Goal: Transaction & Acquisition: Purchase product/service

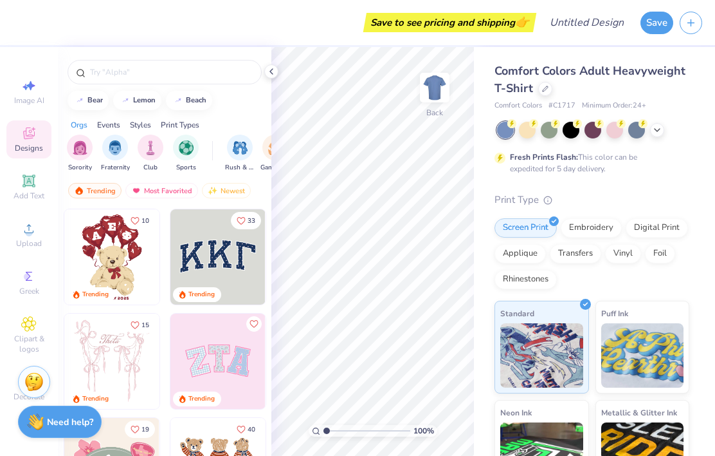
click at [272, 73] on icon at bounding box center [271, 71] width 10 height 10
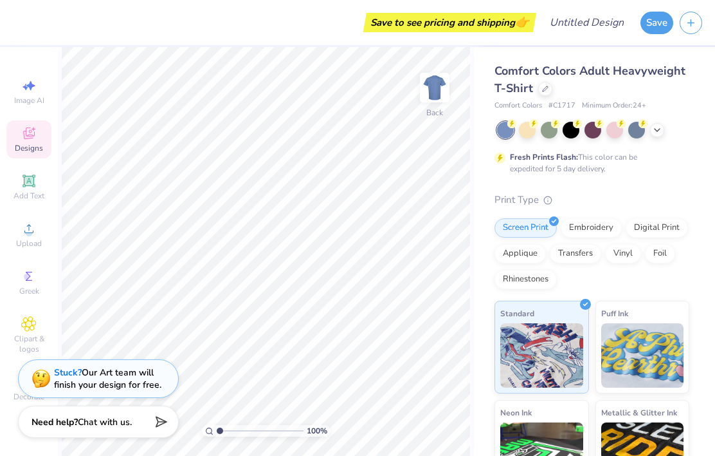
click at [653, 125] on icon at bounding box center [657, 130] width 10 height 10
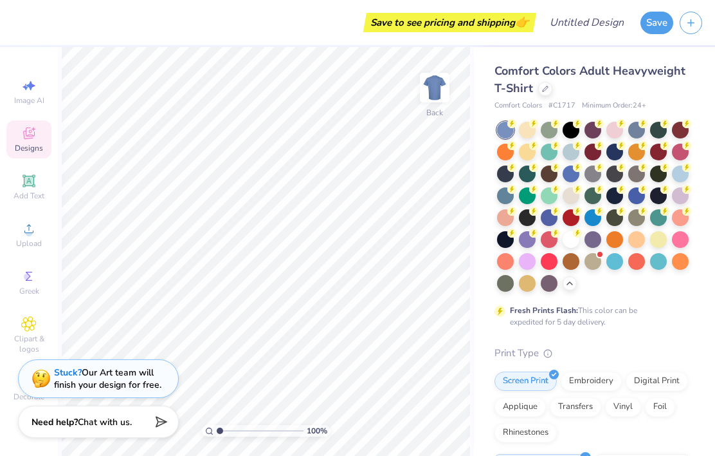
click at [508, 154] on div at bounding box center [505, 151] width 17 height 17
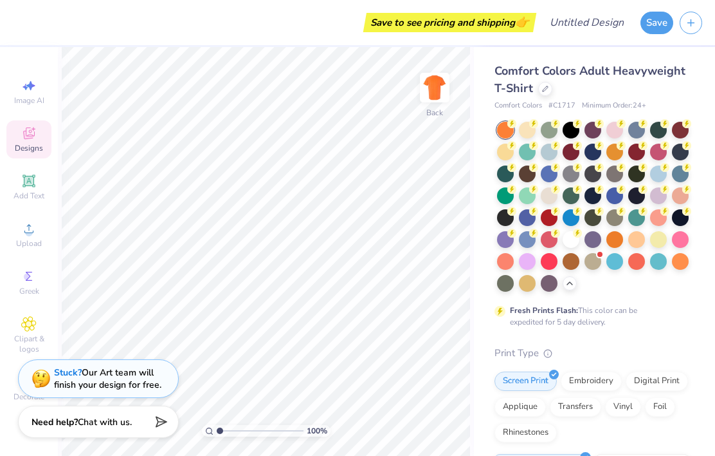
click at [622, 241] on div at bounding box center [615, 239] width 17 height 17
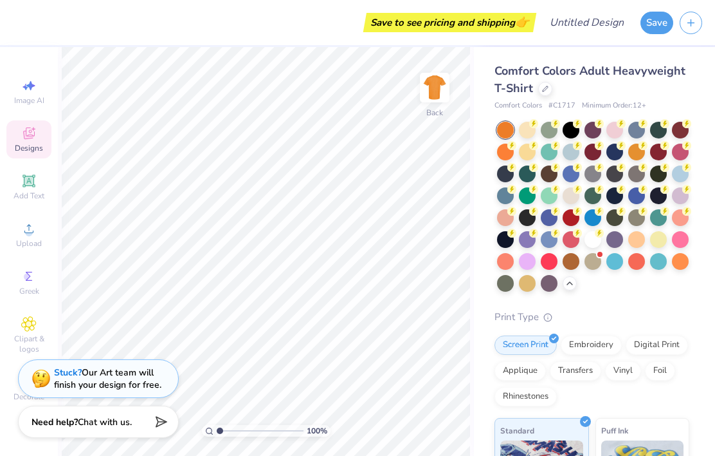
click at [509, 151] on div at bounding box center [505, 151] width 17 height 17
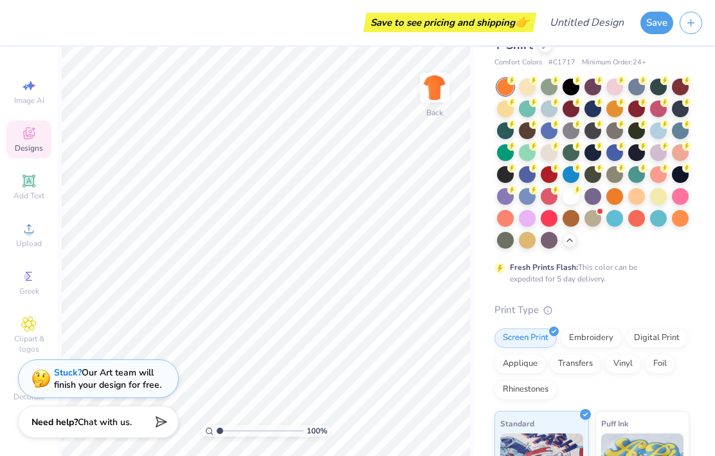
scroll to position [42, 0]
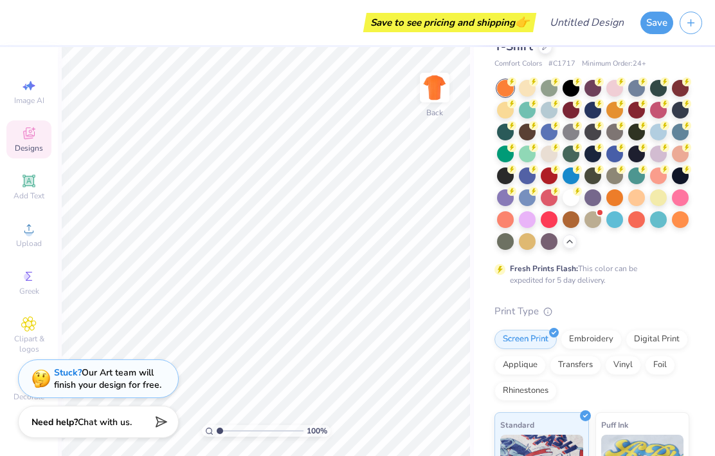
click at [24, 236] on icon at bounding box center [28, 228] width 15 height 15
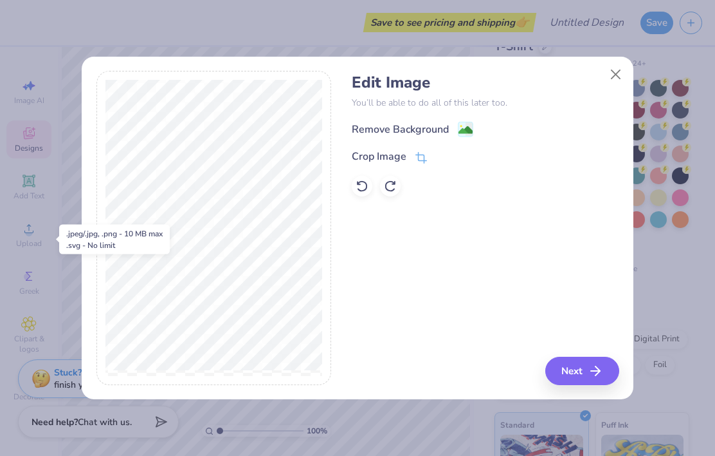
click at [591, 369] on icon "button" at bounding box center [595, 370] width 15 height 15
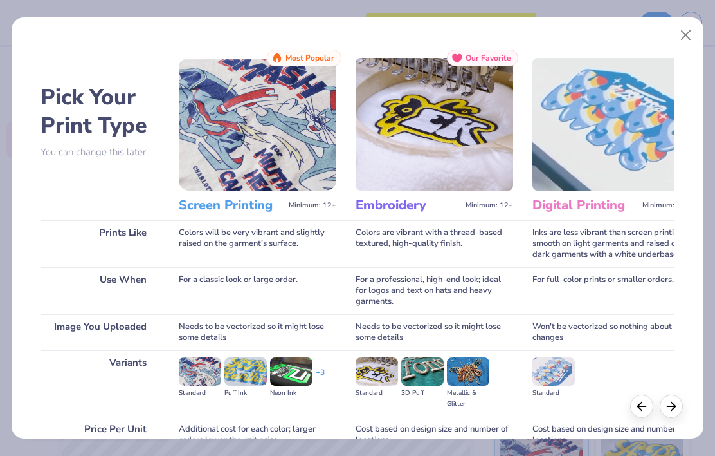
click at [691, 35] on button "Close" at bounding box center [686, 35] width 24 height 24
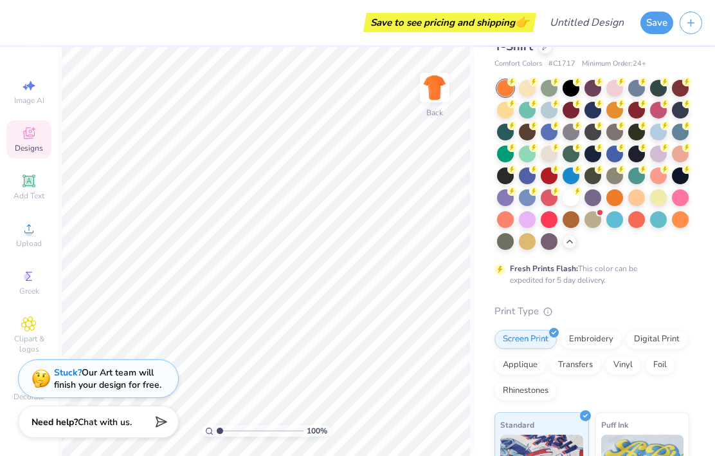
click at [29, 235] on circle at bounding box center [28, 232] width 7 height 7
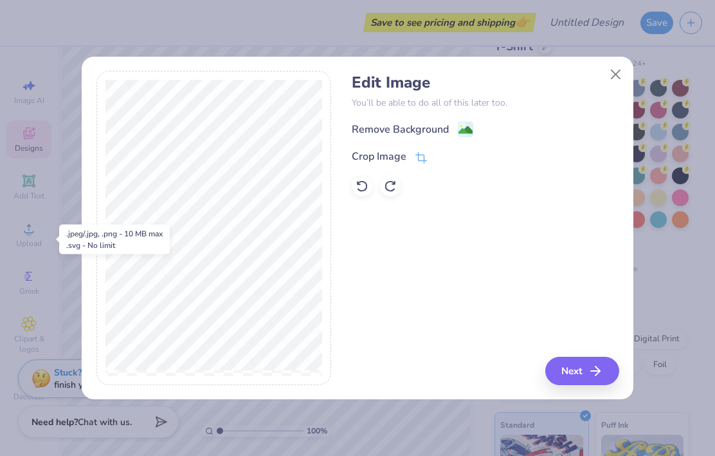
click at [591, 377] on icon "button" at bounding box center [595, 370] width 15 height 15
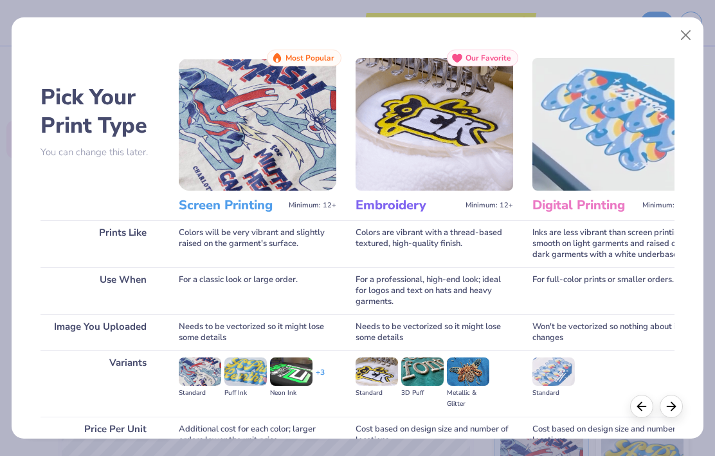
click at [304, 144] on img at bounding box center [258, 124] width 158 height 133
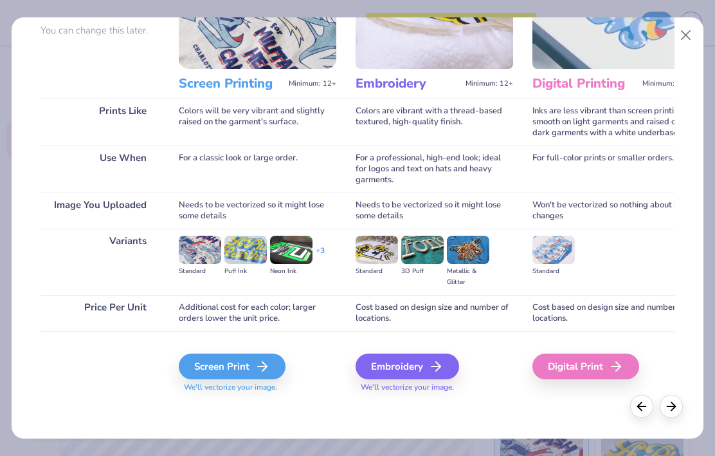
scroll to position [122, 0]
click at [605, 358] on div "Digital Print" at bounding box center [586, 366] width 107 height 26
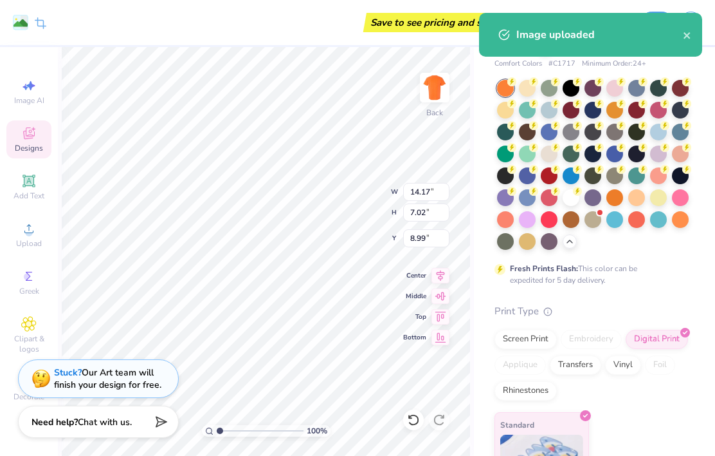
type input "3.38"
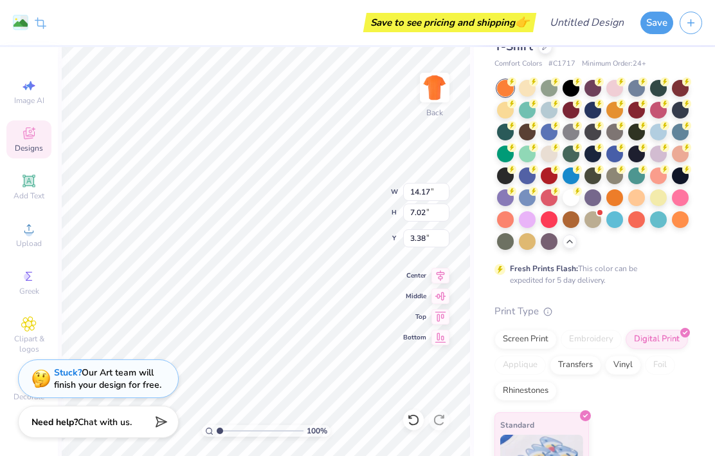
click at [417, 420] on icon at bounding box center [413, 419] width 13 height 13
type input "8.99"
click at [414, 419] on icon at bounding box center [413, 419] width 13 height 13
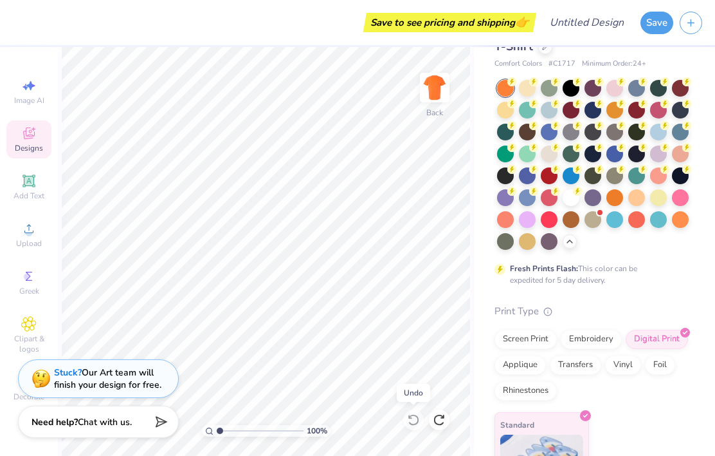
click at [635, 220] on div at bounding box center [637, 219] width 17 height 17
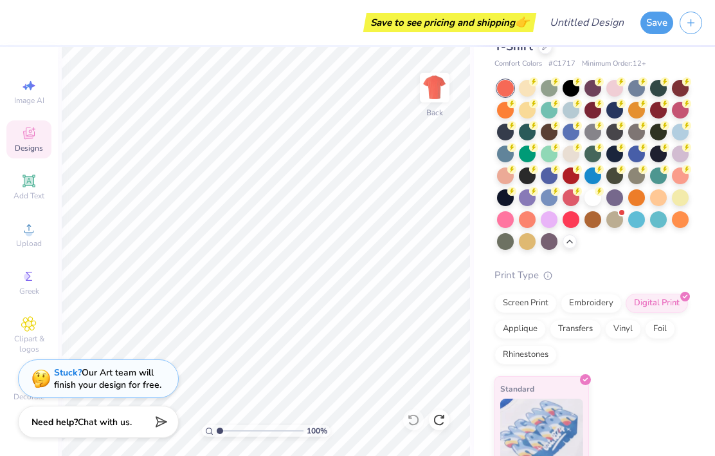
click at [637, 107] on div at bounding box center [637, 110] width 17 height 17
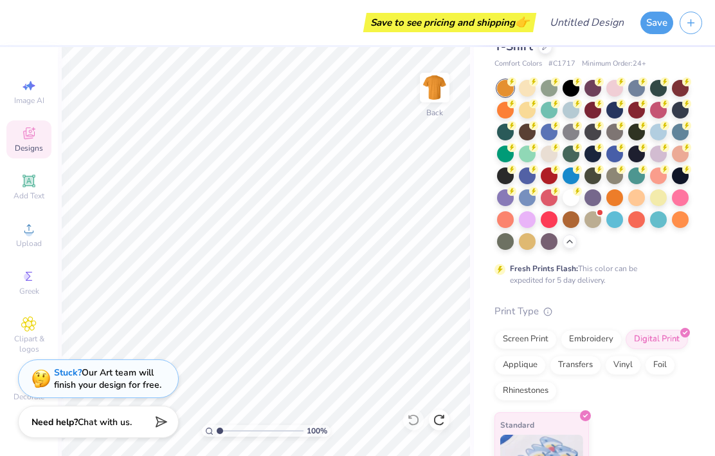
click at [509, 113] on div at bounding box center [505, 110] width 17 height 17
click at [598, 212] on div at bounding box center [600, 212] width 5 height 5
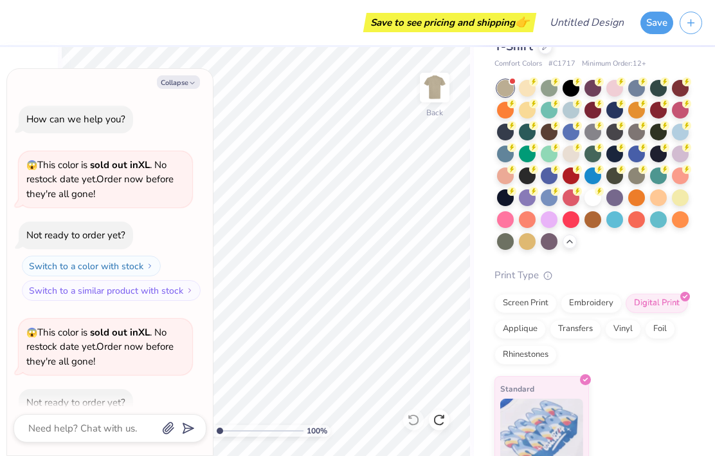
scroll to position [0, 0]
click at [169, 79] on button "Collapse" at bounding box center [178, 82] width 43 height 14
type textarea "x"
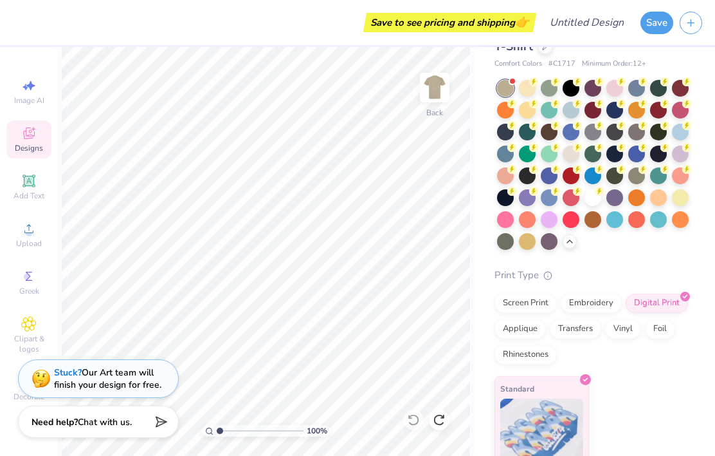
click at [685, 215] on div at bounding box center [680, 219] width 17 height 17
click at [504, 110] on div at bounding box center [505, 110] width 17 height 17
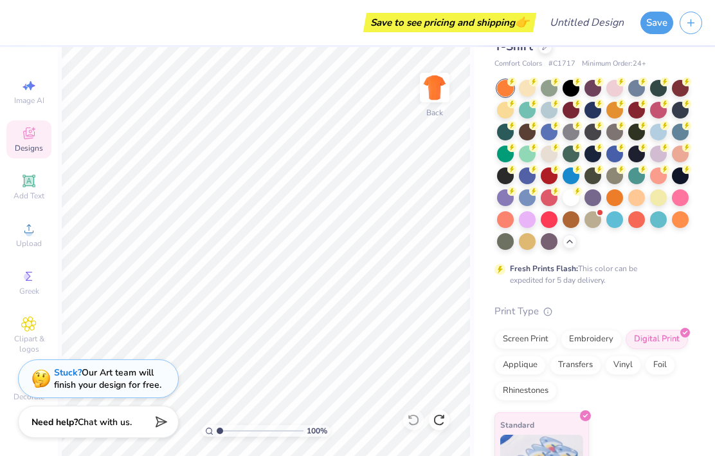
click at [29, 230] on icon at bounding box center [28, 228] width 9 height 9
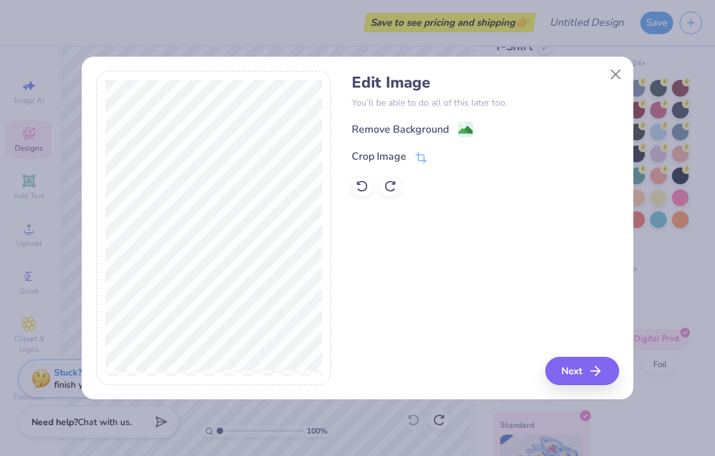
click at [454, 129] on div "Remove Background" at bounding box center [413, 129] width 122 height 16
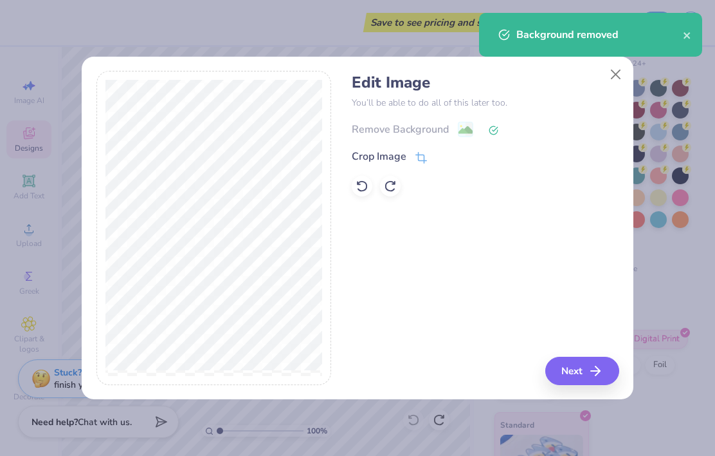
click at [592, 367] on icon "button" at bounding box center [595, 370] width 15 height 15
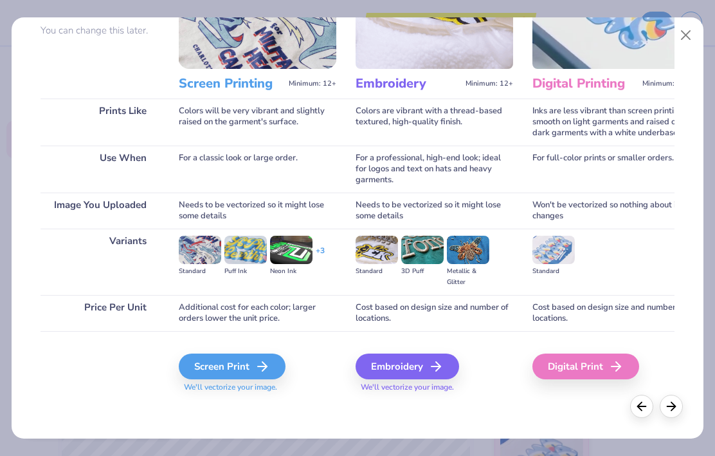
scroll to position [122, 0]
click at [580, 370] on div "Digital Print" at bounding box center [586, 366] width 107 height 26
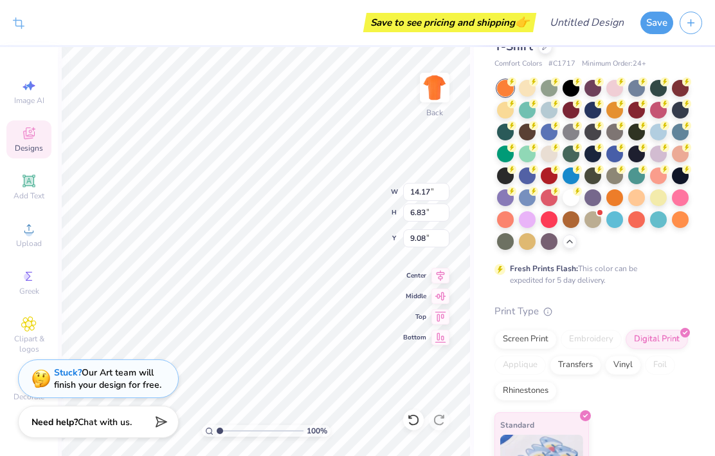
type input "3.72"
type input "4.06"
type input "3.27"
type textarea "x"
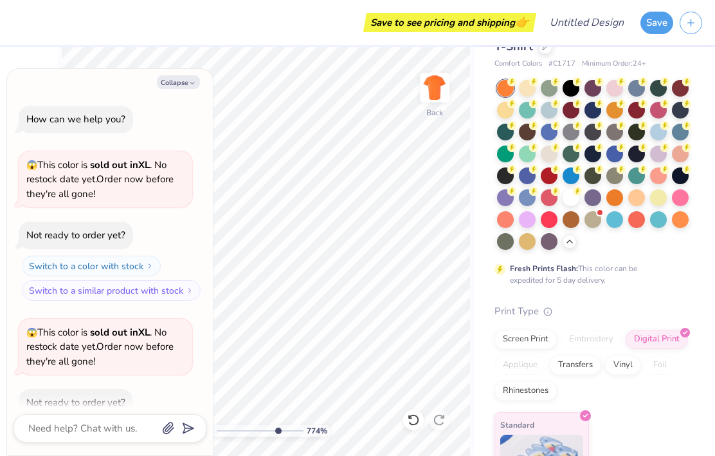
scroll to position [145, 0]
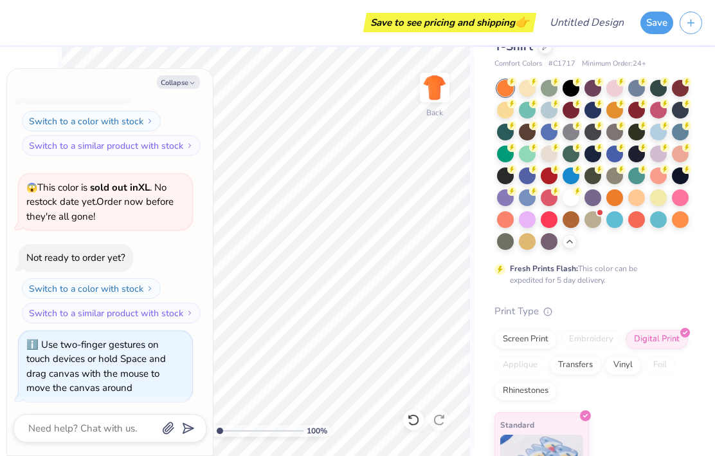
type input "1"
click at [186, 80] on button "Collapse" at bounding box center [178, 82] width 43 height 14
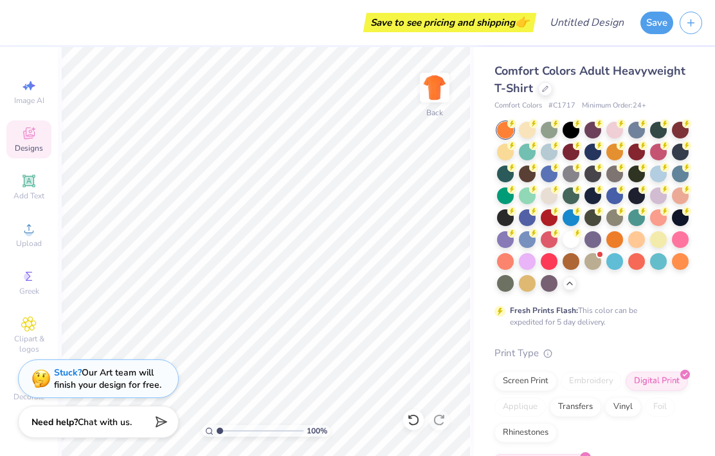
scroll to position [0, 0]
click at [656, 26] on button "Save" at bounding box center [657, 23] width 33 height 23
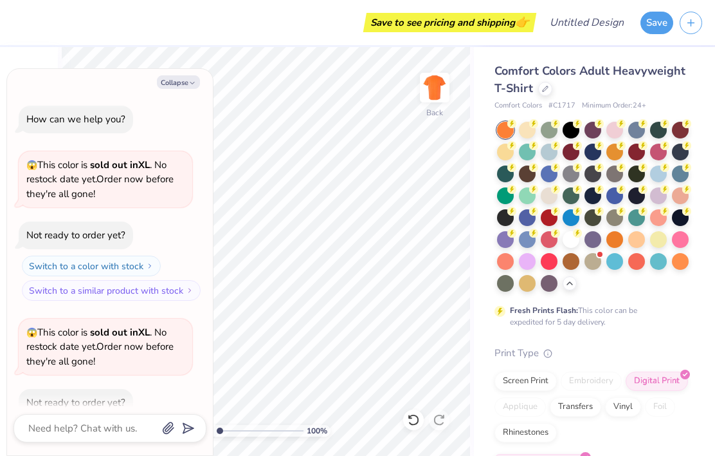
scroll to position [180, 0]
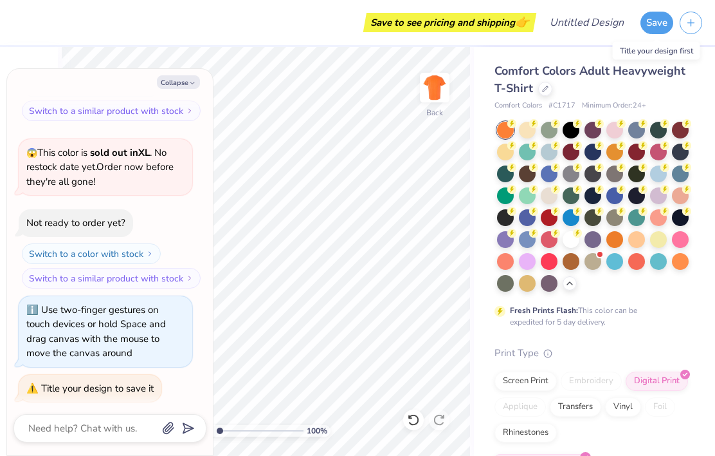
click at [181, 77] on button "Collapse" at bounding box center [178, 82] width 43 height 14
type textarea "x"
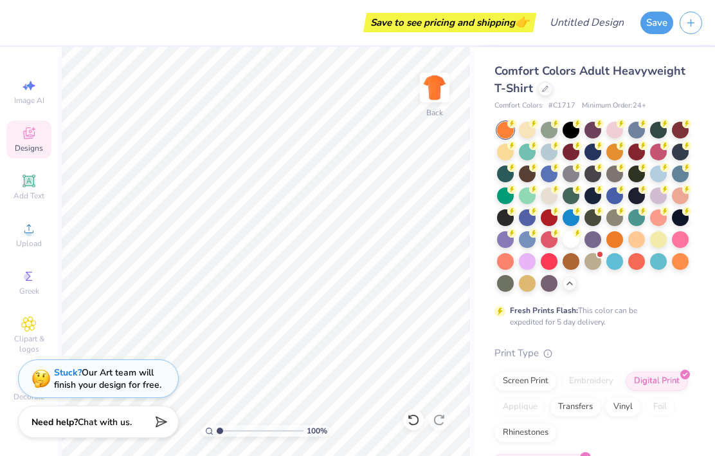
click at [550, 91] on div at bounding box center [546, 89] width 14 height 14
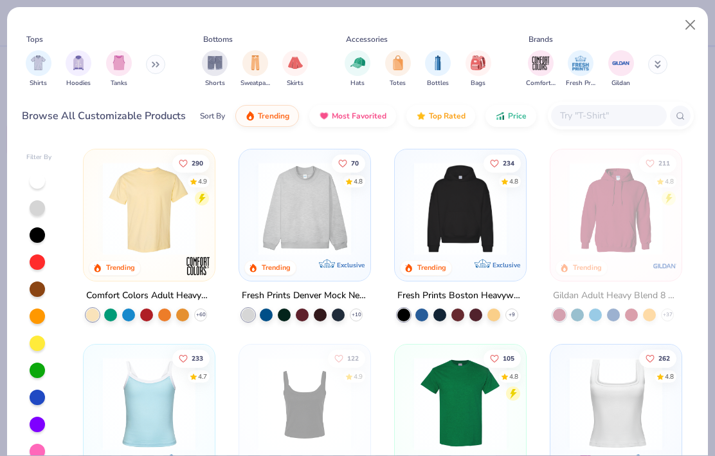
click at [687, 24] on button "Close" at bounding box center [691, 25] width 24 height 24
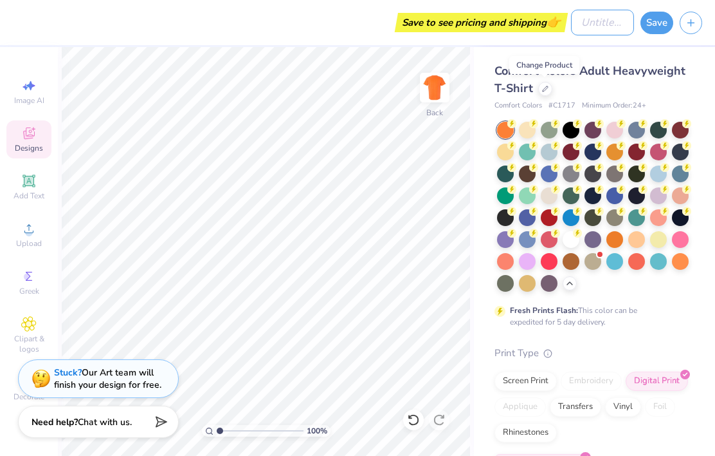
click at [598, 23] on input "Design Title" at bounding box center [602, 23] width 63 height 26
type input "Haunted Harbor T-Shirt"
click at [659, 26] on button "Save" at bounding box center [657, 23] width 33 height 23
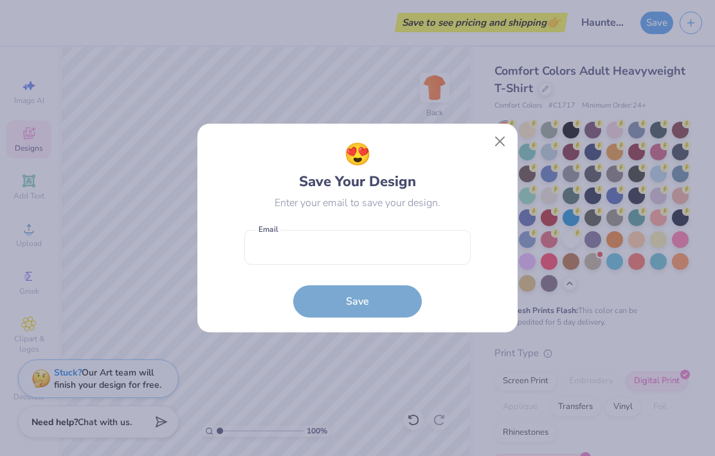
click at [501, 140] on button "Close" at bounding box center [500, 141] width 24 height 24
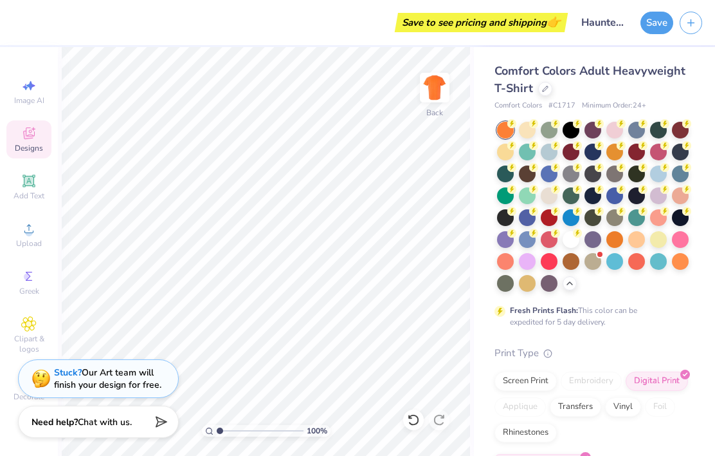
click at [62, 374] on strong "Stuck?" at bounding box center [68, 372] width 28 height 12
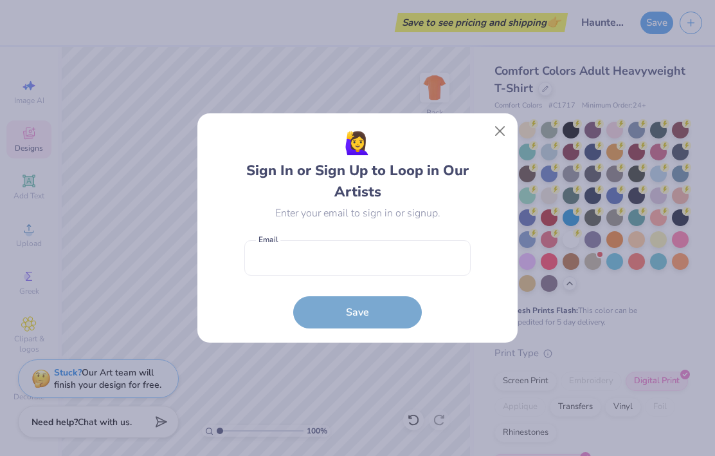
click at [502, 129] on button "Close" at bounding box center [500, 131] width 24 height 24
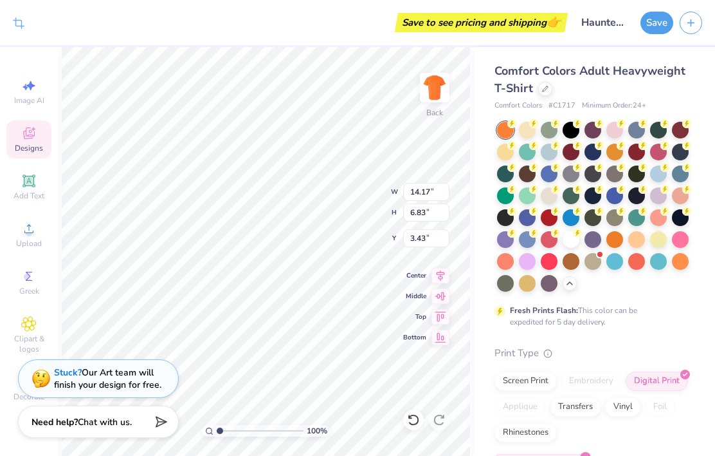
click at [414, 425] on icon at bounding box center [413, 419] width 13 height 13
type input "4.06"
click at [93, 25] on div "Save to see pricing and shipping 👉" at bounding box center [298, 22] width 534 height 45
click at [19, 22] on icon at bounding box center [18, 25] width 8 height 8
click at [116, 41] on div "Save to see pricing and shipping 👉" at bounding box center [318, 22] width 493 height 45
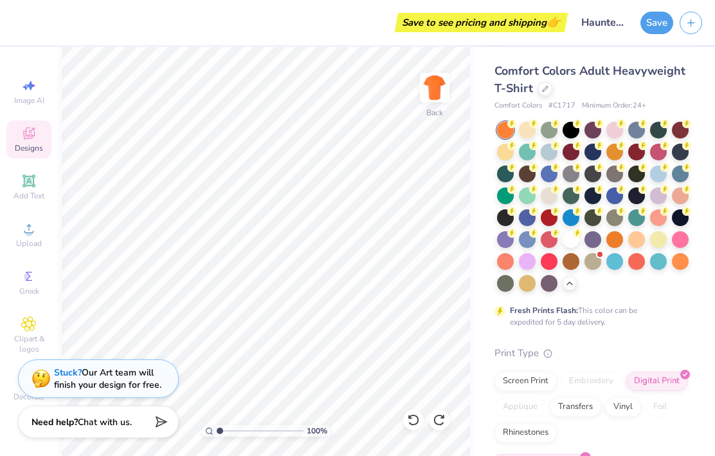
click at [696, 19] on icon "button" at bounding box center [691, 22] width 11 height 11
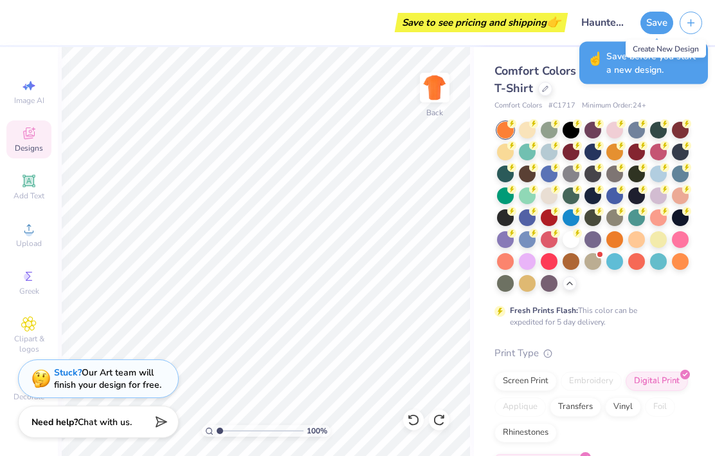
click at [698, 106] on div "Comfort Colors Adult Heavyweight T-Shirt Comfort Colors # C1717 Minimum Order: …" at bounding box center [594, 296] width 241 height 499
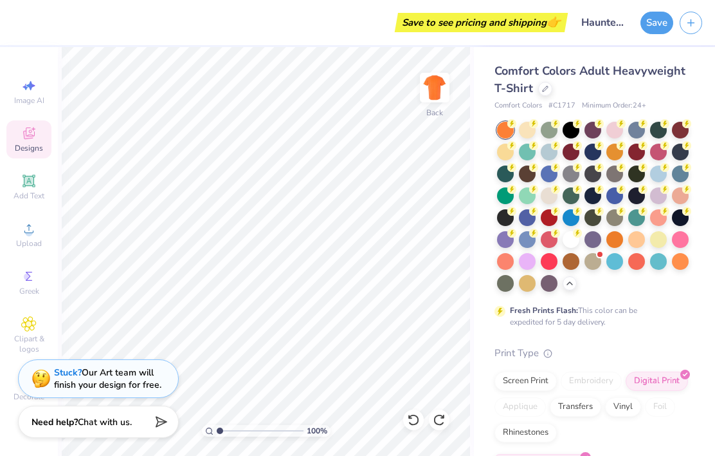
click at [367, 20] on div "Save to see pricing and shipping 👉" at bounding box center [292, 22] width 546 height 45
click at [436, 93] on img at bounding box center [435, 88] width 26 height 26
click at [28, 140] on icon at bounding box center [28, 132] width 15 height 15
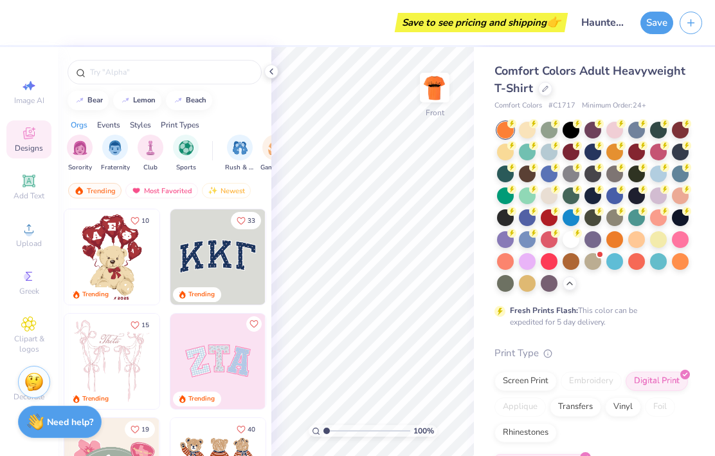
click at [126, 78] on input "text" at bounding box center [171, 72] width 165 height 13
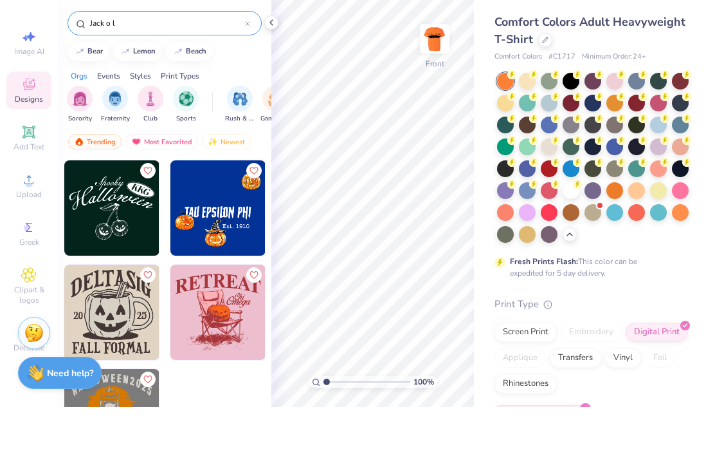
type input "Jack o l"
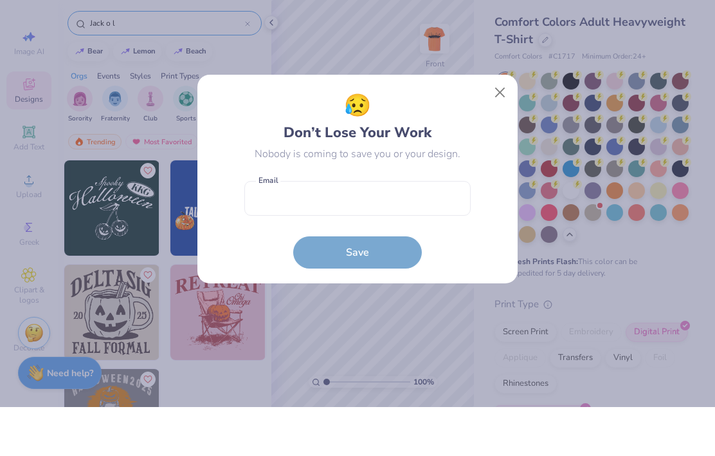
click at [495, 149] on button "Close" at bounding box center [500, 141] width 24 height 24
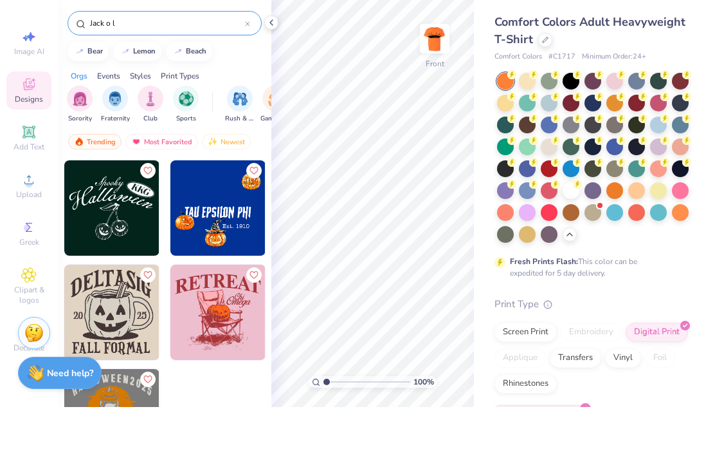
click at [248, 73] on icon at bounding box center [247, 72] width 5 height 5
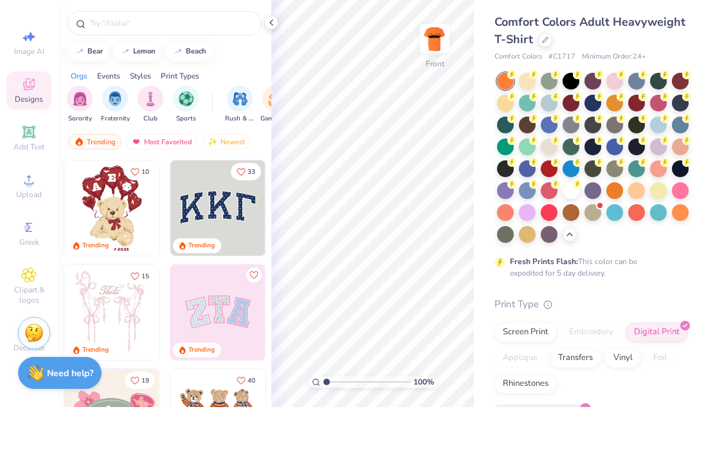
click at [136, 70] on input "text" at bounding box center [171, 72] width 165 height 13
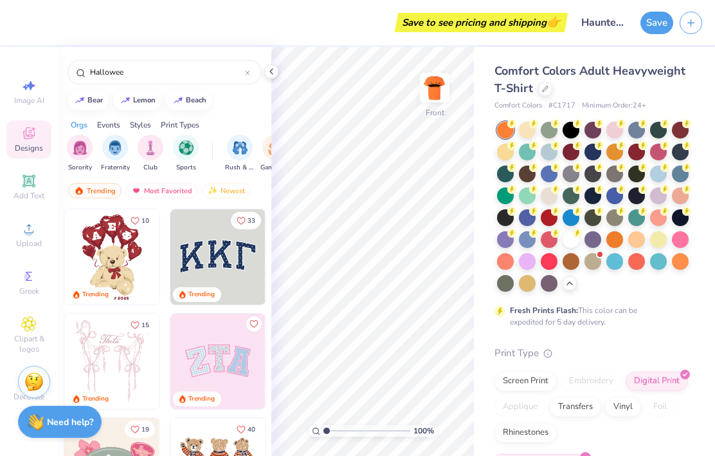
type input "[DATE]"
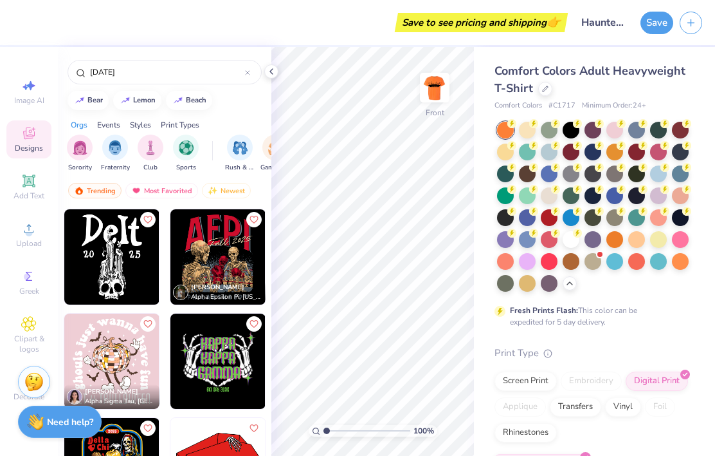
click at [245, 72] on icon at bounding box center [247, 72] width 5 height 5
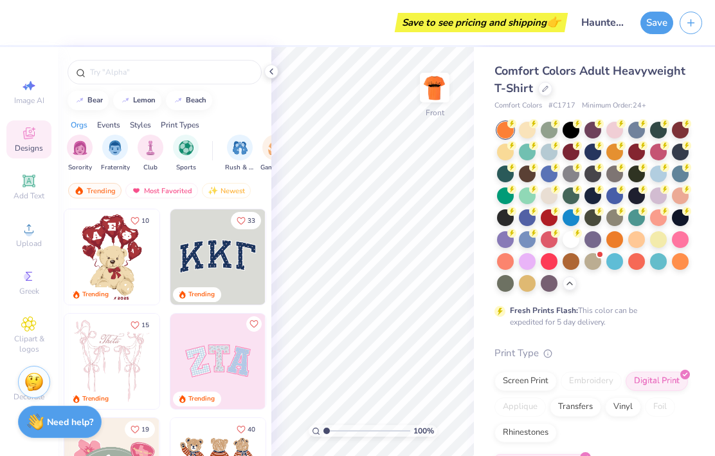
click at [270, 69] on icon at bounding box center [271, 71] width 10 height 10
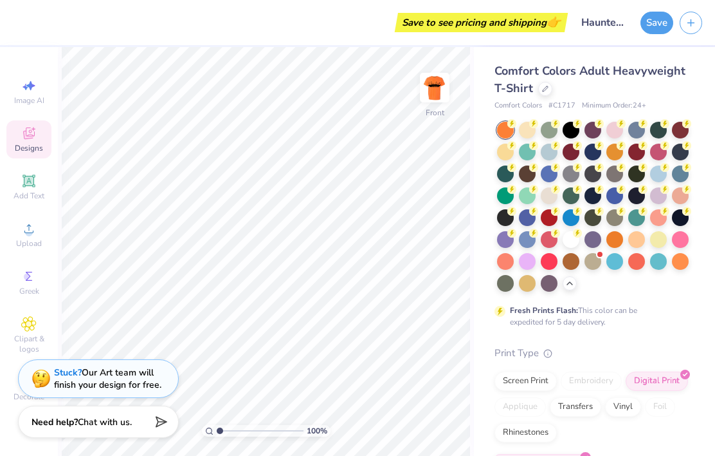
click at [444, 85] on img at bounding box center [435, 88] width 26 height 26
click at [436, 97] on img at bounding box center [435, 88] width 26 height 26
click at [438, 90] on img at bounding box center [435, 88] width 26 height 26
click at [448, 88] on img at bounding box center [435, 88] width 26 height 26
click at [439, 86] on img at bounding box center [435, 88] width 26 height 26
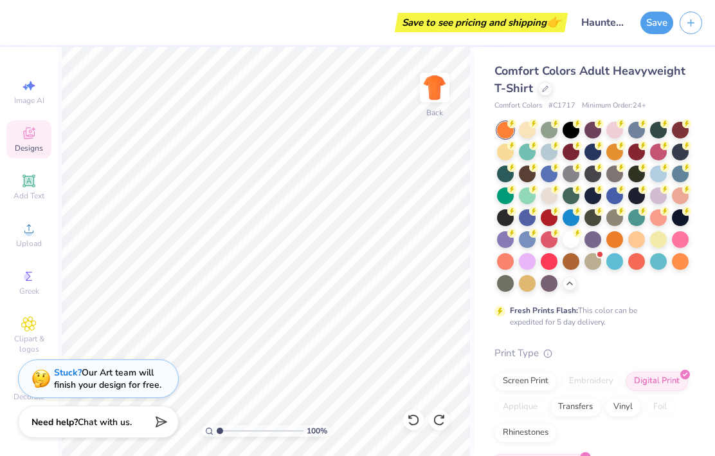
click at [27, 281] on icon at bounding box center [29, 276] width 6 height 9
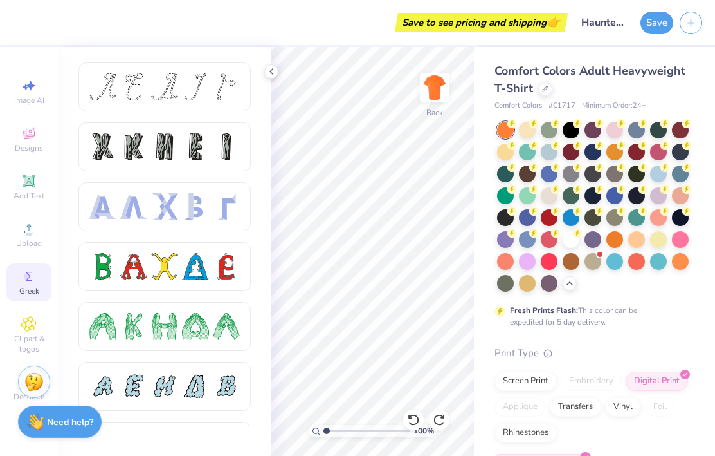
click at [25, 290] on div "Greek" at bounding box center [28, 282] width 45 height 38
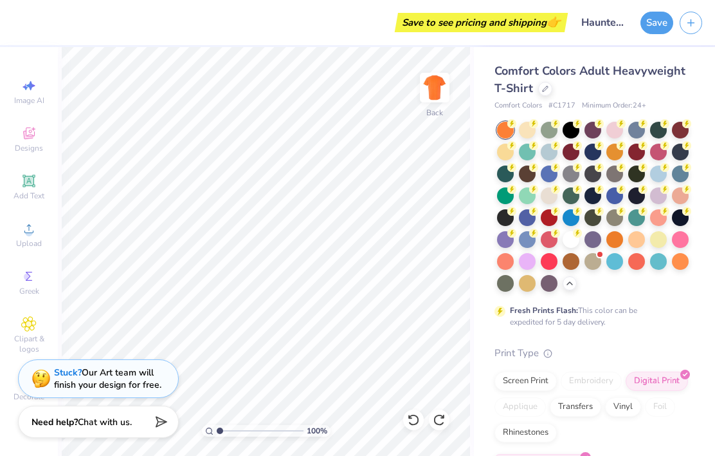
click at [22, 331] on icon at bounding box center [28, 323] width 15 height 15
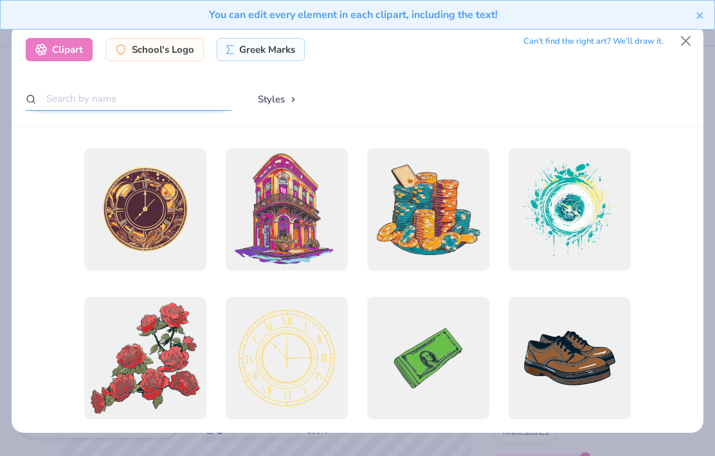
click at [94, 93] on input "text" at bounding box center [129, 99] width 206 height 24
type input "Pumpkin"
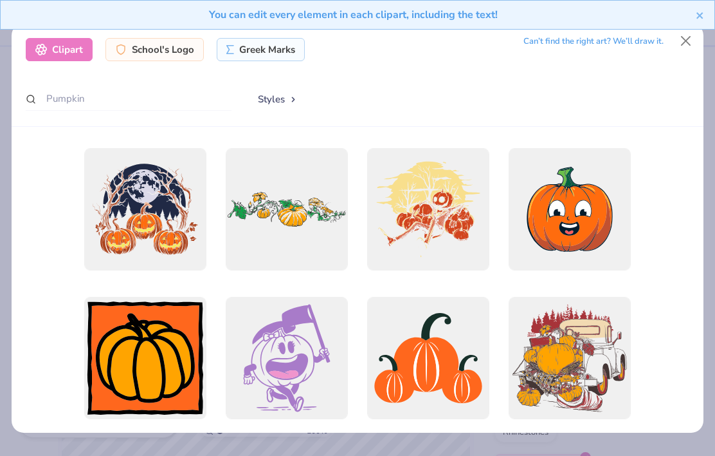
click at [250, 205] on div at bounding box center [287, 209] width 122 height 122
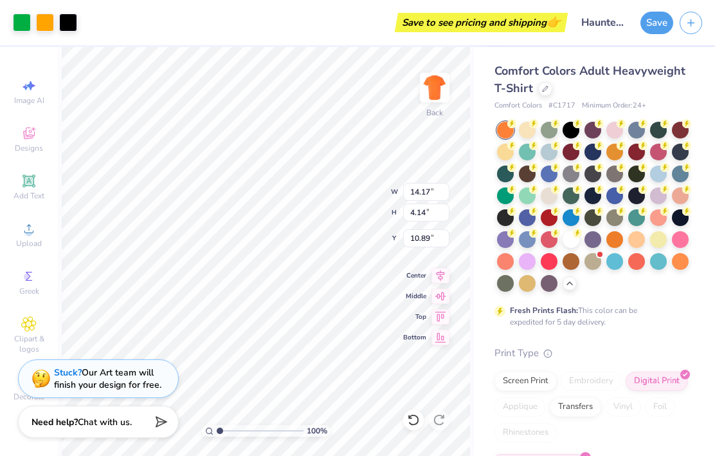
click at [411, 425] on icon at bounding box center [413, 419] width 13 height 13
type input "3.00"
click at [414, 424] on icon at bounding box center [413, 420] width 11 height 12
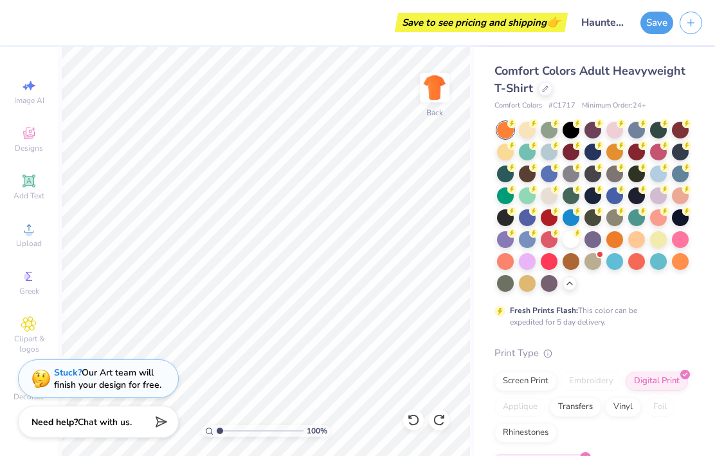
click at [33, 331] on icon at bounding box center [28, 323] width 15 height 15
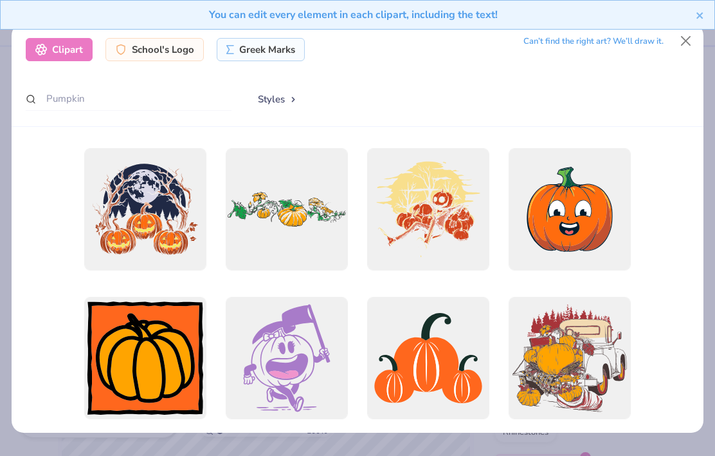
click at [423, 366] on div at bounding box center [428, 358] width 122 height 122
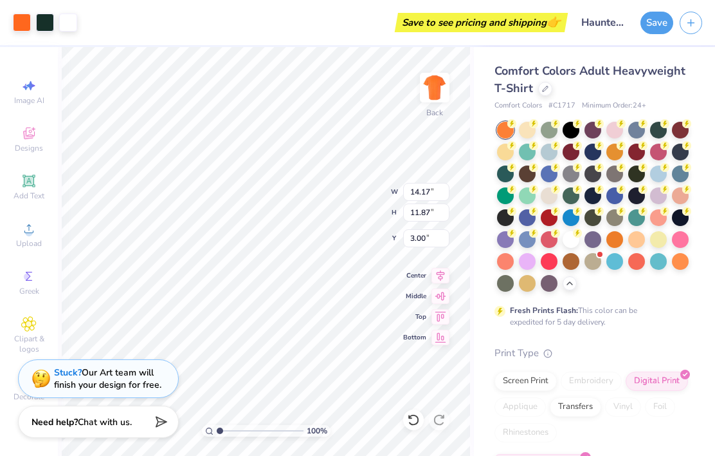
click at [434, 79] on img at bounding box center [435, 88] width 26 height 26
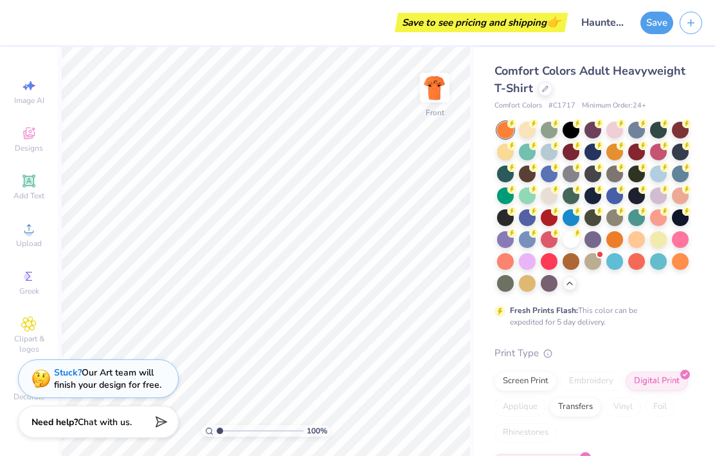
click at [439, 91] on img at bounding box center [435, 88] width 26 height 26
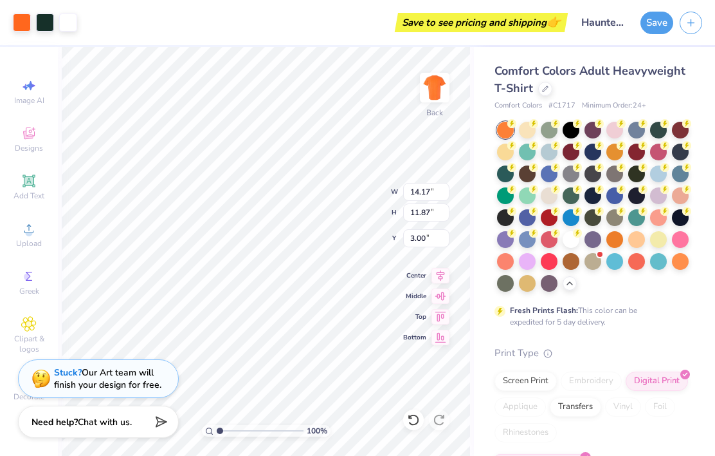
click at [413, 427] on div at bounding box center [413, 419] width 21 height 21
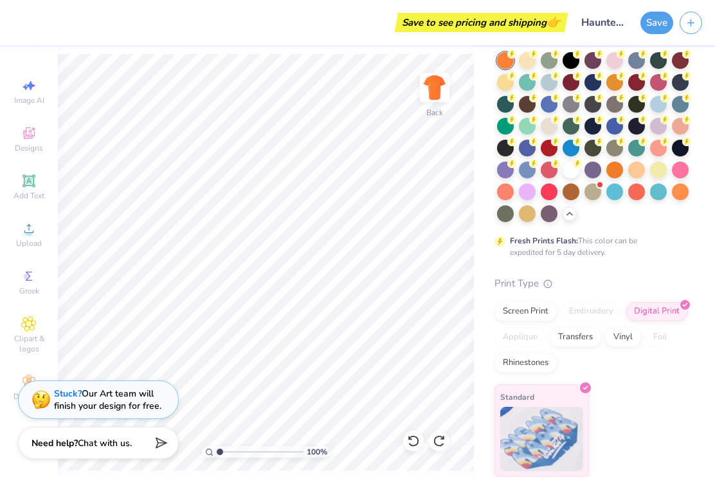
scroll to position [69, 0]
click at [660, 17] on button "Save" at bounding box center [657, 23] width 33 height 23
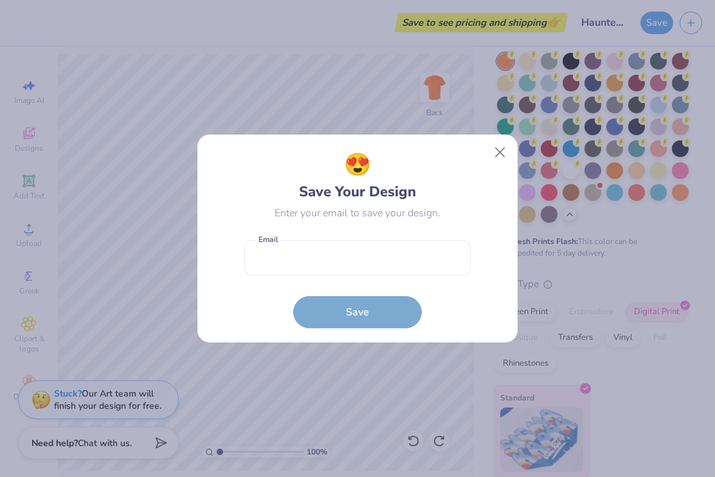
click at [499, 152] on button "Close" at bounding box center [500, 152] width 24 height 24
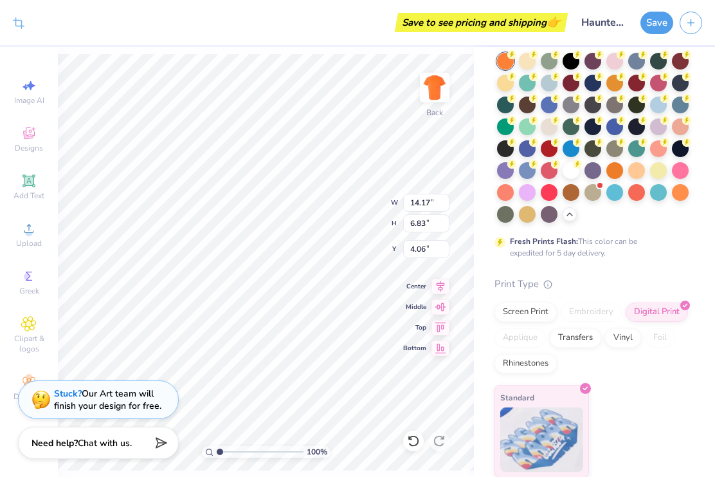
type input "4.10"
click at [535, 362] on div "Rhinestones" at bounding box center [526, 363] width 62 height 19
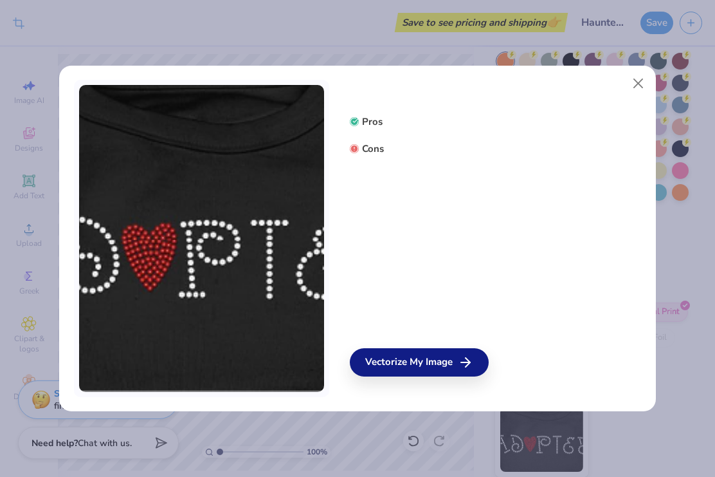
click at [637, 80] on button "Close" at bounding box center [639, 83] width 24 height 24
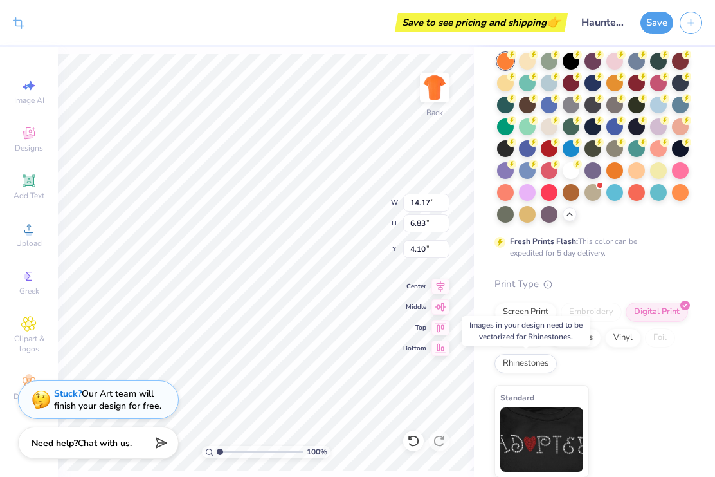
click at [691, 438] on div "Comfort Colors Adult Heavyweight T-Shirt Comfort Colors # C1717 Minimum Order: …" at bounding box center [594, 227] width 241 height 499
click at [625, 339] on div "Vinyl" at bounding box center [623, 337] width 36 height 19
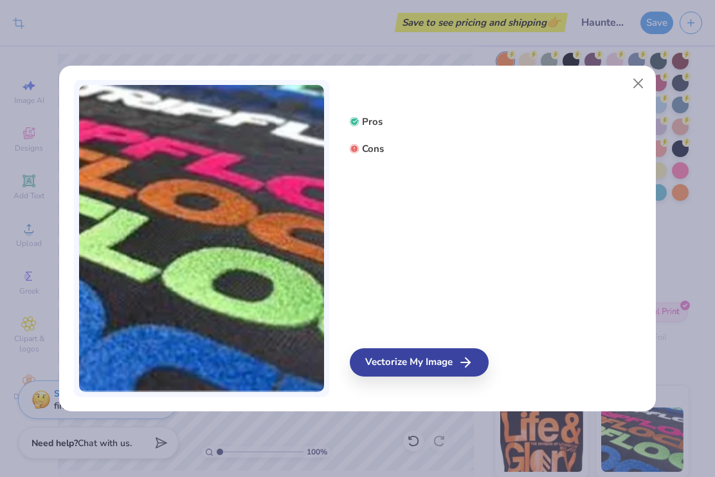
click at [470, 362] on line at bounding box center [465, 362] width 9 height 0
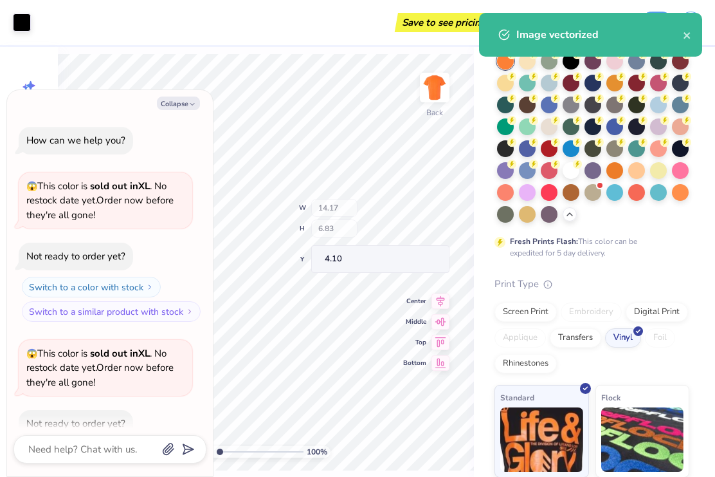
scroll to position [363, 0]
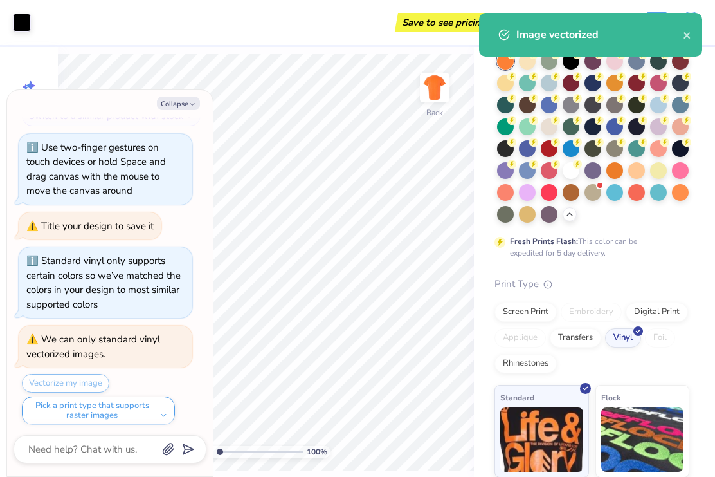
click at [172, 102] on button "Collapse" at bounding box center [178, 104] width 43 height 14
type textarea "x"
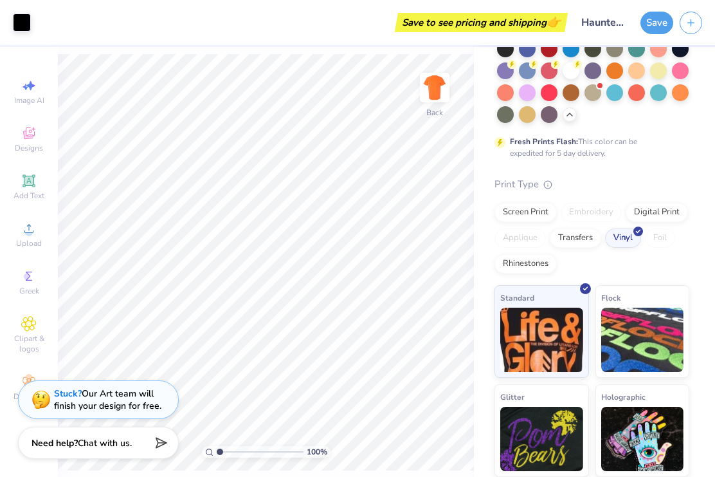
scroll to position [168, 0]
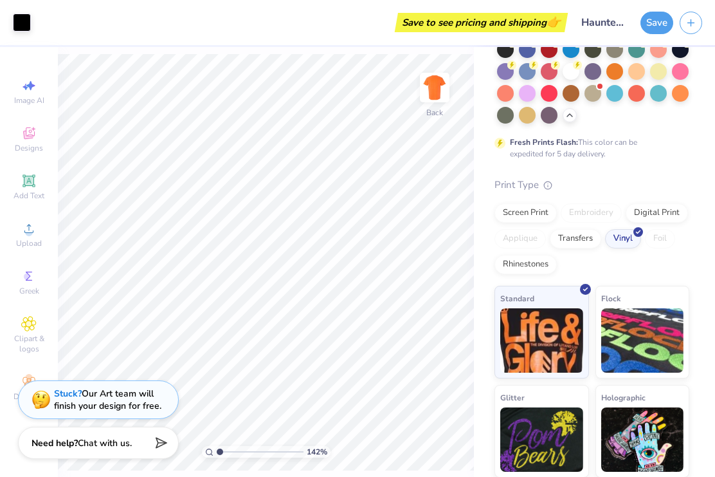
type input "1"
click at [20, 19] on div at bounding box center [22, 23] width 18 height 18
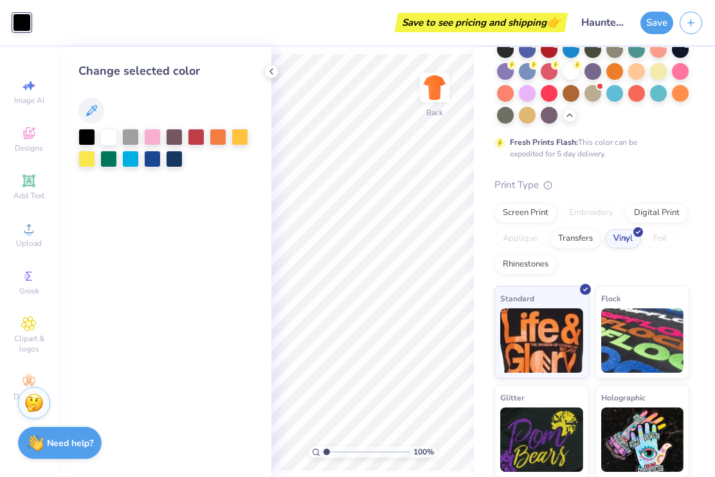
click at [266, 68] on div at bounding box center [271, 71] width 14 height 14
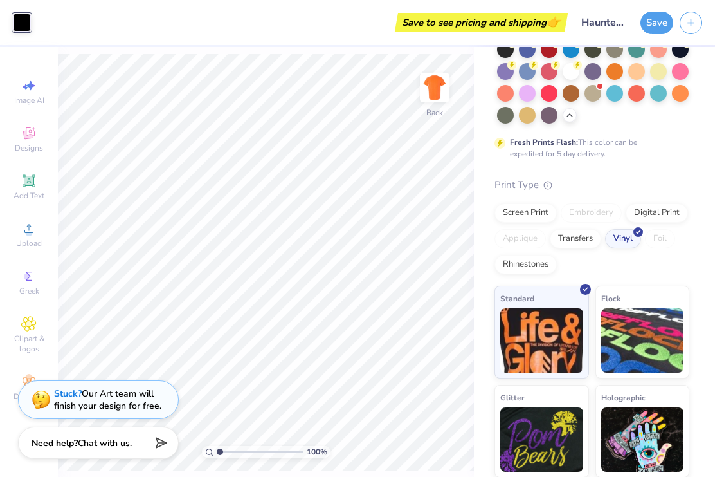
click at [21, 17] on div at bounding box center [22, 23] width 18 height 18
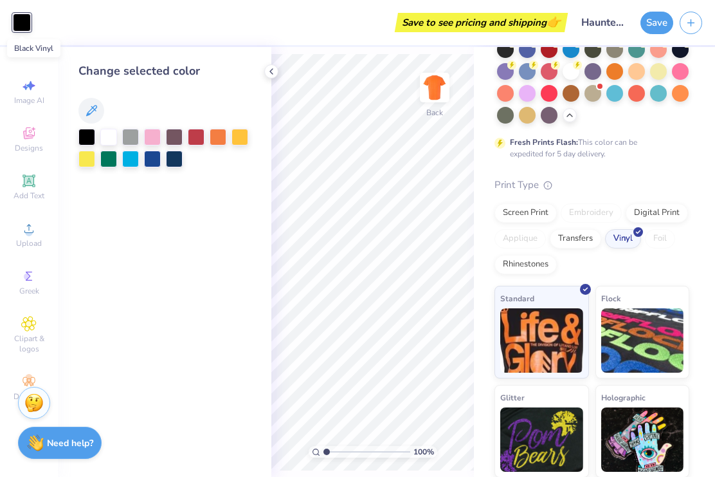
click at [267, 69] on icon at bounding box center [271, 71] width 10 height 10
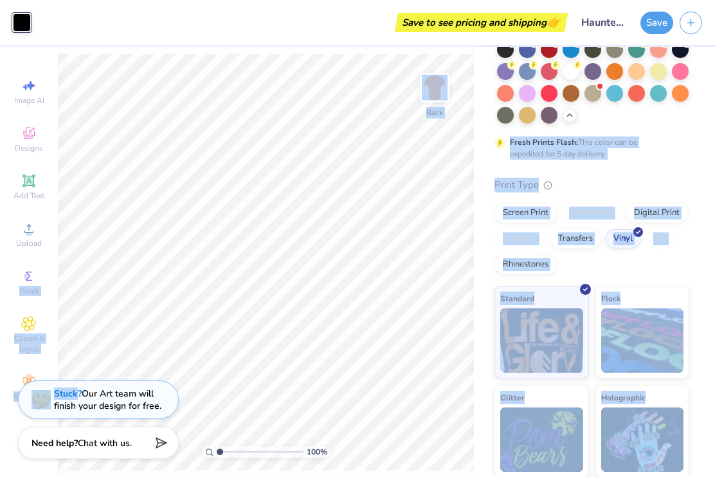
click at [91, 15] on div "Save to see pricing and shipping 👉" at bounding box center [301, 22] width 528 height 45
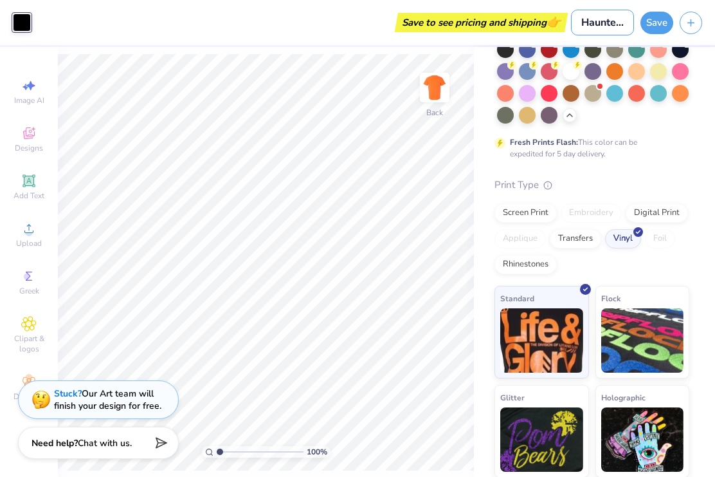
click at [604, 14] on input "Haunted Harbor T-Shirt" at bounding box center [602, 23] width 63 height 26
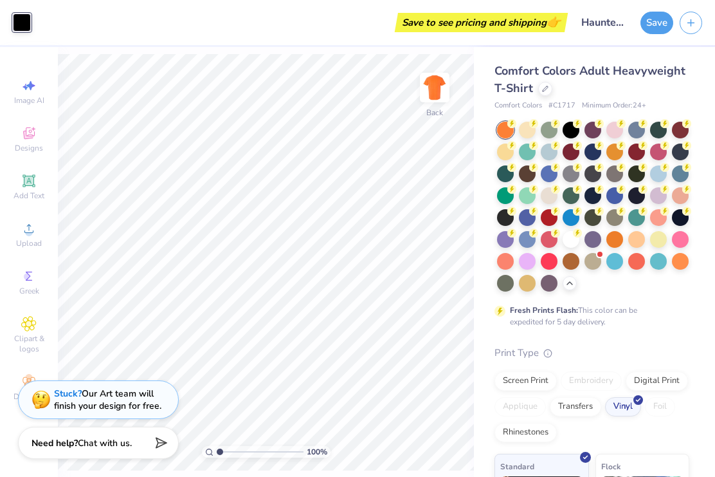
scroll to position [0, 0]
click at [74, 13] on div "Save to see pricing and shipping 👉" at bounding box center [301, 22] width 528 height 45
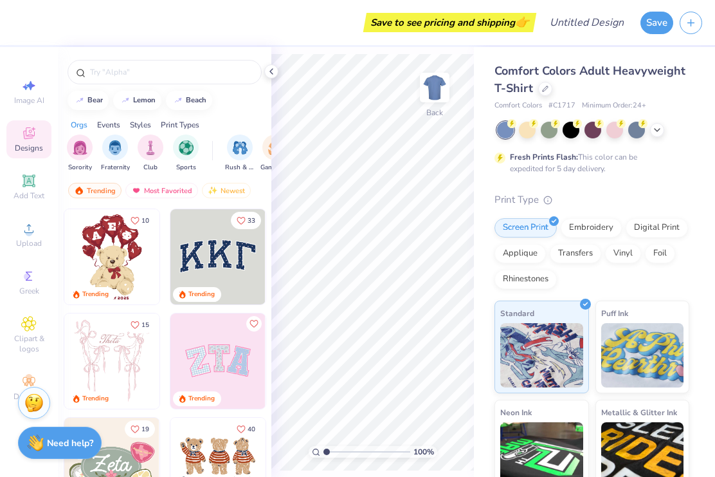
click at [661, 125] on icon at bounding box center [657, 130] width 10 height 10
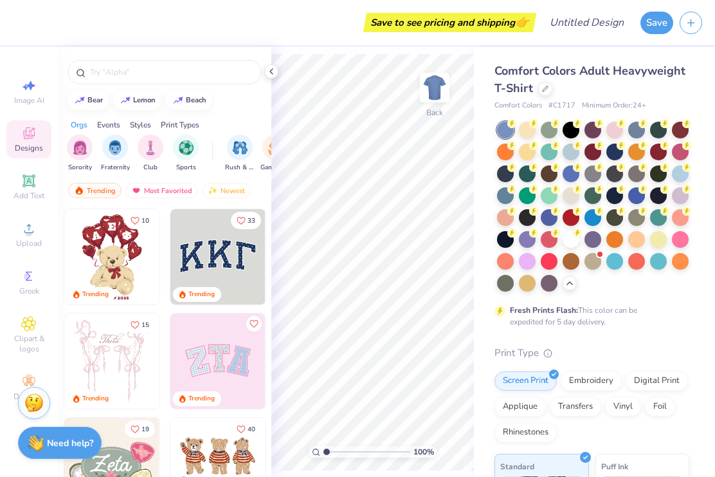
click at [506, 146] on div at bounding box center [505, 151] width 17 height 17
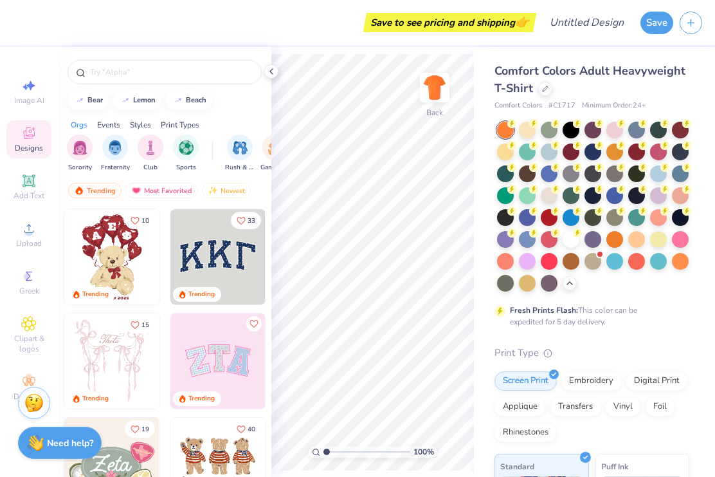
click at [27, 235] on circle at bounding box center [28, 232] width 7 height 7
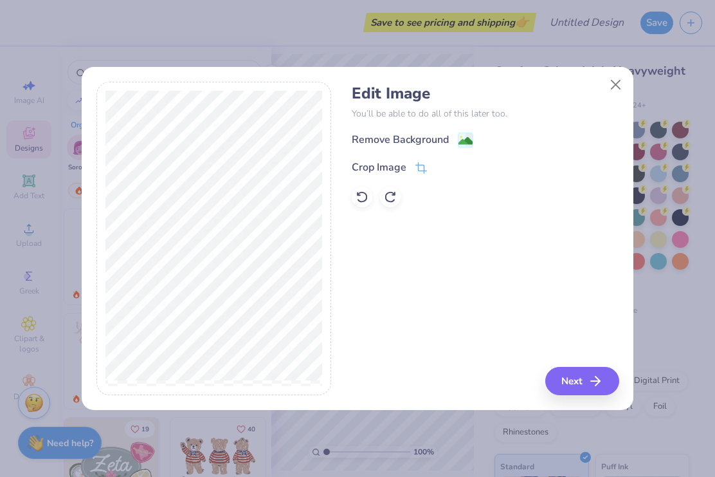
click at [465, 142] on image at bounding box center [466, 141] width 14 height 14
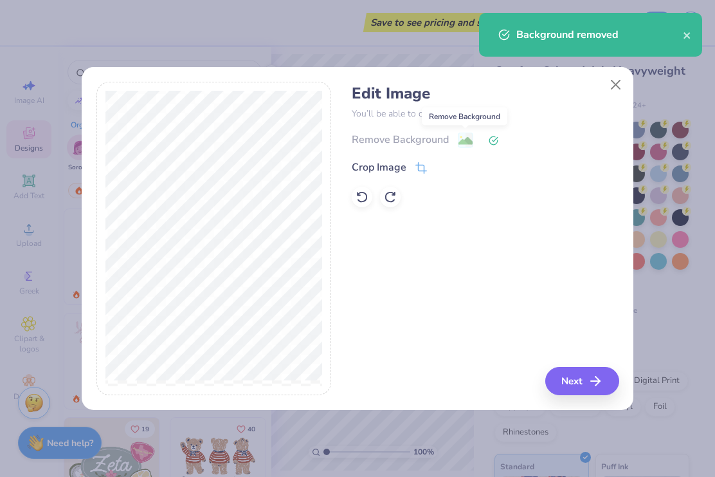
click at [591, 379] on icon "button" at bounding box center [595, 380] width 15 height 15
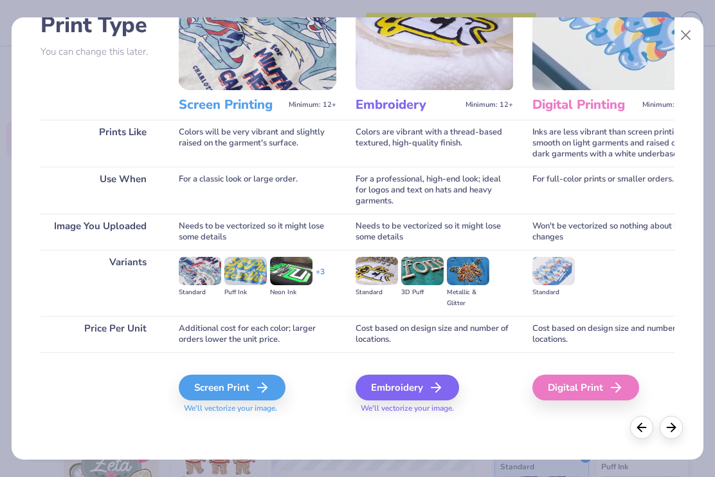
scroll to position [100, 0]
click at [250, 391] on div "Screen Print" at bounding box center [232, 387] width 107 height 26
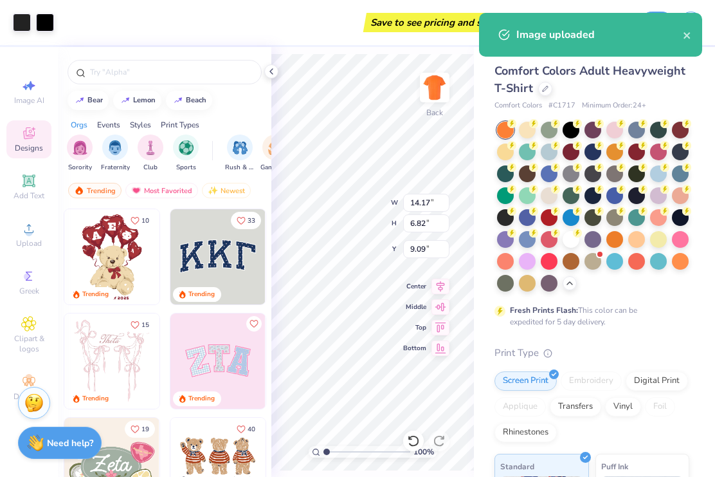
click at [270, 74] on icon at bounding box center [271, 71] width 10 height 10
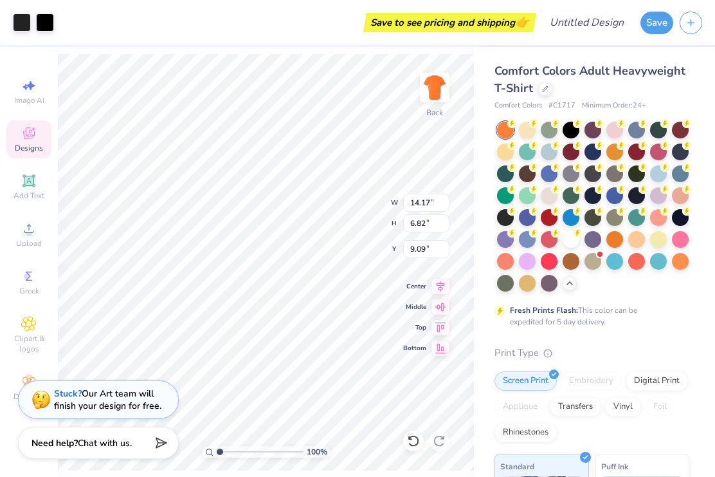
type input "4.58"
type input "4.30"
click at [28, 89] on icon at bounding box center [28, 85] width 15 height 15
select select "4"
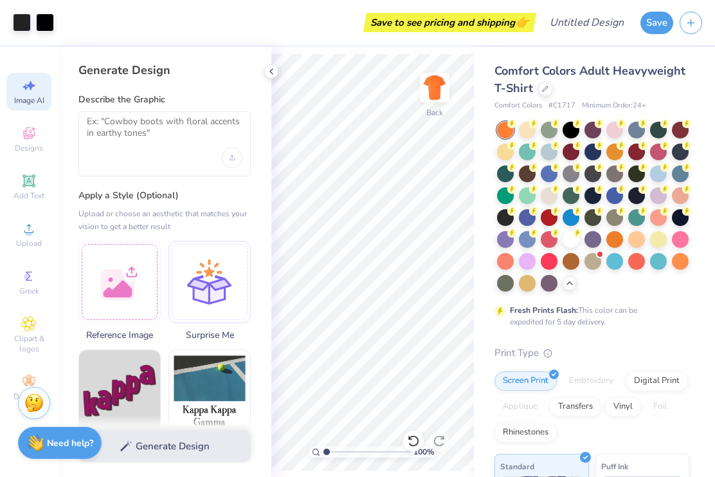
click at [32, 86] on icon at bounding box center [30, 86] width 9 height 10
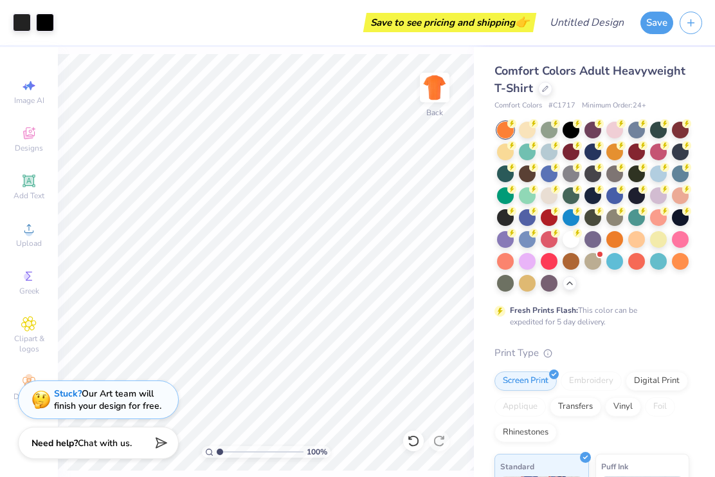
click at [29, 92] on icon at bounding box center [28, 85] width 15 height 15
select select "4"
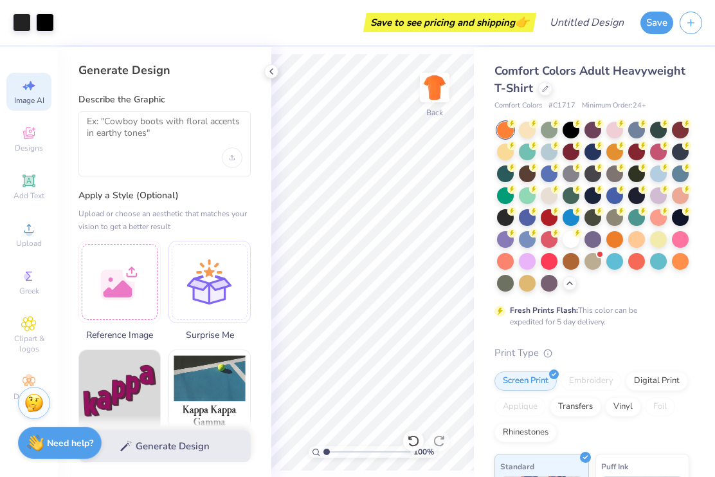
click at [269, 66] on div at bounding box center [271, 71] width 14 height 14
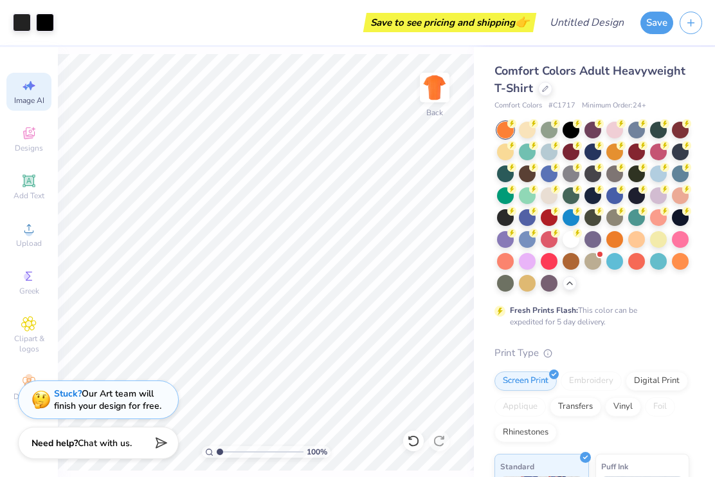
click at [436, 87] on img at bounding box center [435, 88] width 26 height 26
click at [33, 98] on span "Image AI" at bounding box center [29, 100] width 30 height 10
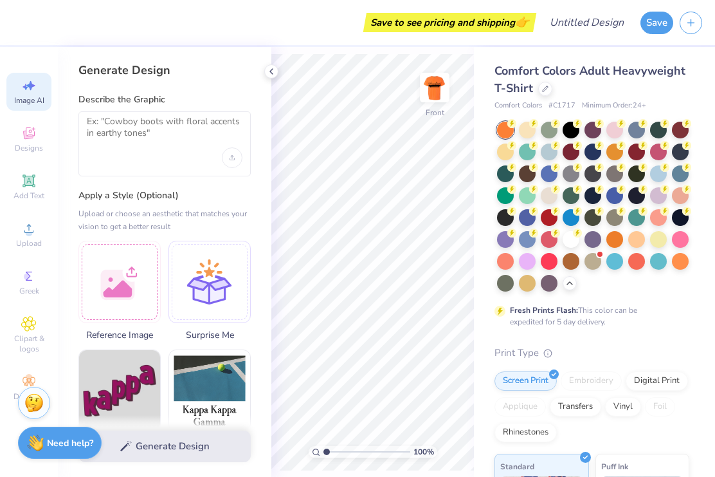
click at [28, 86] on icon at bounding box center [30, 86] width 9 height 10
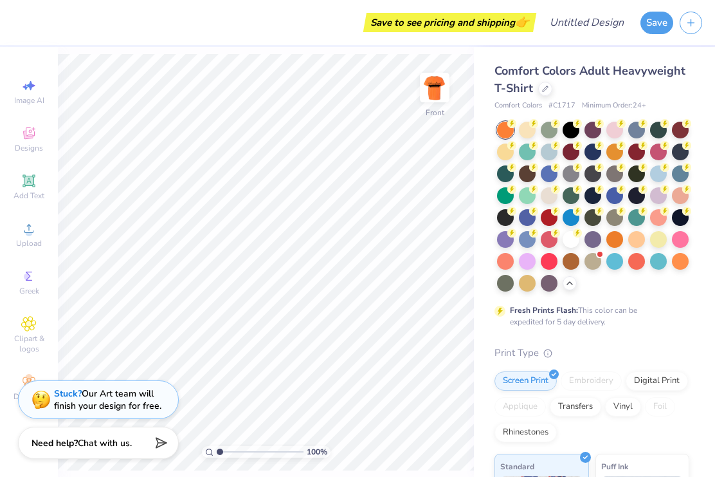
click at [29, 96] on span "Image AI" at bounding box center [29, 100] width 30 height 10
select select "4"
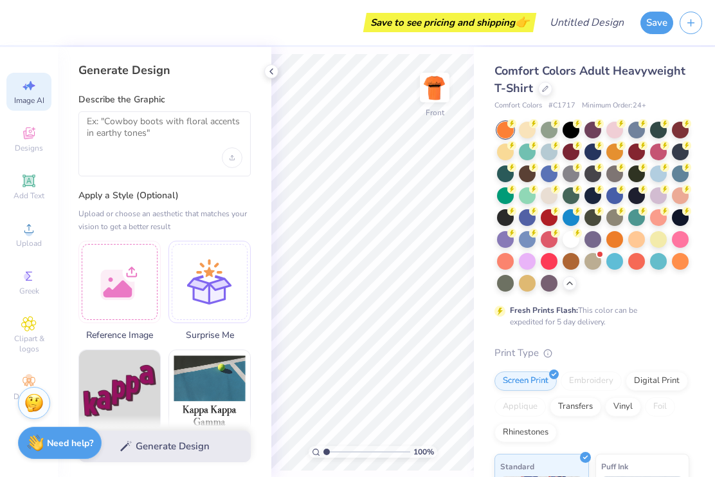
click at [28, 88] on icon at bounding box center [26, 87] width 6 height 6
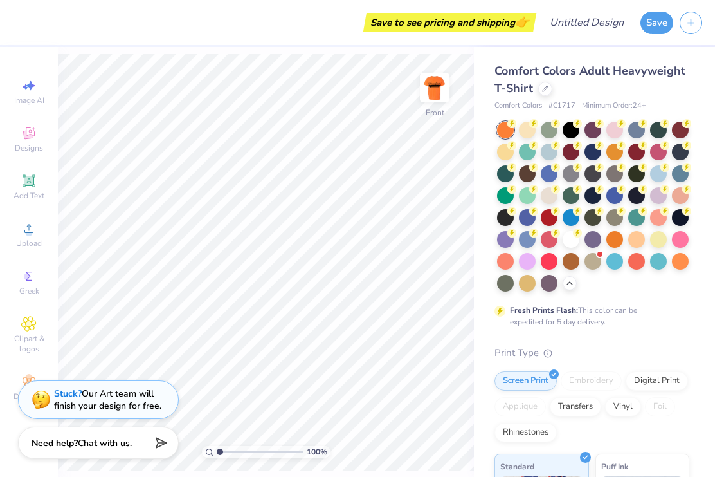
click at [33, 95] on div "Image AI" at bounding box center [28, 92] width 45 height 38
select select "4"
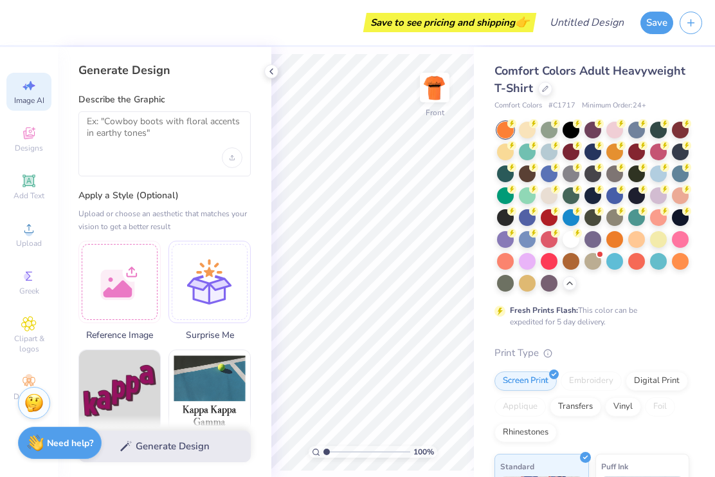
click at [429, 84] on img at bounding box center [435, 88] width 26 height 26
click at [273, 73] on icon at bounding box center [271, 71] width 10 height 10
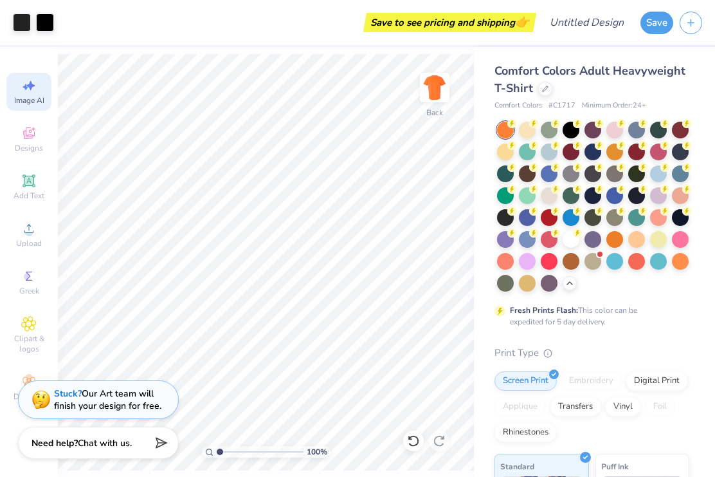
click at [527, 255] on div at bounding box center [527, 261] width 17 height 17
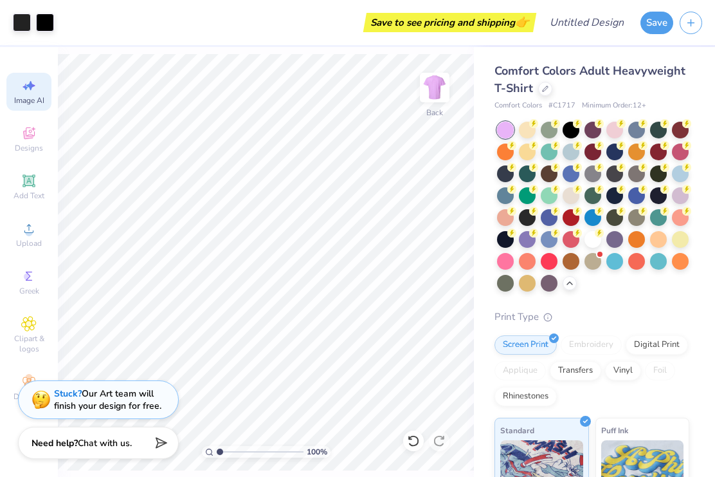
click at [568, 216] on div at bounding box center [571, 217] width 17 height 17
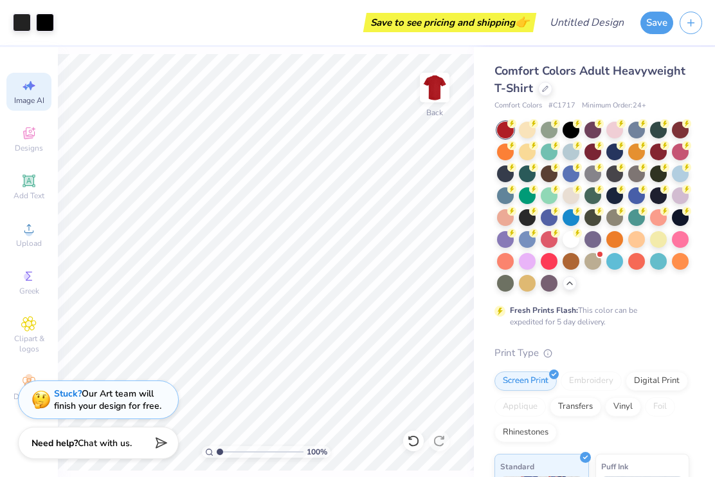
click at [545, 234] on div at bounding box center [549, 239] width 17 height 17
click at [589, 152] on div at bounding box center [593, 151] width 17 height 17
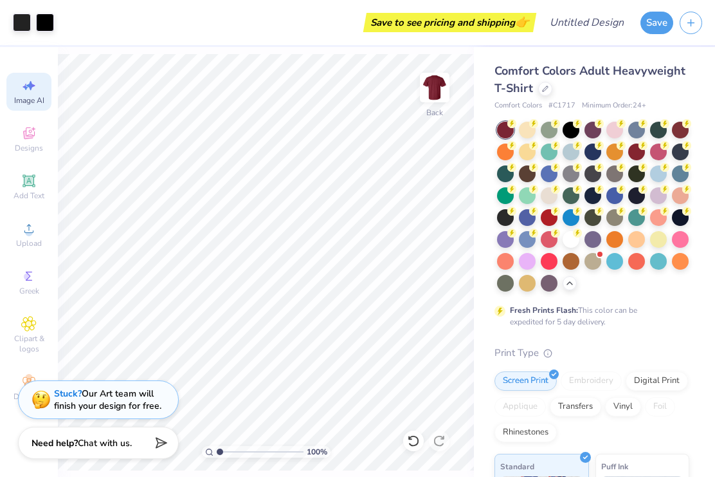
click at [679, 133] on div at bounding box center [680, 130] width 17 height 17
click at [569, 151] on div at bounding box center [571, 151] width 17 height 17
click at [531, 261] on div at bounding box center [527, 261] width 17 height 17
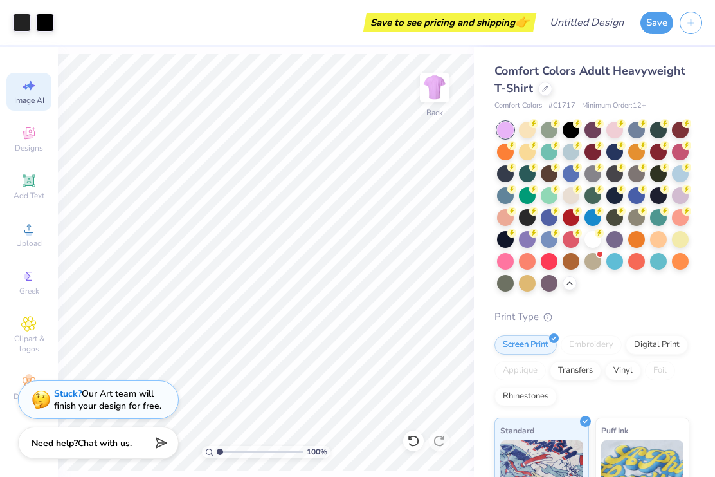
click at [661, 168] on icon at bounding box center [665, 167] width 9 height 9
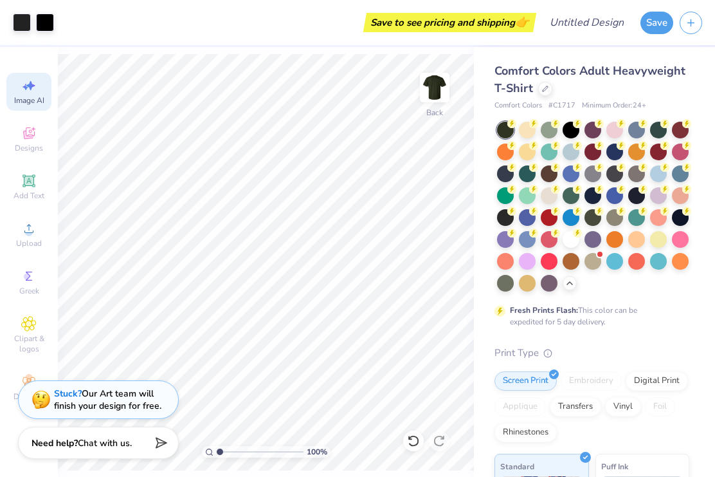
click at [523, 265] on div at bounding box center [527, 261] width 17 height 17
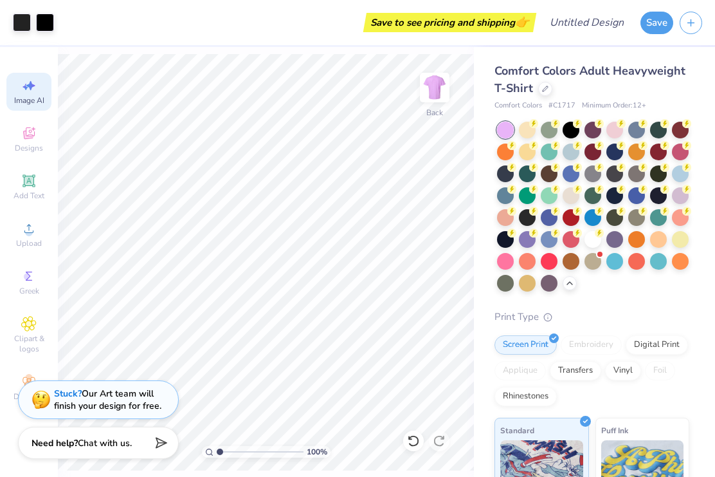
click at [686, 261] on div at bounding box center [680, 261] width 17 height 17
click at [501, 156] on div at bounding box center [505, 151] width 17 height 17
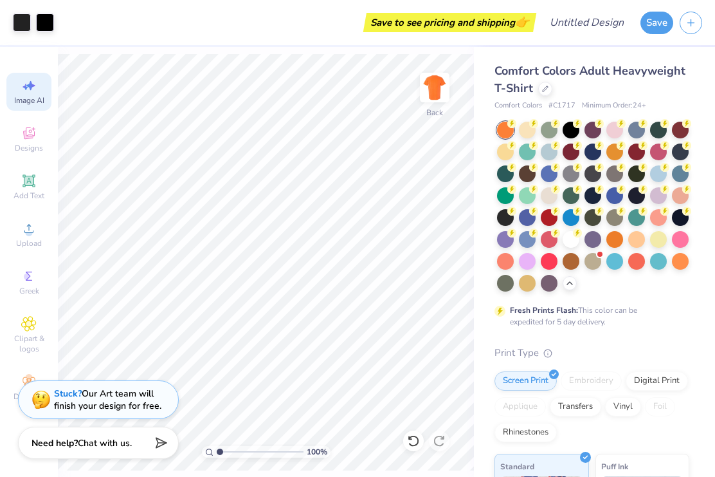
click at [524, 263] on div at bounding box center [527, 261] width 17 height 17
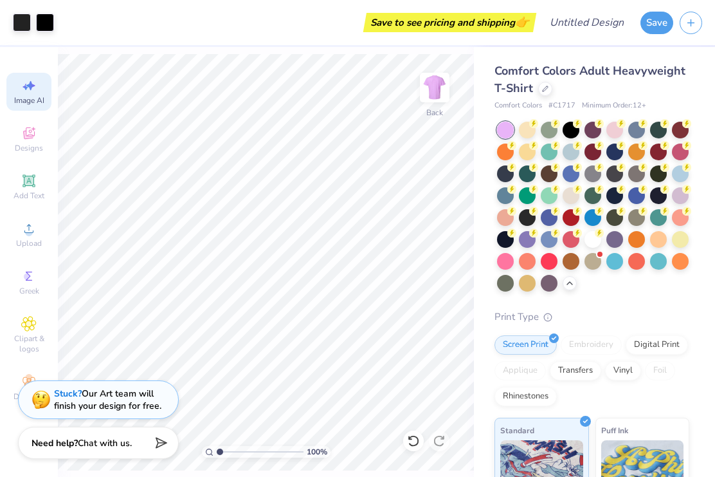
click at [513, 284] on div at bounding box center [505, 283] width 17 height 17
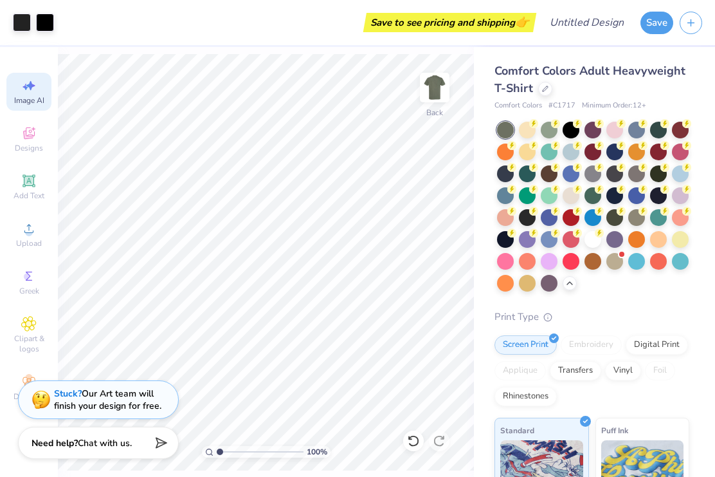
click at [525, 198] on div at bounding box center [527, 195] width 17 height 17
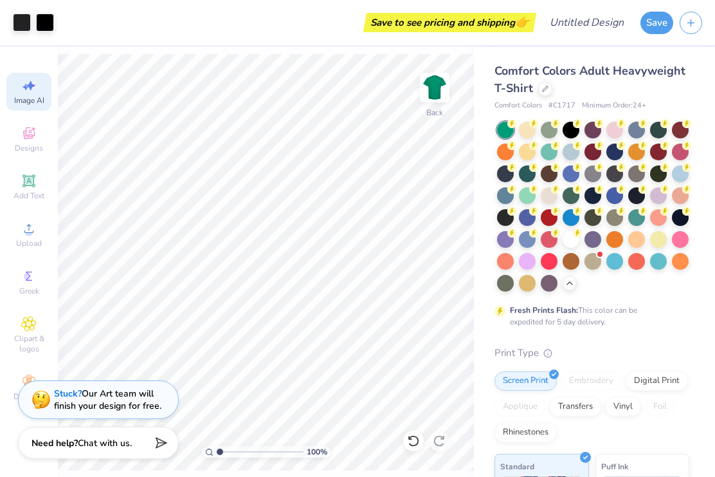
click at [506, 284] on div at bounding box center [505, 283] width 17 height 17
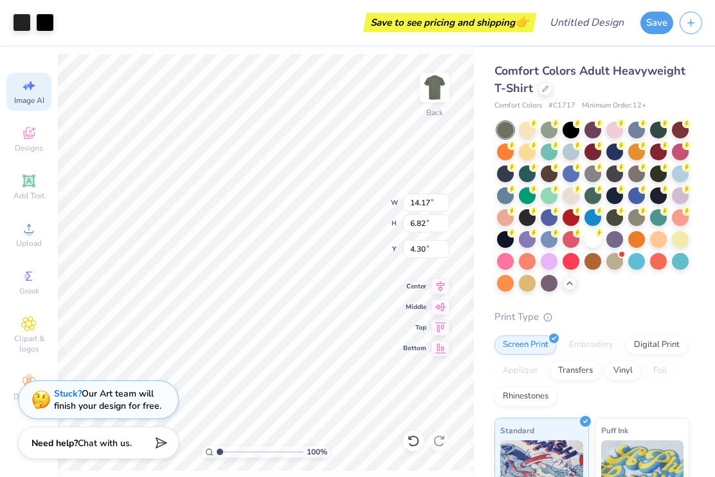
click at [360, 48] on div "100 % Back W 14.17 14.17 " H 6.82 6.82 " Y 4.30 4.30 " Center Middle Top Bottom" at bounding box center [266, 262] width 416 height 430
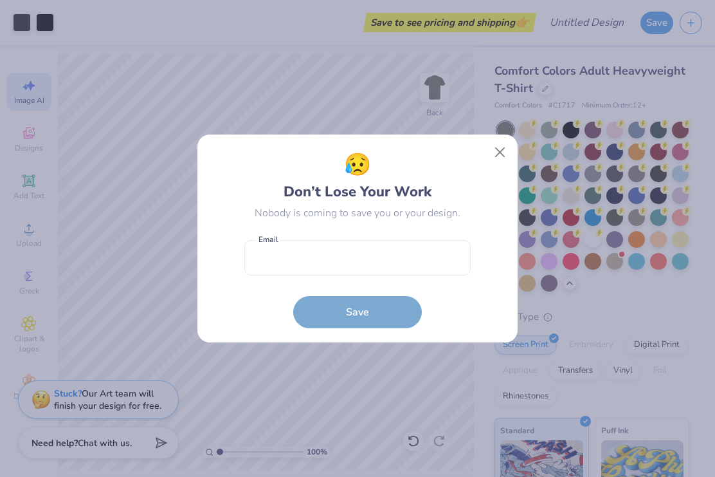
click at [205, 216] on div "😥 Don’t Lose Your Work Nobody is coming to save you or your design. Email is a …" at bounding box center [358, 238] width 320 height 208
click at [497, 151] on button "Close" at bounding box center [500, 152] width 24 height 24
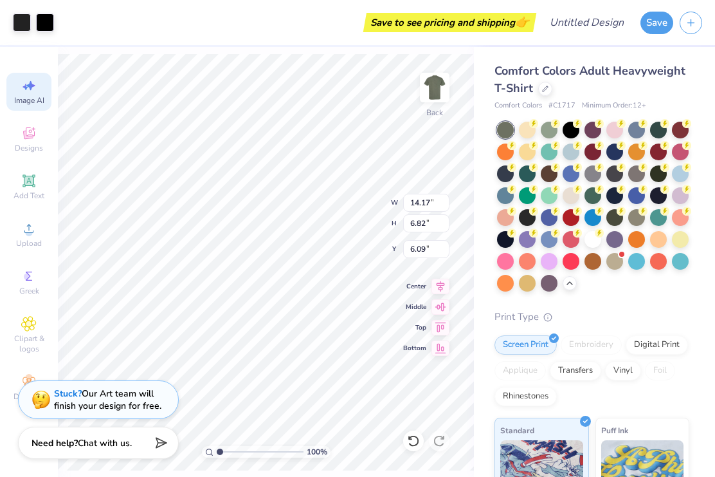
type input "5.15"
type input "12.52"
type input "6.02"
type input "5.34"
type input "12.96"
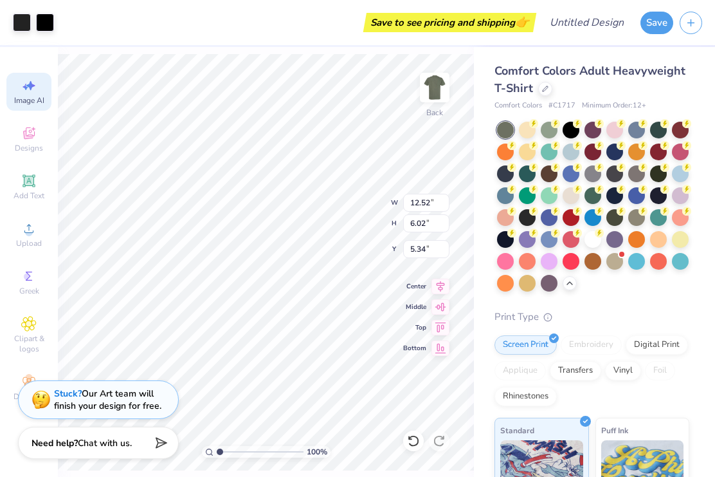
type input "6.23"
type input "5.13"
type input "13.56"
type input "6.52"
type input "4.84"
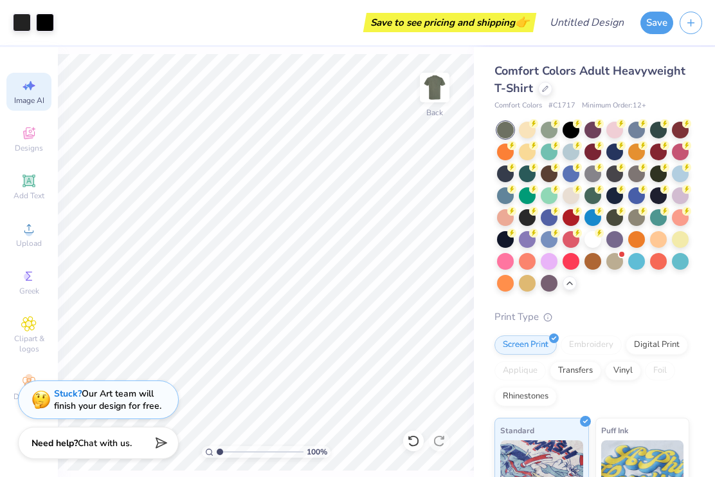
click at [24, 82] on icon at bounding box center [28, 85] width 15 height 15
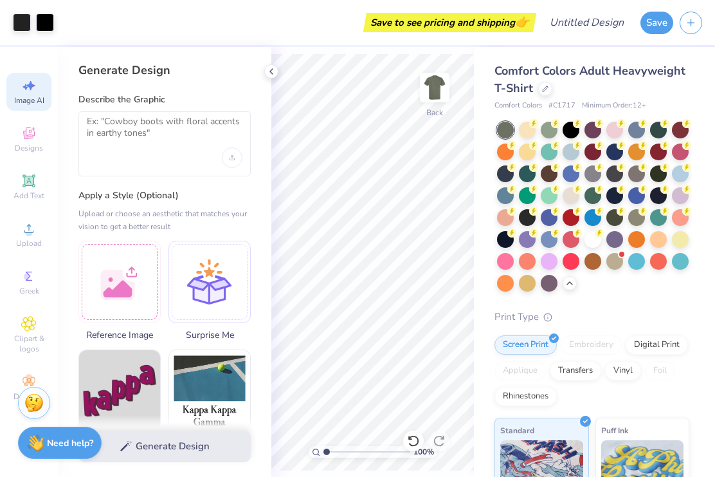
click at [28, 99] on span "Image AI" at bounding box center [29, 100] width 30 height 10
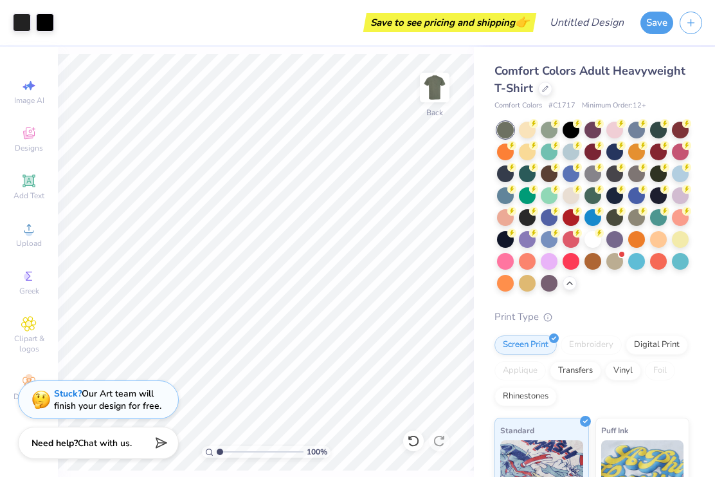
click at [434, 82] on img at bounding box center [435, 88] width 26 height 26
click at [28, 89] on icon at bounding box center [28, 85] width 15 height 15
select select "4"
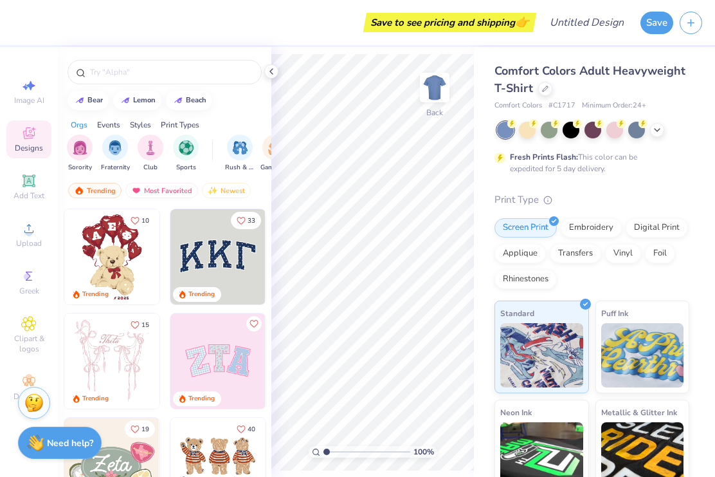
click at [272, 71] on icon at bounding box center [271, 71] width 10 height 10
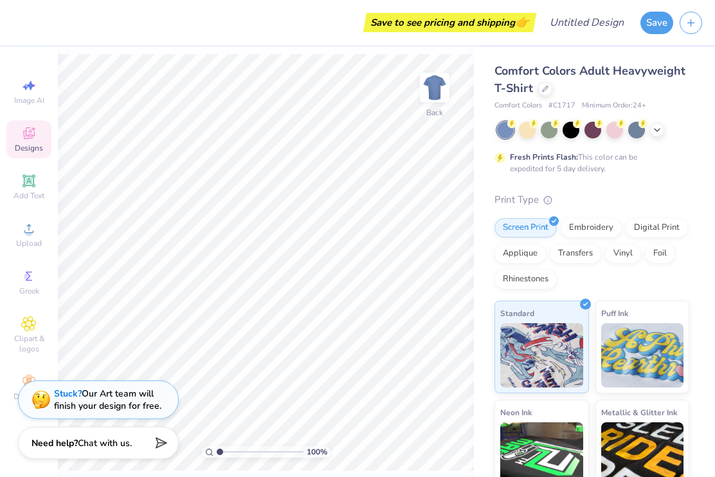
click at [8, 404] on div "Decorate" at bounding box center [28, 388] width 45 height 38
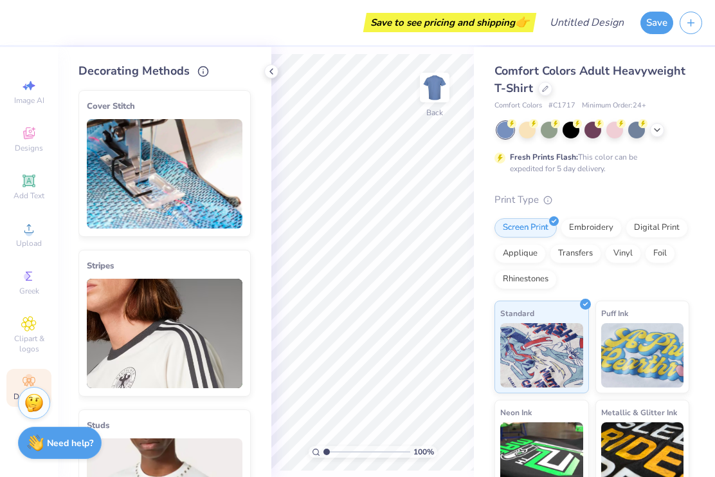
click at [272, 72] on icon at bounding box center [271, 71] width 10 height 10
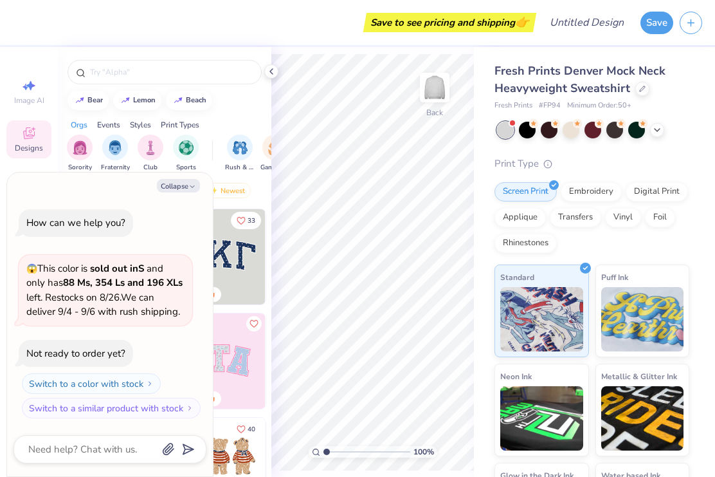
click at [275, 71] on icon at bounding box center [271, 71] width 10 height 10
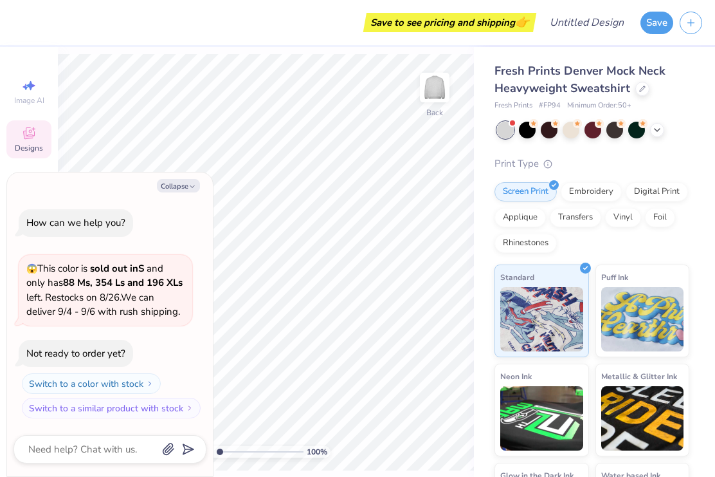
click at [170, 184] on button "Collapse" at bounding box center [178, 186] width 43 height 14
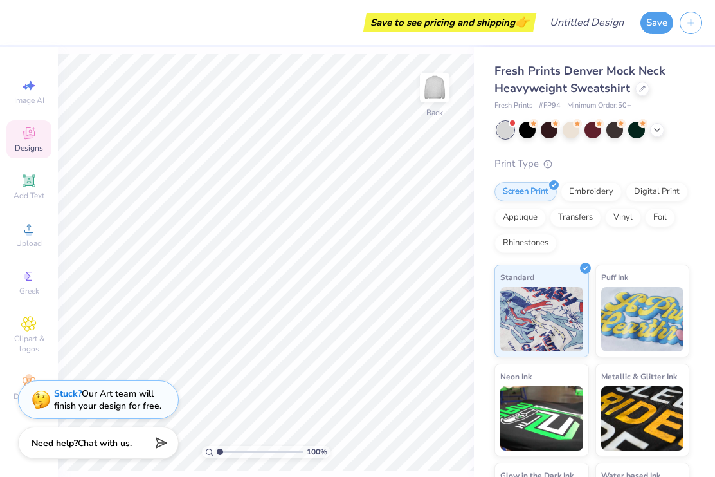
click at [574, 129] on div at bounding box center [571, 130] width 17 height 17
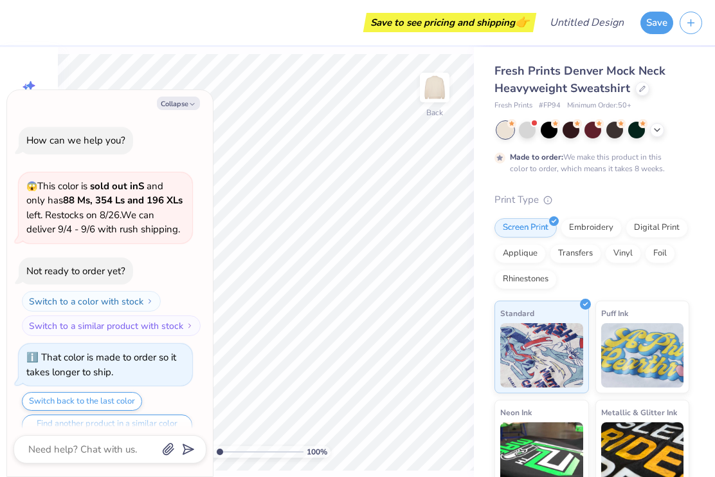
scroll to position [22, 0]
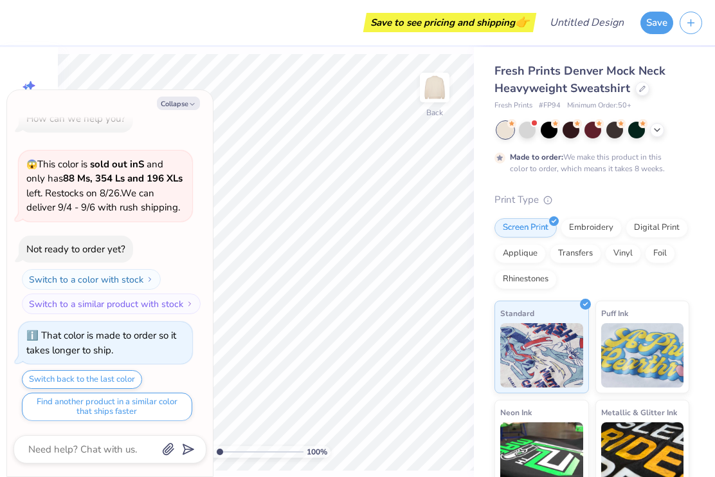
click at [175, 102] on button "Collapse" at bounding box center [178, 104] width 43 height 14
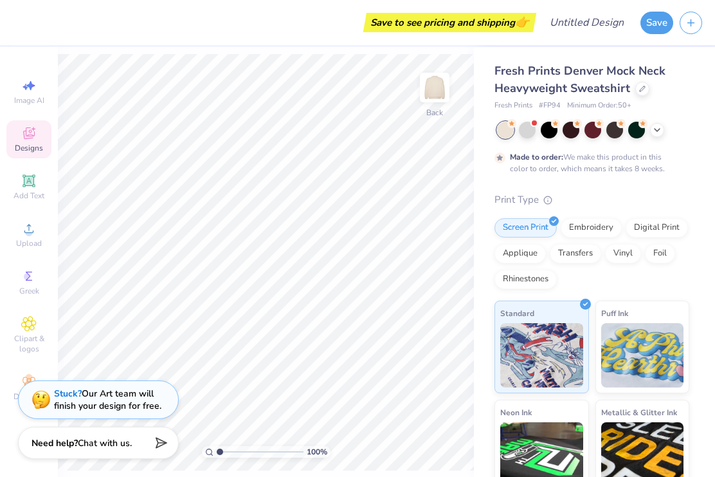
click at [547, 131] on div at bounding box center [549, 130] width 17 height 17
click at [589, 130] on div at bounding box center [593, 130] width 17 height 17
click at [524, 129] on div at bounding box center [527, 130] width 17 height 17
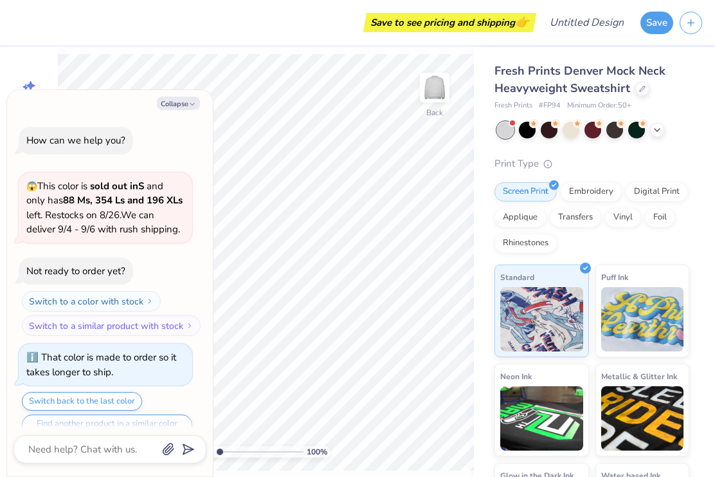
scroll to position [265, 0]
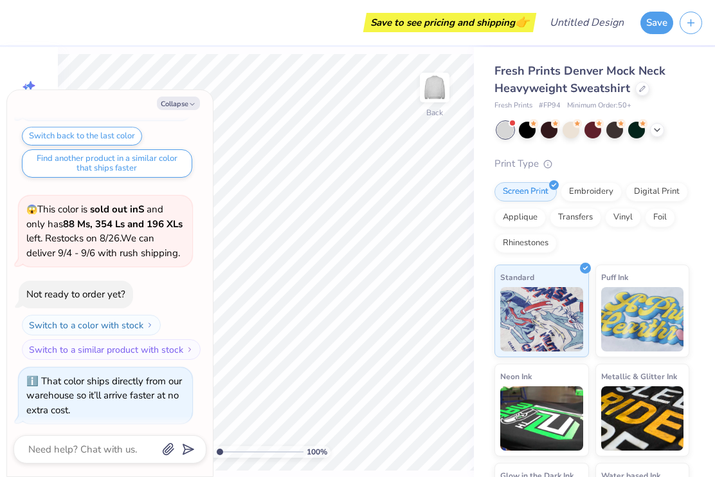
click at [171, 98] on button "Collapse" at bounding box center [178, 104] width 43 height 14
type textarea "x"
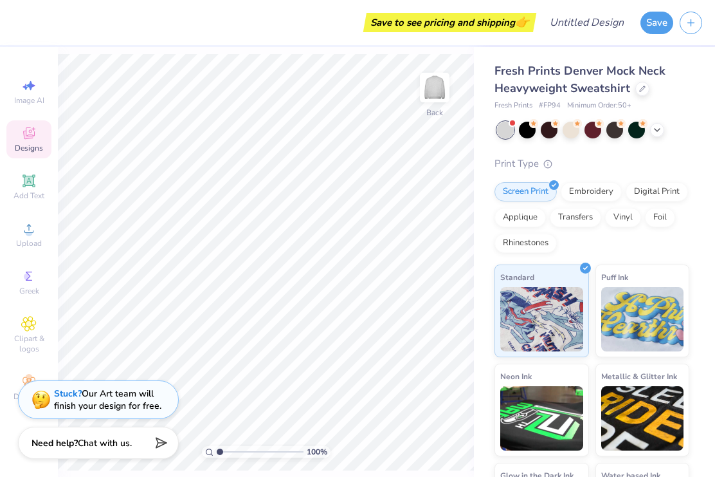
click at [29, 240] on div "Upload" at bounding box center [28, 235] width 45 height 38
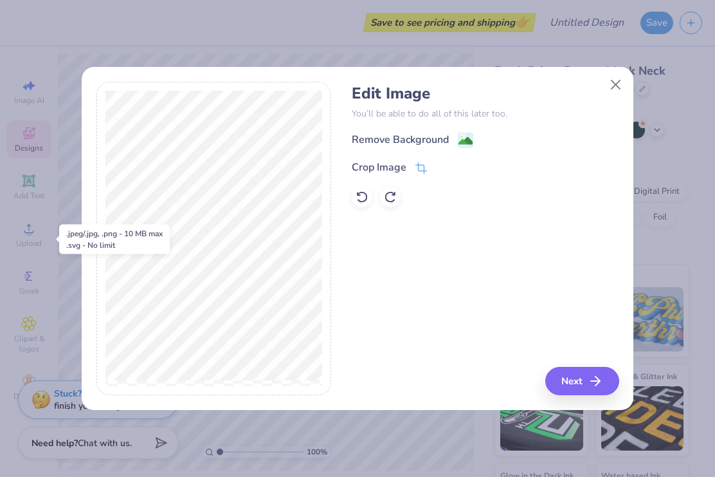
click at [439, 135] on div "Remove Background" at bounding box center [400, 139] width 97 height 15
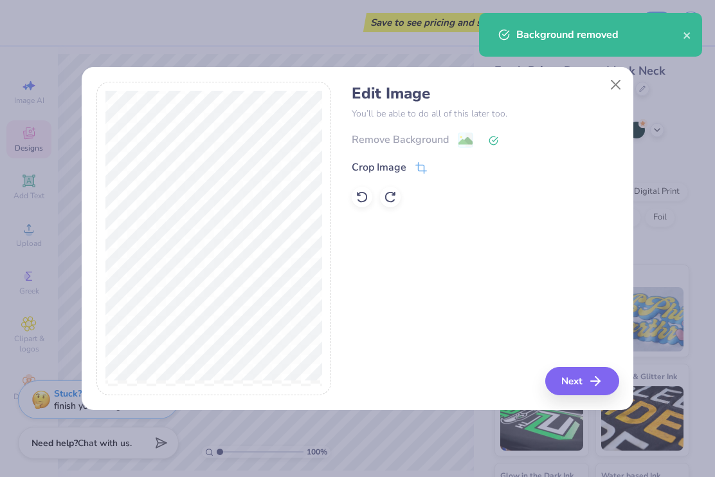
click at [593, 383] on icon "button" at bounding box center [595, 380] width 15 height 15
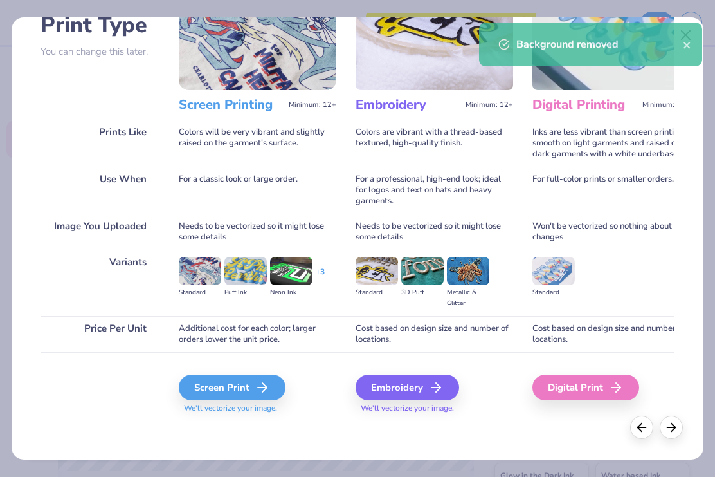
scroll to position [100, 0]
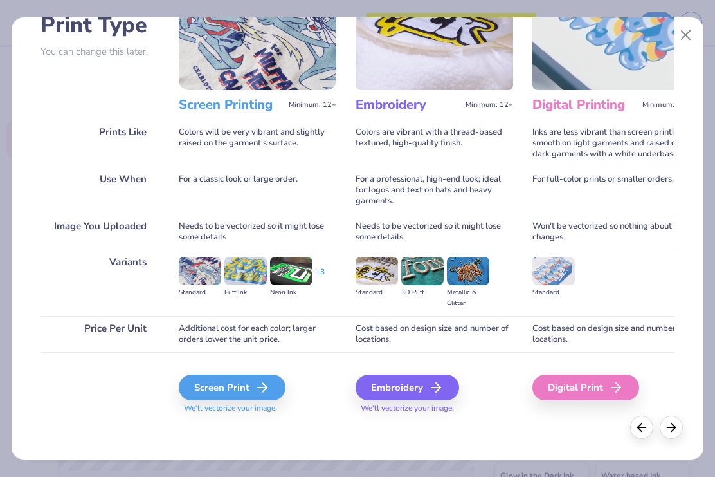
click at [585, 389] on div "Digital Print" at bounding box center [586, 387] width 107 height 26
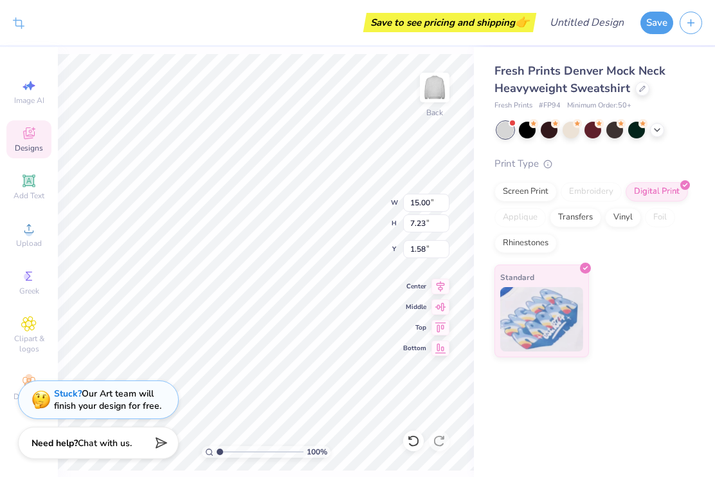
type input "1.33"
click at [530, 450] on div "Fresh Prints Denver Mock Neck Heavyweight Sweatshirt Fresh Prints # FP94 Minimu…" at bounding box center [594, 262] width 241 height 430
type input "0.75"
click at [28, 146] on span "Designs" at bounding box center [29, 148] width 28 height 10
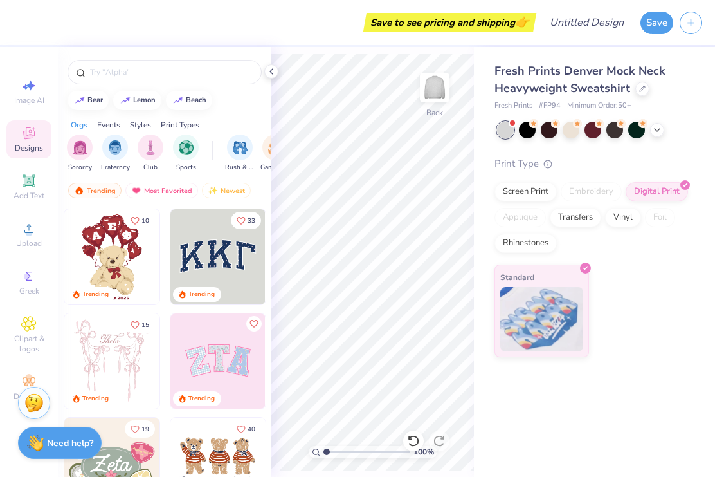
click at [274, 65] on div at bounding box center [271, 71] width 14 height 14
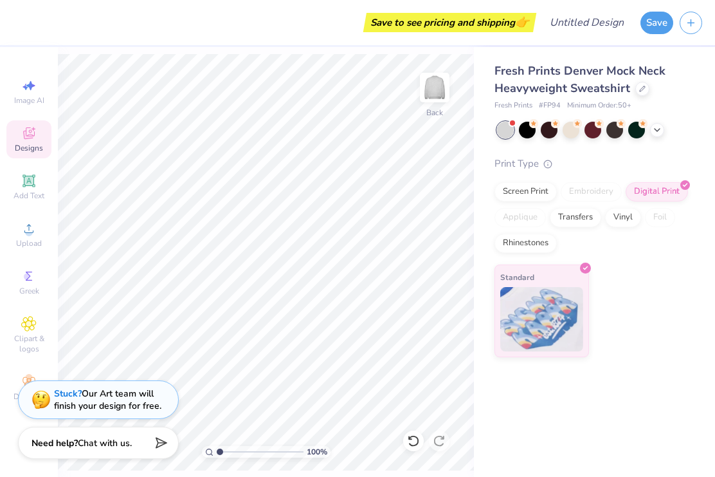
click at [28, 95] on span "Image AI" at bounding box center [29, 100] width 30 height 10
select select "4"
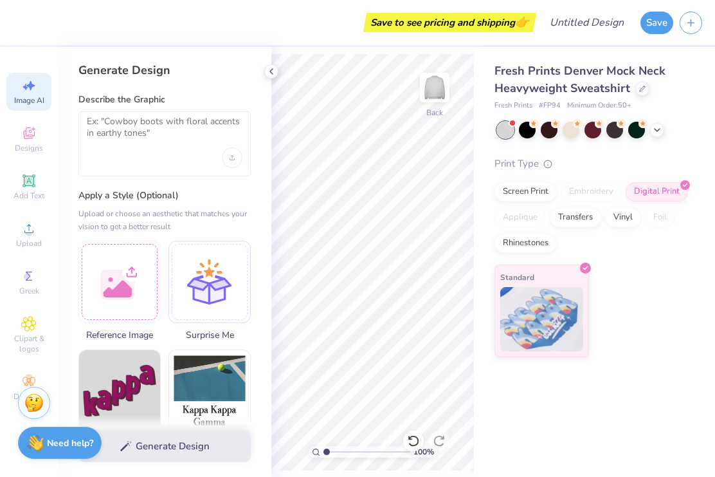
click at [39, 97] on span "Image AI" at bounding box center [29, 100] width 30 height 10
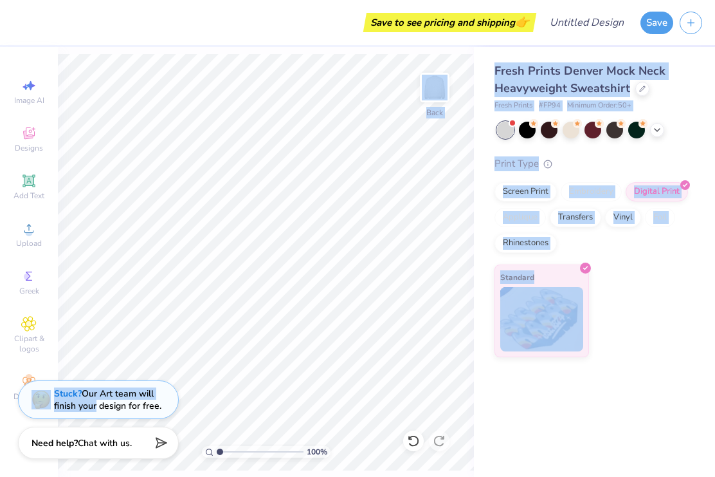
click at [69, 6] on div "Save to see pricing and shipping 👉" at bounding box center [276, 22] width 514 height 45
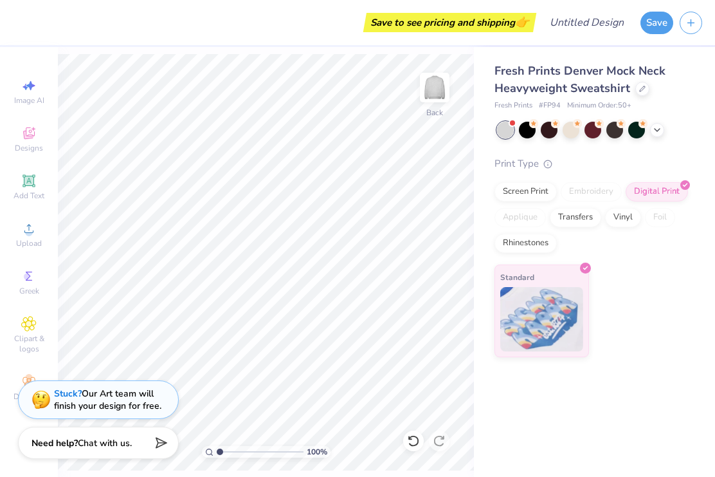
click at [26, 84] on icon at bounding box center [28, 85] width 15 height 15
select select "4"
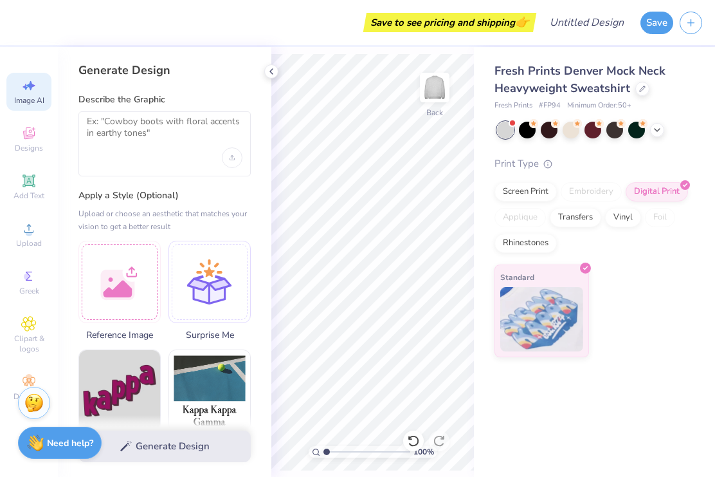
click at [270, 69] on icon at bounding box center [271, 71] width 10 height 10
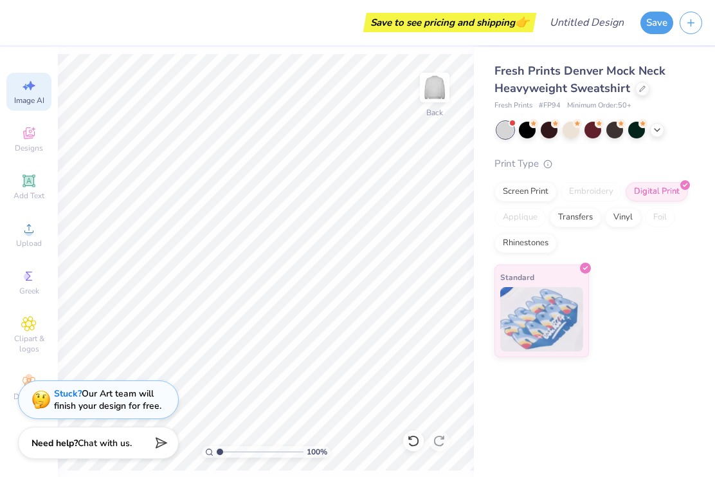
click at [25, 104] on span "Image AI" at bounding box center [29, 100] width 30 height 10
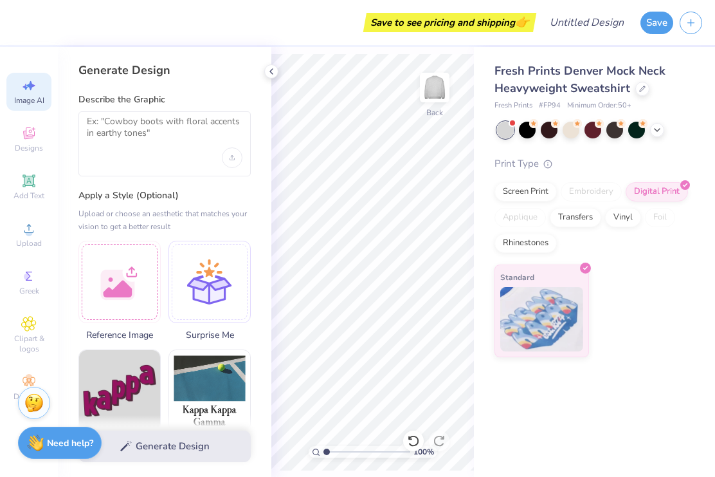
click at [271, 69] on icon at bounding box center [271, 71] width 10 height 10
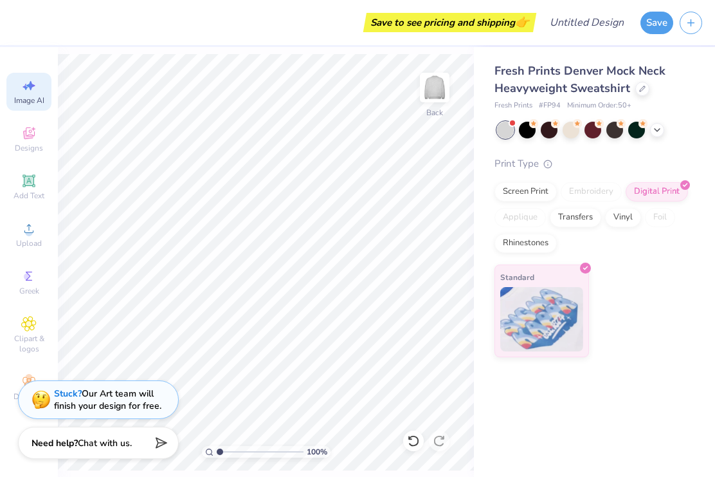
click at [567, 131] on div at bounding box center [571, 130] width 17 height 17
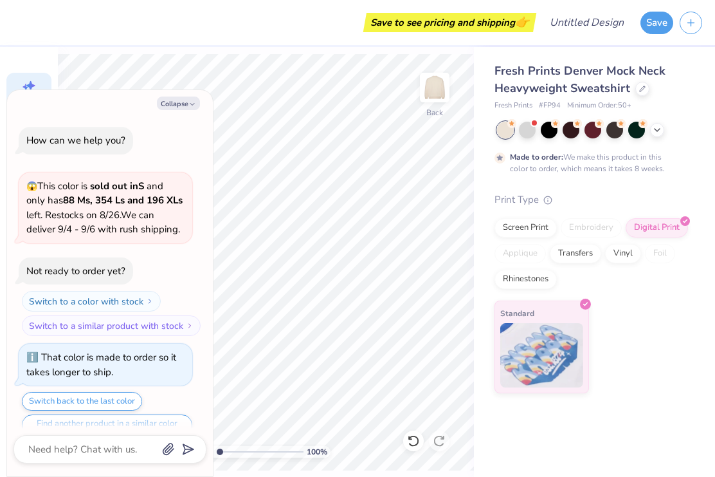
scroll to position [371, 0]
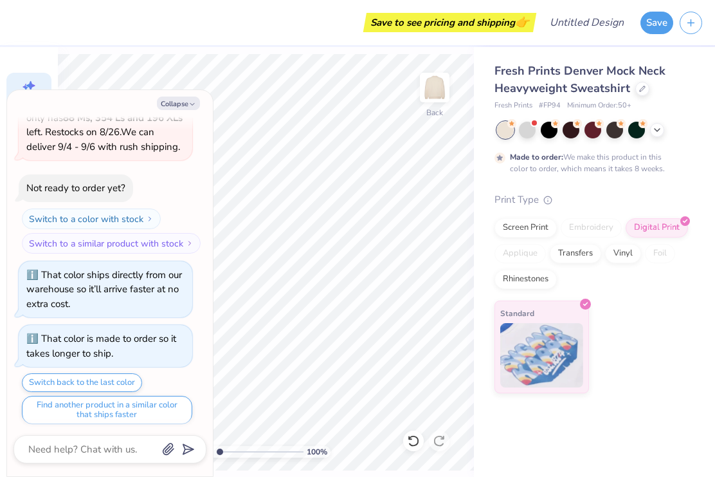
click at [177, 100] on button "Collapse" at bounding box center [178, 104] width 43 height 14
type textarea "x"
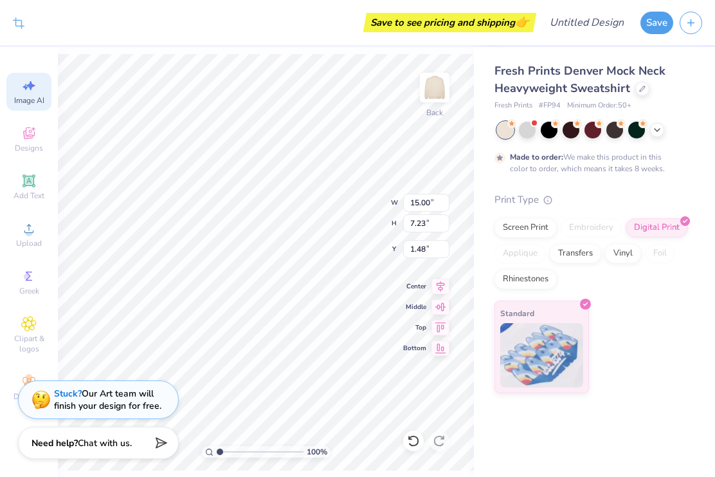
type input "1.43"
click at [27, 93] on icon at bounding box center [28, 85] width 15 height 15
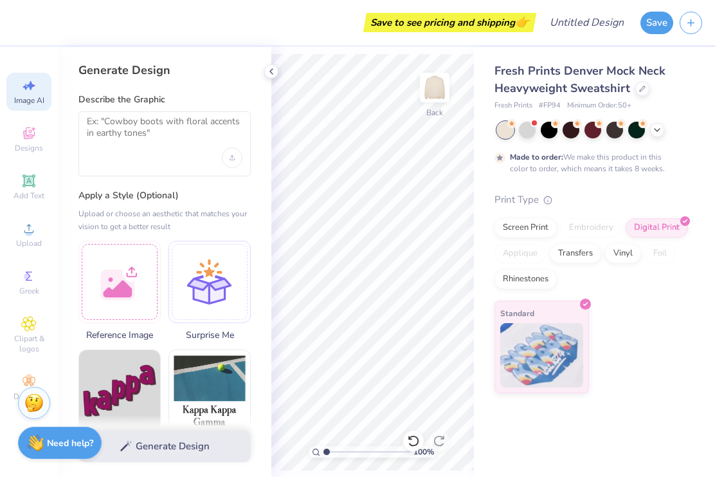
click at [32, 97] on span "Image AI" at bounding box center [29, 100] width 30 height 10
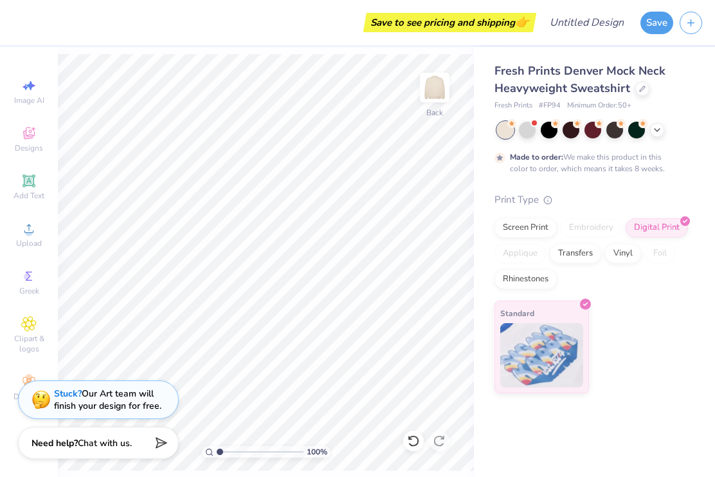
click at [29, 95] on div "Image AI" at bounding box center [28, 92] width 45 height 38
select select "4"
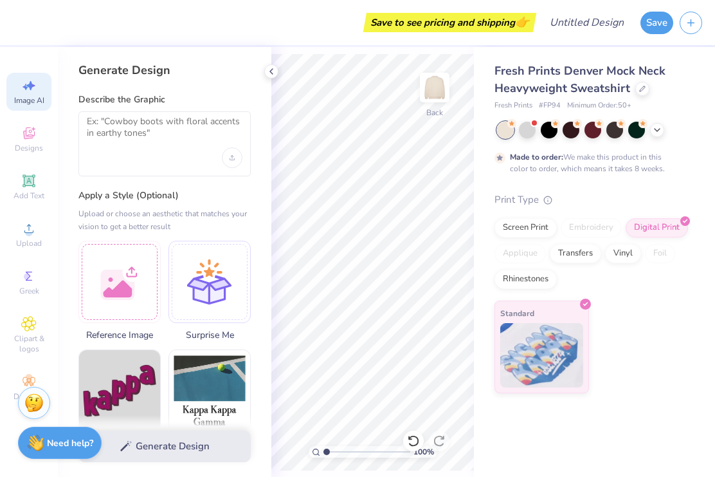
click at [28, 89] on icon at bounding box center [28, 85] width 15 height 15
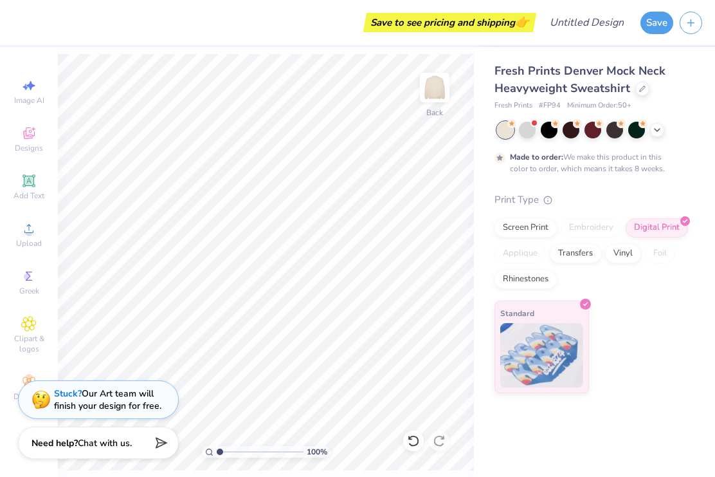
click at [28, 97] on span "Image AI" at bounding box center [29, 100] width 30 height 10
select select "4"
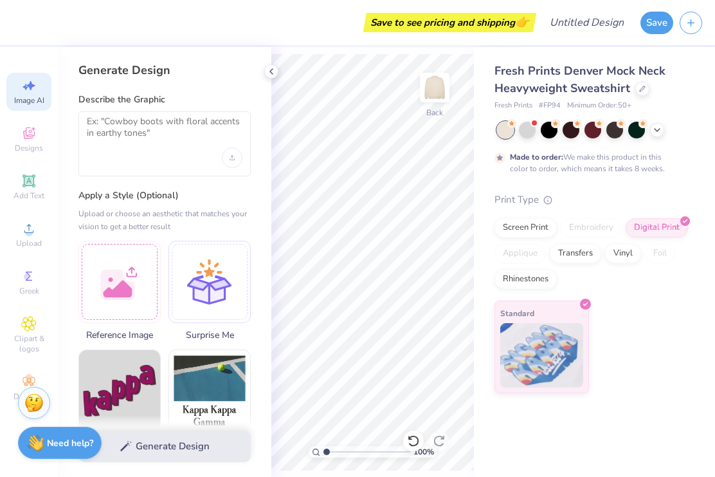
click at [438, 93] on img at bounding box center [435, 88] width 26 height 26
click at [268, 69] on icon at bounding box center [271, 71] width 10 height 10
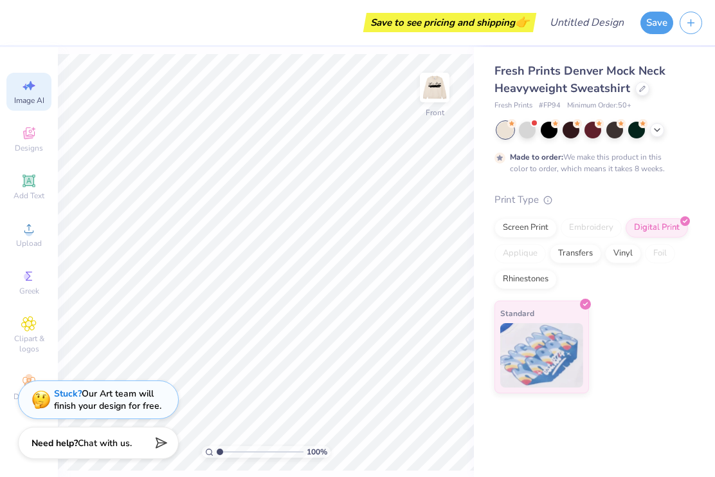
click at [26, 95] on span "Image AI" at bounding box center [29, 100] width 30 height 10
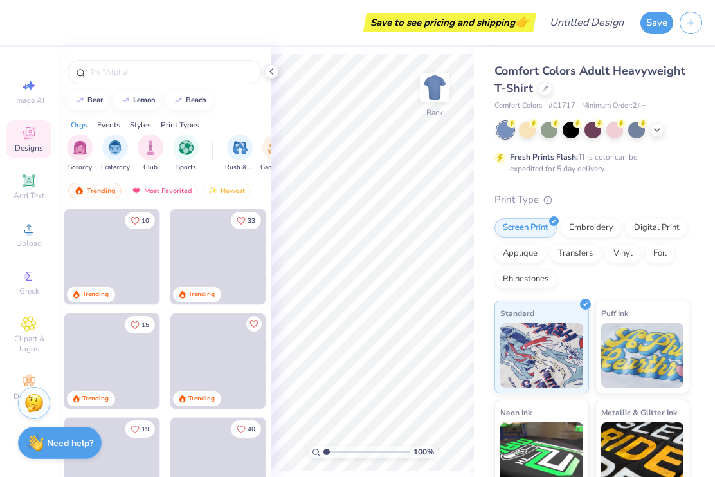
click at [270, 71] on icon at bounding box center [271, 71] width 10 height 10
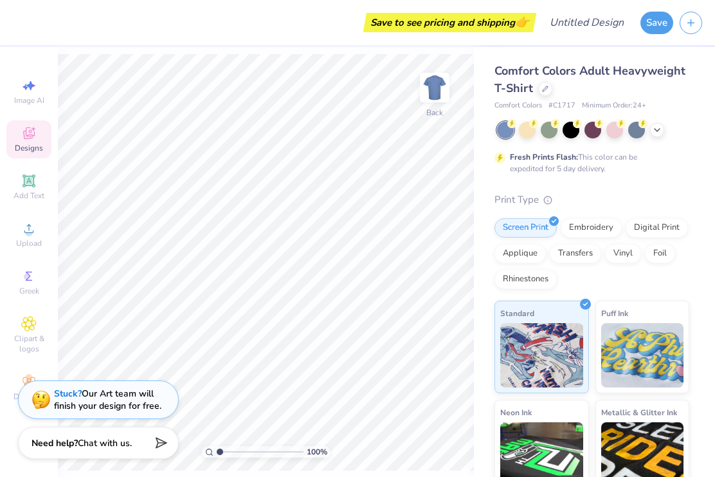
click at [663, 129] on div at bounding box center [657, 130] width 14 height 14
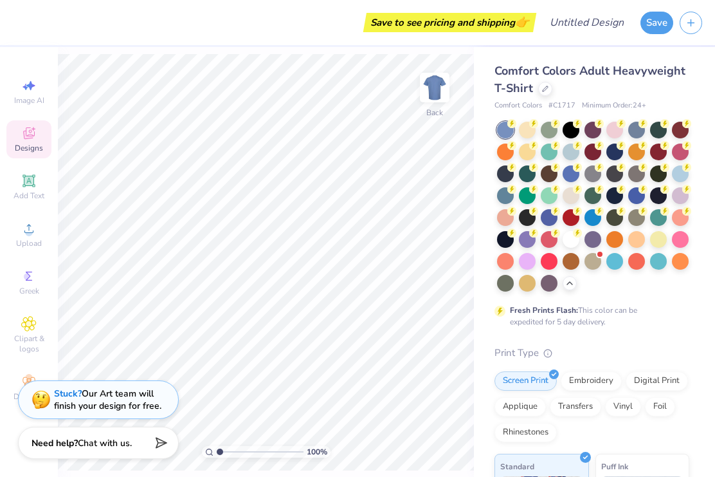
click at [529, 127] on div at bounding box center [527, 130] width 17 height 17
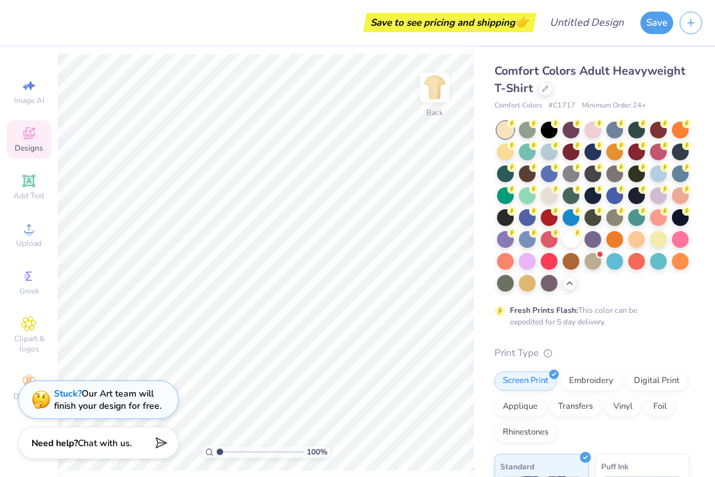
click at [526, 195] on div at bounding box center [527, 195] width 17 height 17
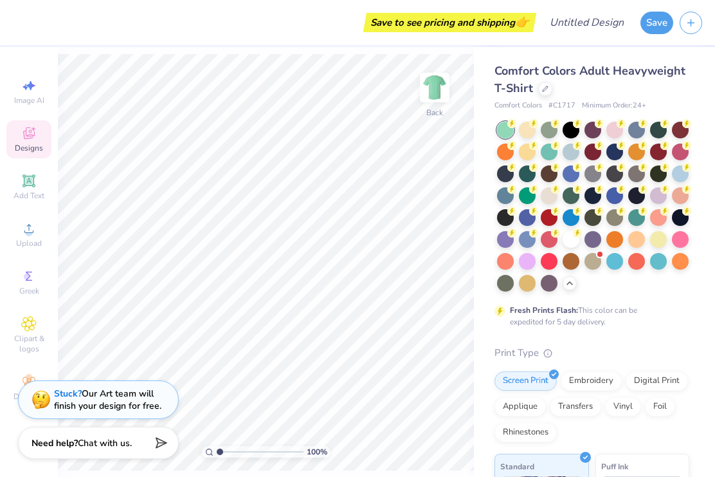
click at [638, 261] on div at bounding box center [637, 261] width 17 height 17
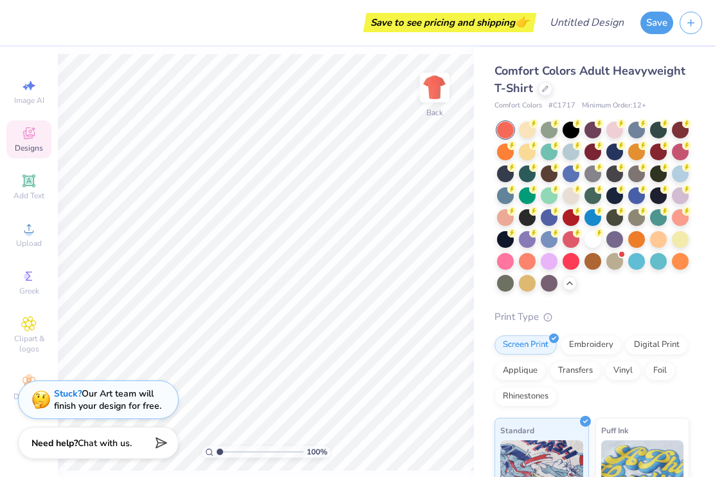
click at [680, 261] on div at bounding box center [680, 261] width 17 height 17
click at [530, 282] on div at bounding box center [527, 283] width 17 height 17
click at [508, 284] on div at bounding box center [505, 283] width 17 height 17
click at [503, 152] on div at bounding box center [505, 151] width 17 height 17
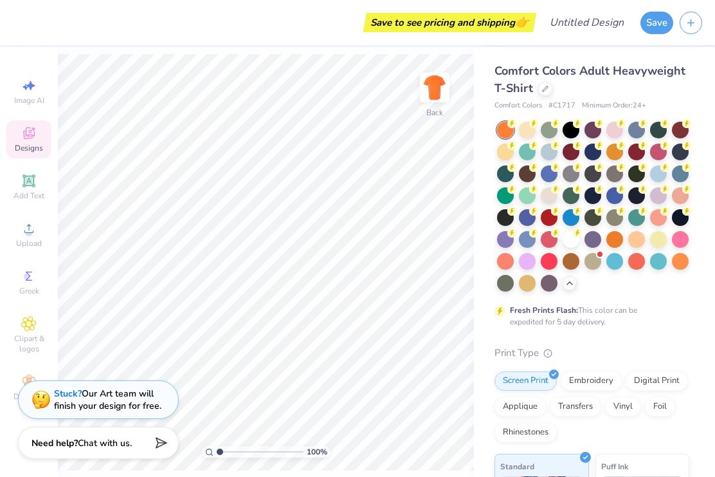
click at [510, 266] on div at bounding box center [505, 261] width 17 height 17
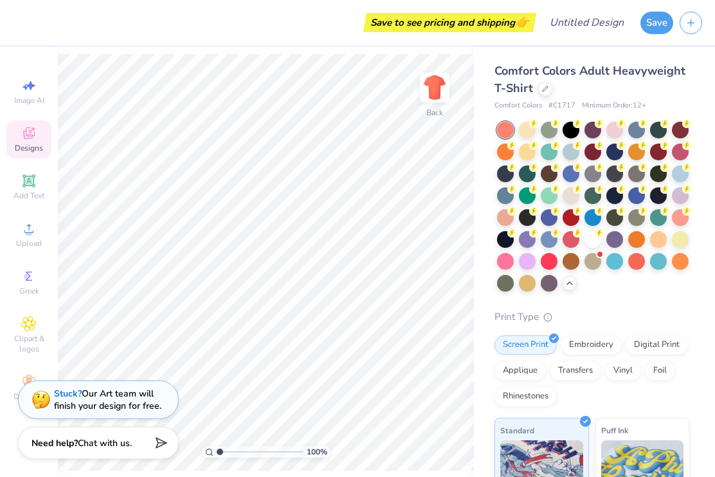
click at [638, 267] on div at bounding box center [637, 261] width 17 height 17
click at [680, 264] on div at bounding box center [680, 261] width 17 height 17
click at [505, 154] on div at bounding box center [505, 151] width 17 height 17
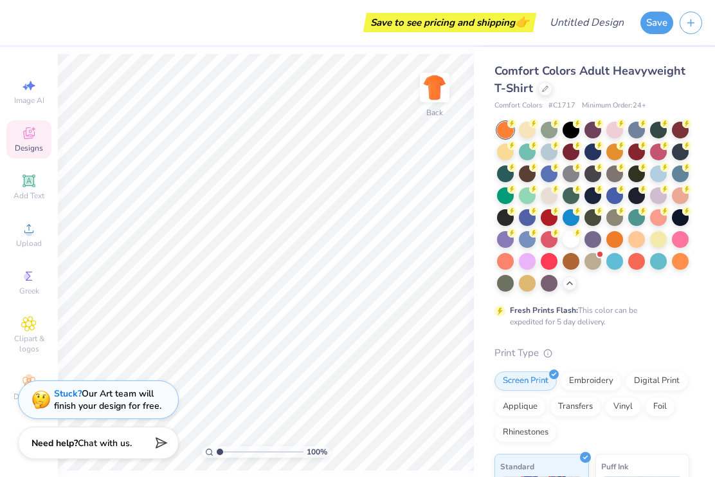
click at [28, 243] on span "Upload" at bounding box center [29, 243] width 26 height 10
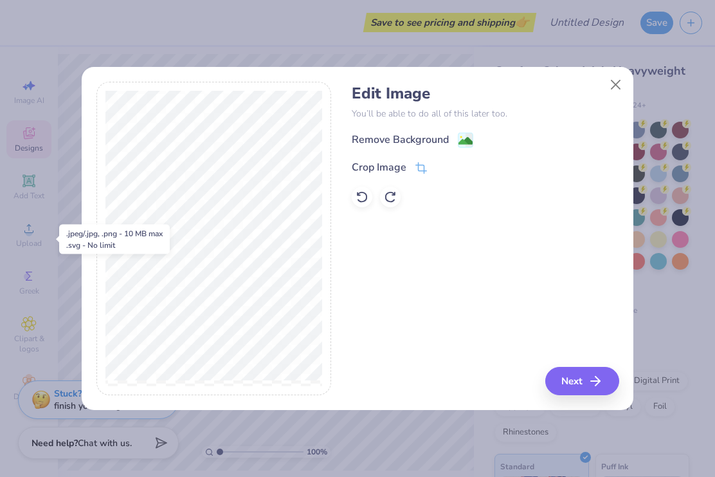
click at [590, 383] on icon "button" at bounding box center [595, 380] width 15 height 15
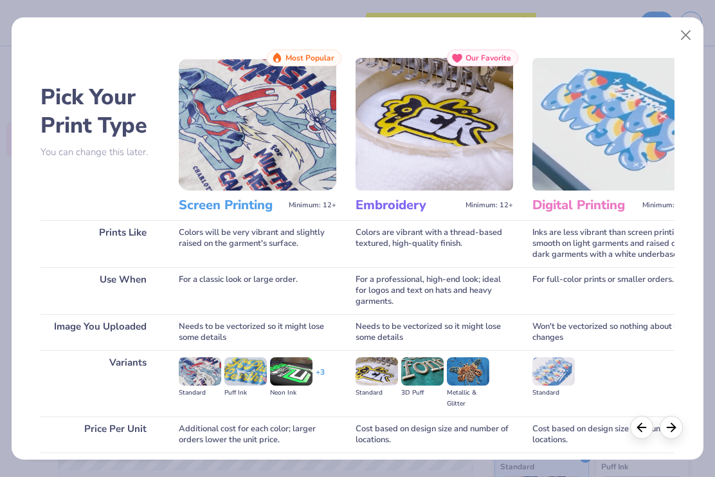
click at [692, 30] on button "Close" at bounding box center [686, 35] width 24 height 24
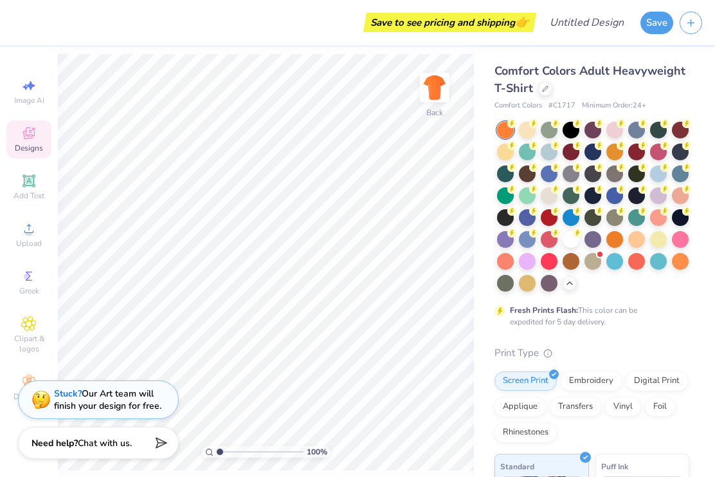
click at [22, 233] on icon at bounding box center [28, 228] width 15 height 15
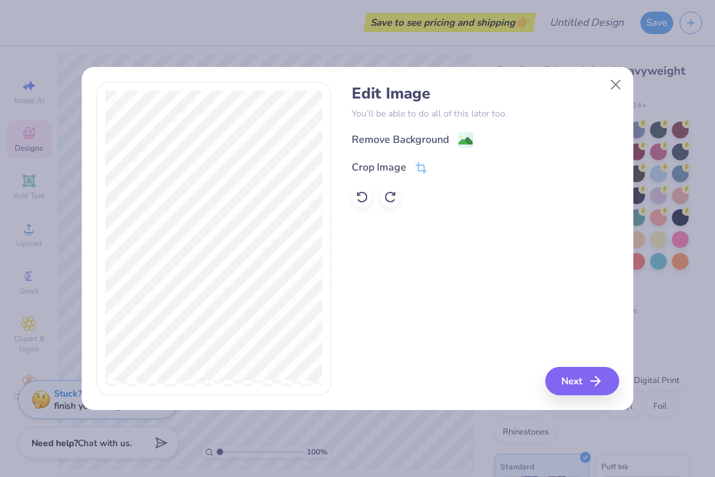
click at [429, 147] on div "Remove Background" at bounding box center [400, 139] width 97 height 15
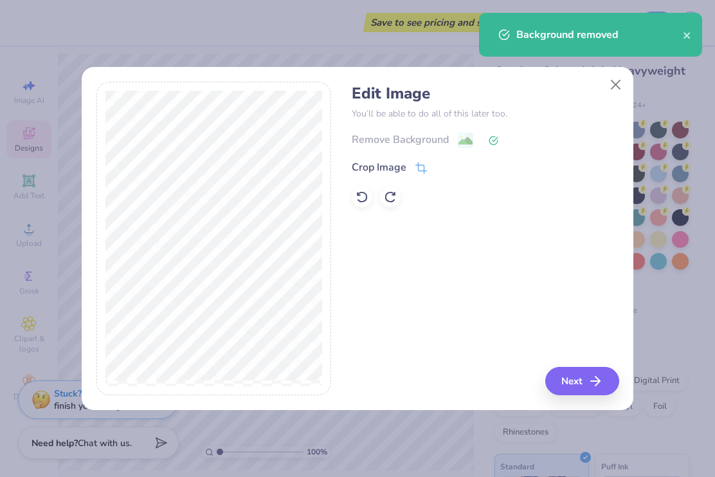
click at [588, 385] on button "Next" at bounding box center [583, 381] width 74 height 28
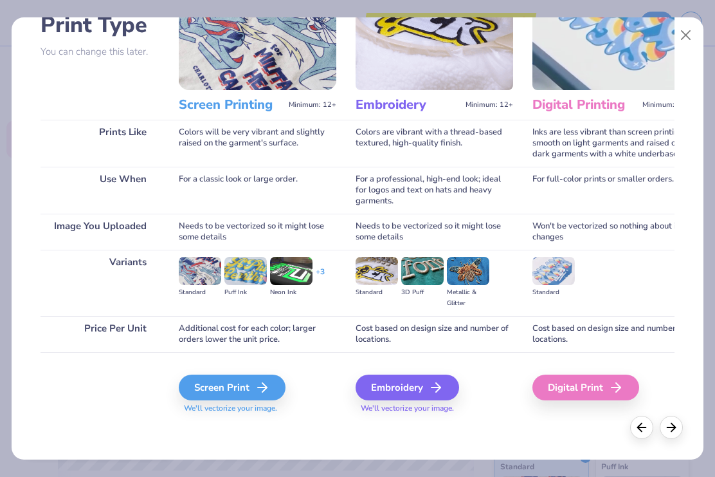
scroll to position [100, 0]
click at [586, 392] on div "Digital Print" at bounding box center [586, 387] width 107 height 26
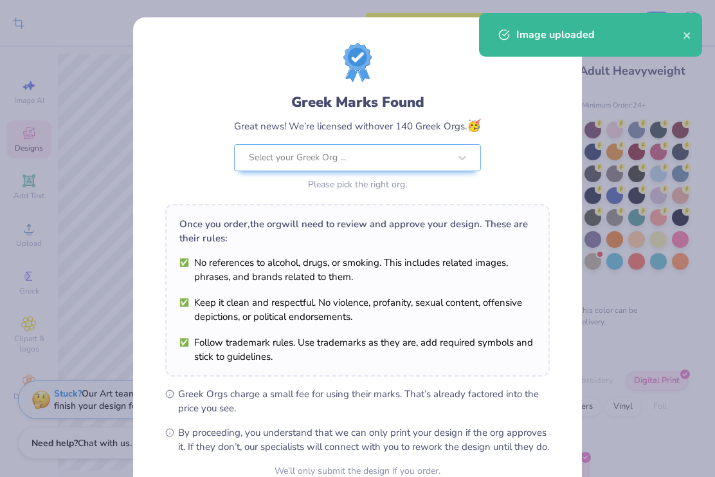
click at [684, 39] on icon "close" at bounding box center [687, 35] width 9 height 10
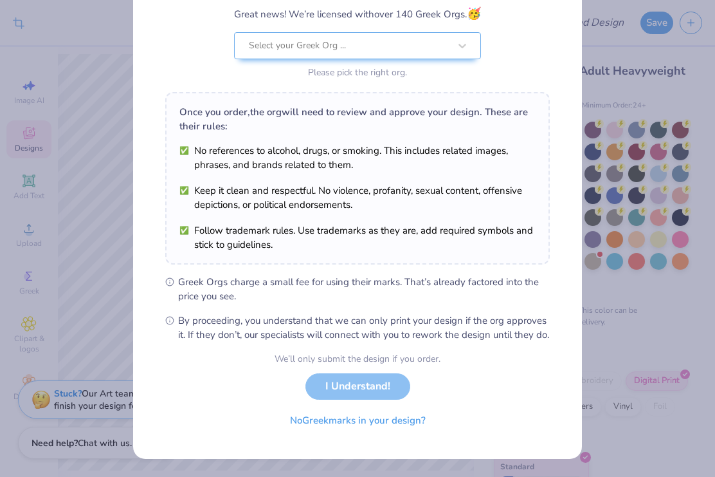
scroll to position [125, 0]
click at [380, 386] on div "We’ll only submit the design if you order. I Understand! No Greek marks in your…" at bounding box center [358, 392] width 166 height 81
click at [84, 80] on div "Greek Marks Found Great news! We’re licensed with over 140 Greek Orgs. 🥳 Select…" at bounding box center [357, 238] width 715 height 477
click at [387, 392] on div "We’ll only submit the design if you order. I Understand! No Greek marks in your…" at bounding box center [358, 392] width 166 height 81
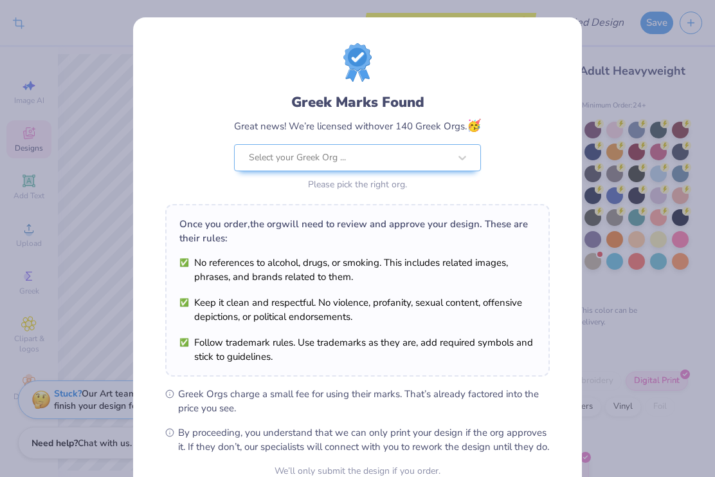
scroll to position [0, 0]
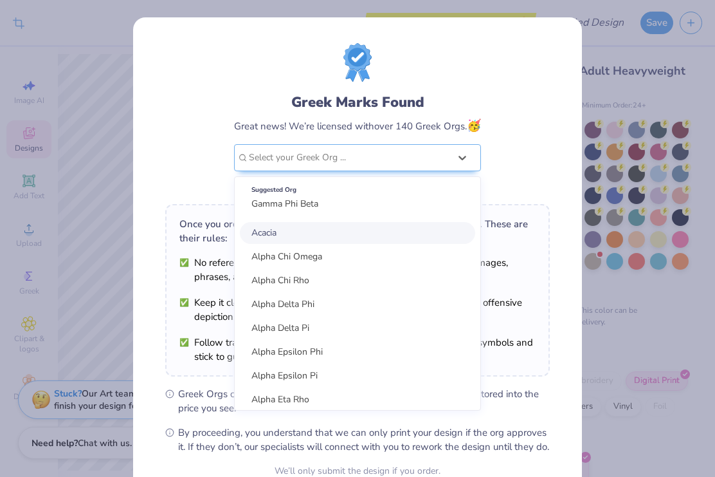
click at [95, 82] on div "Greek Marks Found Great news! We’re licensed with over 140 Greek Orgs. 🥳 option…" at bounding box center [357, 238] width 715 height 477
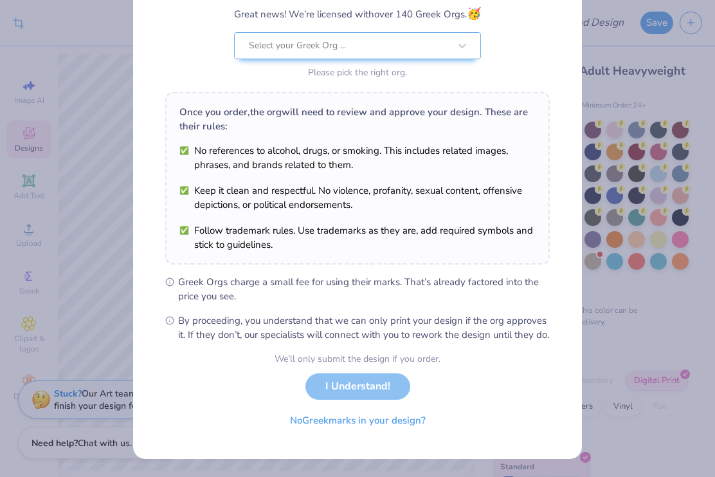
scroll to position [125, 0]
click at [421, 361] on div "We’ll only submit the design if you order." at bounding box center [358, 359] width 166 height 14
click at [409, 421] on button "No Greek marks in your design?" at bounding box center [358, 420] width 158 height 26
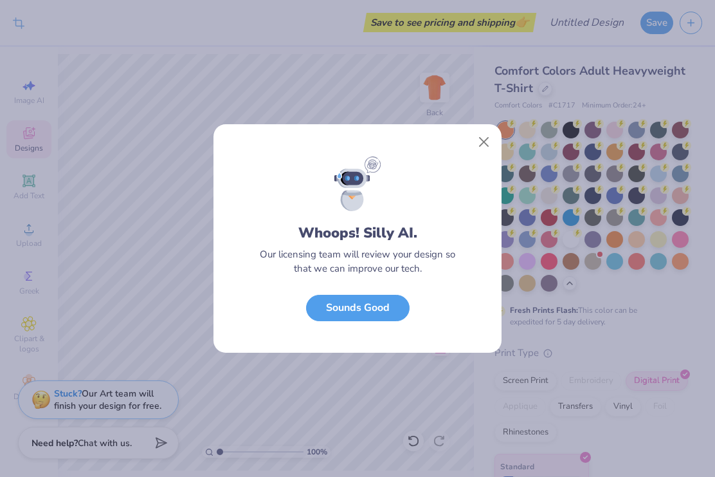
scroll to position [0, 0]
click at [476, 152] on button "Close" at bounding box center [484, 142] width 24 height 24
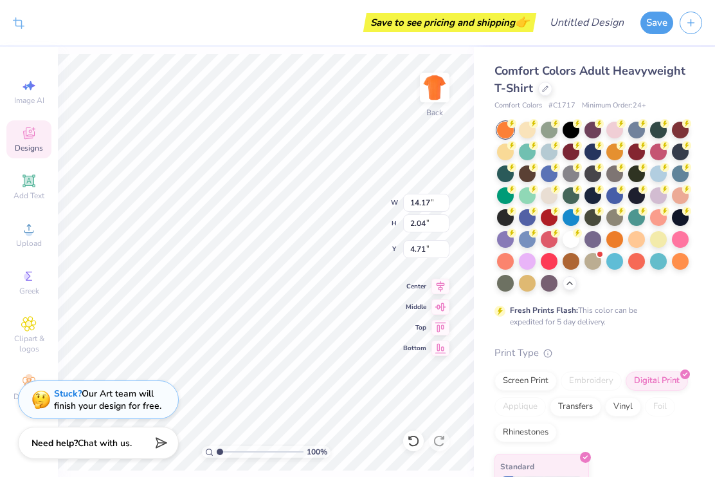
type input "5.04"
click at [24, 331] on icon at bounding box center [28, 323] width 15 height 15
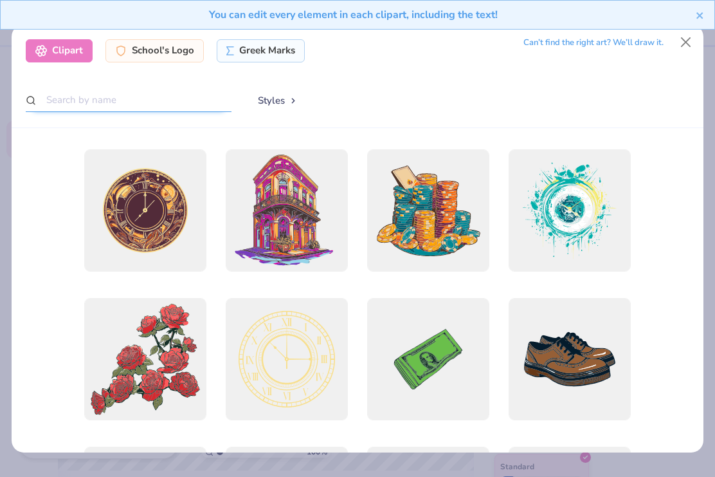
click at [113, 91] on input "text" at bounding box center [129, 100] width 206 height 24
type input "Pumpkins"
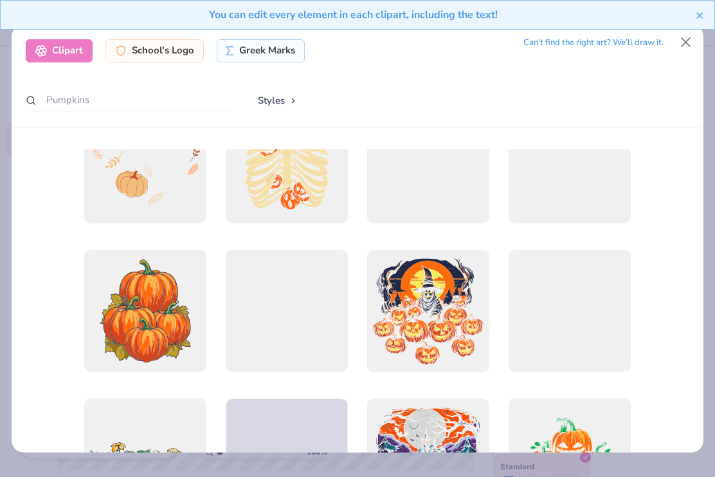
scroll to position [939, 0]
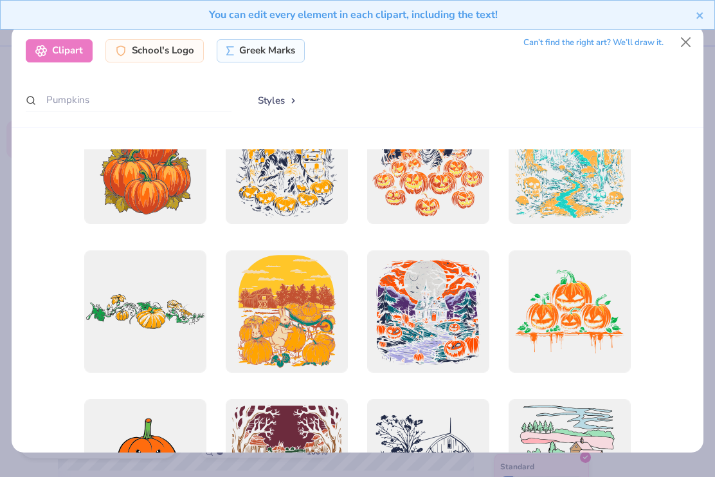
click at [158, 290] on div at bounding box center [145, 311] width 122 height 122
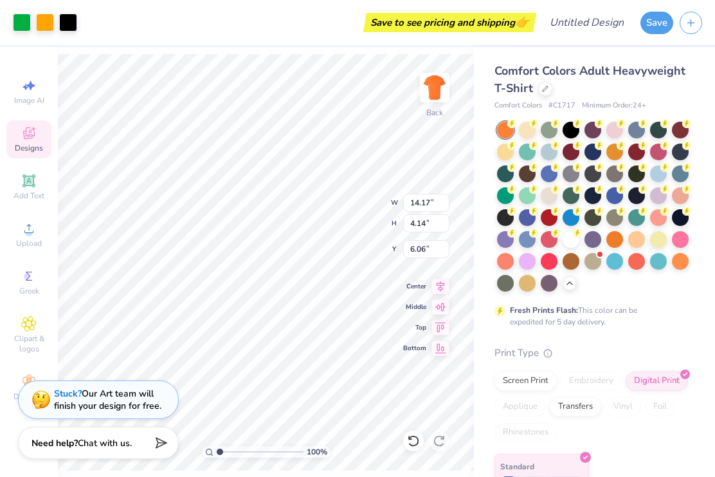
click at [444, 347] on icon at bounding box center [441, 348] width 11 height 10
click at [436, 331] on icon at bounding box center [441, 327] width 18 height 15
click at [445, 311] on icon at bounding box center [441, 306] width 18 height 15
click at [439, 286] on icon at bounding box center [441, 286] width 8 height 11
click at [437, 284] on icon at bounding box center [441, 286] width 18 height 15
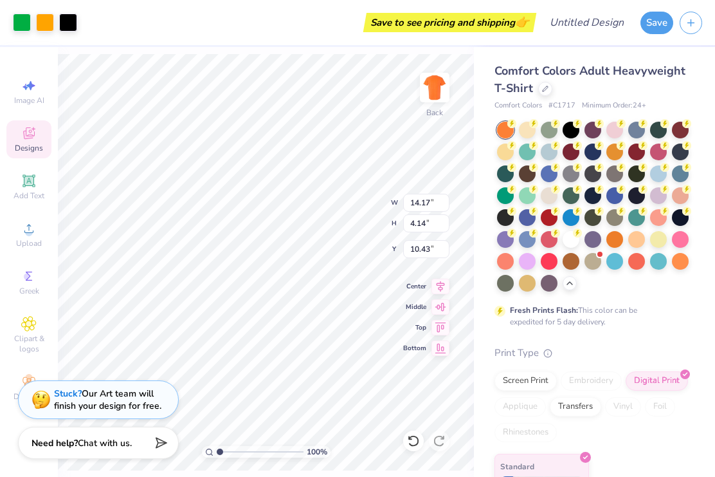
type input "7.08"
type input "6.75"
type input "11.98"
type input "3.50"
type input "7.08"
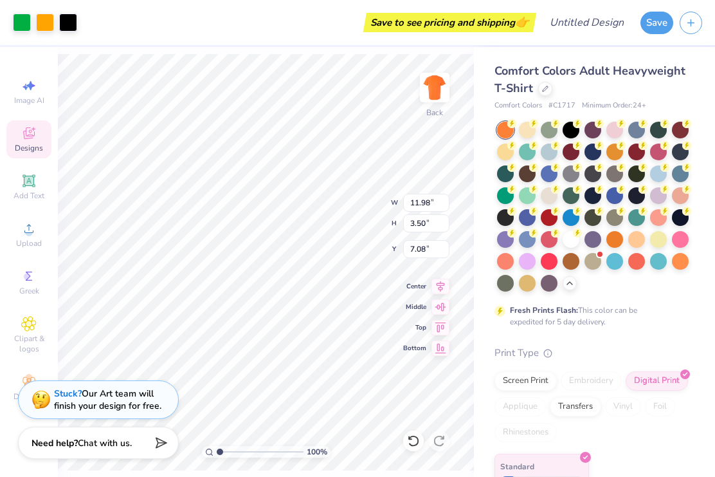
click at [180, 19] on div "Save to see pricing and shipping 👉" at bounding box center [309, 22] width 450 height 45
type input "14.17"
type input "2.04"
type input "6.97"
type input "11.98"
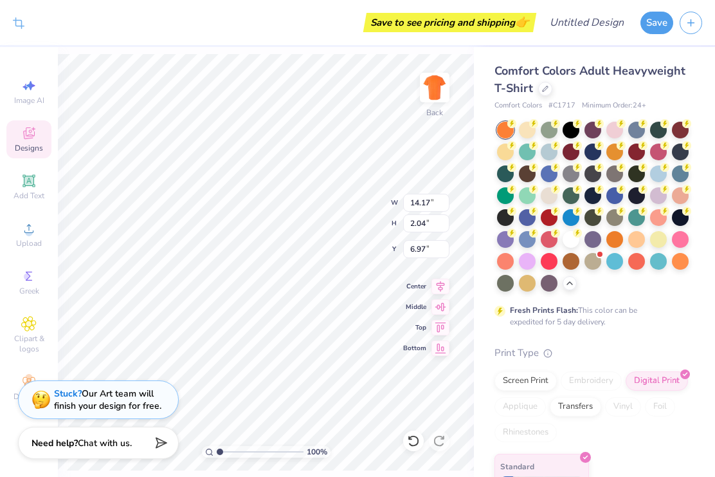
type input "3.50"
type input "3.79"
type input "3.46"
click at [186, 34] on div "Save to see pricing and shipping 👉" at bounding box center [309, 22] width 450 height 45
type input "12.50"
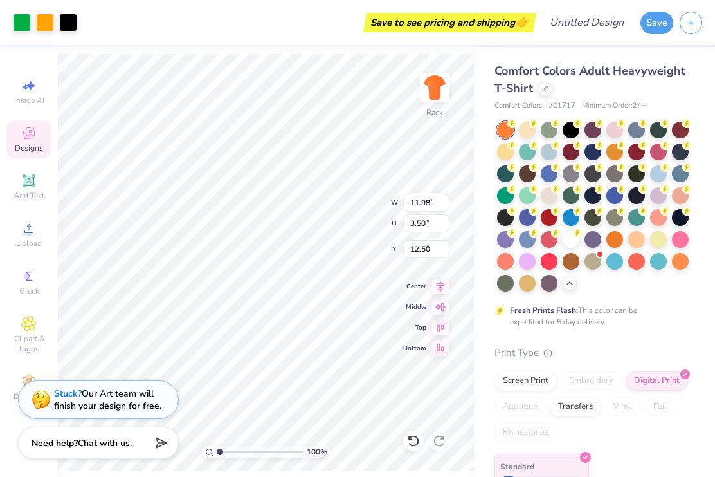
type input "14.17"
type input "2.04"
type input "5.09"
type input "11.98"
type input "3.50"
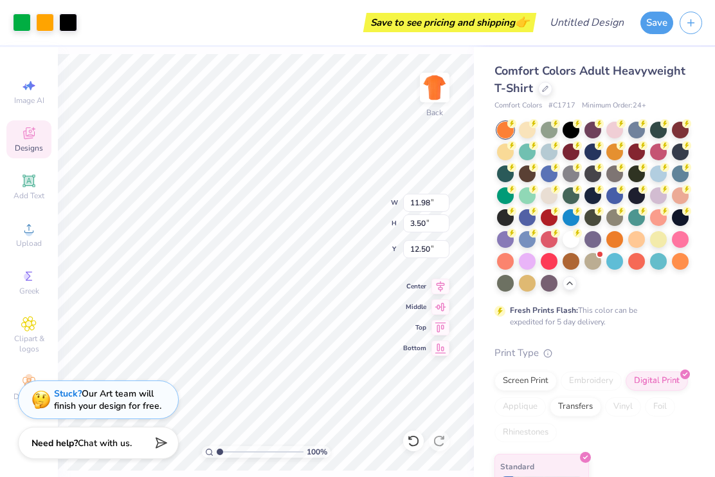
type input "6.48"
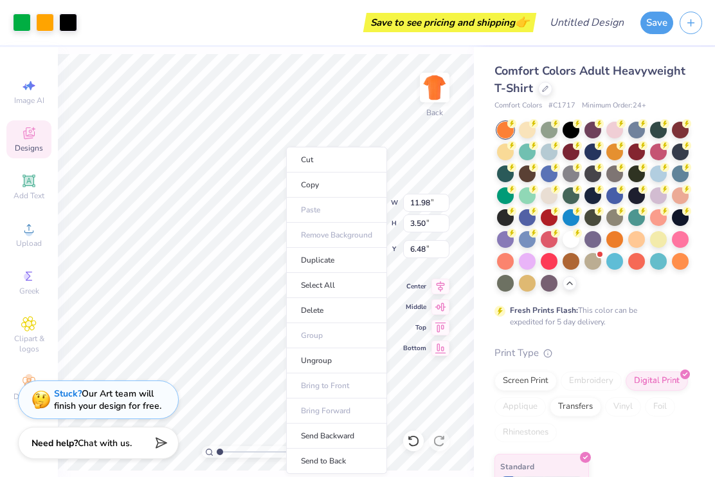
click at [353, 441] on li "Send Backward" at bounding box center [336, 435] width 101 height 25
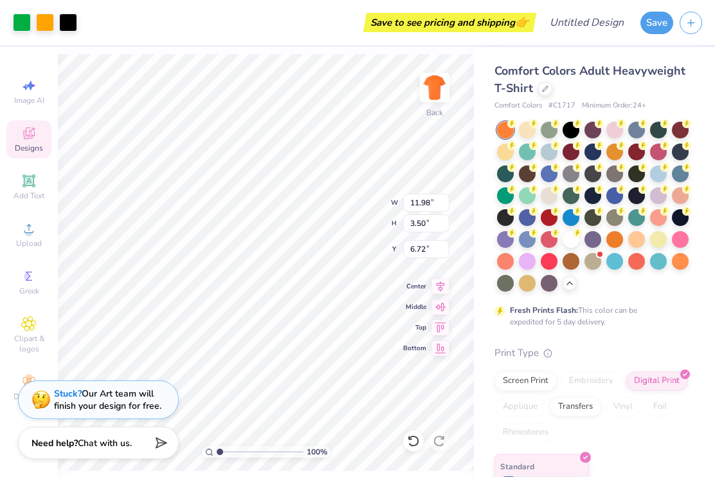
type input "6.58"
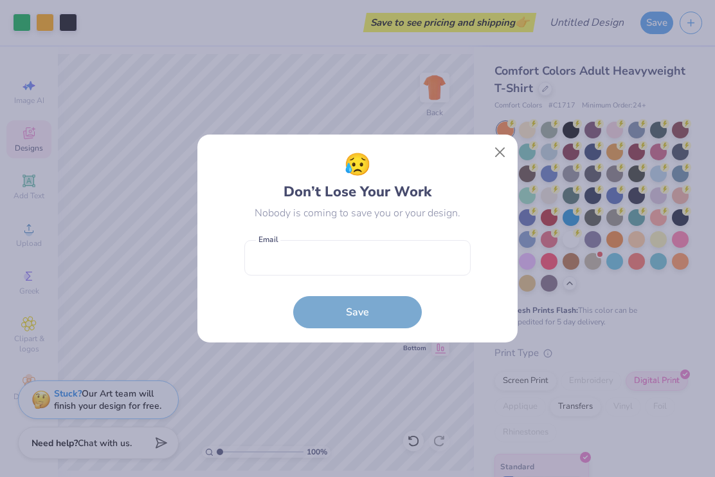
click at [497, 157] on button "Close" at bounding box center [500, 152] width 24 height 24
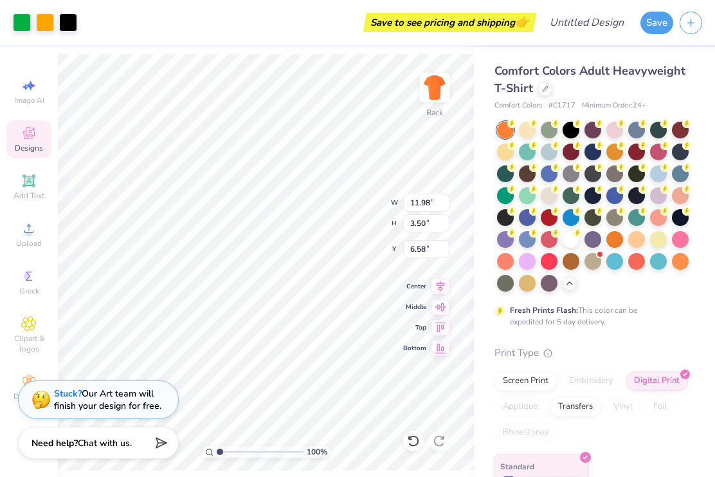
scroll to position [0, 0]
click at [152, 41] on div "Save to see pricing and shipping 👉" at bounding box center [309, 22] width 450 height 45
click at [29, 345] on span "Clipart & logos" at bounding box center [28, 343] width 45 height 21
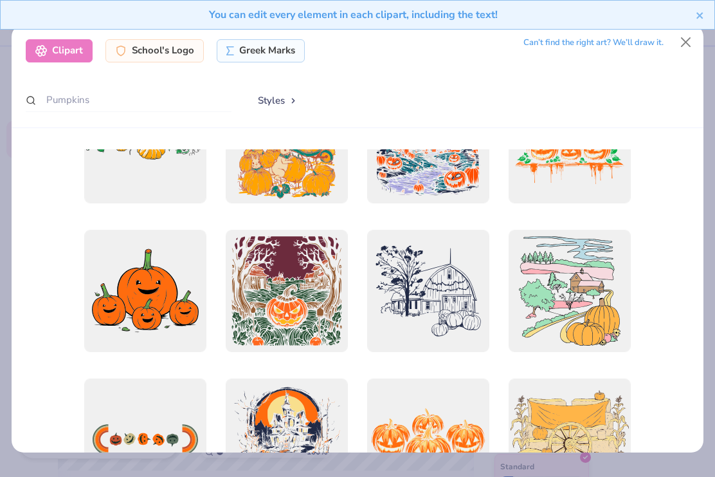
scroll to position [1060, 0]
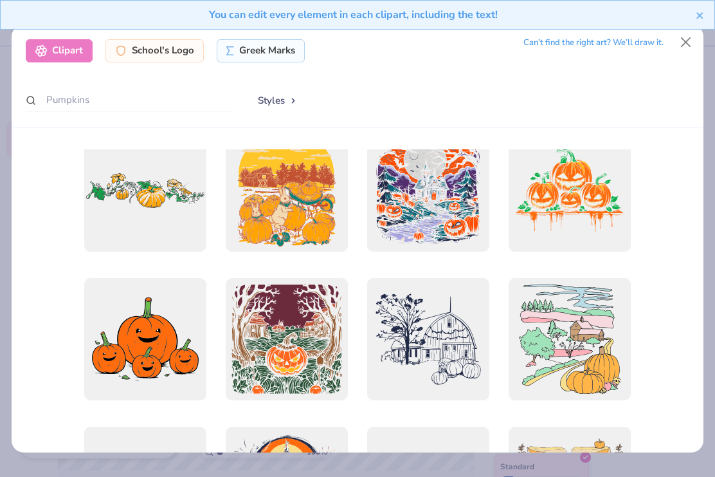
click at [125, 198] on div at bounding box center [145, 190] width 122 height 122
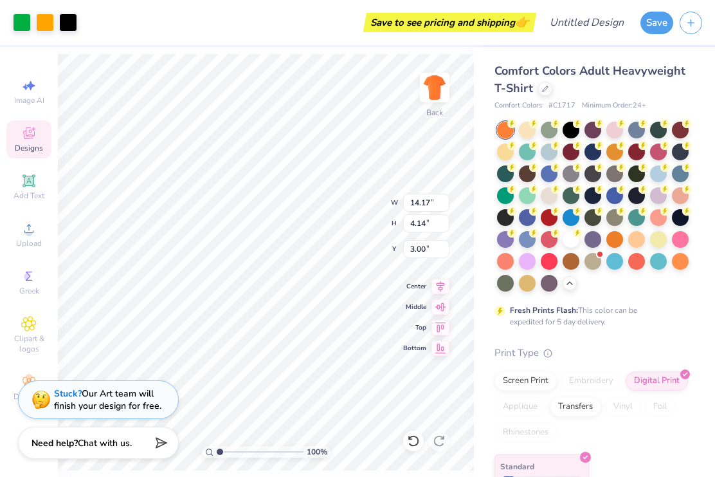
type input "1.59"
type input "13.42"
type input "3.92"
click at [413, 434] on icon at bounding box center [413, 440] width 13 height 13
type input "1.59"
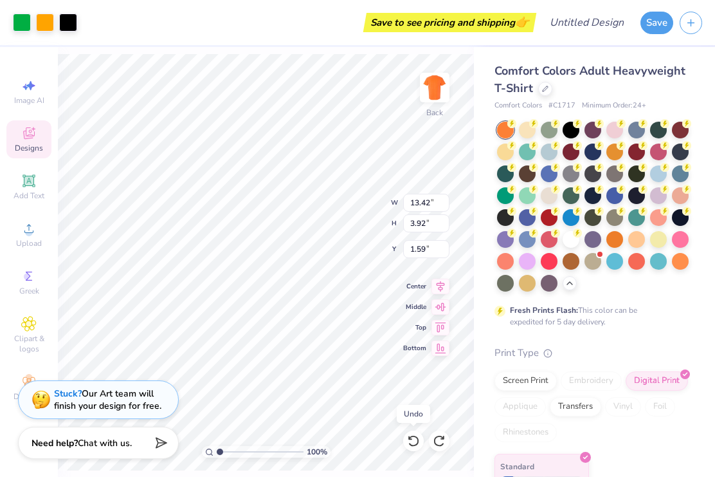
click at [410, 436] on icon at bounding box center [413, 440] width 13 height 13
type input "14.17"
type input "4.14"
click at [410, 439] on icon at bounding box center [410, 437] width 3 height 3
type input "3.00"
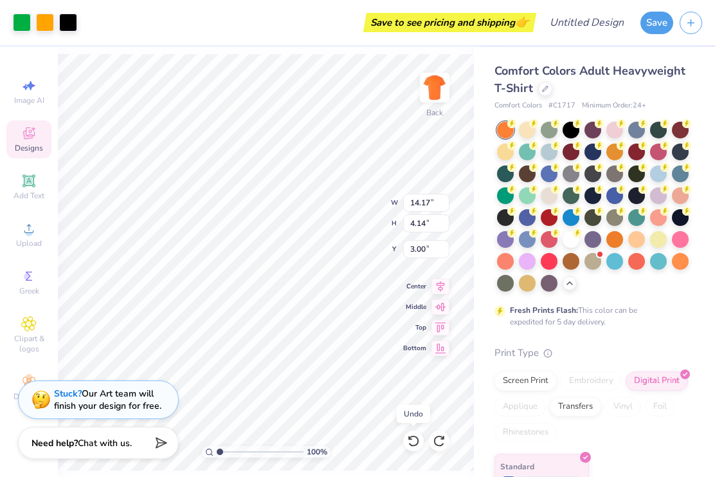
click at [411, 446] on icon at bounding box center [413, 440] width 13 height 13
click at [438, 89] on img at bounding box center [435, 88] width 26 height 26
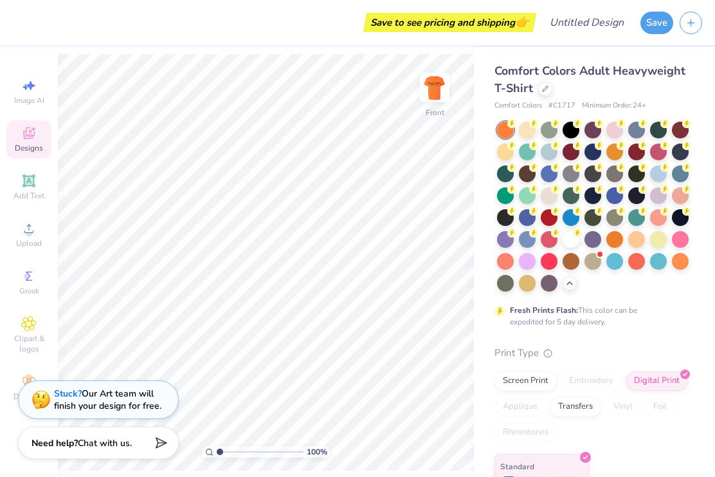
click at [33, 331] on icon at bounding box center [28, 323] width 15 height 15
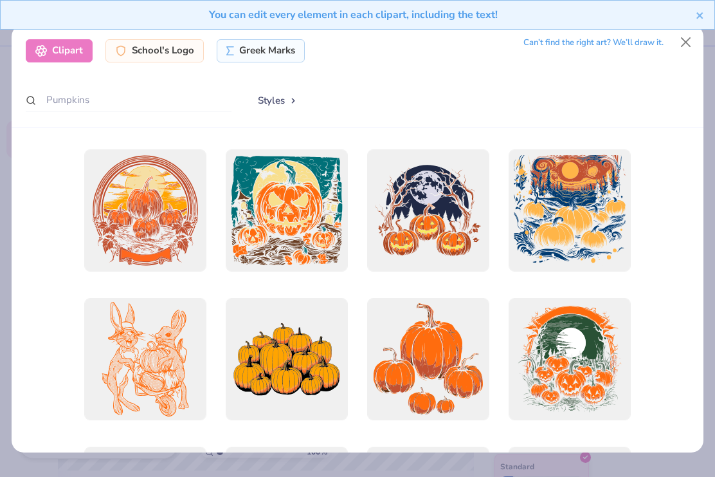
click at [429, 391] on div at bounding box center [428, 359] width 122 height 122
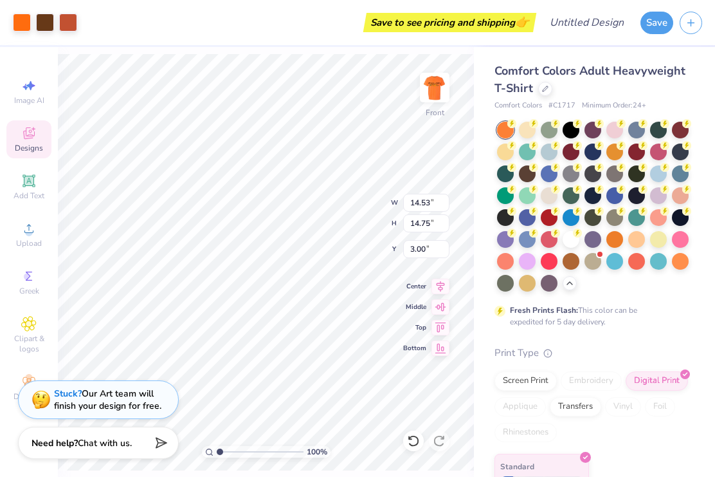
type input "8.52"
type input "8.65"
type input "3.24"
type input "10.80"
type input "10.96"
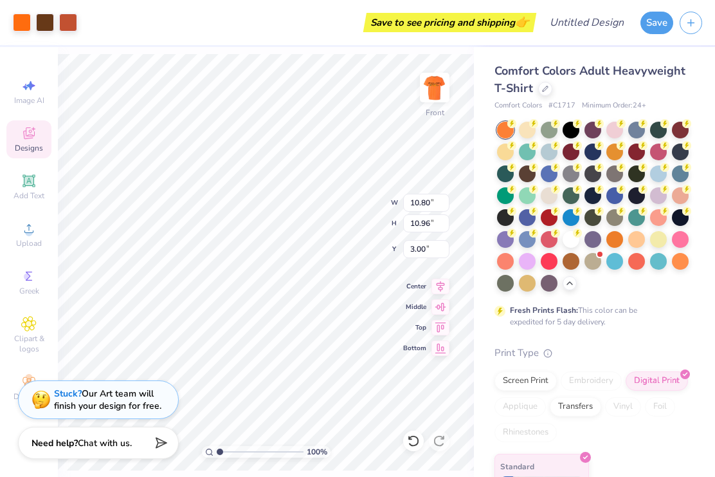
click at [420, 438] on div at bounding box center [413, 440] width 21 height 21
type input "3.24"
click at [415, 445] on icon at bounding box center [413, 440] width 13 height 13
type input "8.52"
type input "8.65"
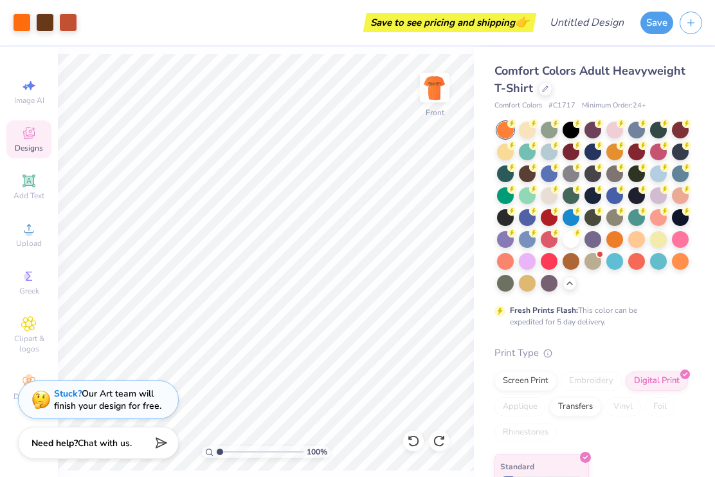
click at [417, 443] on icon at bounding box center [413, 441] width 11 height 12
click at [415, 438] on icon at bounding box center [413, 440] width 13 height 13
click at [412, 448] on div at bounding box center [413, 440] width 21 height 21
click at [415, 444] on icon at bounding box center [413, 440] width 13 height 13
click at [419, 448] on div at bounding box center [413, 440] width 21 height 21
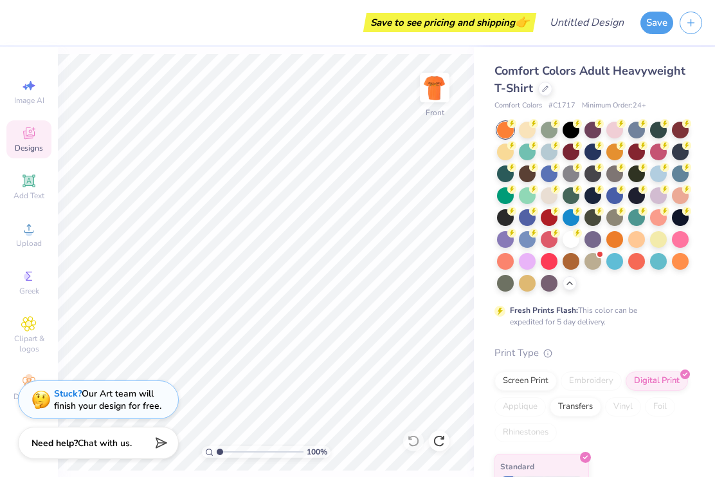
click at [28, 331] on icon at bounding box center [28, 323] width 15 height 15
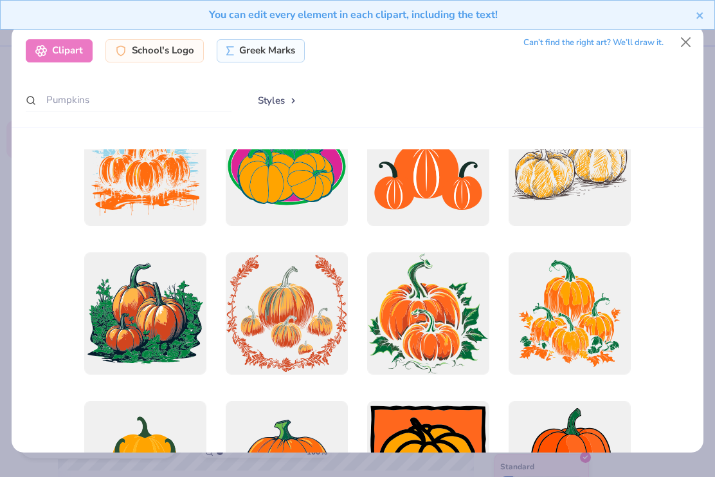
scroll to position [367, 0]
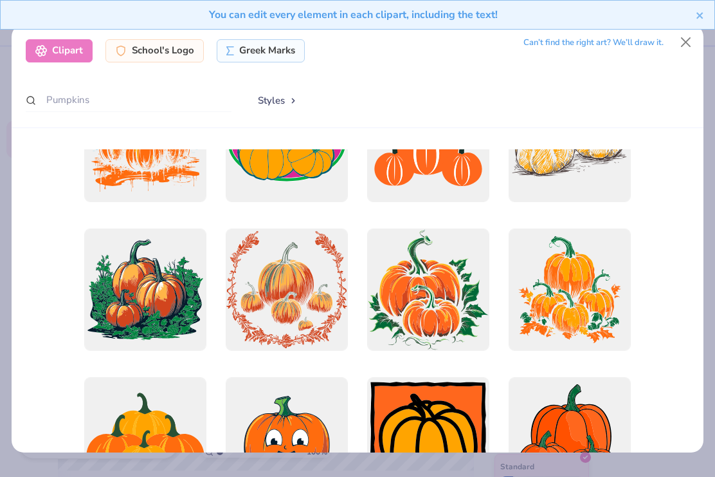
click at [578, 304] on div at bounding box center [570, 289] width 122 height 122
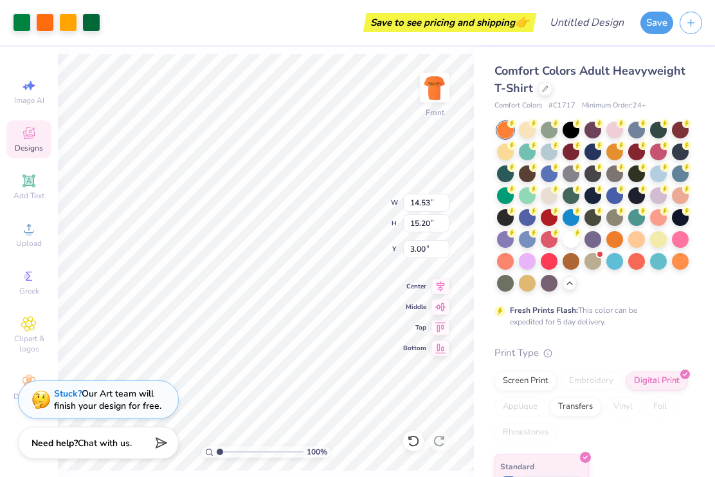
click at [197, 47] on div "100 % Front W 14.53 14.53 " H 15.20 15.20 " Y 3.00 3.00 " Center Middle Top Bot…" at bounding box center [266, 262] width 416 height 430
click at [427, 86] on img at bounding box center [435, 88] width 26 height 26
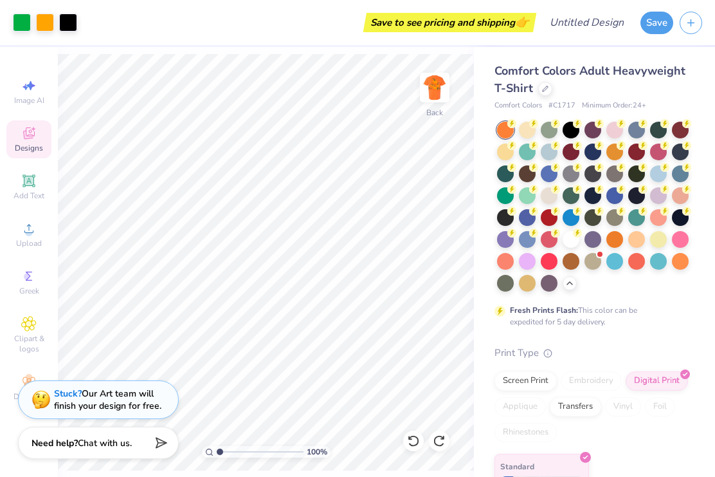
click at [441, 100] on img at bounding box center [435, 88] width 26 height 26
click at [443, 86] on img at bounding box center [435, 88] width 26 height 26
click at [432, 85] on img at bounding box center [435, 88] width 26 height 26
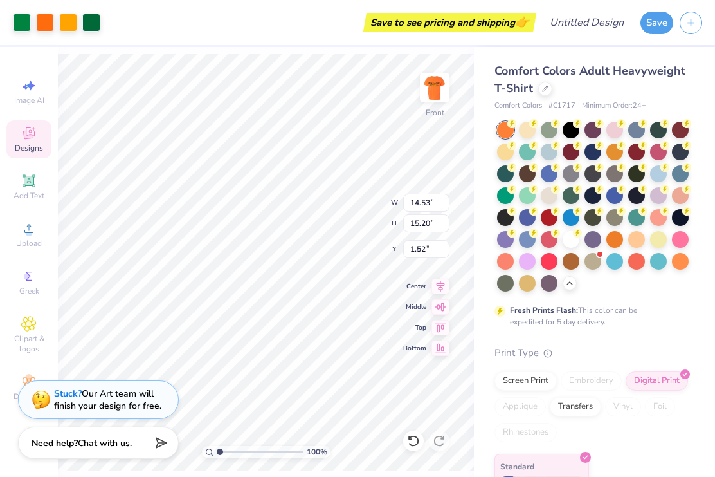
click at [406, 439] on div at bounding box center [413, 440] width 21 height 21
type input "3.00"
click at [414, 446] on icon at bounding box center [413, 441] width 11 height 12
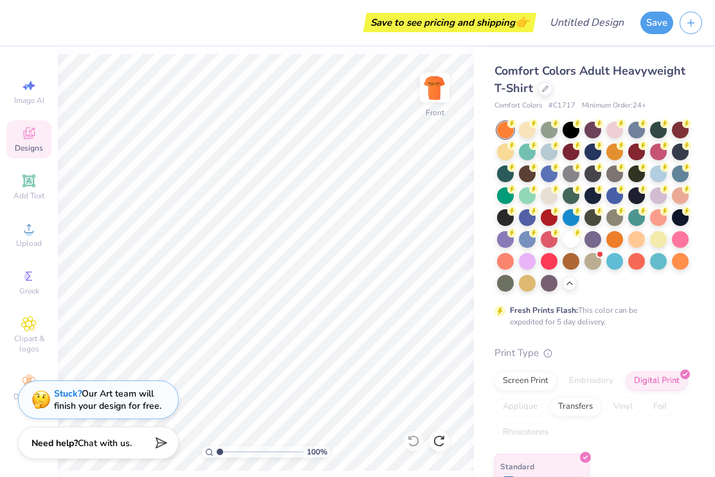
click at [30, 331] on icon at bounding box center [28, 323] width 15 height 15
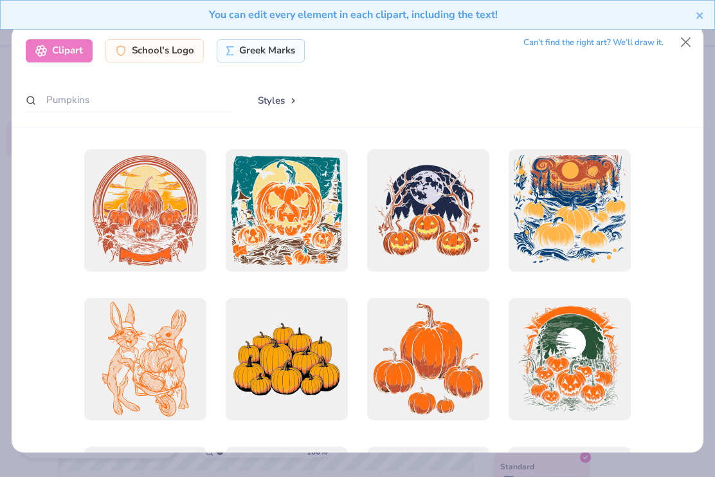
click at [270, 93] on button "Styles" at bounding box center [277, 100] width 67 height 24
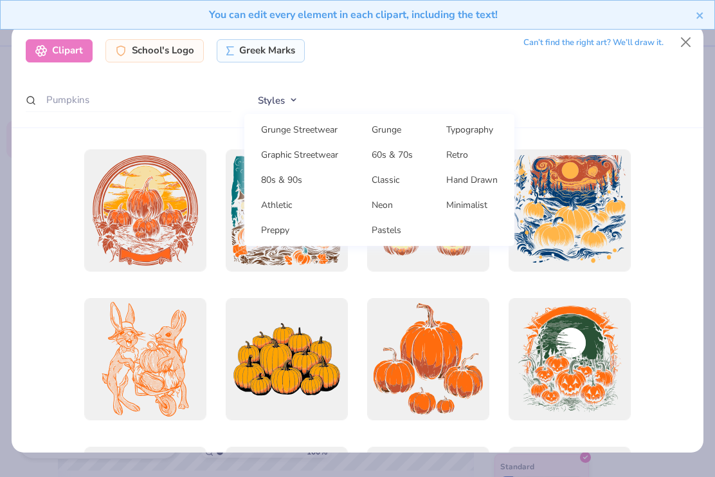
click at [495, 171] on link "Hand Drawn" at bounding box center [472, 179] width 75 height 21
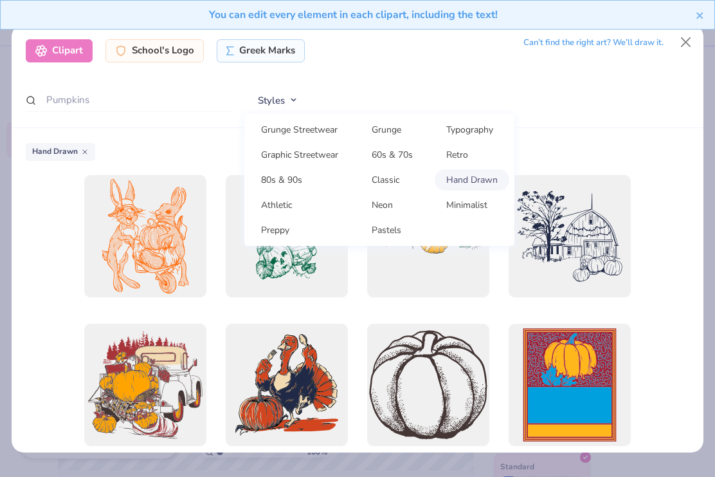
click at [644, 128] on div "Hand Drawn" at bounding box center [358, 290] width 693 height 324
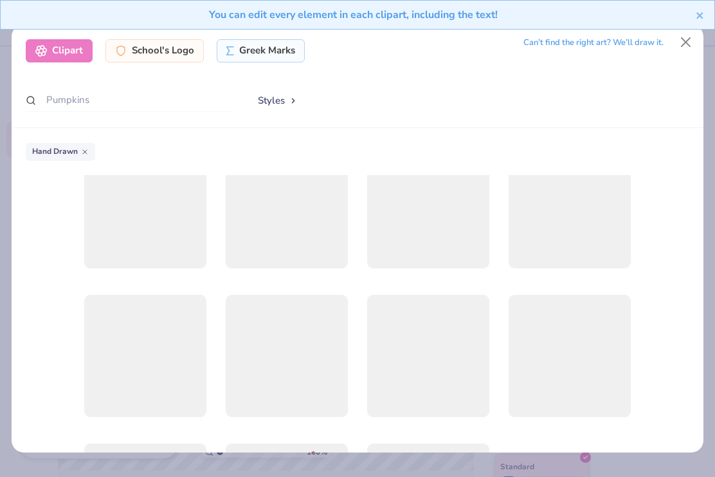
scroll to position [779, 0]
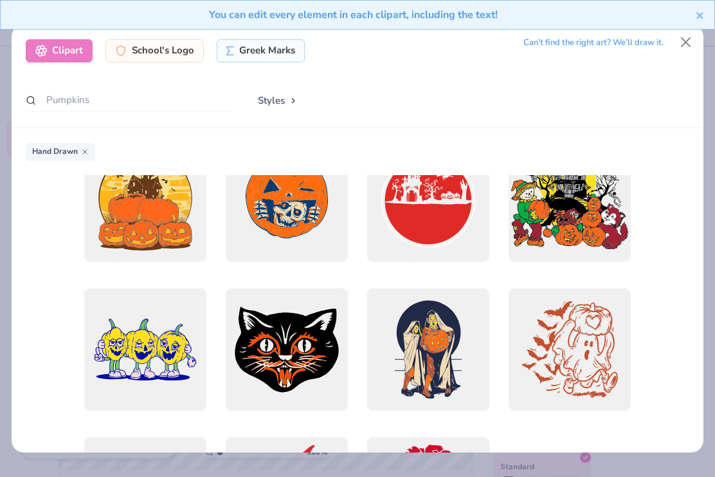
click at [574, 315] on div at bounding box center [570, 349] width 122 height 122
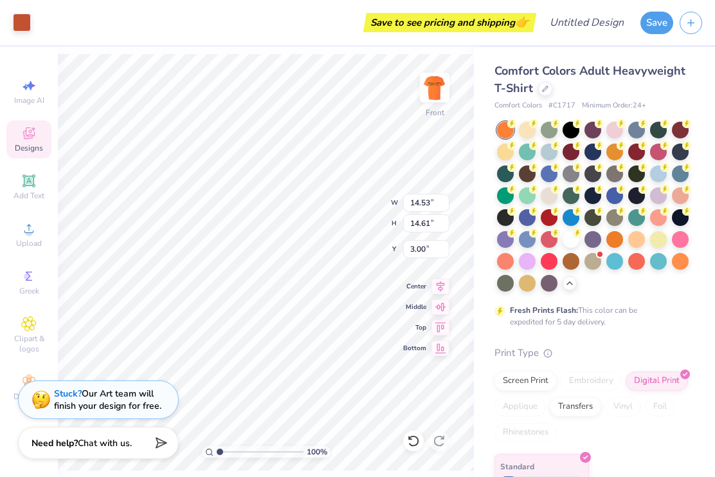
click at [506, 216] on div at bounding box center [505, 217] width 17 height 17
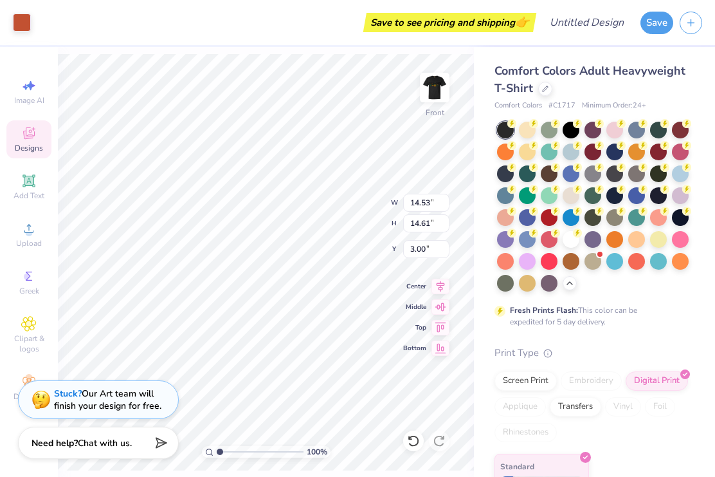
click at [527, 257] on div at bounding box center [527, 261] width 17 height 17
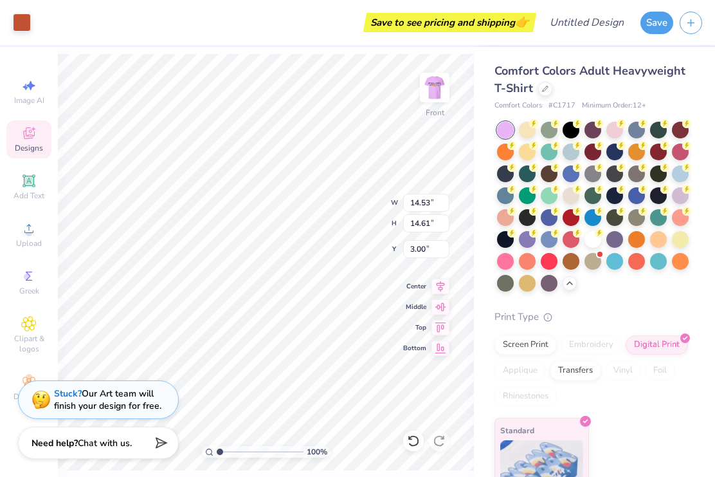
click at [573, 127] on div at bounding box center [571, 130] width 17 height 17
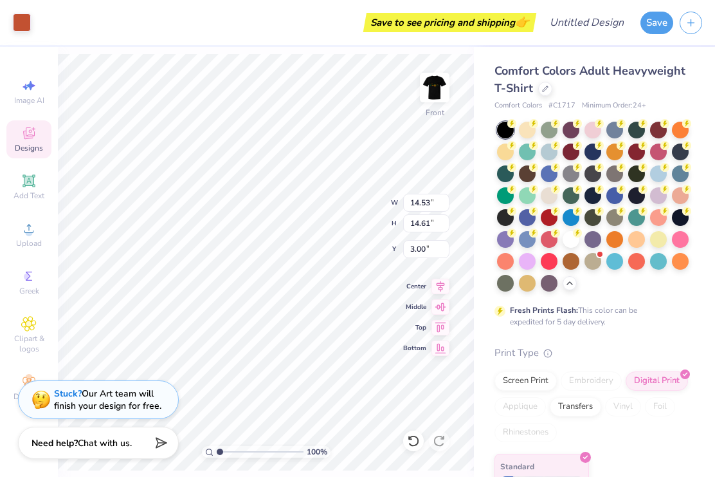
click at [432, 89] on img at bounding box center [435, 88] width 26 height 26
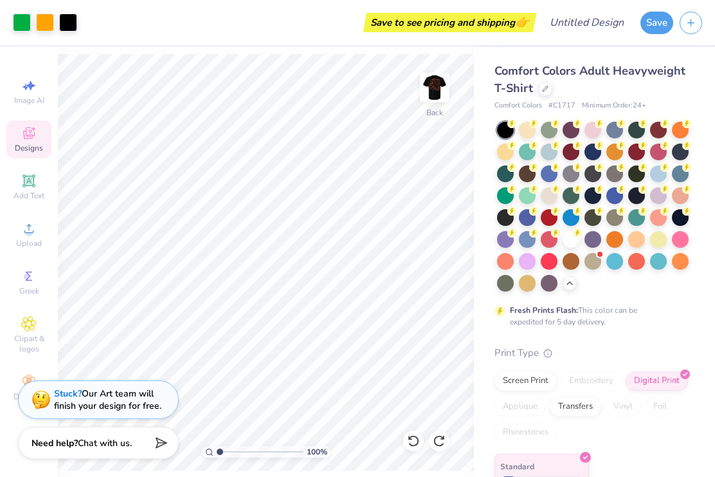
click at [441, 89] on img at bounding box center [435, 88] width 26 height 26
click at [504, 286] on div at bounding box center [505, 283] width 17 height 17
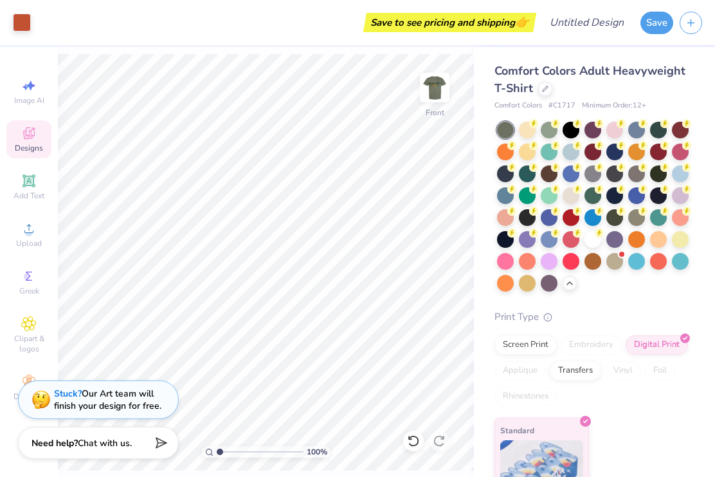
click at [433, 78] on img at bounding box center [435, 88] width 26 height 26
click at [431, 90] on img at bounding box center [435, 88] width 26 height 26
click at [435, 89] on img at bounding box center [435, 88] width 26 height 26
click at [430, 77] on img at bounding box center [435, 88] width 26 height 26
click at [502, 216] on div at bounding box center [505, 217] width 17 height 17
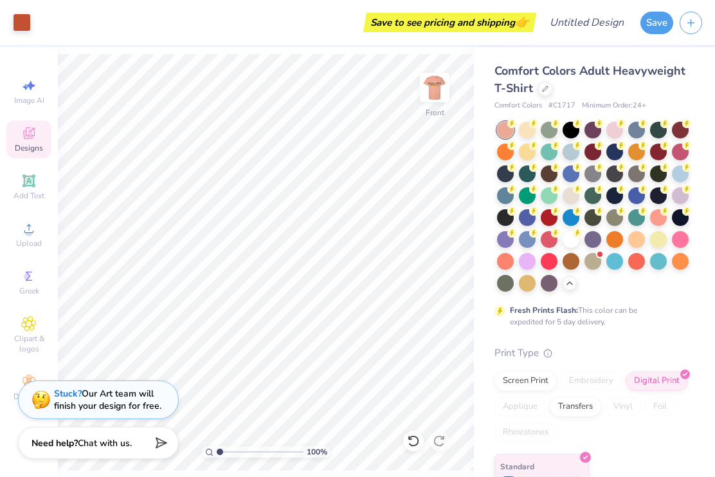
click at [427, 90] on img at bounding box center [435, 88] width 26 height 26
click at [434, 88] on img at bounding box center [435, 88] width 26 height 26
click at [526, 219] on div at bounding box center [527, 217] width 17 height 17
click at [432, 83] on img at bounding box center [435, 88] width 26 height 26
click at [443, 84] on img at bounding box center [435, 88] width 26 height 26
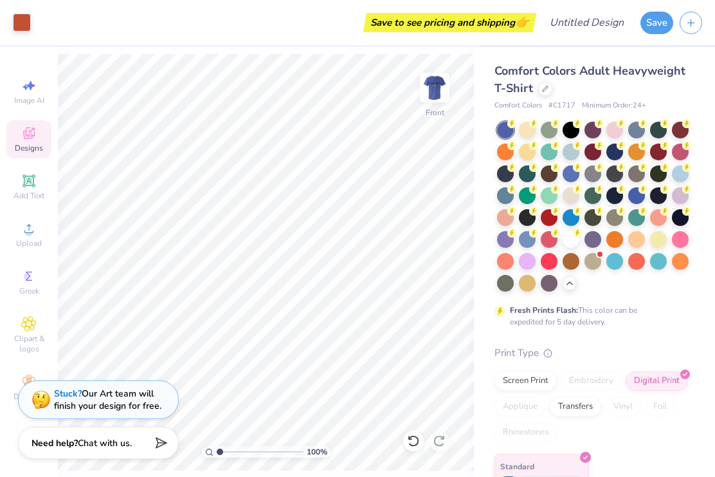
click at [546, 196] on div at bounding box center [549, 195] width 17 height 17
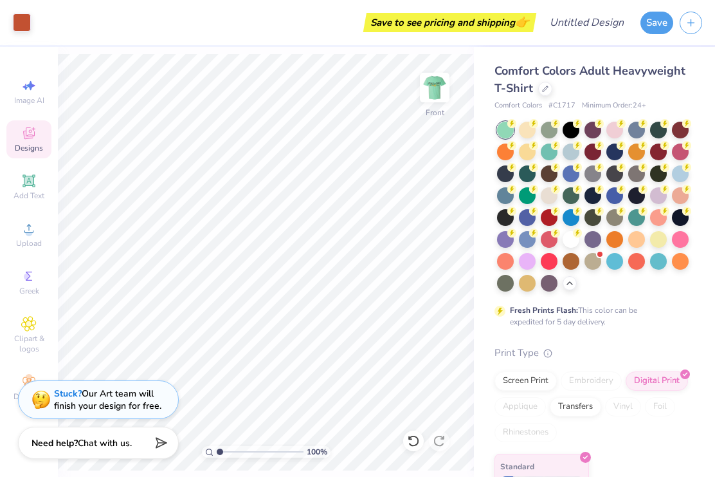
click at [446, 85] on img at bounding box center [435, 88] width 26 height 26
click at [528, 194] on div at bounding box center [527, 195] width 17 height 17
click at [438, 95] on img at bounding box center [435, 88] width 26 height 26
click at [438, 89] on img at bounding box center [435, 88] width 26 height 26
click at [526, 132] on div at bounding box center [527, 130] width 17 height 17
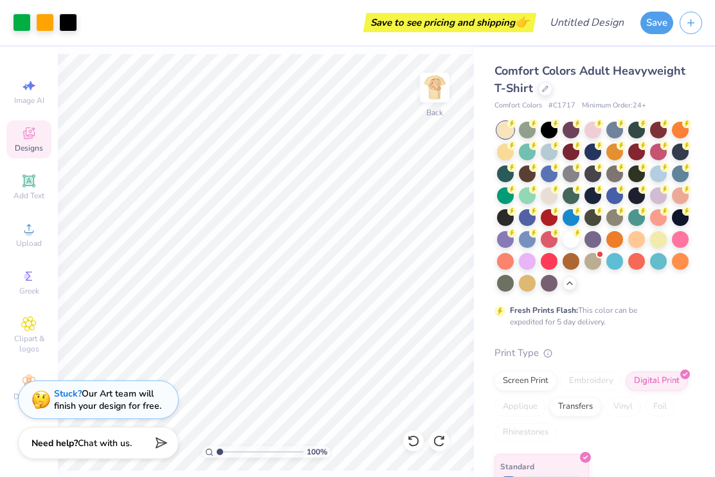
click at [594, 129] on div at bounding box center [593, 130] width 17 height 17
click at [432, 93] on img at bounding box center [435, 88] width 26 height 26
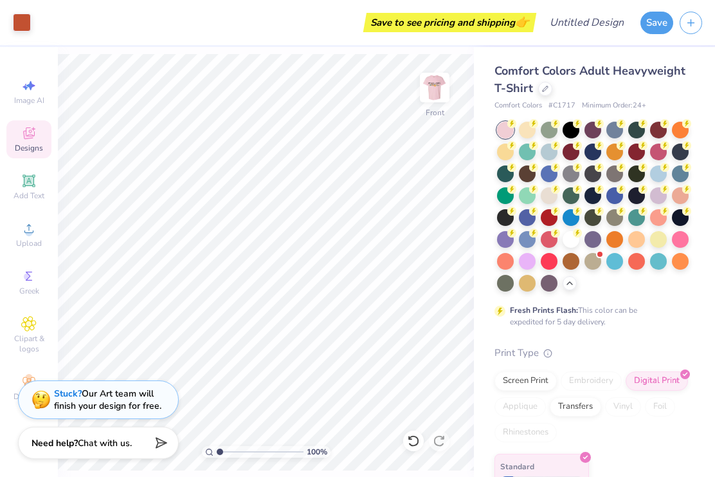
click at [432, 88] on img at bounding box center [435, 88] width 26 height 26
click at [524, 284] on div at bounding box center [527, 283] width 17 height 17
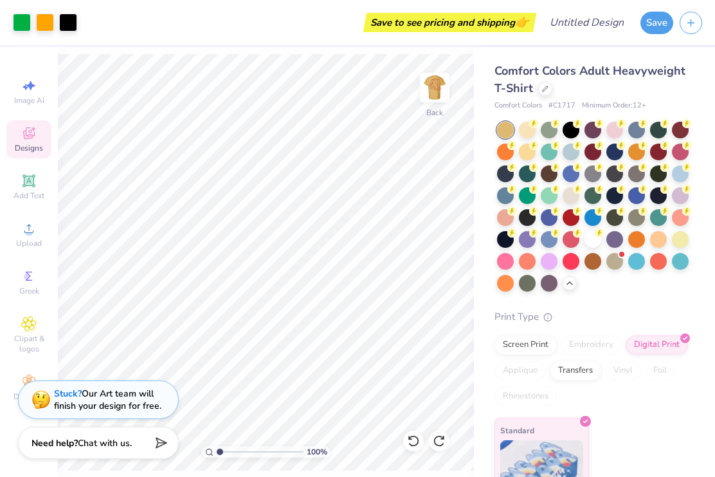
click at [429, 86] on img at bounding box center [435, 88] width 26 height 26
click at [431, 93] on img at bounding box center [435, 88] width 26 height 26
click at [618, 262] on div at bounding box center [615, 261] width 17 height 17
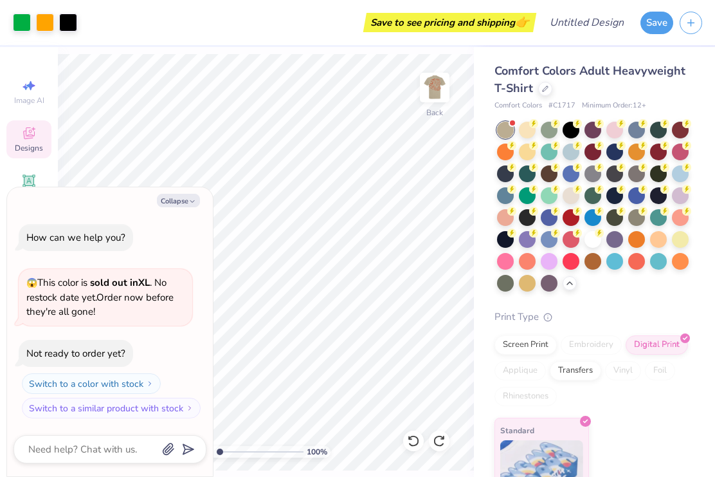
click at [176, 203] on button "Collapse" at bounding box center [178, 201] width 43 height 14
type textarea "x"
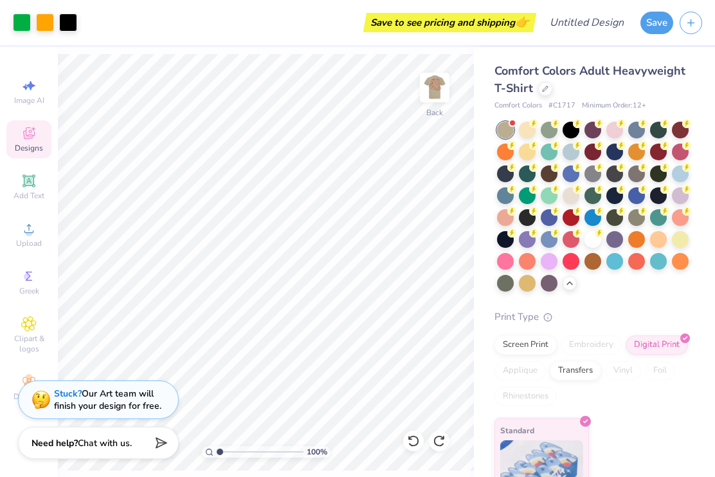
click at [441, 88] on img at bounding box center [435, 88] width 26 height 26
click at [441, 96] on img at bounding box center [435, 88] width 26 height 26
click at [688, 173] on div at bounding box center [680, 173] width 17 height 17
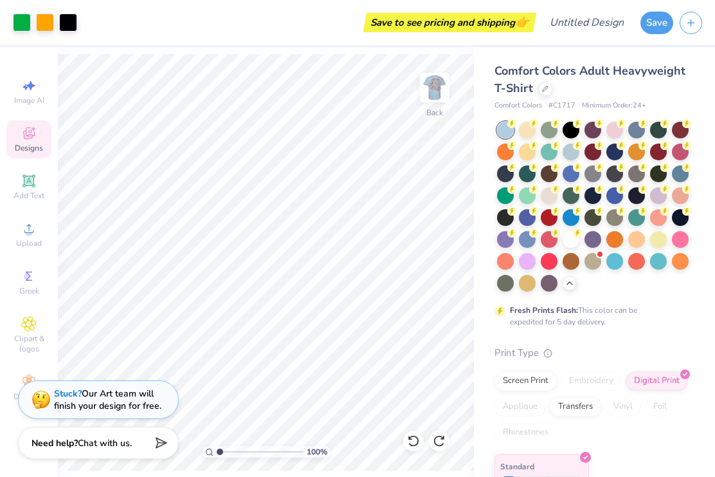
click at [443, 84] on img at bounding box center [435, 88] width 26 height 26
click at [438, 89] on img at bounding box center [435, 88] width 26 height 26
click at [506, 194] on div at bounding box center [505, 195] width 17 height 17
click at [438, 89] on img at bounding box center [435, 88] width 26 height 26
click at [448, 95] on img at bounding box center [435, 88] width 26 height 26
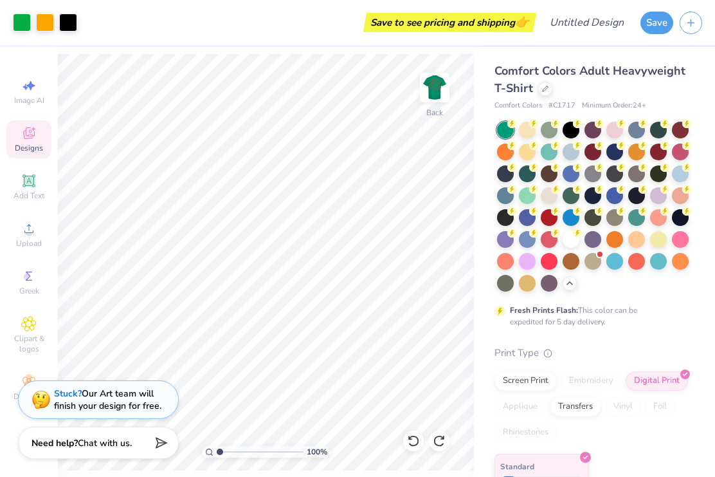
click at [525, 132] on div at bounding box center [527, 130] width 17 height 17
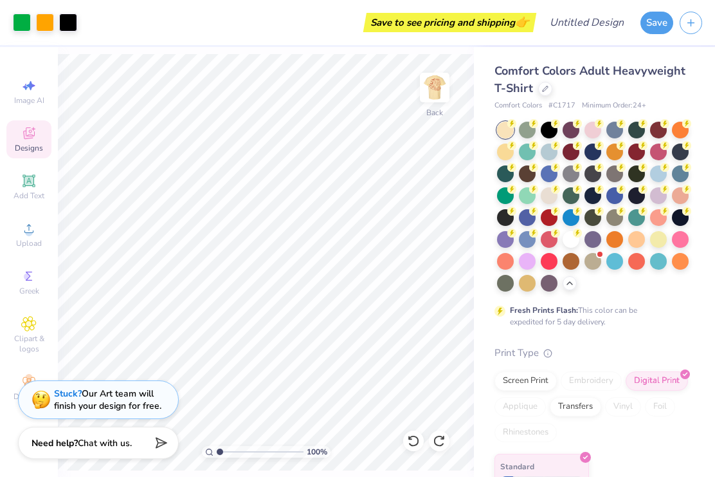
click at [443, 91] on img at bounding box center [435, 88] width 26 height 26
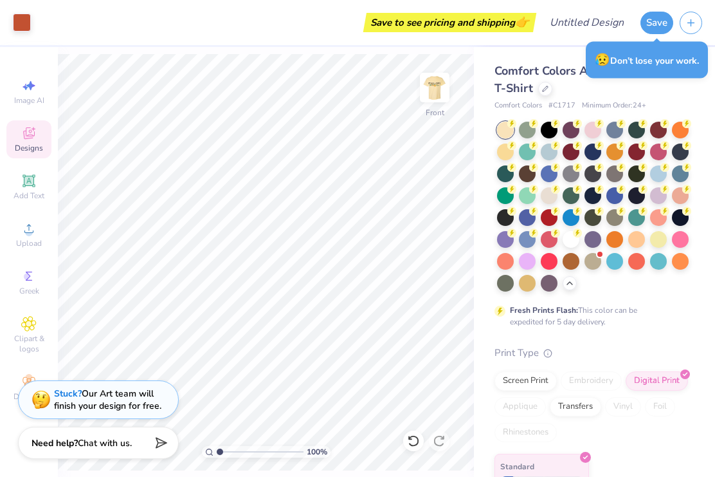
click at [444, 86] on img at bounding box center [435, 88] width 26 height 26
click at [434, 95] on img at bounding box center [435, 88] width 26 height 26
click at [432, 98] on img at bounding box center [435, 88] width 26 height 26
click at [506, 261] on div at bounding box center [505, 261] width 17 height 17
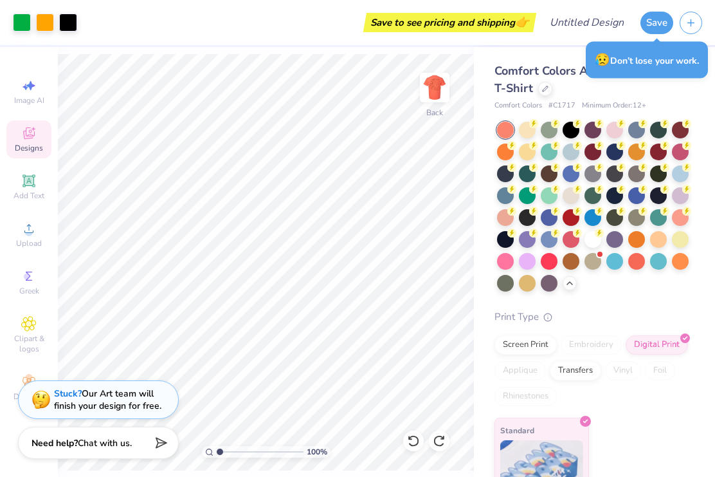
click at [441, 88] on img at bounding box center [435, 88] width 26 height 26
click at [439, 88] on img at bounding box center [435, 88] width 26 height 26
click at [508, 155] on div at bounding box center [505, 151] width 17 height 17
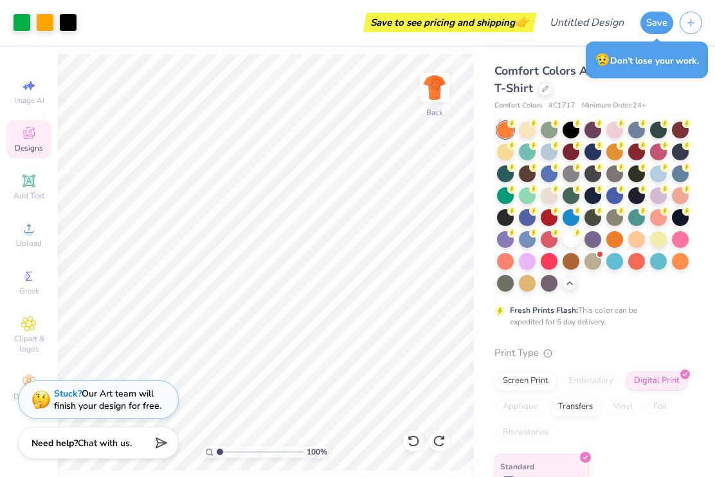
click at [438, 88] on img at bounding box center [435, 88] width 26 height 26
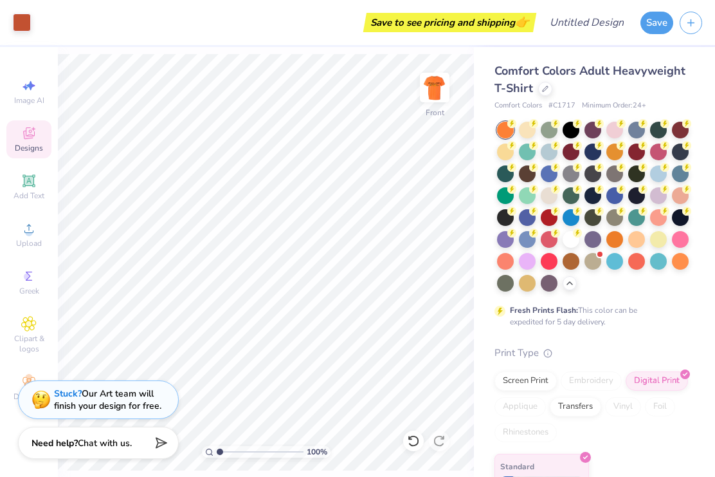
click at [437, 86] on img at bounding box center [435, 88] width 26 height 26
click at [681, 267] on div at bounding box center [680, 261] width 17 height 17
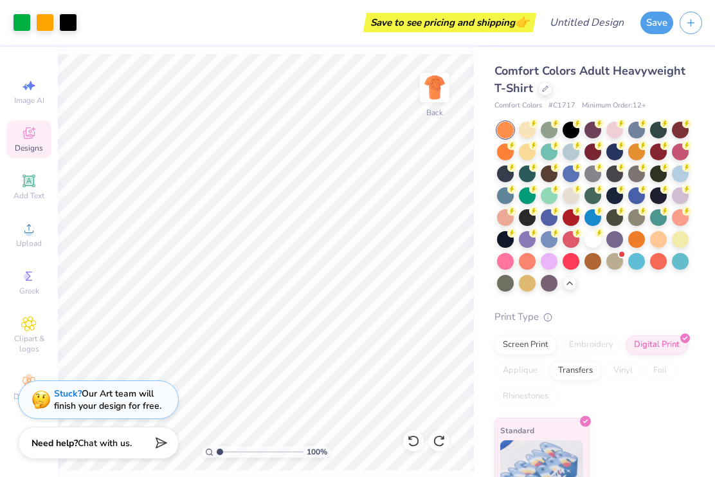
click at [434, 79] on img at bounding box center [435, 88] width 26 height 26
click at [436, 89] on img at bounding box center [435, 88] width 26 height 26
click at [551, 259] on div at bounding box center [549, 261] width 17 height 17
click at [442, 82] on img at bounding box center [435, 88] width 26 height 26
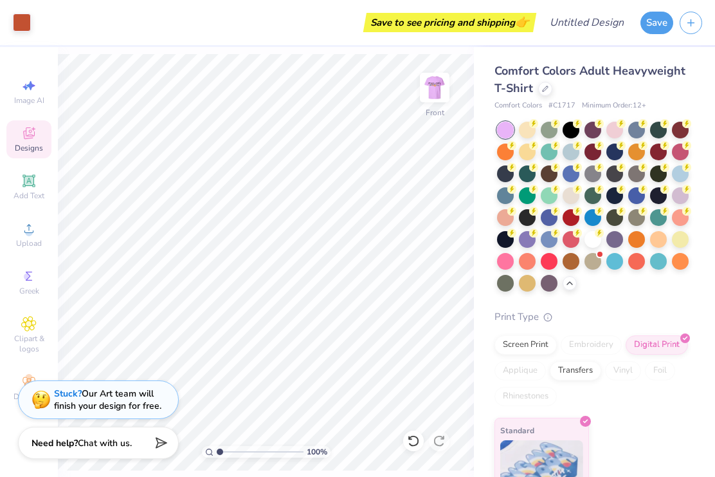
click at [436, 86] on img at bounding box center [435, 88] width 26 height 26
click at [510, 192] on div at bounding box center [505, 195] width 17 height 17
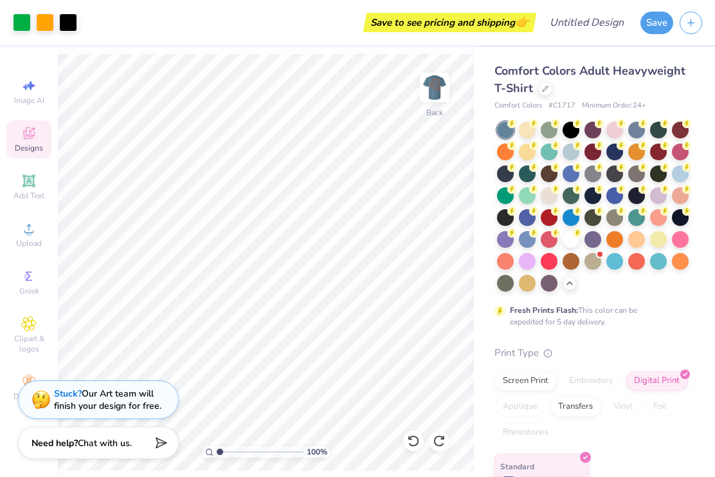
click at [442, 88] on img at bounding box center [435, 88] width 26 height 26
click at [441, 92] on img at bounding box center [435, 88] width 26 height 26
click at [504, 279] on div at bounding box center [505, 283] width 17 height 17
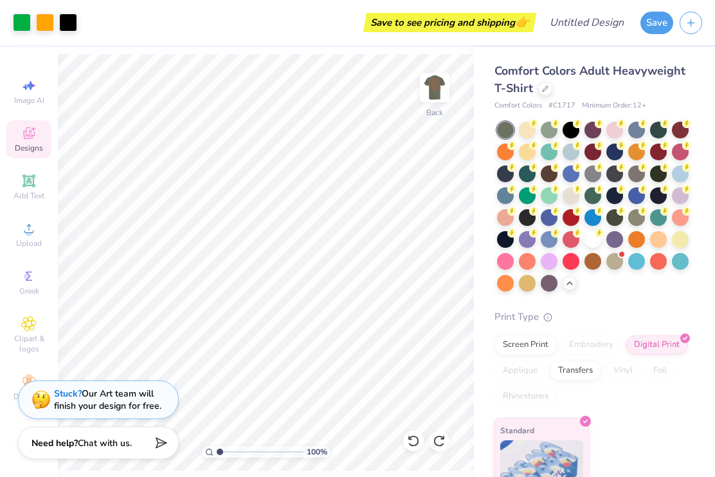
click at [445, 94] on img at bounding box center [435, 88] width 26 height 26
click at [448, 85] on img at bounding box center [435, 88] width 26 height 26
click at [442, 91] on img at bounding box center [435, 88] width 26 height 26
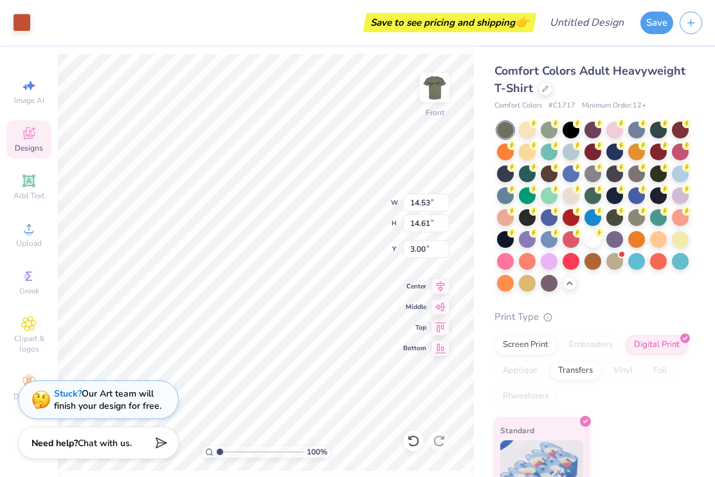
click at [416, 443] on icon at bounding box center [413, 440] width 13 height 13
click at [36, 347] on span "Clipart & logos" at bounding box center [28, 343] width 45 height 21
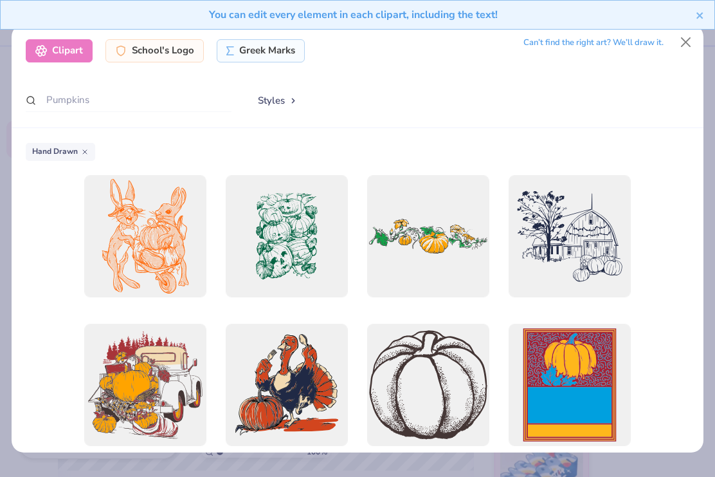
scroll to position [-1, 0]
click at [279, 100] on button "Styles" at bounding box center [277, 100] width 67 height 24
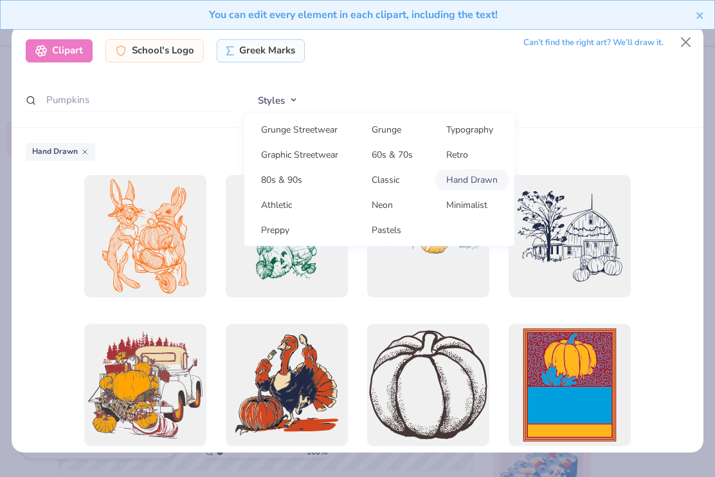
scroll to position [0, 0]
click at [272, 176] on link "80s & 90s" at bounding box center [300, 179] width 100 height 21
click at [268, 173] on link "80s & 90s" at bounding box center [300, 179] width 100 height 21
click at [641, 115] on div "Clipart School's Logo Greek Marks Can’t find the right art? We’ll draw it. Pump…" at bounding box center [358, 76] width 693 height 104
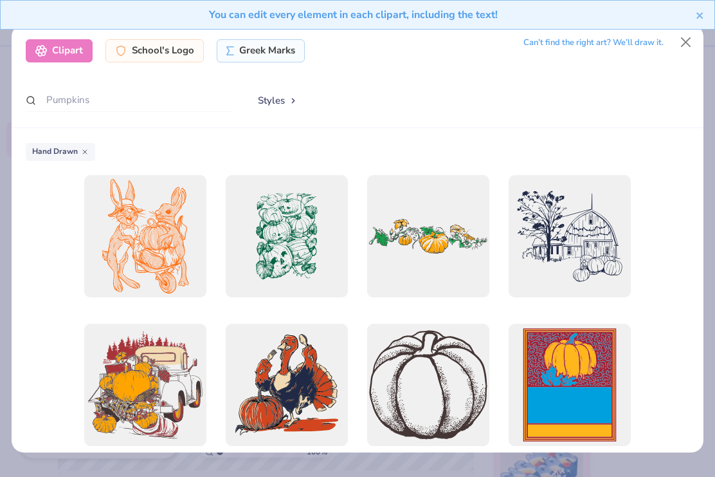
click at [589, 231] on div at bounding box center [570, 236] width 122 height 122
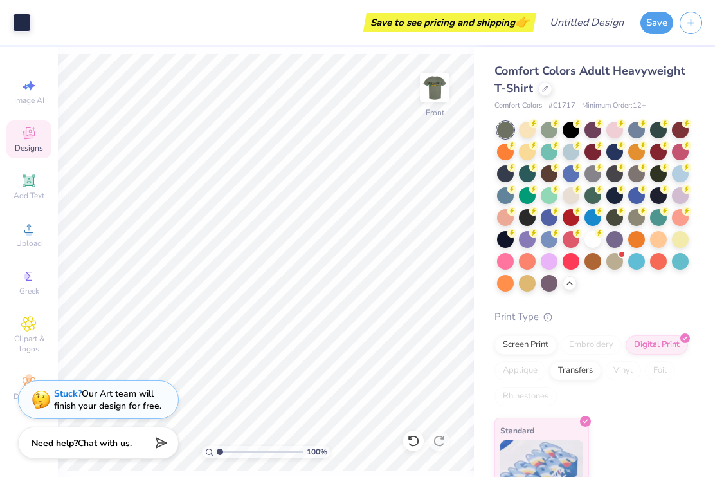
click at [444, 84] on img at bounding box center [435, 88] width 26 height 26
click at [437, 97] on img at bounding box center [435, 88] width 26 height 26
click at [416, 439] on icon at bounding box center [413, 440] width 13 height 13
click at [16, 336] on div "Clipart & logos" at bounding box center [28, 335] width 45 height 48
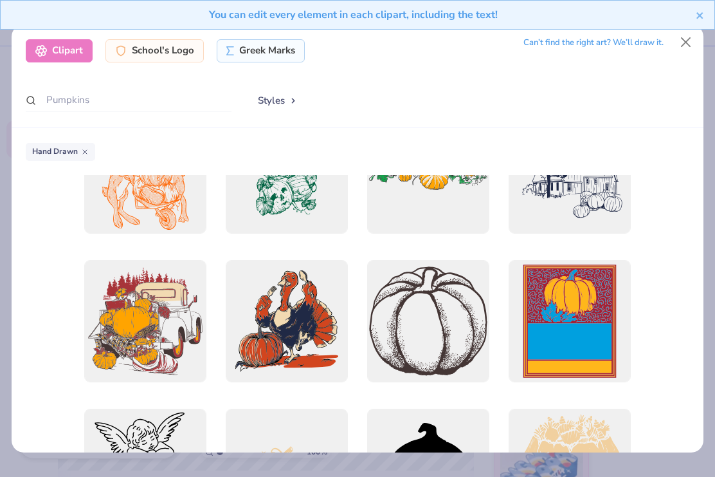
scroll to position [60, 0]
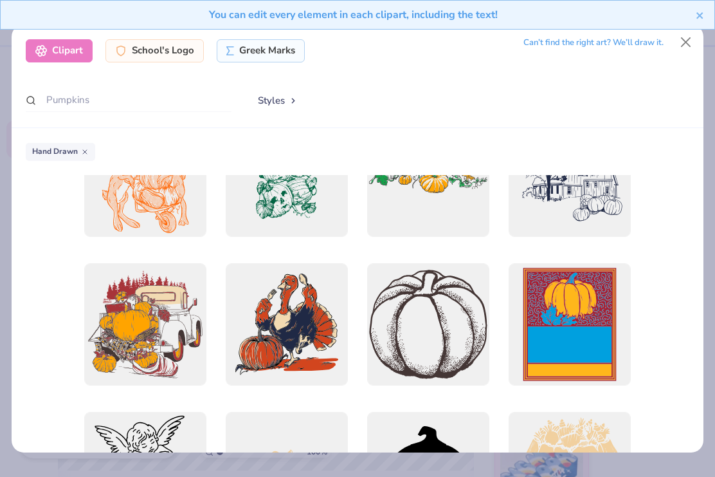
click at [122, 297] on div at bounding box center [145, 324] width 122 height 122
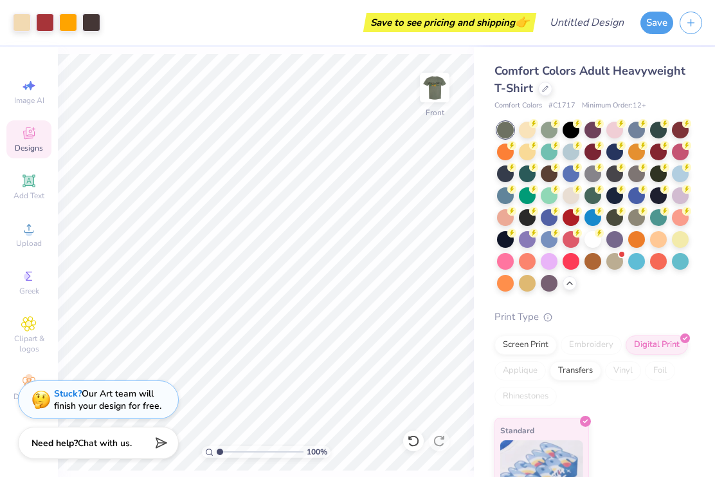
click at [433, 91] on img at bounding box center [435, 88] width 26 height 26
click at [443, 78] on img at bounding box center [435, 88] width 26 height 26
click at [414, 441] on icon at bounding box center [413, 440] width 13 height 13
click at [25, 352] on span "Clipart & logos" at bounding box center [28, 343] width 45 height 21
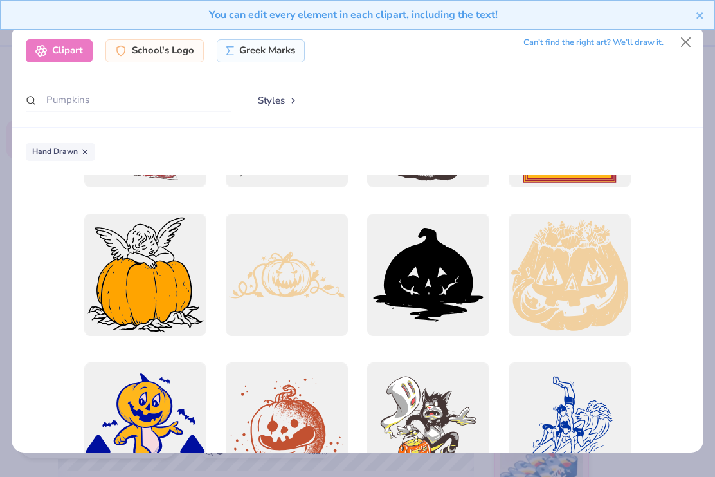
scroll to position [259, 0]
click at [263, 226] on div at bounding box center [287, 275] width 122 height 122
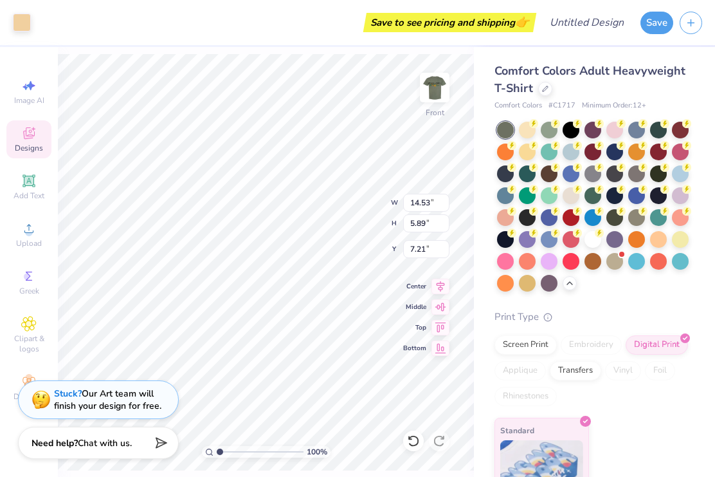
click at [415, 441] on icon at bounding box center [413, 440] width 13 height 13
type input "3.00"
click at [411, 440] on icon at bounding box center [413, 440] width 13 height 13
click at [24, 340] on span "Clipart & logos" at bounding box center [28, 343] width 45 height 21
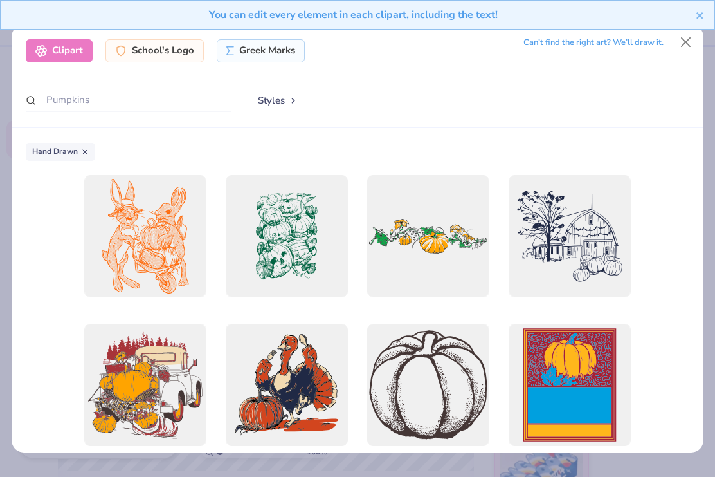
click at [270, 93] on button "Styles" at bounding box center [277, 100] width 67 height 24
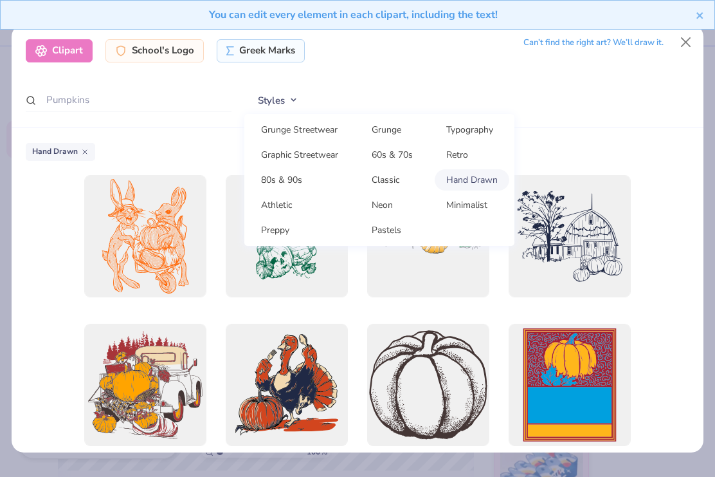
click at [656, 133] on div "Hand Drawn" at bounding box center [358, 290] width 693 height 324
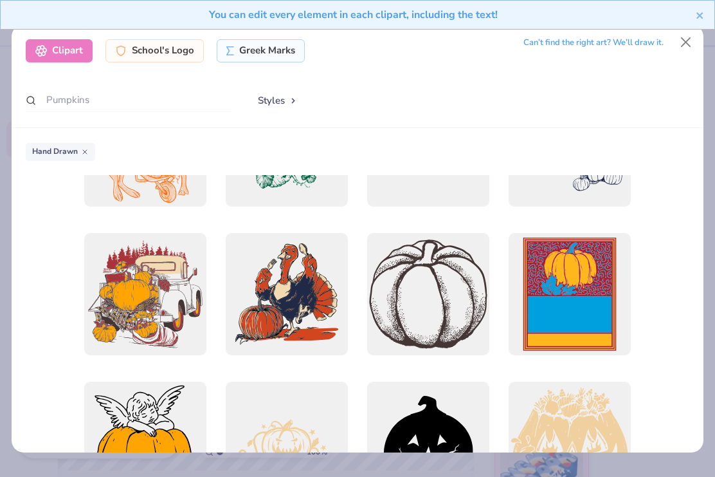
scroll to position [93, 0]
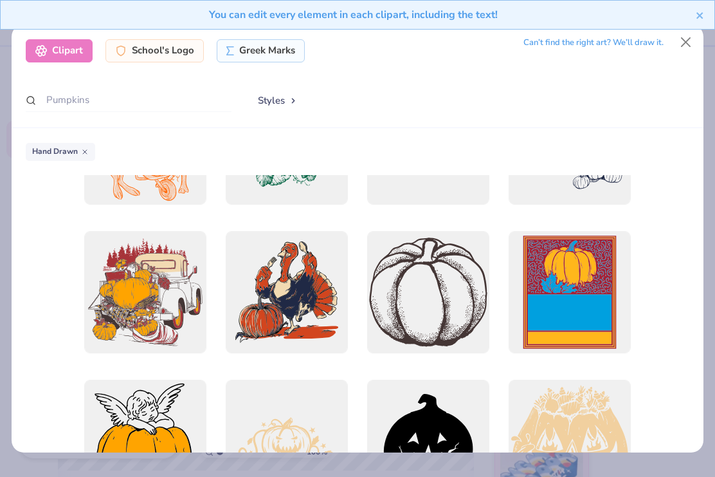
click at [456, 290] on div at bounding box center [428, 292] width 122 height 122
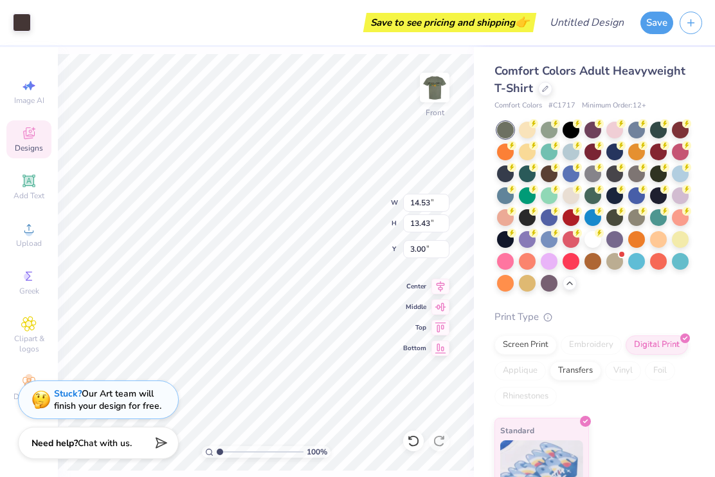
click at [415, 444] on icon at bounding box center [413, 440] width 13 height 13
click at [23, 331] on icon at bounding box center [28, 323] width 15 height 15
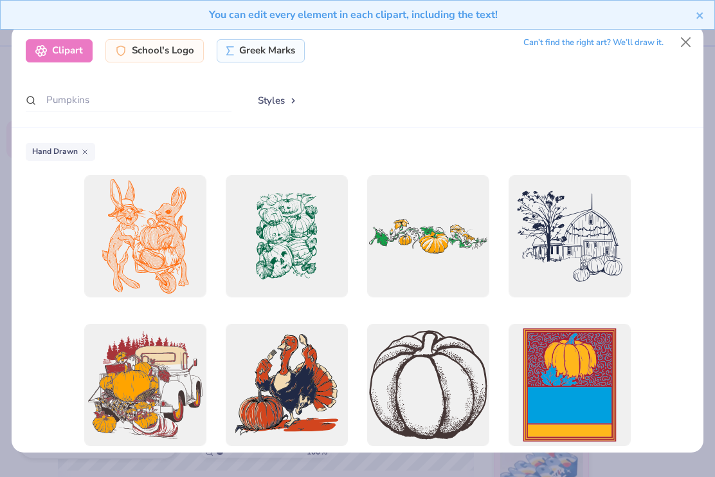
click at [705, 11] on icon "close" at bounding box center [700, 15] width 9 height 10
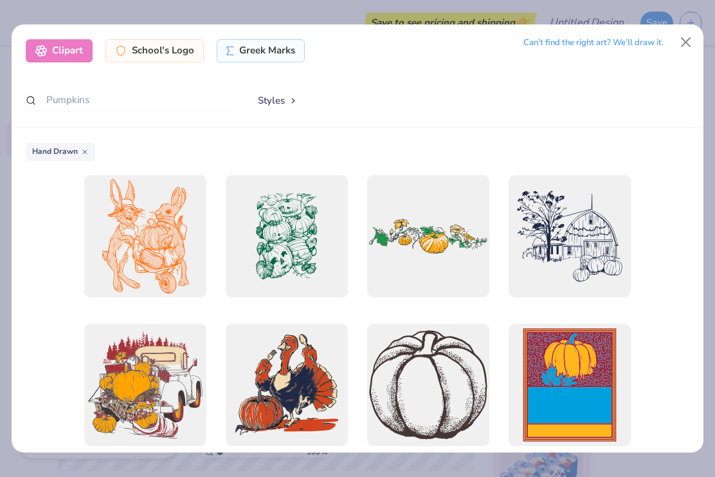
click at [688, 35] on button "Close" at bounding box center [686, 42] width 24 height 24
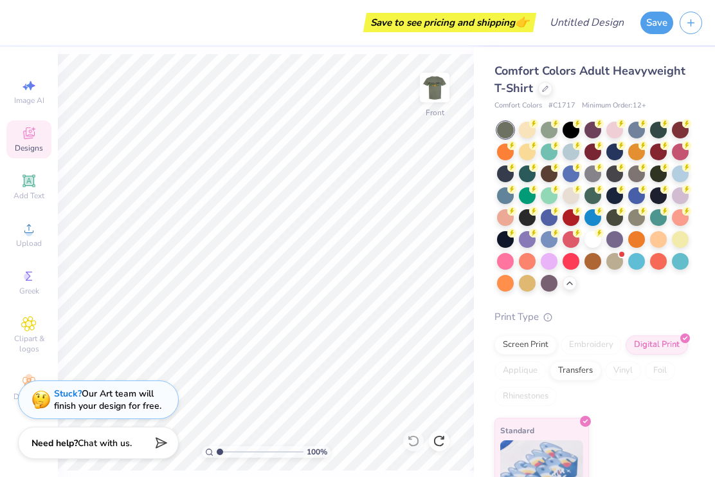
click at [24, 129] on icon at bounding box center [28, 132] width 15 height 15
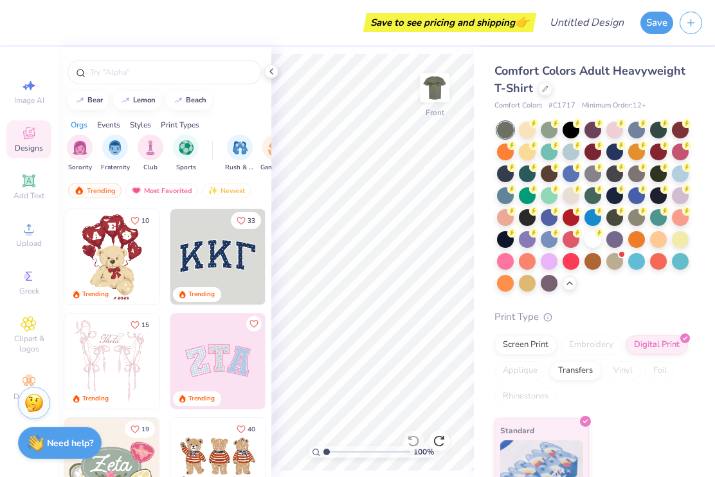
click at [127, 69] on input "text" at bounding box center [171, 72] width 165 height 13
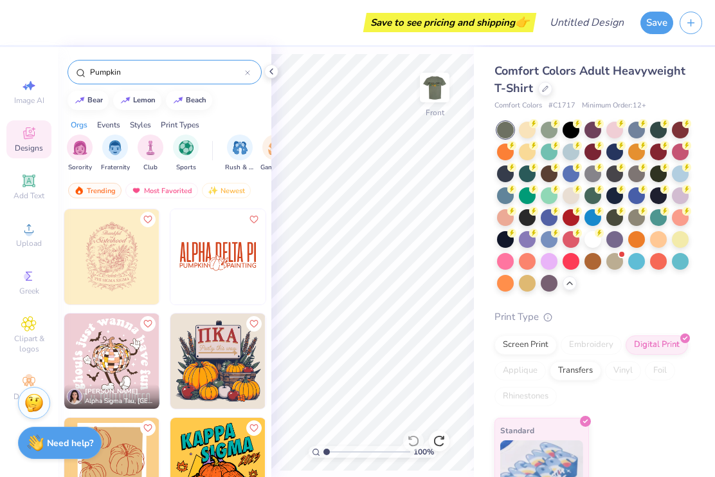
scroll to position [0, 0]
type input "Pumpkin"
click at [84, 152] on img "filter for Sorority" at bounding box center [80, 147] width 15 height 15
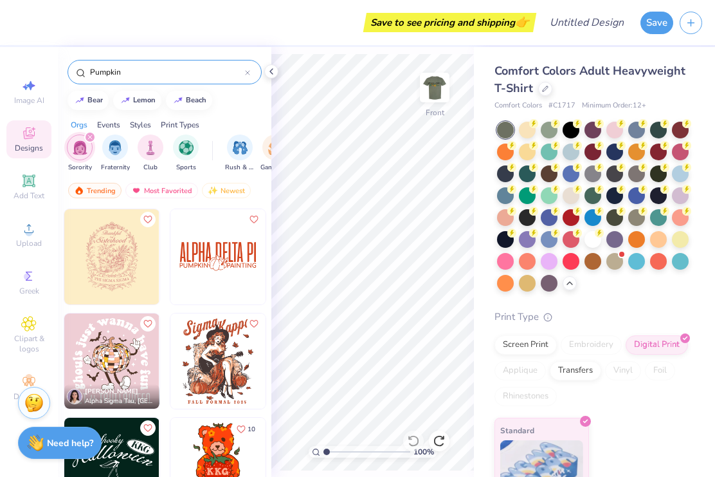
click at [89, 140] on icon "filter for Sorority" at bounding box center [90, 136] width 5 height 5
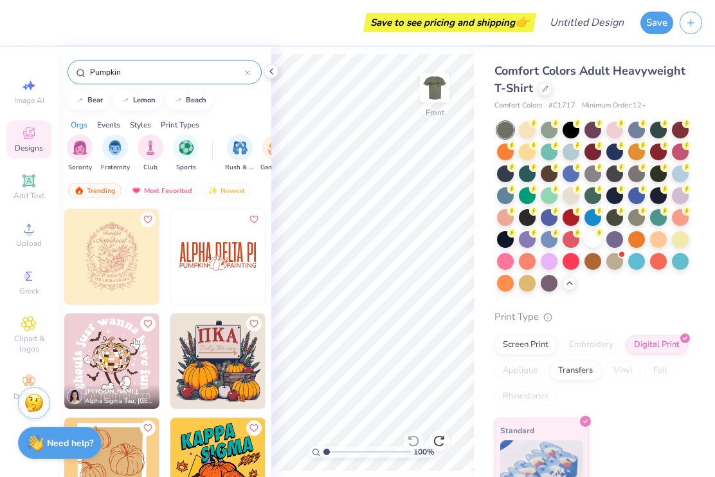
click at [154, 155] on img "filter for Club" at bounding box center [150, 147] width 14 height 15
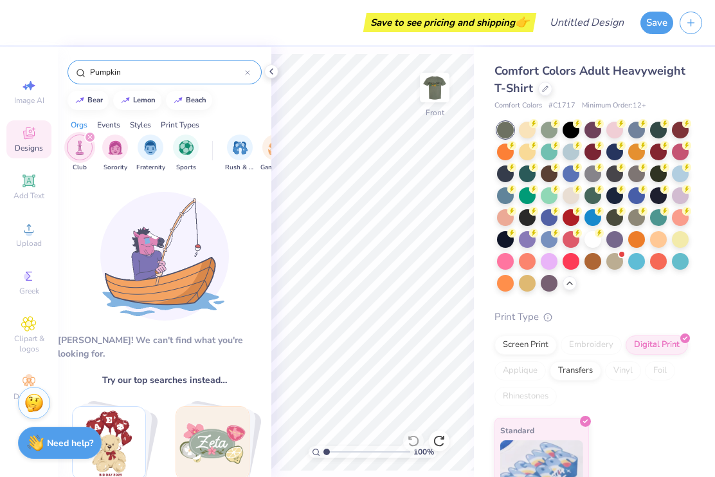
click at [91, 136] on div "filter for Club" at bounding box center [90, 137] width 12 height 12
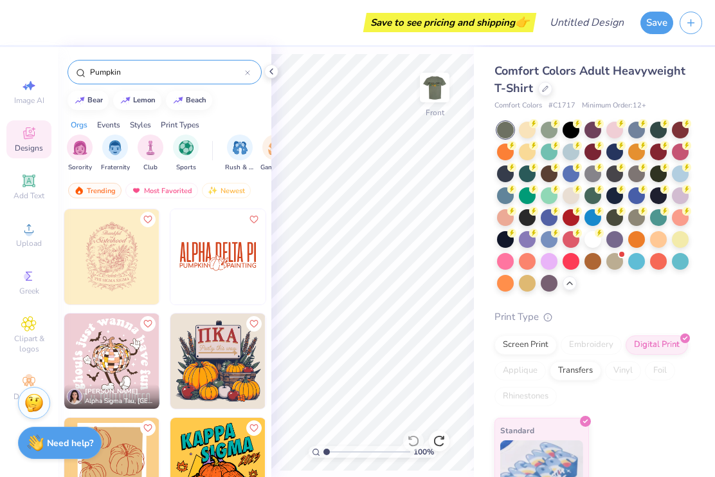
click at [183, 151] on img "filter for Sports" at bounding box center [186, 147] width 15 height 15
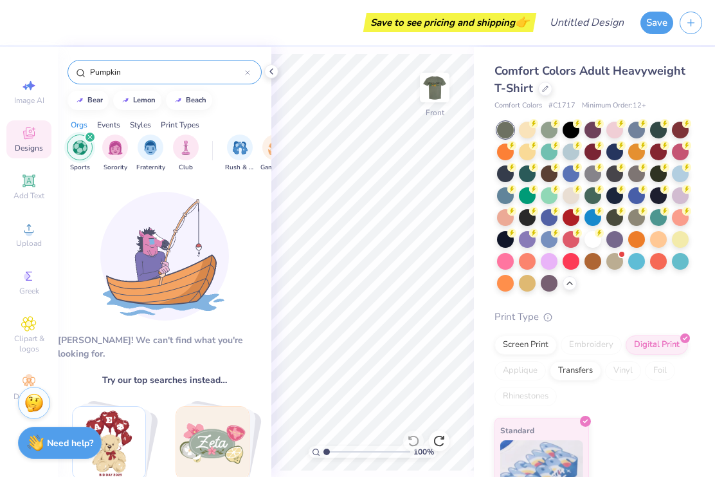
click at [88, 138] on icon "filter for Sports" at bounding box center [90, 137] width 4 height 4
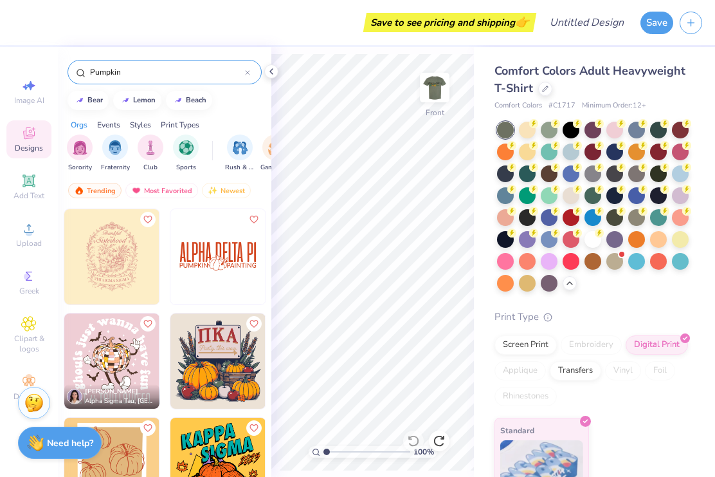
click at [106, 123] on div "Events" at bounding box center [108, 125] width 23 height 12
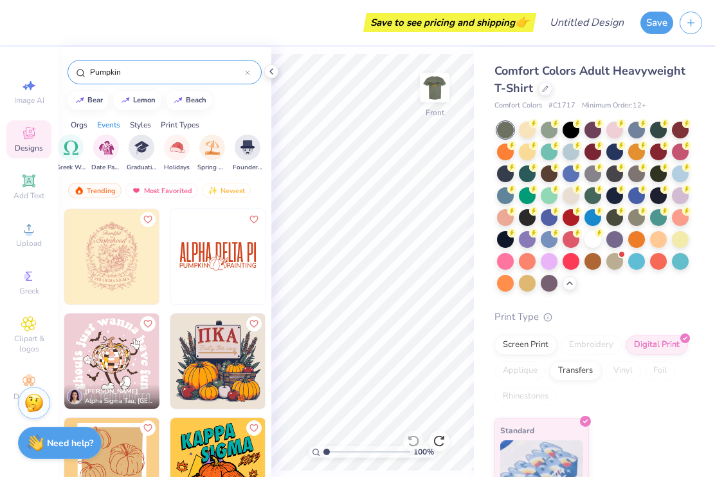
scroll to position [0, 452]
click at [178, 154] on img "filter for Holidays" at bounding box center [177, 147] width 15 height 15
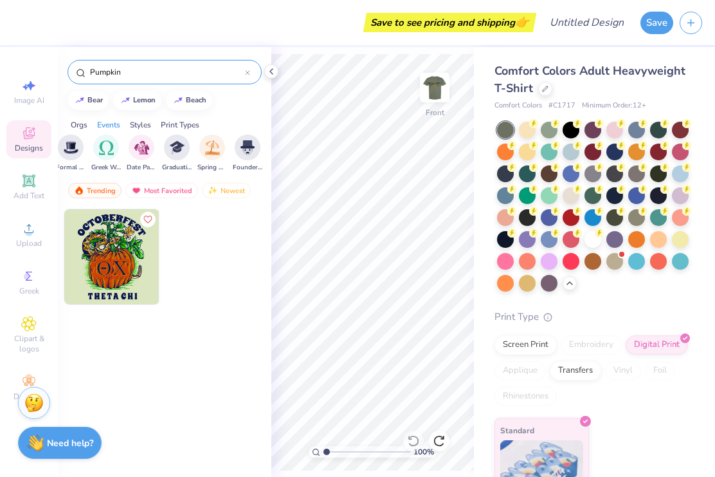
click at [180, 150] on img "filter for Graduation" at bounding box center [177, 147] width 15 height 15
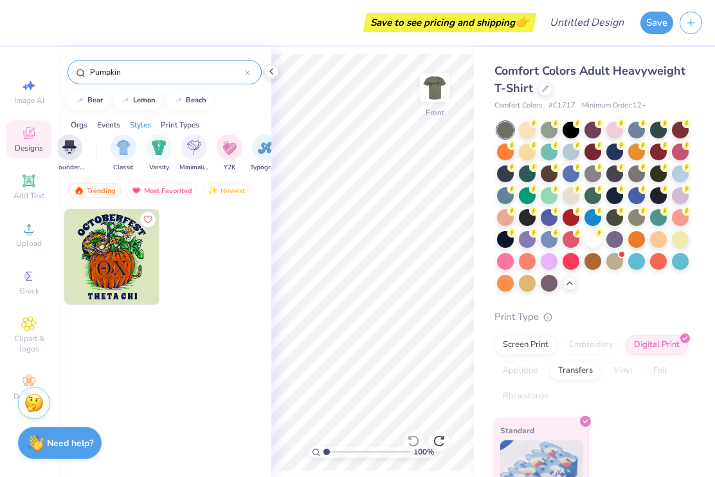
scroll to position [0, 632]
click at [125, 148] on img "filter for Classic" at bounding box center [122, 147] width 15 height 15
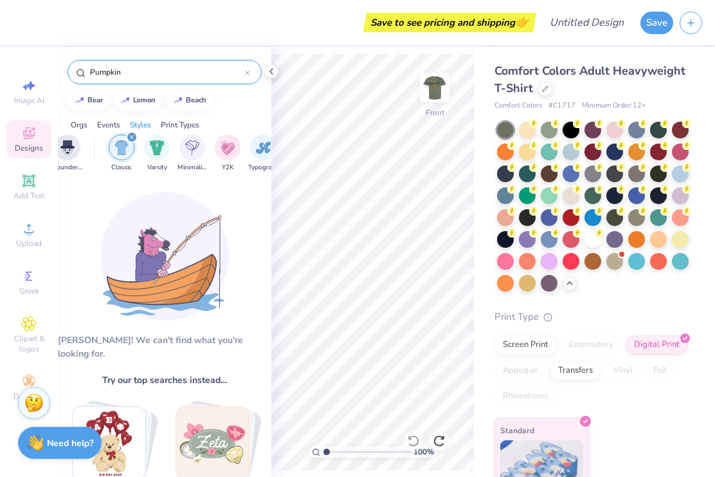
click at [134, 138] on icon "filter for Classic" at bounding box center [131, 136] width 5 height 5
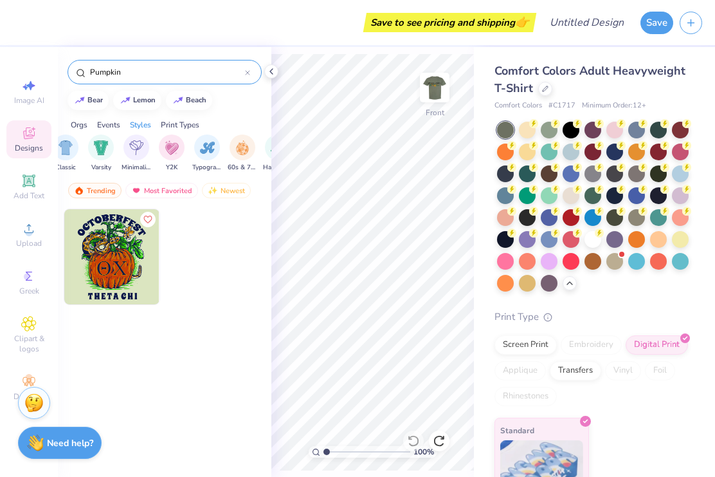
scroll to position [0, 689]
click at [133, 146] on img "filter for Minimalist" at bounding box center [136, 147] width 14 height 15
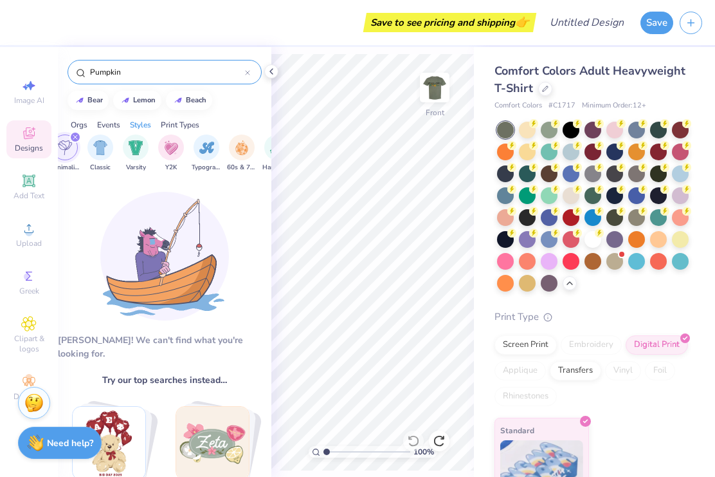
click at [138, 147] on img "filter for Varsity" at bounding box center [136, 147] width 15 height 15
click at [74, 135] on div "filter for Varsity" at bounding box center [75, 137] width 12 height 12
click at [77, 137] on icon "filter for Minimalist" at bounding box center [75, 136] width 5 height 5
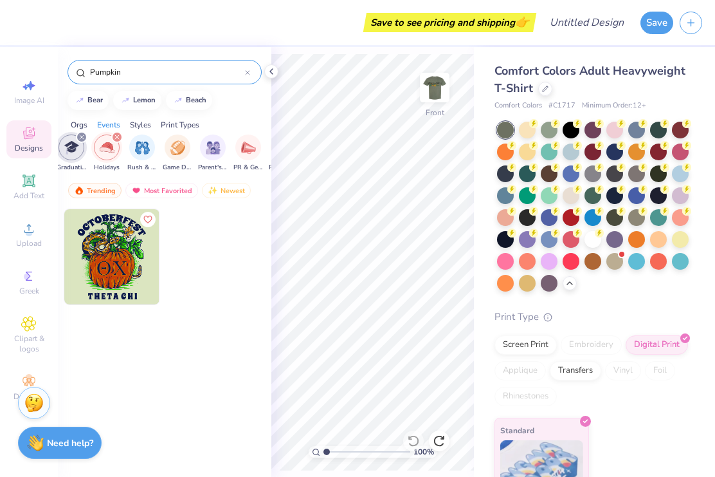
scroll to position [0, 169]
click at [82, 137] on icon "filter for Graduation" at bounding box center [81, 136] width 5 height 5
click at [80, 136] on div "filter for Holidays" at bounding box center [82, 137] width 12 height 12
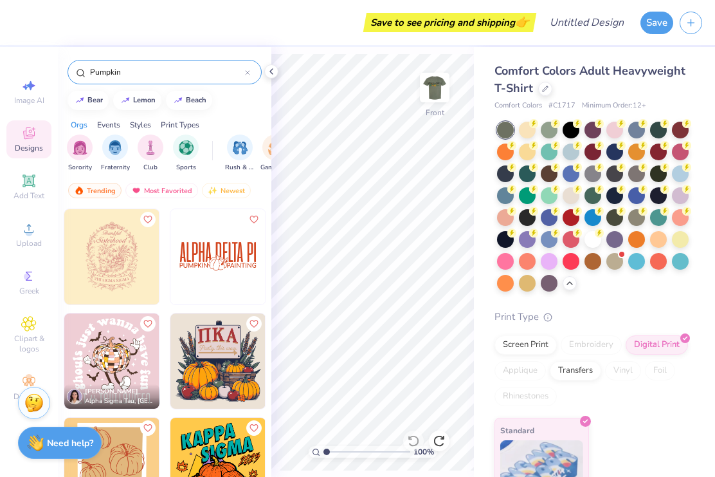
scroll to position [0, 0]
click at [271, 73] on icon at bounding box center [271, 71] width 10 height 10
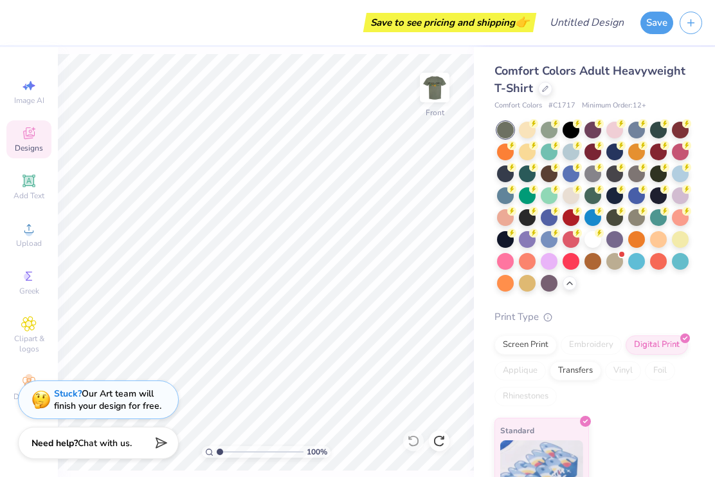
click at [25, 331] on icon at bounding box center [29, 324] width 14 height 14
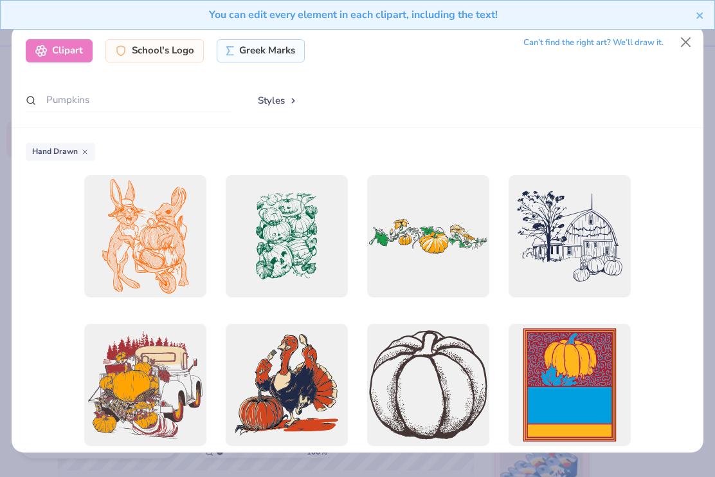
click at [254, 214] on div at bounding box center [287, 236] width 122 height 122
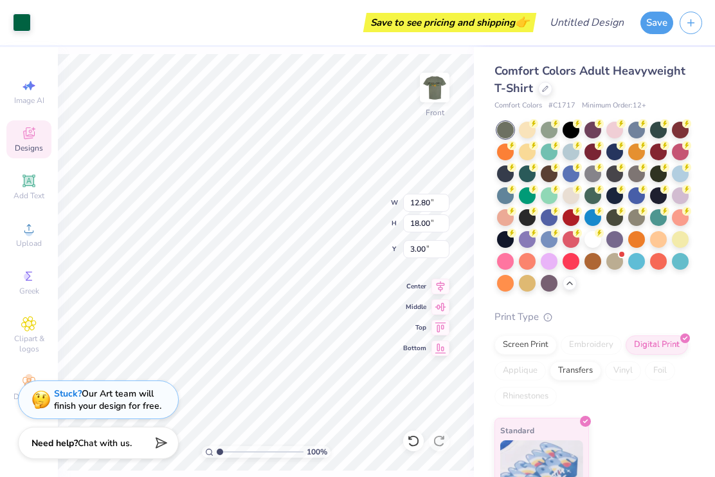
type input "10.45"
type input "14.69"
type input "3.48"
click at [530, 128] on circle at bounding box center [534, 123] width 9 height 9
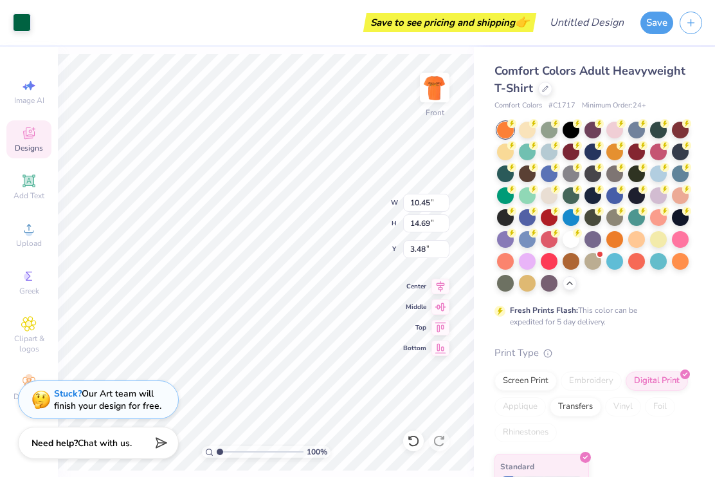
click at [134, 48] on div "100 % Front W 10.45 10.45 " H 14.69 14.69 " Y 3.48 3.48 " Center Middle Top Bot…" at bounding box center [266, 262] width 416 height 430
click at [439, 88] on img at bounding box center [435, 88] width 26 height 26
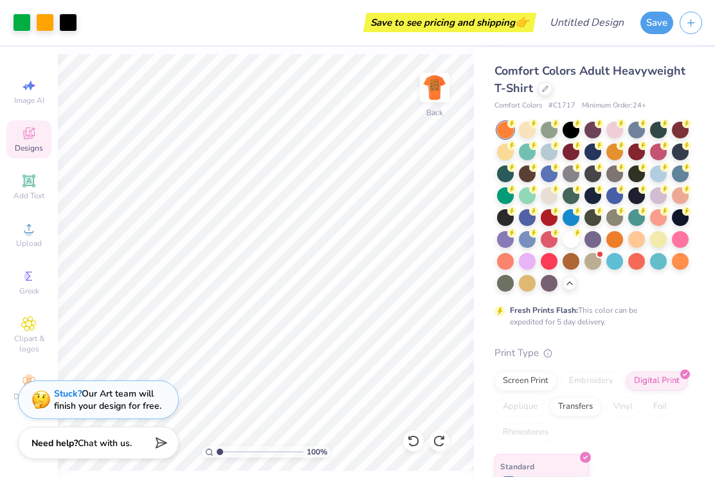
click at [28, 153] on span "Designs" at bounding box center [29, 148] width 28 height 10
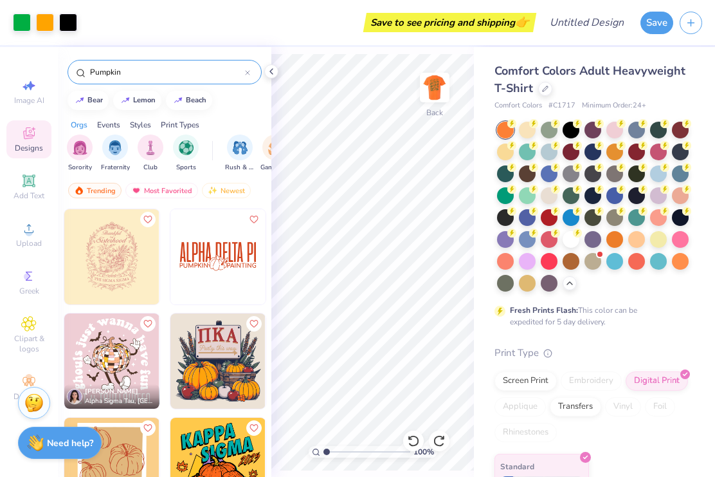
click at [436, 85] on img at bounding box center [435, 88] width 26 height 26
click at [273, 71] on icon at bounding box center [271, 71] width 10 height 10
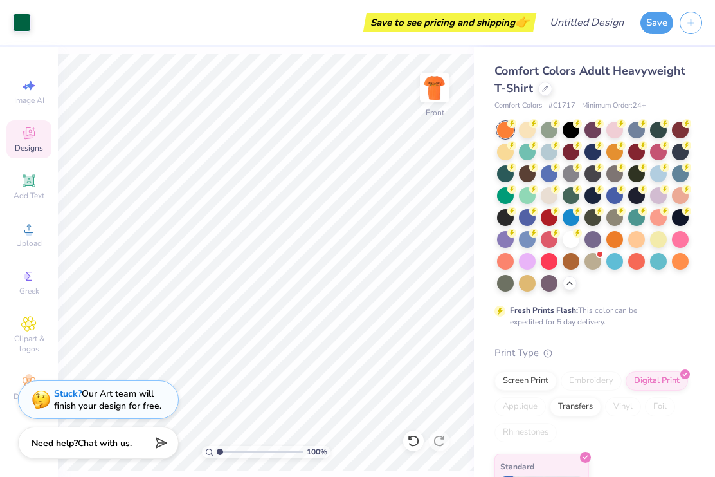
click at [21, 140] on icon at bounding box center [28, 132] width 15 height 15
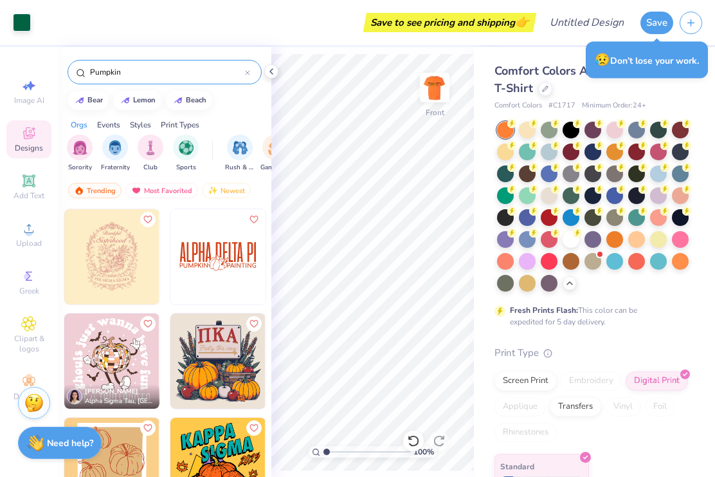
click at [272, 71] on icon at bounding box center [271, 71] width 10 height 10
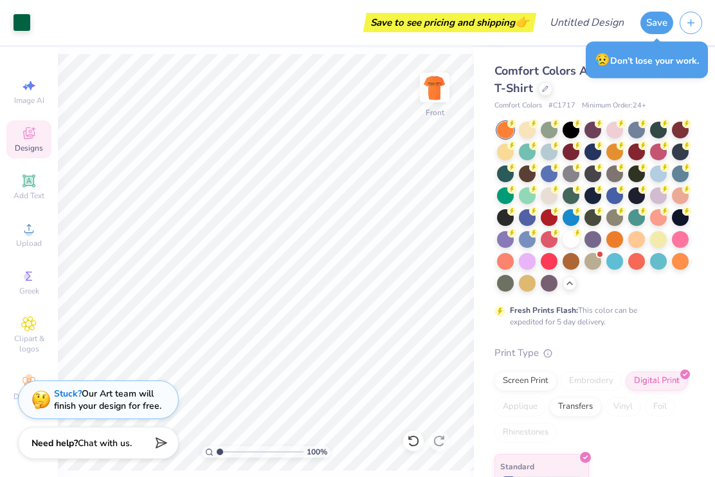
click at [526, 212] on div at bounding box center [527, 217] width 17 height 17
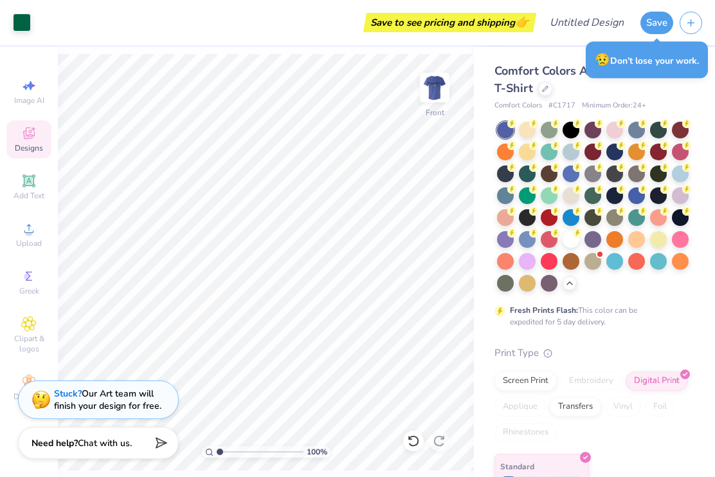
click at [593, 259] on div at bounding box center [593, 261] width 17 height 17
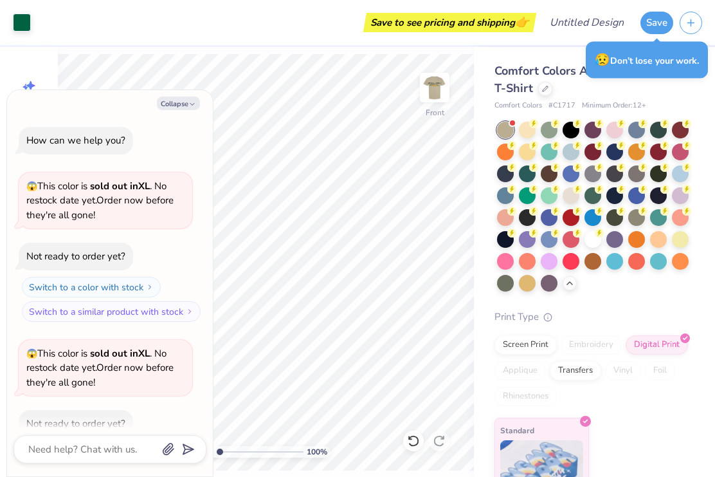
scroll to position [68, 0]
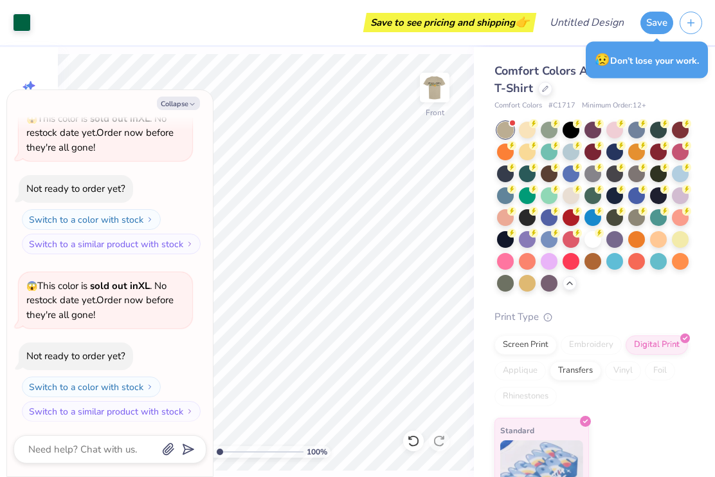
click at [180, 98] on button "Collapse" at bounding box center [178, 104] width 43 height 14
type textarea "x"
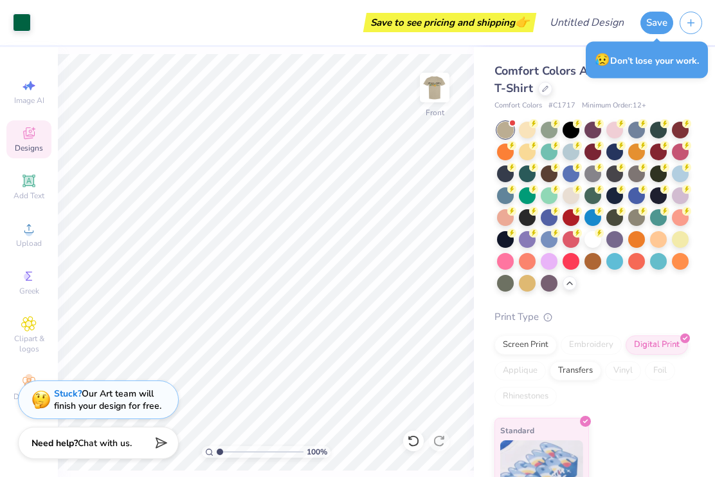
click at [444, 87] on img at bounding box center [435, 88] width 26 height 26
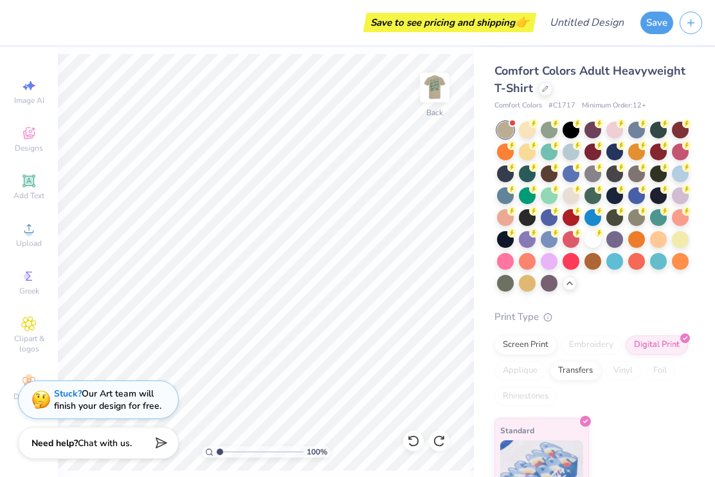
click at [24, 86] on icon at bounding box center [26, 87] width 6 height 6
select select "4"
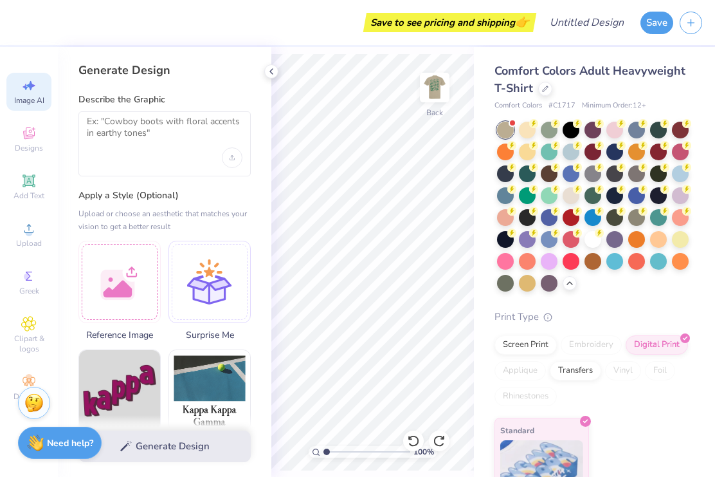
click at [32, 90] on icon at bounding box center [28, 85] width 15 height 15
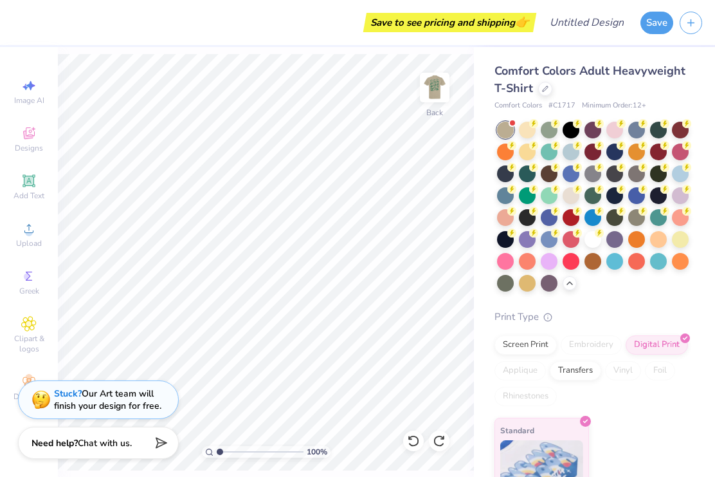
click at [21, 97] on span "Image AI" at bounding box center [29, 100] width 30 height 10
select select "4"
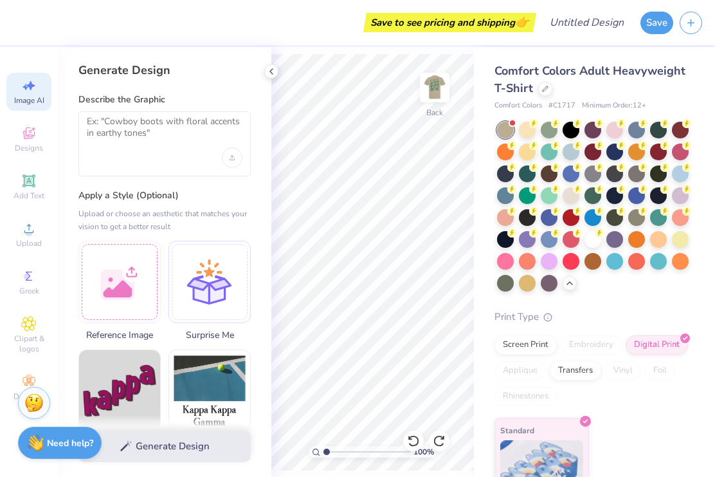
click at [436, 85] on img at bounding box center [435, 88] width 26 height 26
click at [266, 67] on icon at bounding box center [271, 71] width 10 height 10
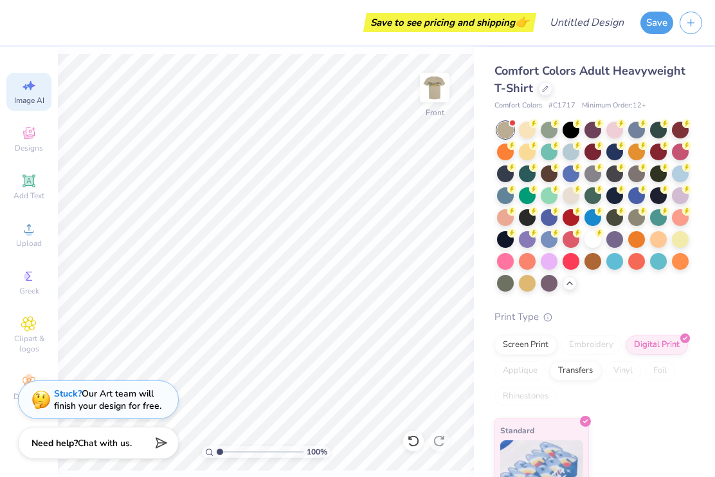
click at [30, 85] on icon at bounding box center [30, 86] width 9 height 10
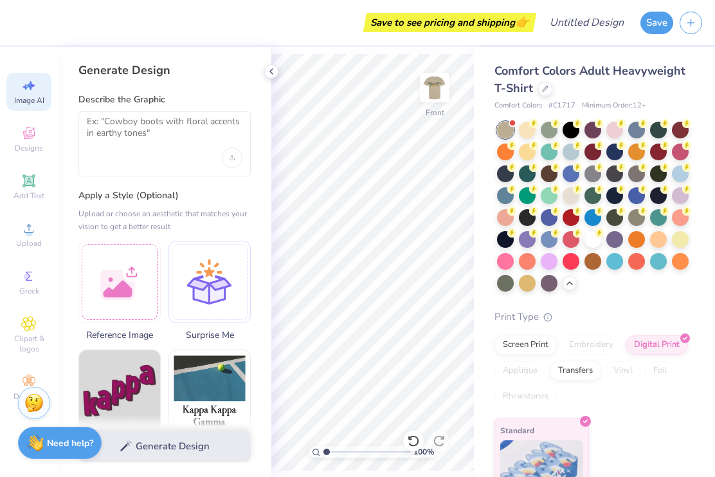
click at [268, 68] on icon at bounding box center [271, 71] width 10 height 10
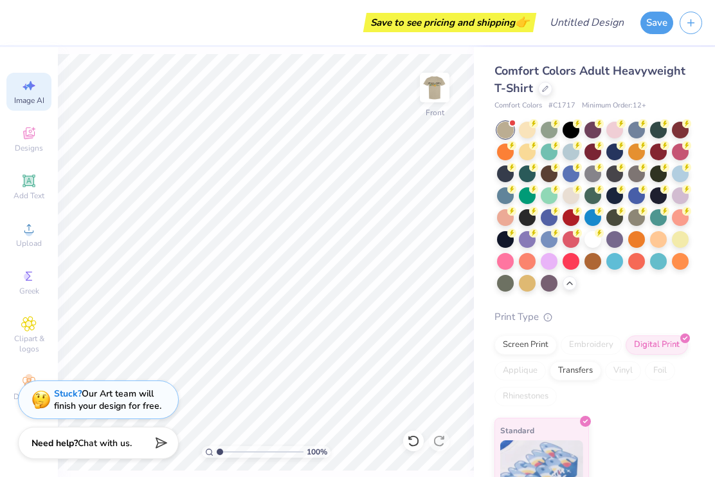
click at [510, 237] on div at bounding box center [505, 239] width 17 height 17
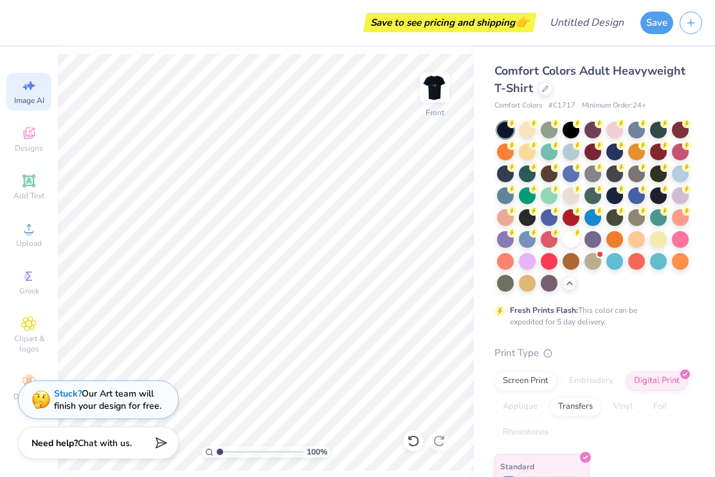
click at [429, 84] on img at bounding box center [435, 88] width 26 height 26
click at [507, 219] on div at bounding box center [505, 217] width 17 height 17
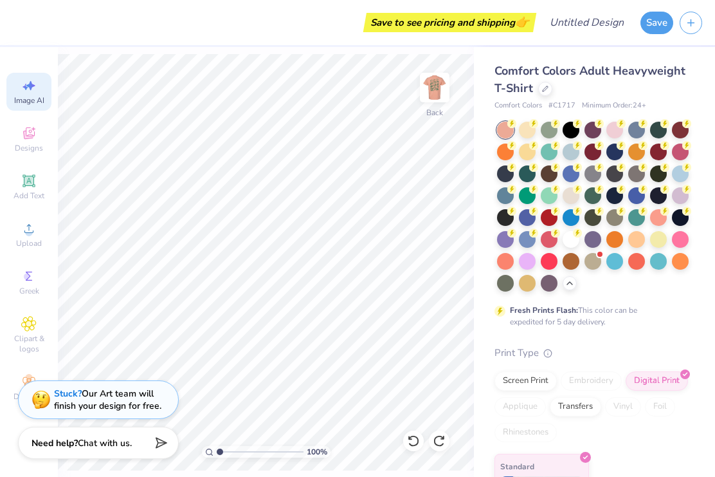
click at [30, 91] on icon at bounding box center [28, 85] width 15 height 15
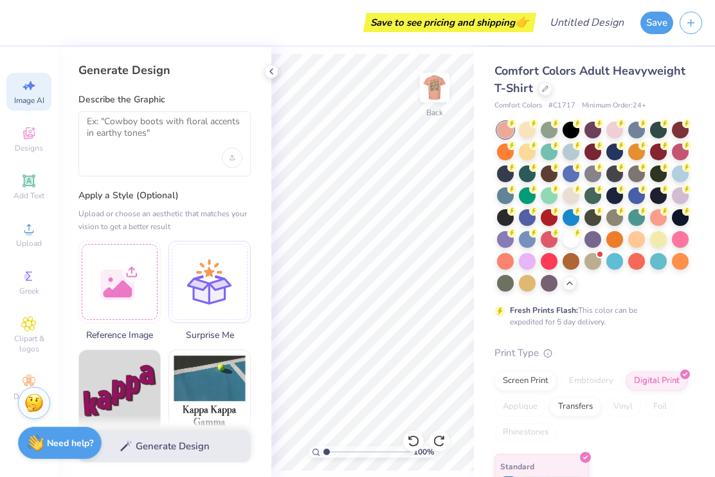
click at [36, 75] on div "Image AI" at bounding box center [28, 92] width 45 height 38
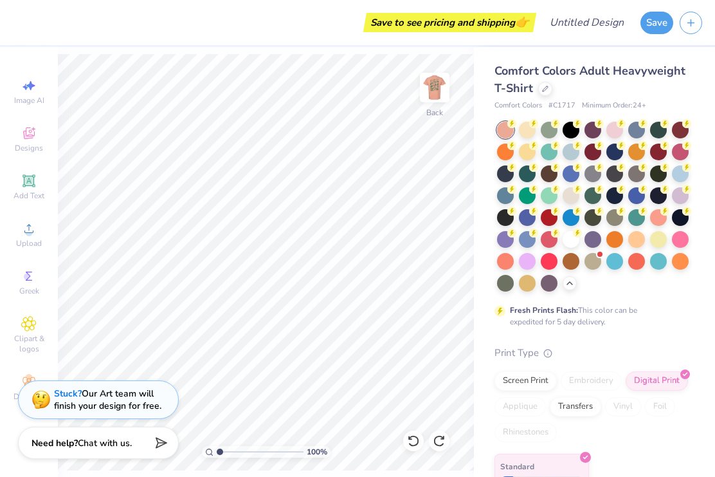
click at [27, 97] on span "Image AI" at bounding box center [29, 100] width 30 height 10
select select "4"
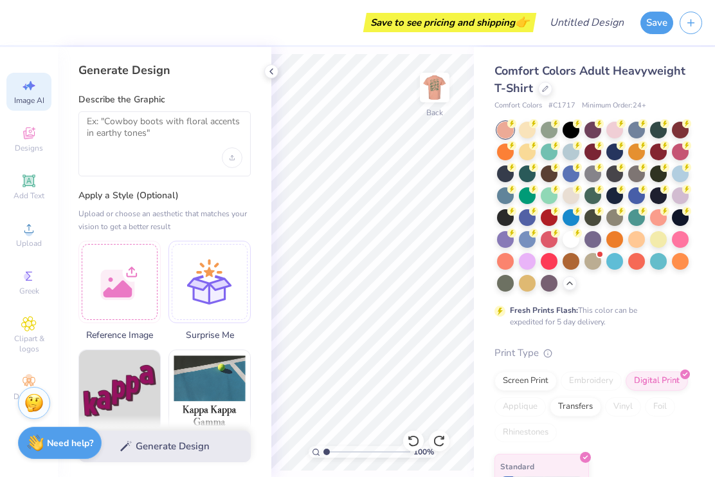
click at [272, 71] on icon at bounding box center [271, 71] width 10 height 10
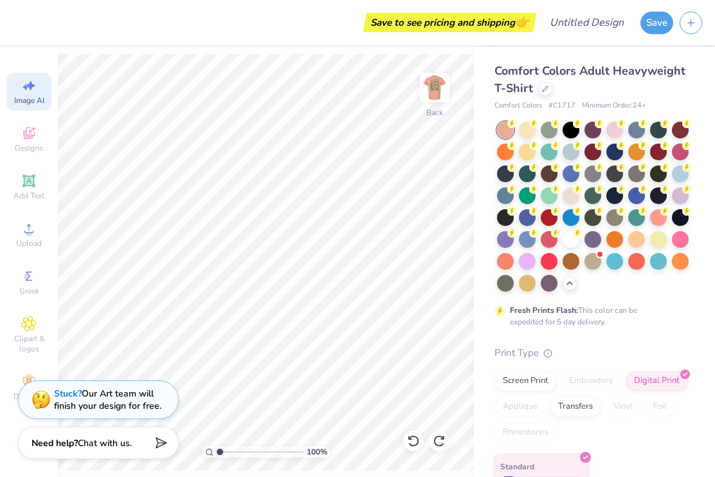
click at [440, 98] on img at bounding box center [435, 88] width 26 height 26
click at [24, 92] on icon at bounding box center [28, 85] width 15 height 15
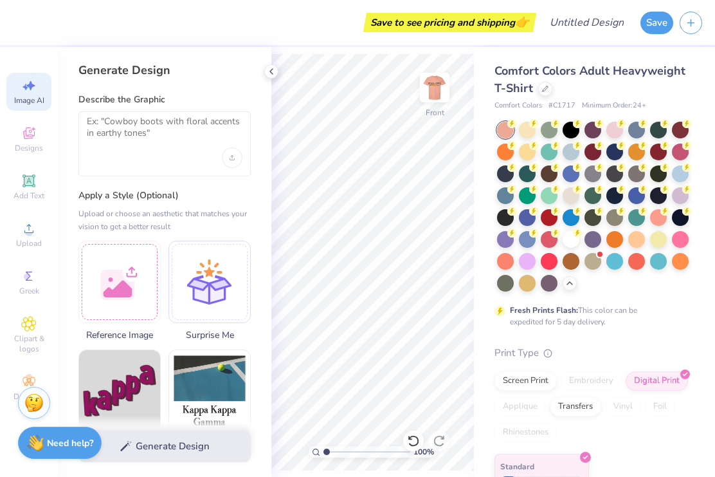
click at [275, 68] on icon at bounding box center [271, 71] width 10 height 10
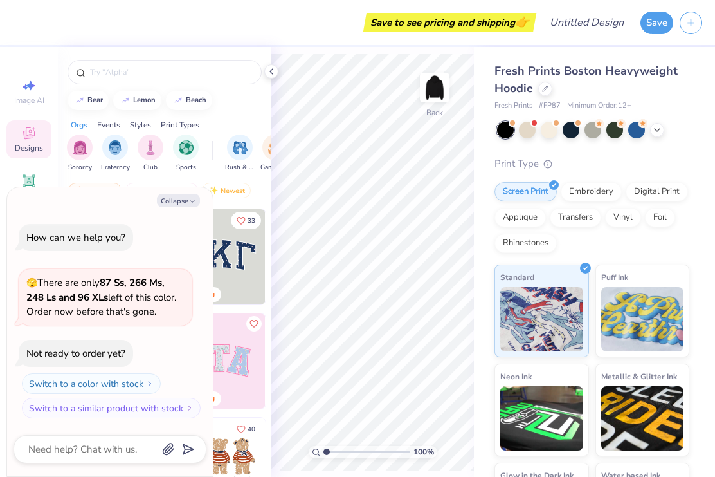
click at [272, 70] on icon at bounding box center [271, 71] width 10 height 10
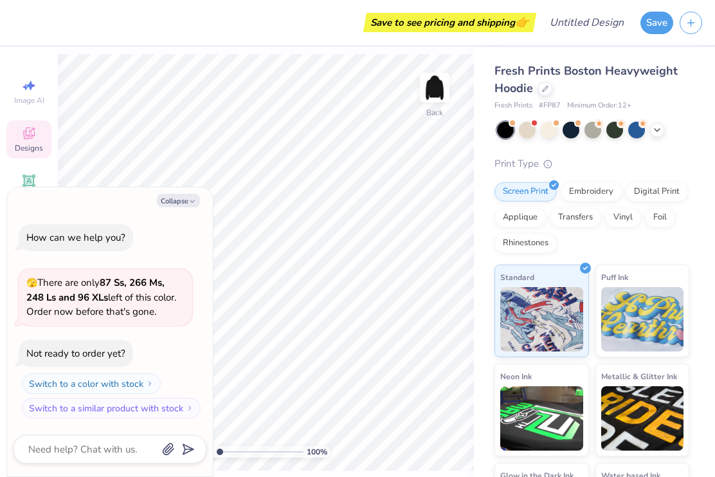
click at [179, 201] on button "Collapse" at bounding box center [178, 201] width 43 height 14
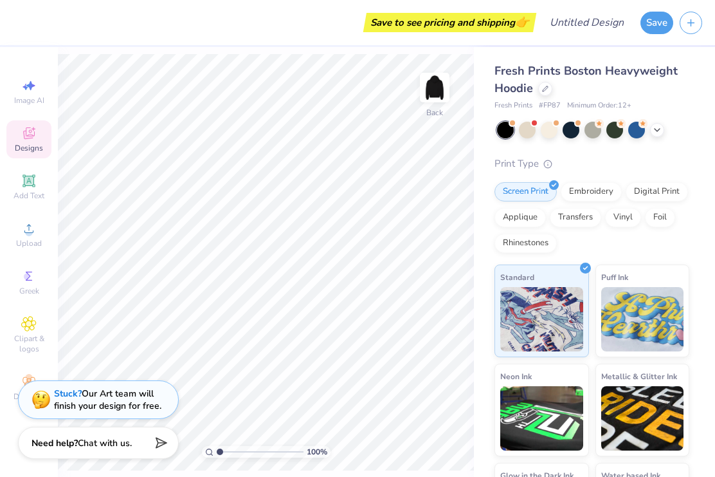
click at [656, 131] on icon at bounding box center [657, 130] width 10 height 10
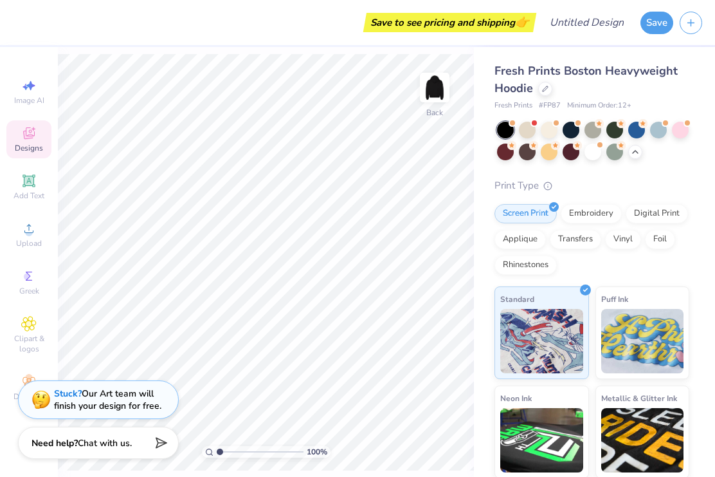
click at [681, 134] on div at bounding box center [680, 130] width 17 height 17
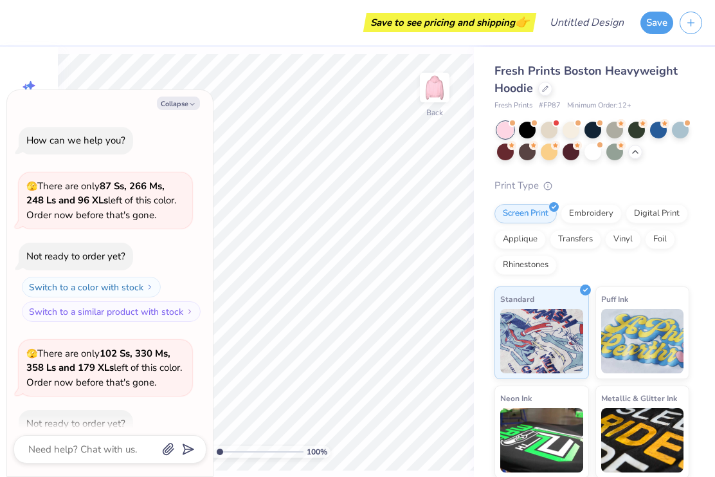
scroll to position [68, 0]
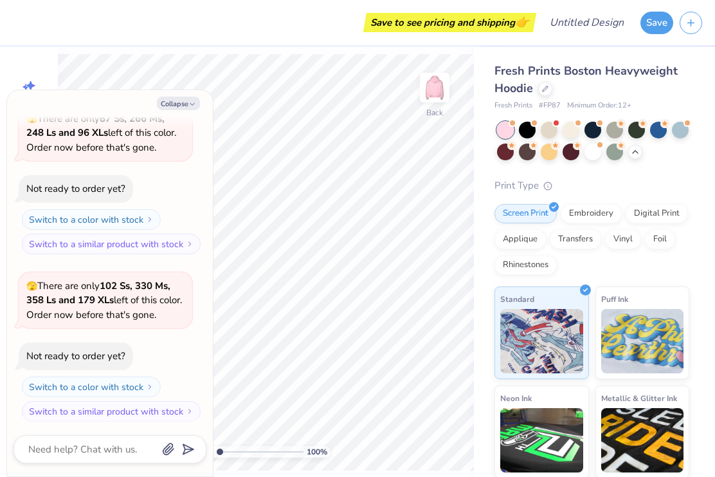
click at [508, 152] on div at bounding box center [505, 151] width 17 height 17
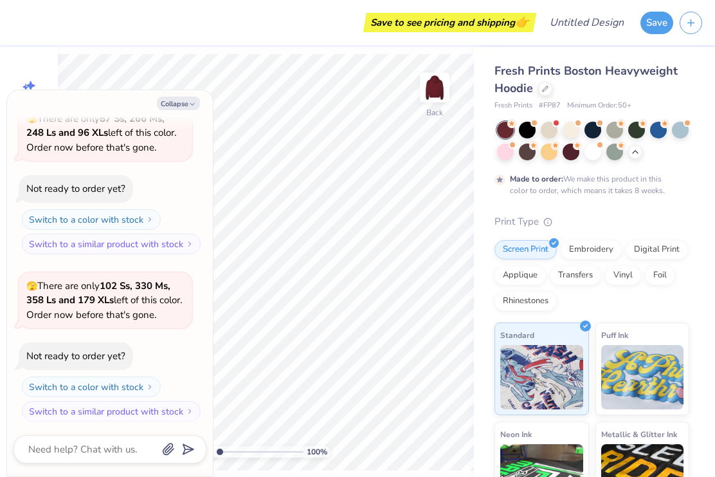
scroll to position [174, 0]
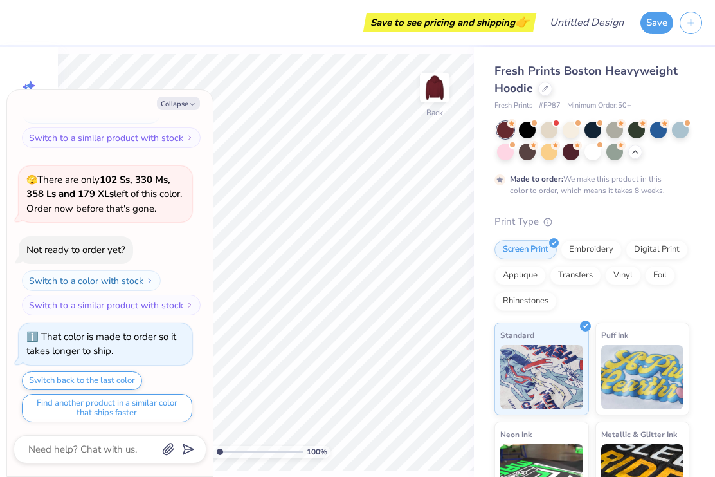
click at [183, 102] on button "Collapse" at bounding box center [178, 104] width 43 height 14
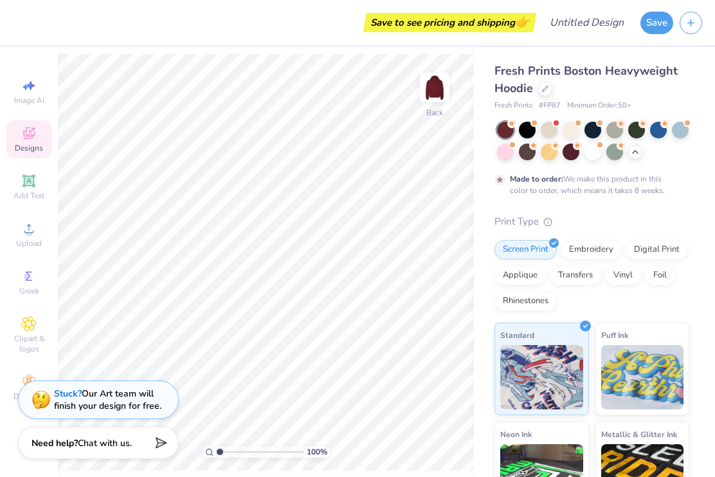
click at [566, 128] on div at bounding box center [571, 130] width 17 height 17
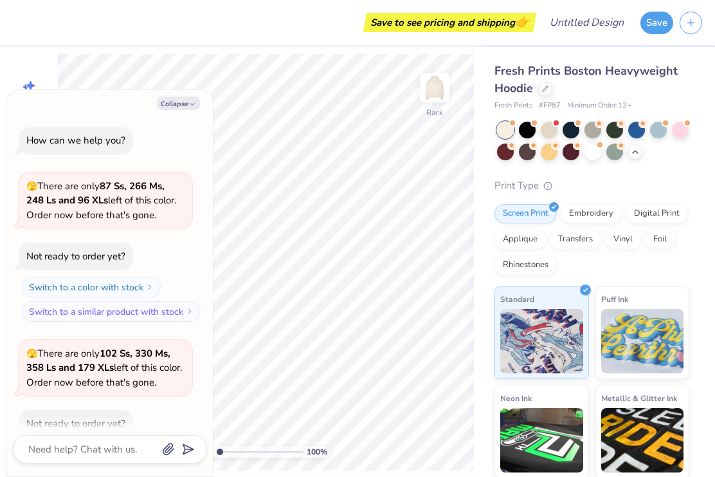
scroll to position [403, 0]
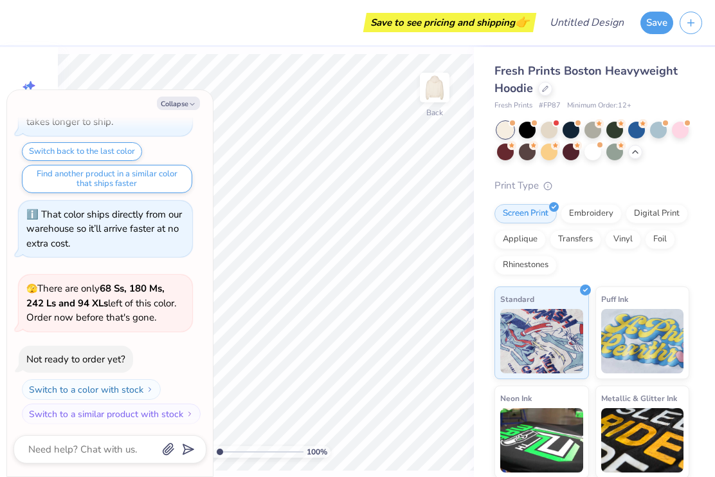
click at [177, 99] on button "Collapse" at bounding box center [178, 104] width 43 height 14
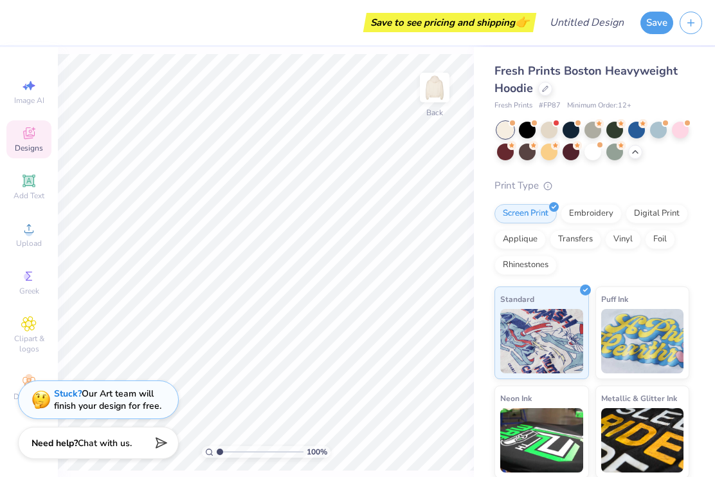
click at [526, 129] on div at bounding box center [527, 130] width 17 height 17
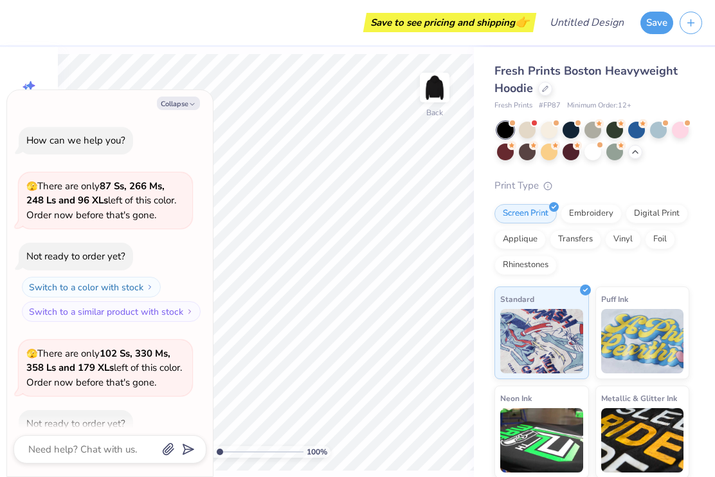
scroll to position [569, 0]
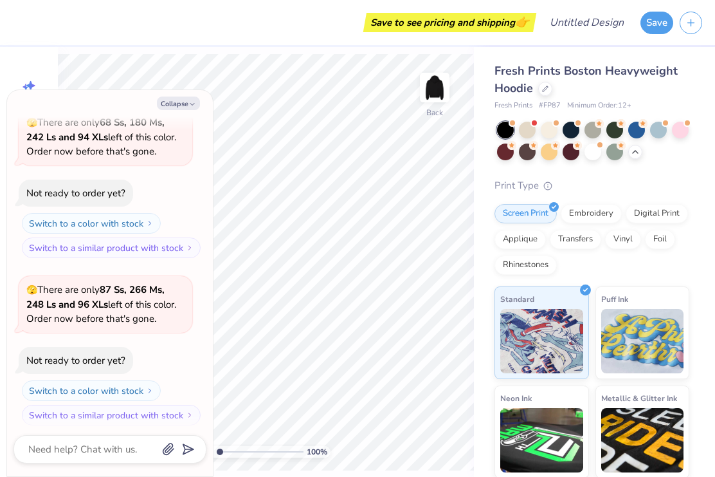
click at [178, 102] on button "Collapse" at bounding box center [178, 104] width 43 height 14
type textarea "x"
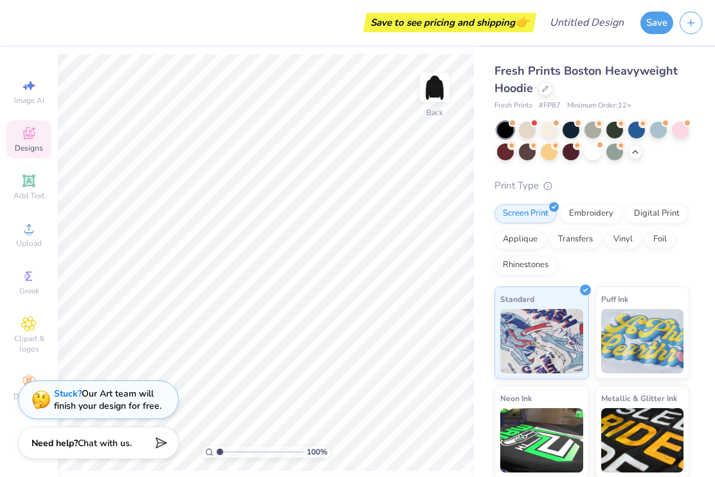
click at [26, 248] on span "Upload" at bounding box center [29, 243] width 26 height 10
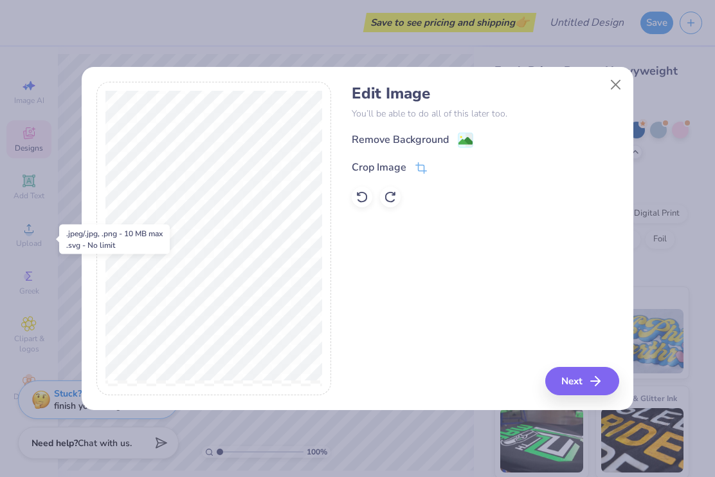
click at [588, 378] on icon "button" at bounding box center [595, 380] width 15 height 15
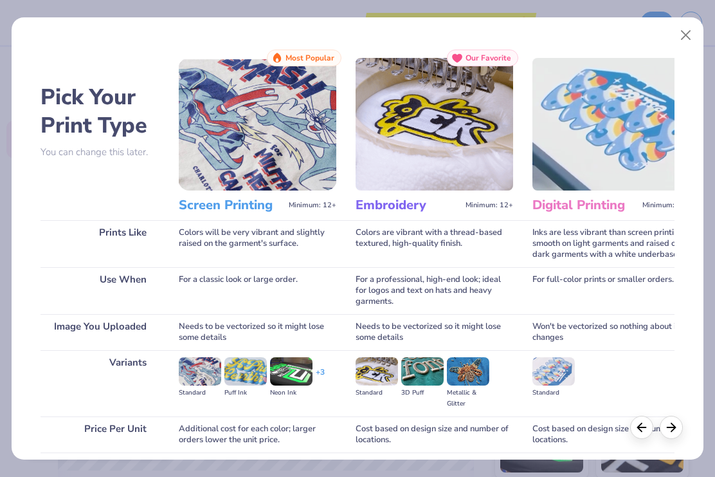
click at [625, 150] on img at bounding box center [612, 124] width 158 height 133
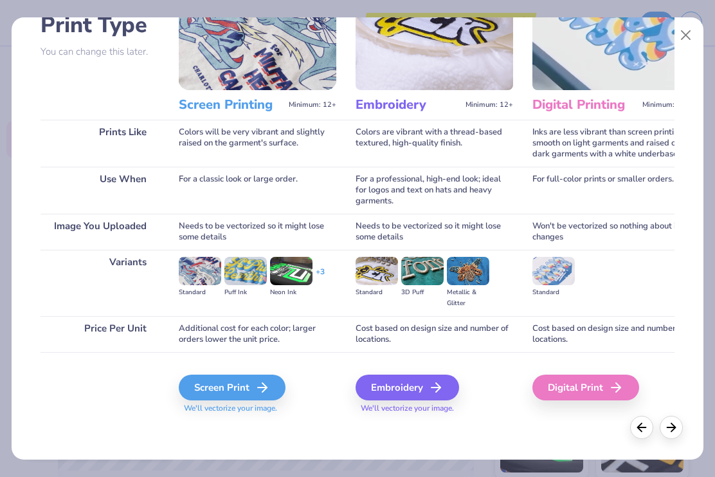
scroll to position [100, 0]
click at [587, 391] on div "Digital Print" at bounding box center [586, 387] width 107 height 26
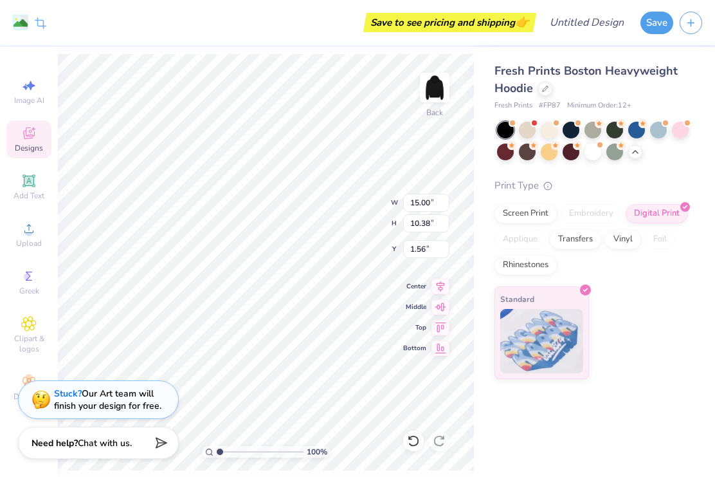
click at [416, 435] on icon at bounding box center [413, 440] width 13 height 13
click at [28, 244] on span "Upload" at bounding box center [29, 243] width 26 height 10
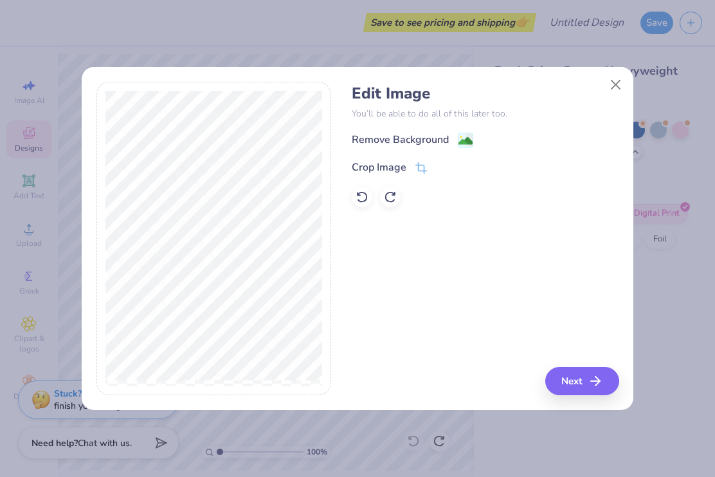
click at [452, 134] on div "Remove Background" at bounding box center [413, 140] width 122 height 16
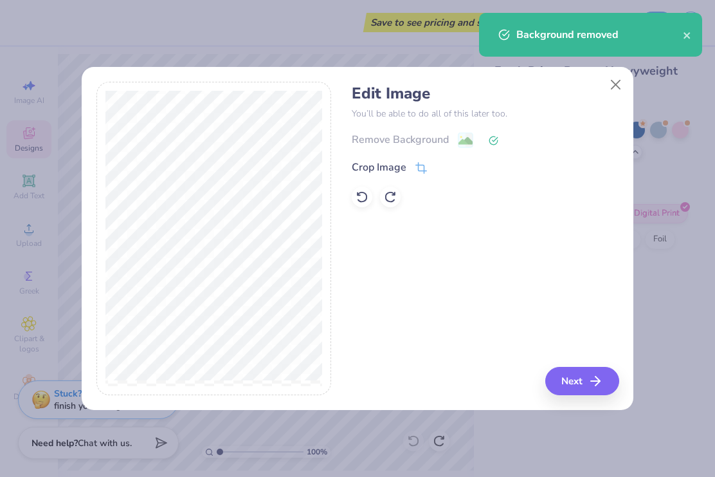
click at [609, 375] on button "Next" at bounding box center [583, 381] width 74 height 28
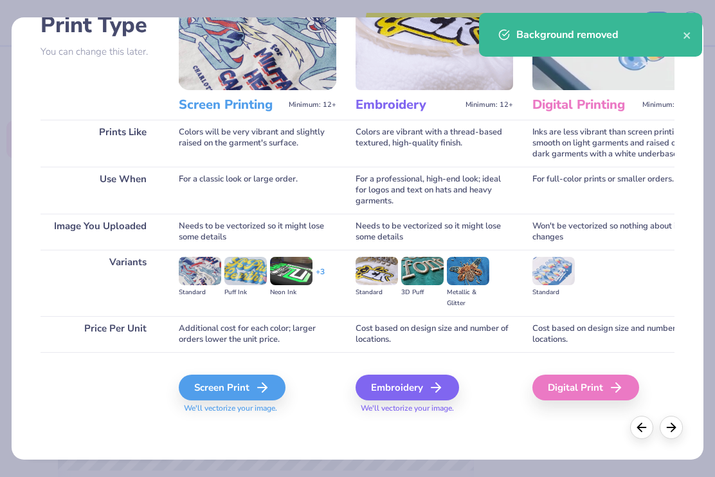
click at [600, 392] on div "Digital Print" at bounding box center [586, 387] width 107 height 26
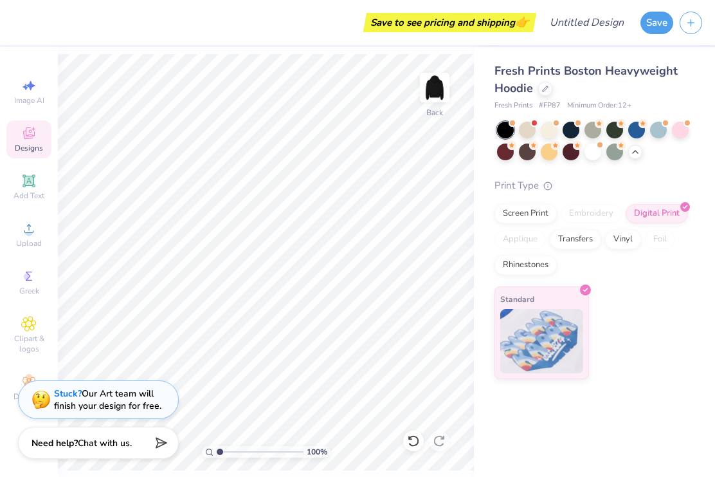
click at [24, 348] on span "Clipart & logos" at bounding box center [28, 343] width 45 height 21
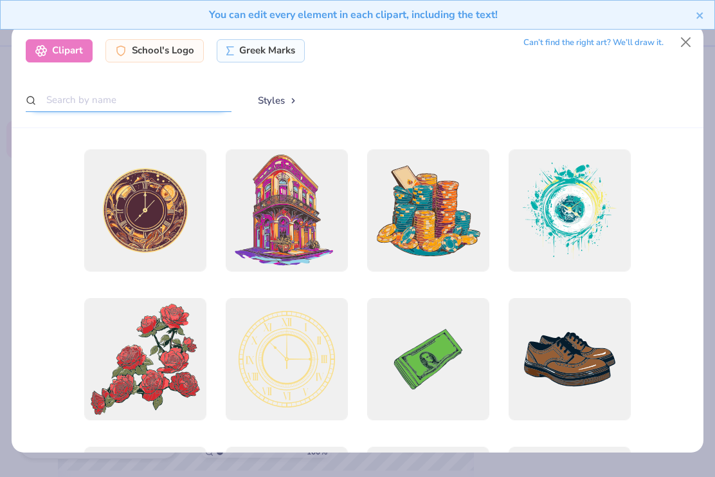
click at [88, 98] on input "text" at bounding box center [129, 100] width 206 height 24
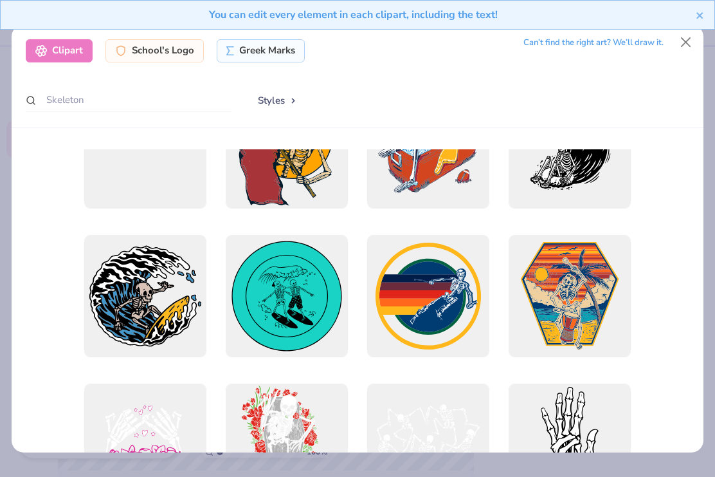
scroll to position [358, 0]
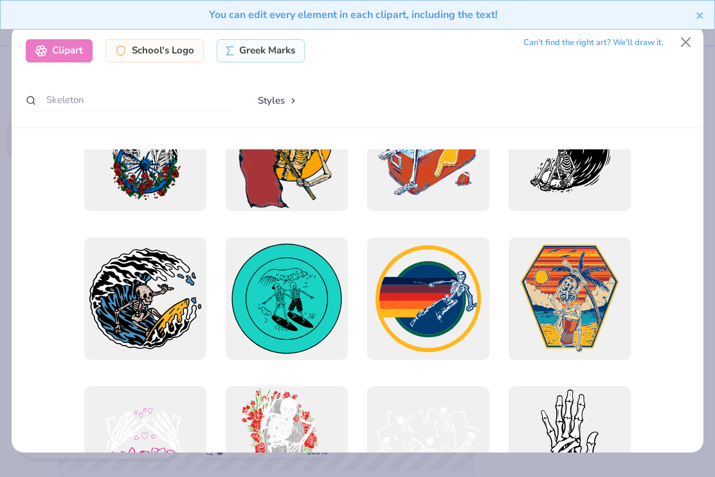
click at [288, 91] on button "Styles" at bounding box center [277, 100] width 67 height 24
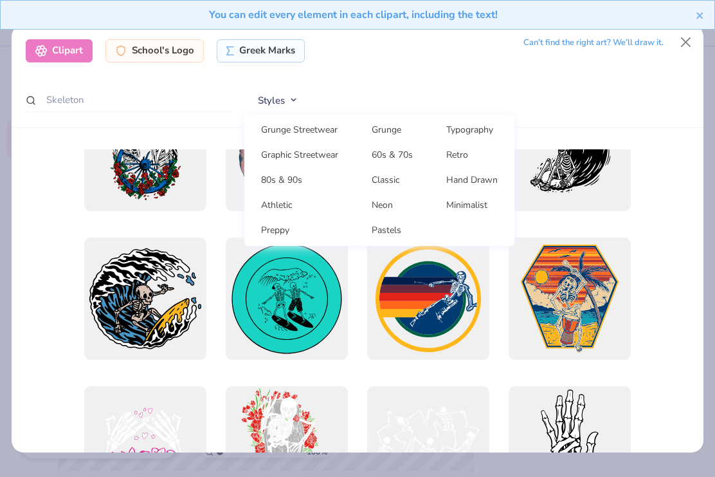
click at [653, 109] on div "Clipart School's Logo Greek Marks Can’t find the right art? We’ll draw it. Skel…" at bounding box center [358, 76] width 693 height 104
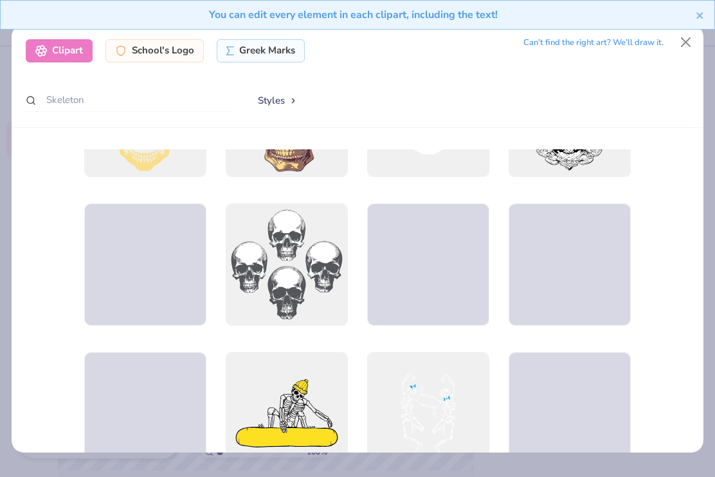
scroll to position [2770, 0]
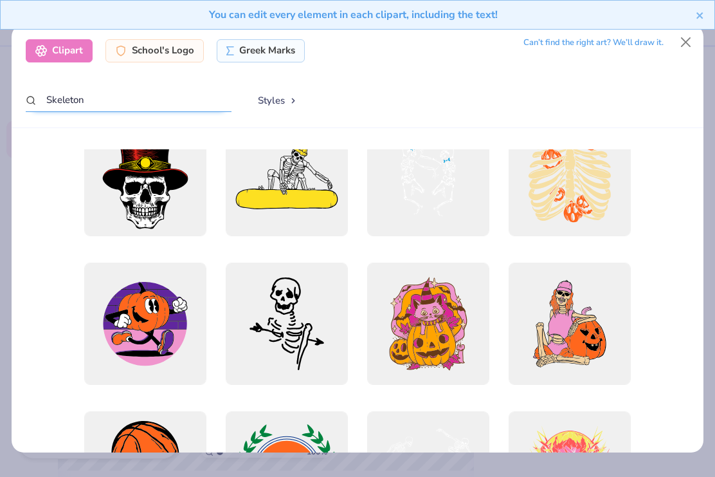
click at [102, 97] on input "Skeleton" at bounding box center [129, 100] width 206 height 24
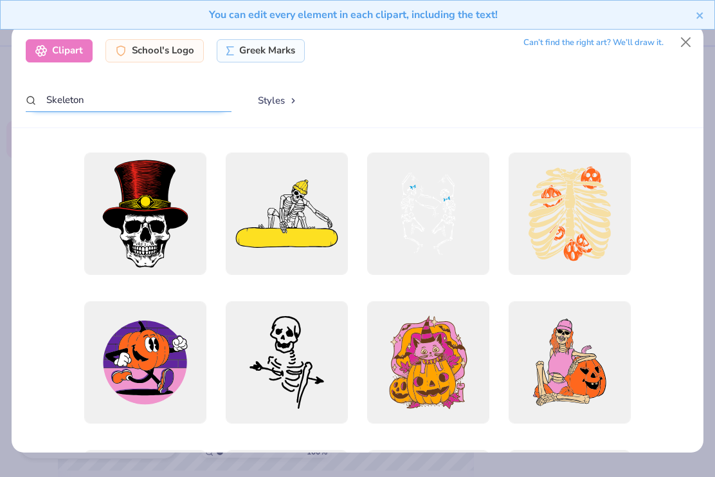
scroll to position [2969, 0]
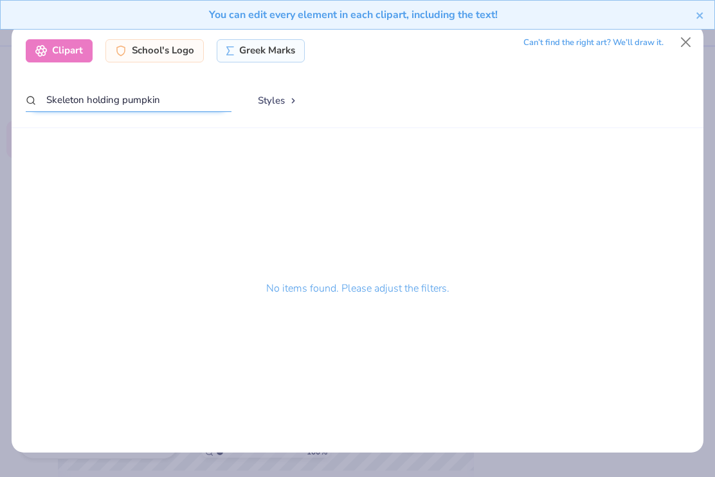
click at [185, 88] on input "Skeleton holding pumpkin" at bounding box center [129, 100] width 206 height 24
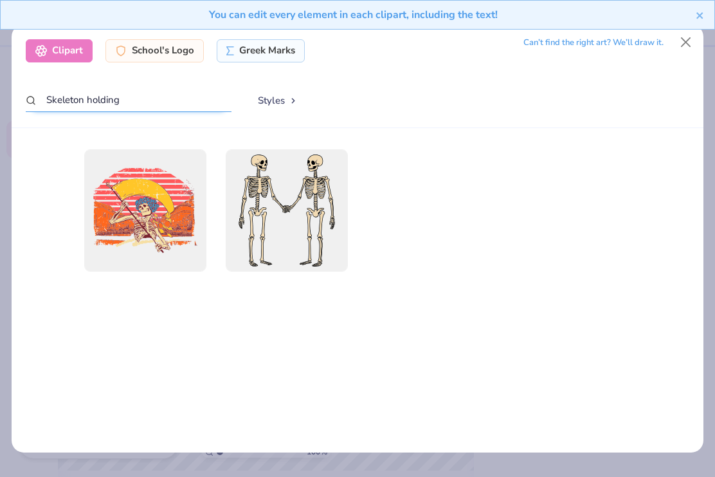
click at [144, 98] on input "Skeleton holding" at bounding box center [129, 100] width 206 height 24
type input "Skeleton"
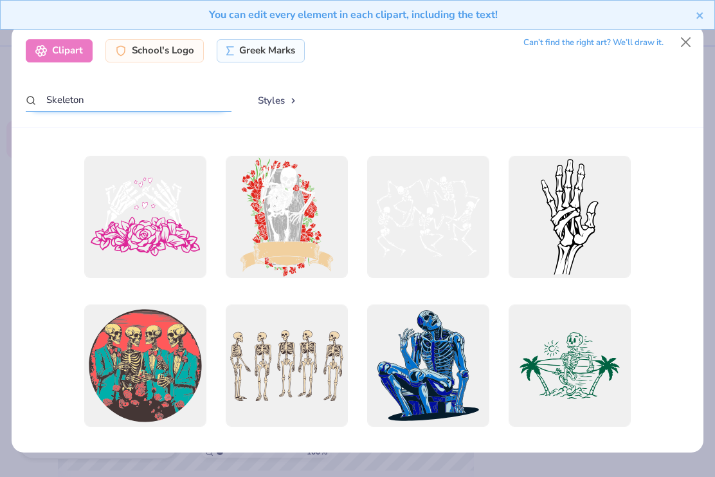
scroll to position [585, 0]
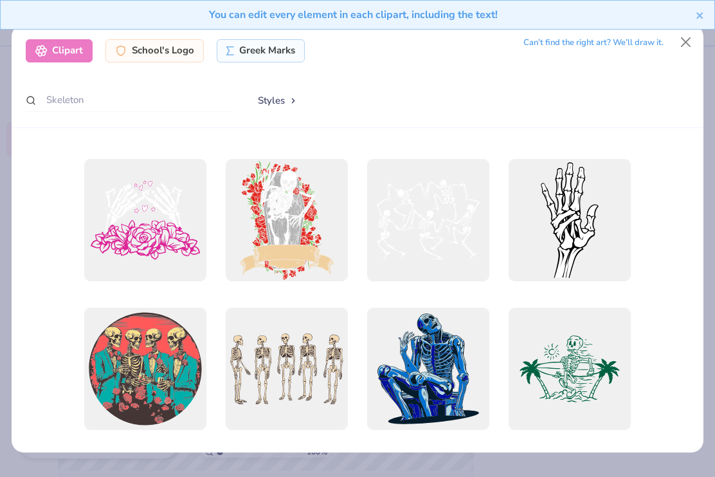
click at [282, 326] on div at bounding box center [287, 369] width 122 height 122
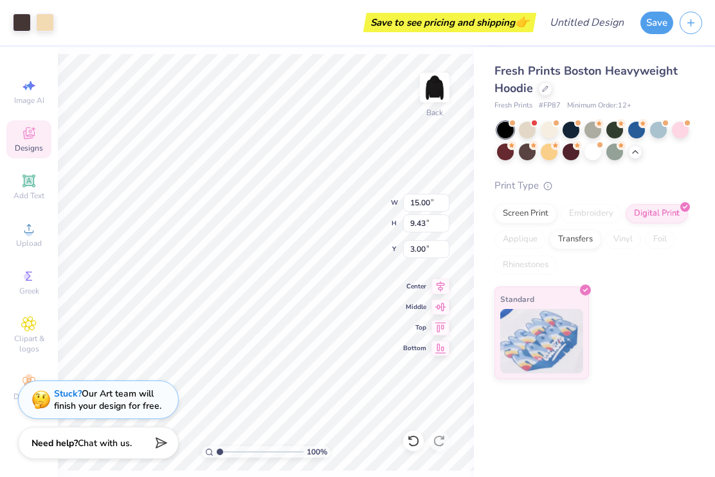
type input "3.57"
click at [440, 249] on input "3.57" at bounding box center [426, 249] width 46 height 18
type input "3.92"
click at [411, 438] on icon at bounding box center [413, 440] width 13 height 13
click at [412, 441] on icon at bounding box center [413, 440] width 13 height 13
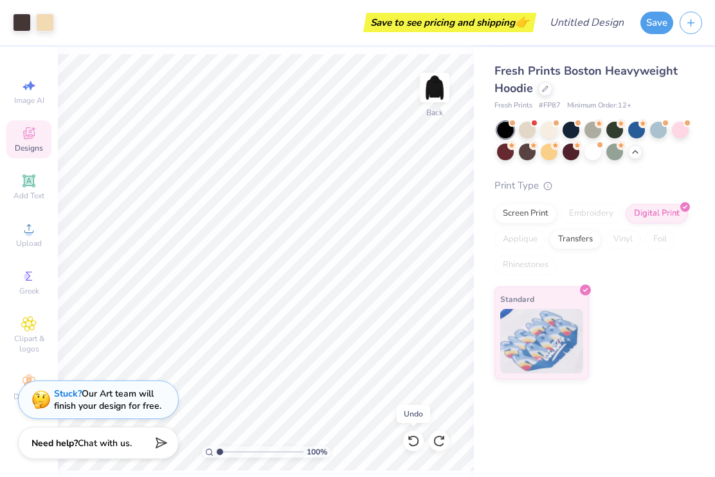
click at [410, 447] on div at bounding box center [413, 440] width 21 height 21
click at [406, 443] on div at bounding box center [413, 440] width 21 height 21
type input "2.16"
type input "5.67"
click at [415, 438] on icon at bounding box center [413, 440] width 13 height 13
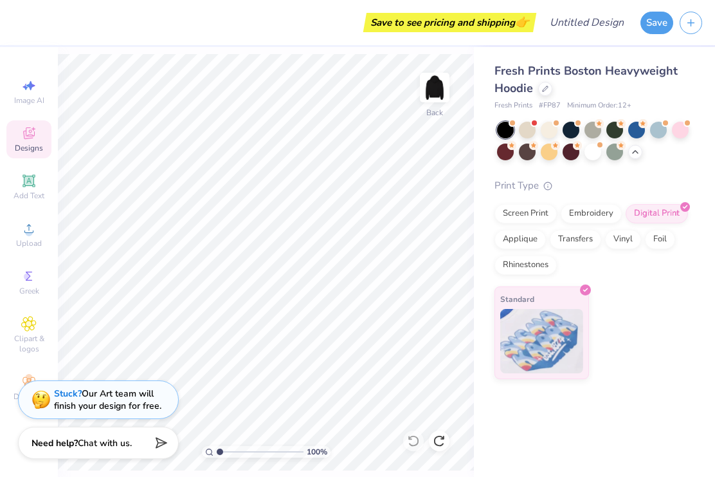
click at [40, 344] on span "Clipart & logos" at bounding box center [28, 343] width 45 height 21
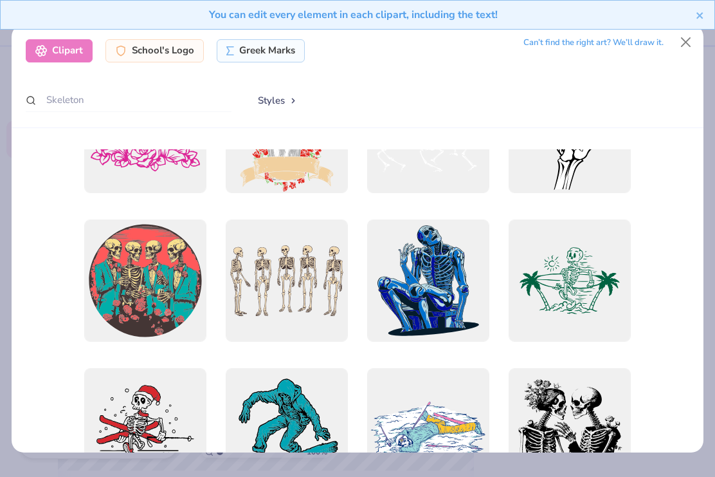
scroll to position [688, 0]
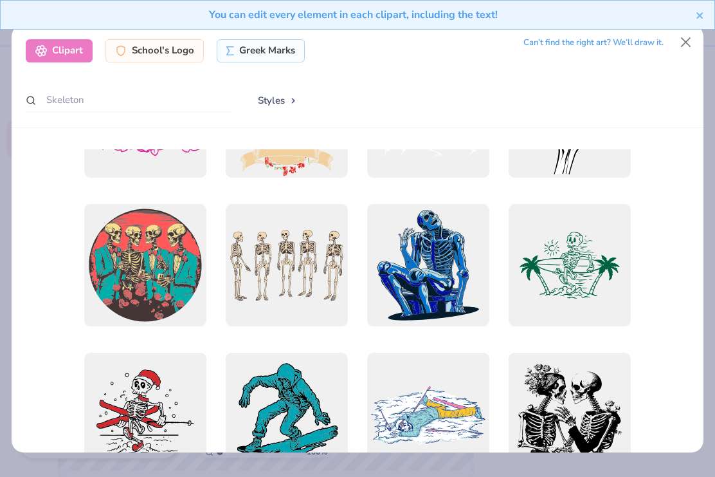
click at [311, 263] on div at bounding box center [287, 265] width 122 height 122
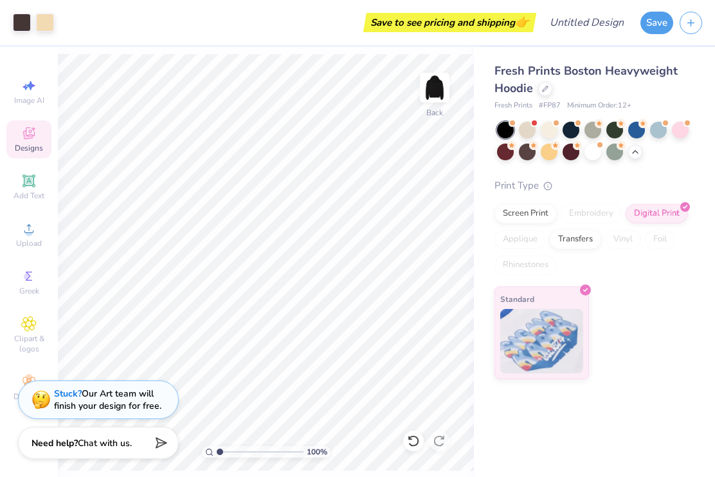
click at [32, 235] on circle at bounding box center [28, 232] width 7 height 7
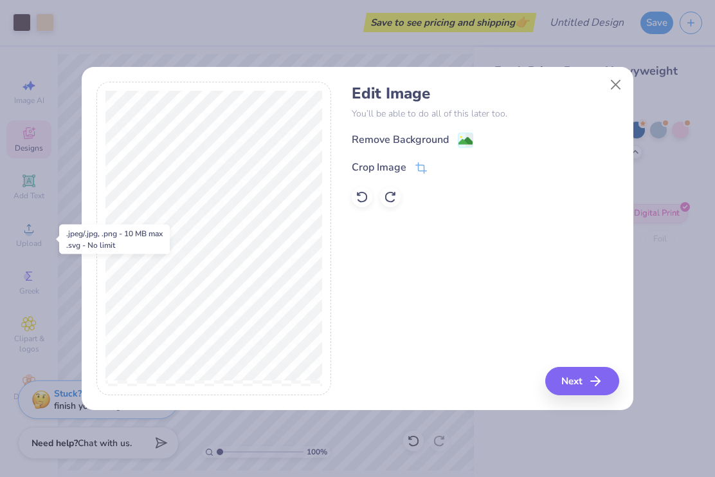
click at [452, 135] on div "Remove Background" at bounding box center [413, 140] width 122 height 16
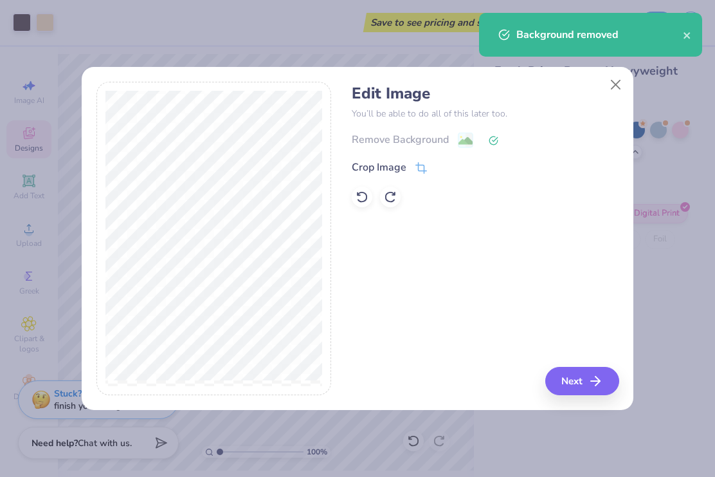
click at [601, 378] on icon "button" at bounding box center [595, 380] width 15 height 15
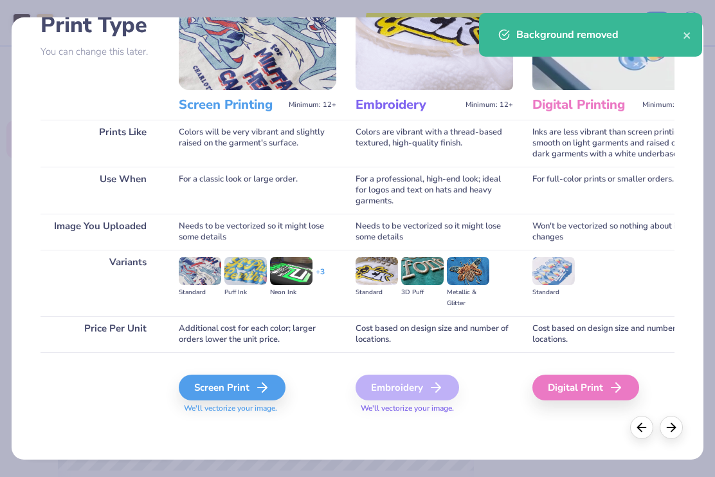
scroll to position [100, 0]
click at [587, 396] on div "Digital Print" at bounding box center [586, 387] width 107 height 26
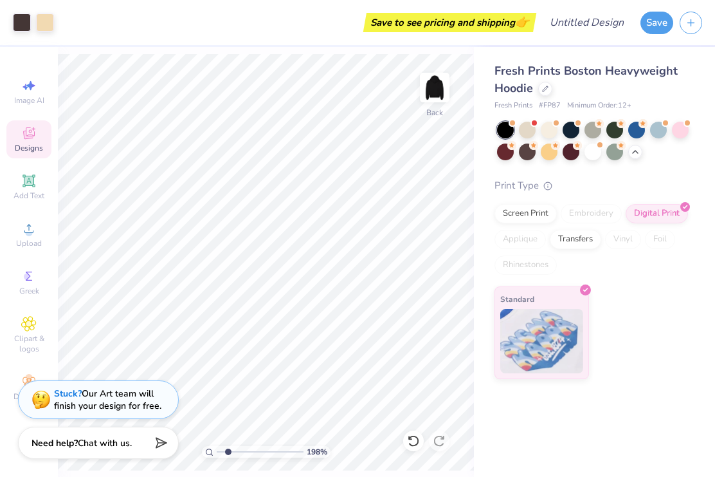
click at [235, 455] on input "range" at bounding box center [260, 452] width 87 height 12
click at [418, 446] on icon at bounding box center [413, 440] width 13 height 13
click at [414, 448] on div at bounding box center [413, 440] width 21 height 21
click at [412, 440] on icon at bounding box center [413, 440] width 13 height 13
click at [30, 244] on span "Upload" at bounding box center [29, 243] width 26 height 10
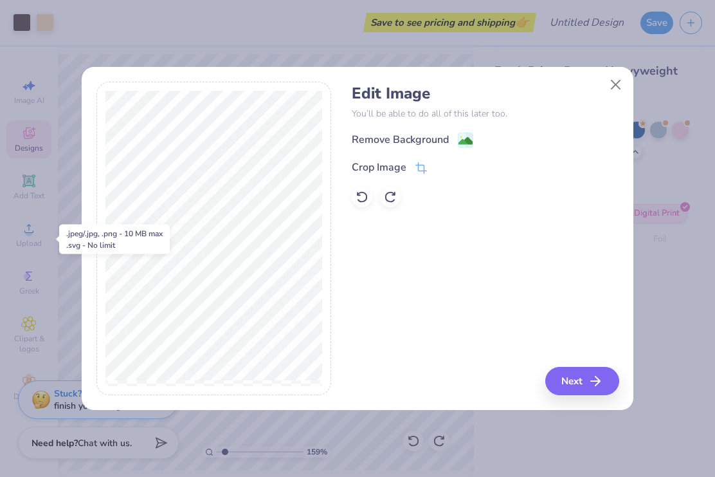
click at [602, 386] on icon "button" at bounding box center [595, 380] width 15 height 15
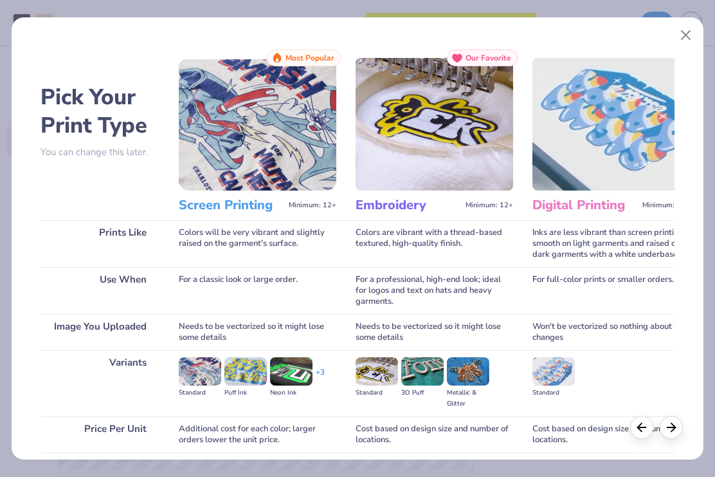
click at [685, 30] on button "Close" at bounding box center [686, 35] width 24 height 24
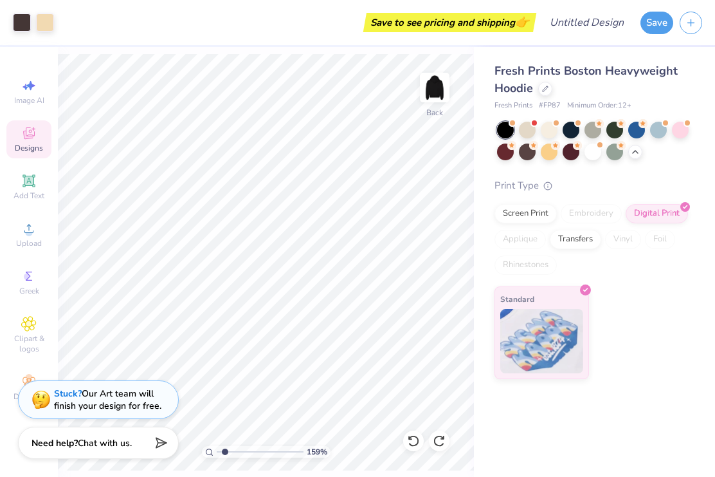
click at [24, 248] on span "Upload" at bounding box center [29, 243] width 26 height 10
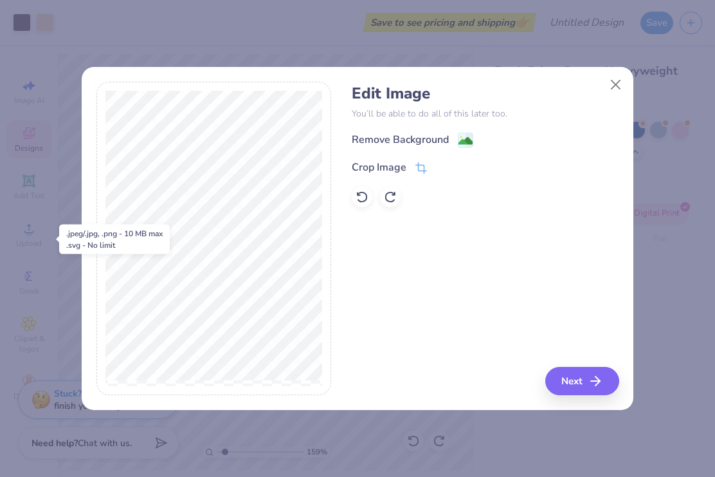
click at [439, 138] on div "Remove Background" at bounding box center [400, 139] width 97 height 15
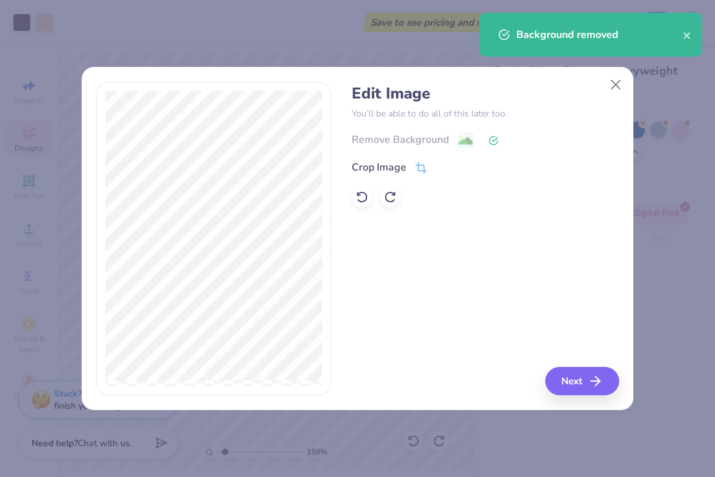
click at [588, 380] on button "Next" at bounding box center [583, 381] width 74 height 28
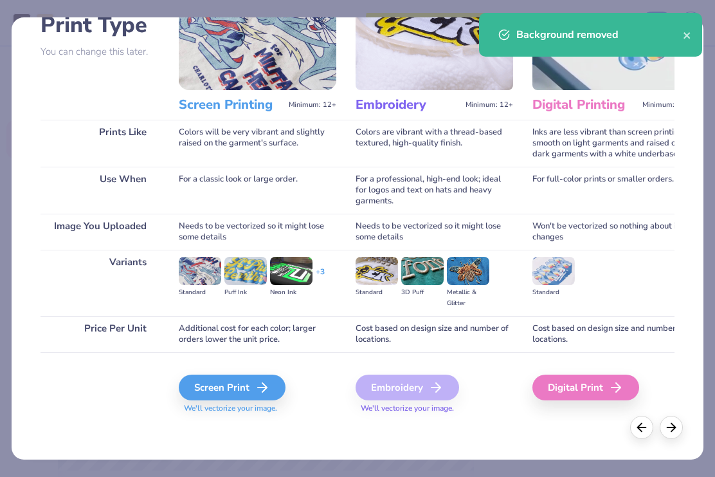
click at [595, 394] on div "Digital Print" at bounding box center [586, 387] width 107 height 26
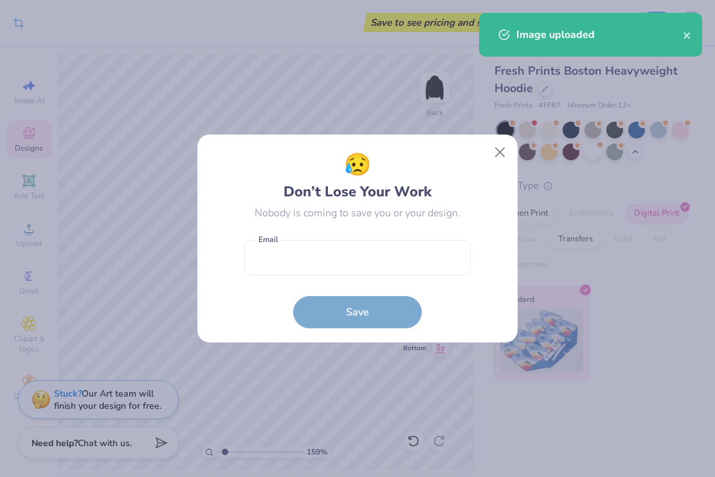
click at [499, 149] on button "Close" at bounding box center [500, 152] width 24 height 24
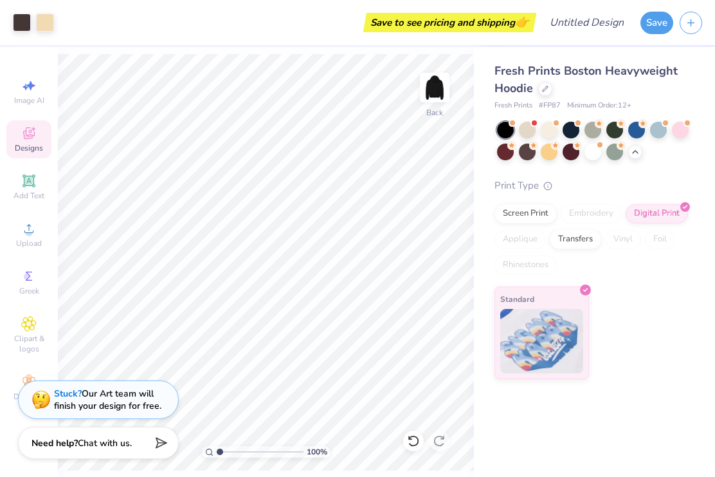
click at [414, 440] on icon at bounding box center [413, 440] width 13 height 13
click at [412, 443] on icon at bounding box center [413, 440] width 13 height 13
click at [410, 438] on icon at bounding box center [410, 437] width 3 height 3
click at [14, 227] on div "Upload" at bounding box center [28, 235] width 45 height 38
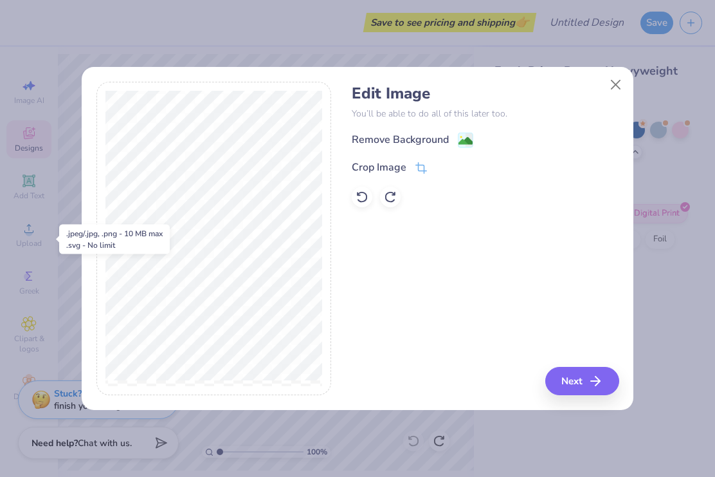
click at [591, 387] on icon "button" at bounding box center [595, 380] width 15 height 15
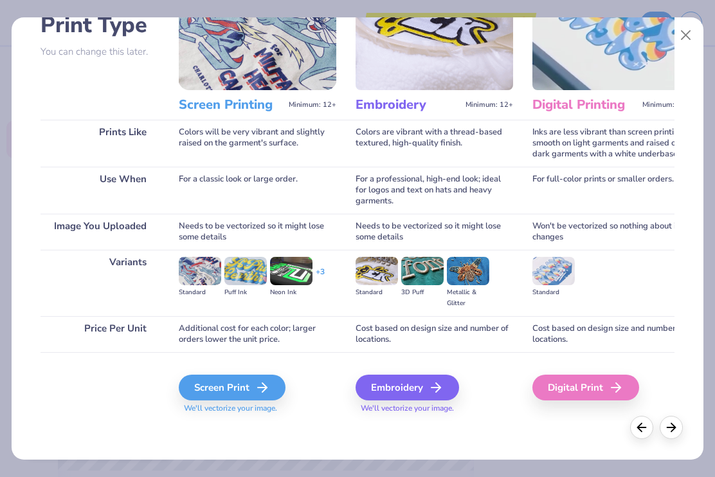
click at [594, 398] on div "Digital Print" at bounding box center [586, 387] width 107 height 26
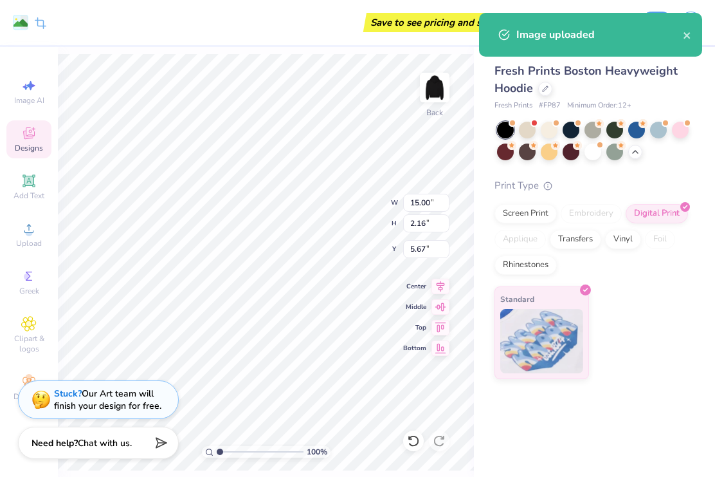
click at [421, 441] on div at bounding box center [413, 440] width 21 height 21
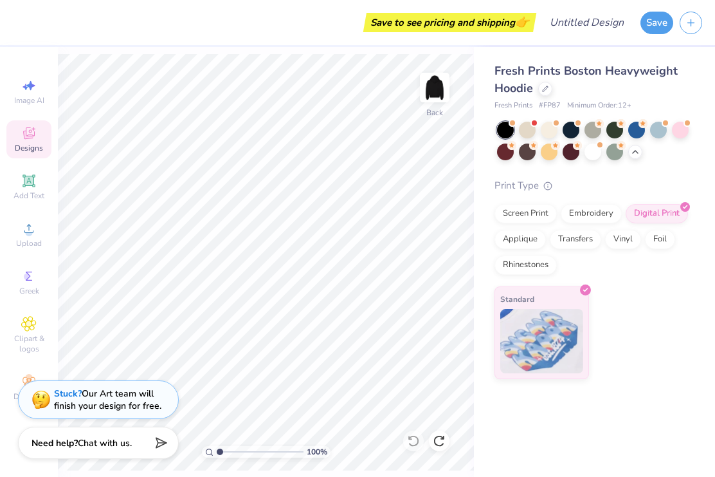
click at [33, 241] on div "Upload" at bounding box center [28, 235] width 45 height 38
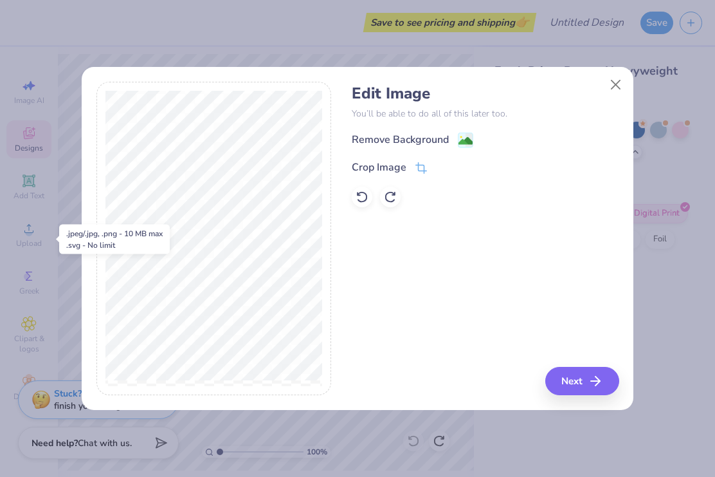
click at [417, 134] on div "Remove Background" at bounding box center [400, 139] width 97 height 15
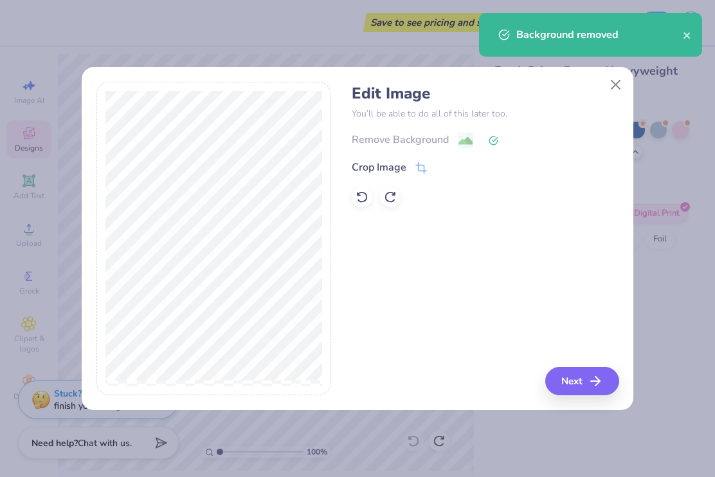
click at [586, 376] on button "Next" at bounding box center [583, 381] width 74 height 28
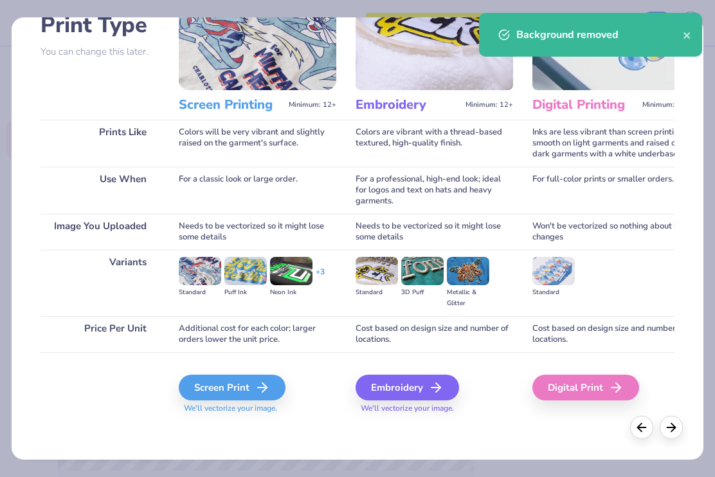
click at [575, 392] on div "Digital Print" at bounding box center [586, 387] width 107 height 26
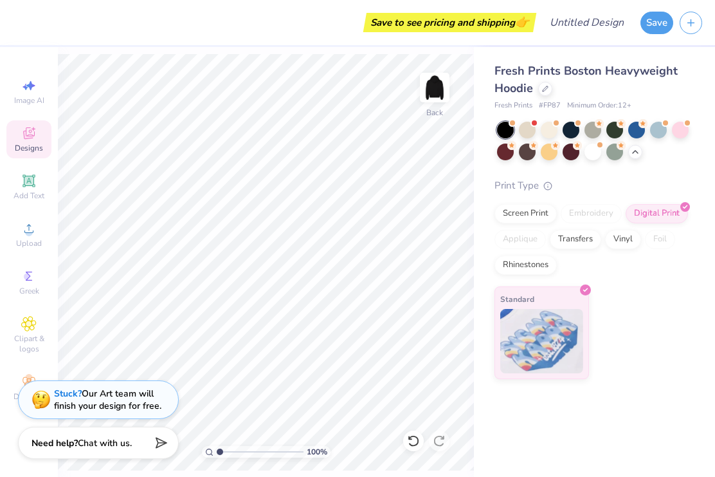
click at [423, 99] on img at bounding box center [435, 88] width 26 height 26
click at [23, 331] on icon at bounding box center [28, 323] width 15 height 15
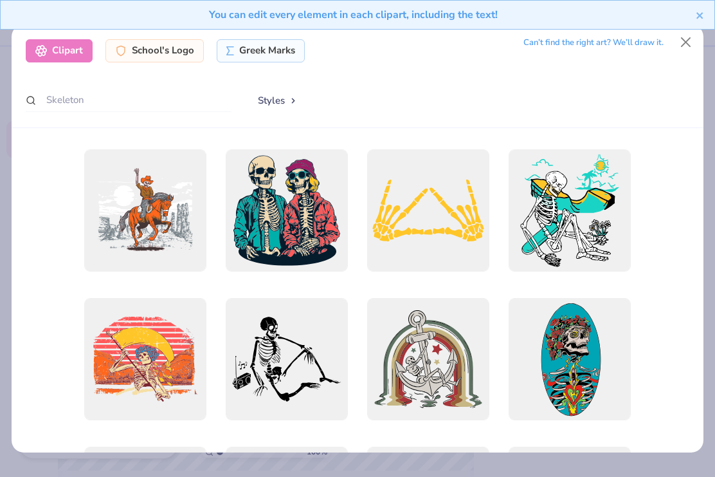
type input "1.00199984490861"
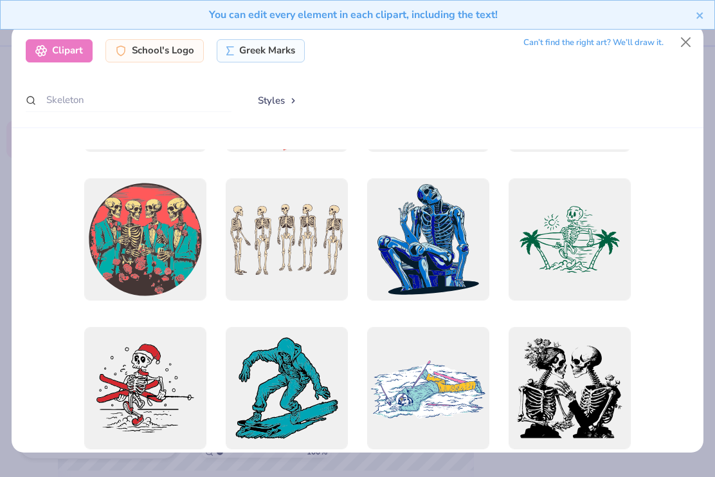
scroll to position [727, 0]
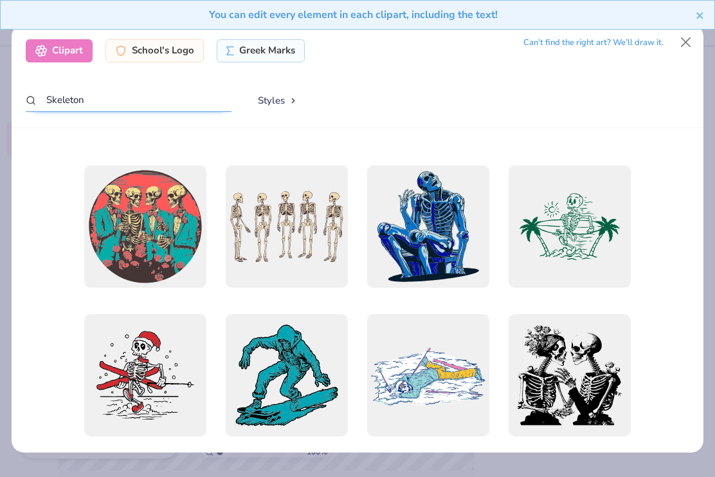
click at [64, 91] on input "Skeleton" at bounding box center [129, 100] width 206 height 24
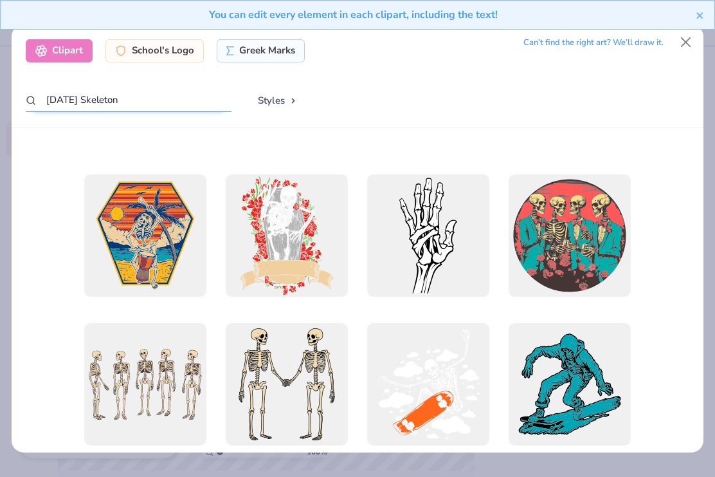
scroll to position [301, 0]
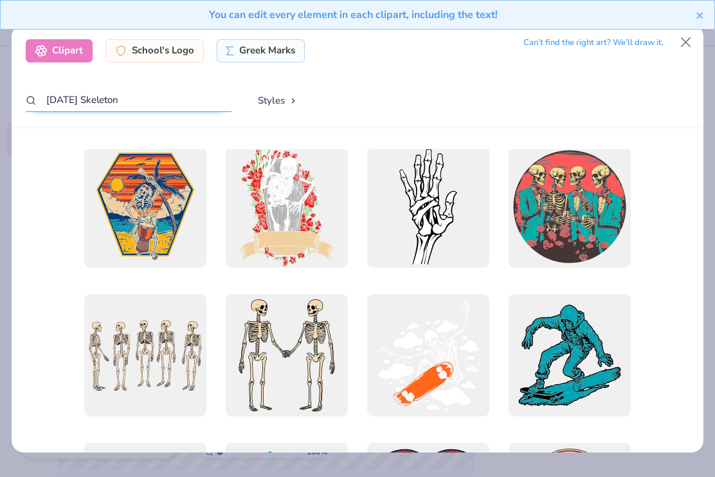
type input "Halloween Skeleton"
click at [172, 365] on div at bounding box center [145, 355] width 122 height 122
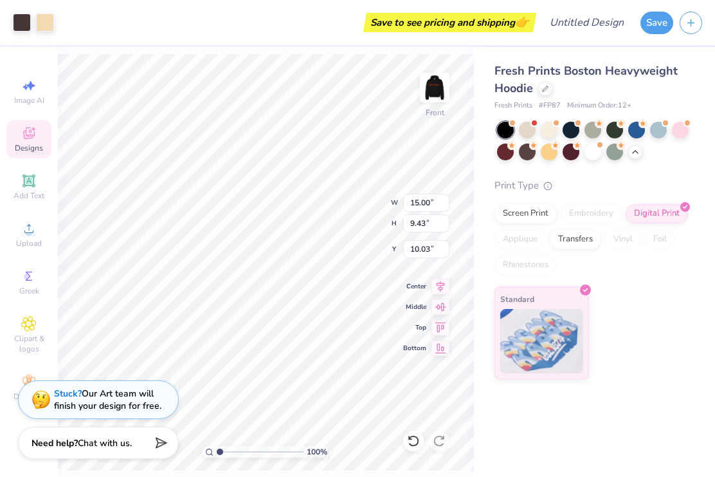
type input "1.00199984490861"
type input "7.43"
click at [436, 93] on img at bounding box center [435, 88] width 26 height 26
click at [441, 92] on img at bounding box center [435, 88] width 26 height 26
type input "1.00199984490861"
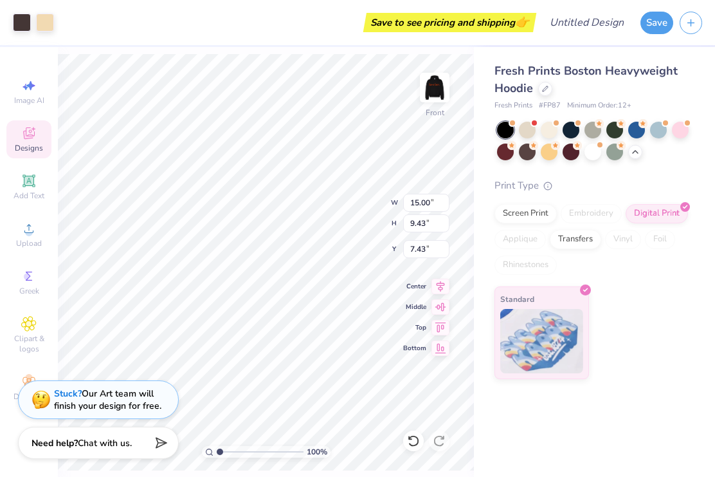
type input "5.00"
click at [21, 344] on span "Clipart & logos" at bounding box center [28, 343] width 45 height 21
type input "1.00199984490861"
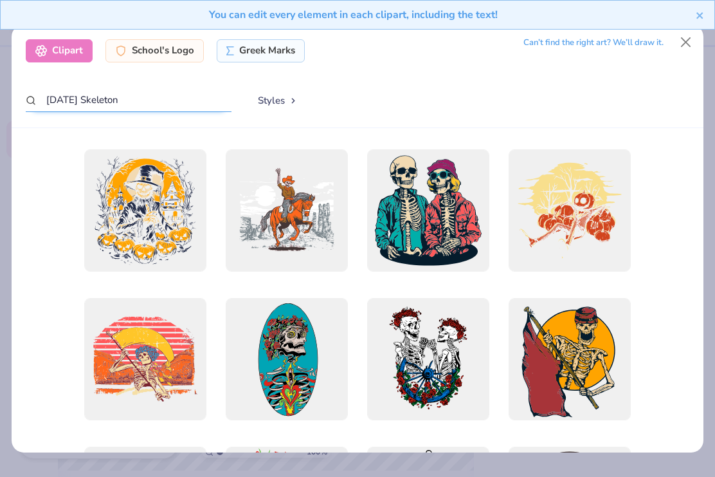
click at [216, 93] on input "Halloween Skeleton" at bounding box center [129, 100] width 206 height 24
type input "H"
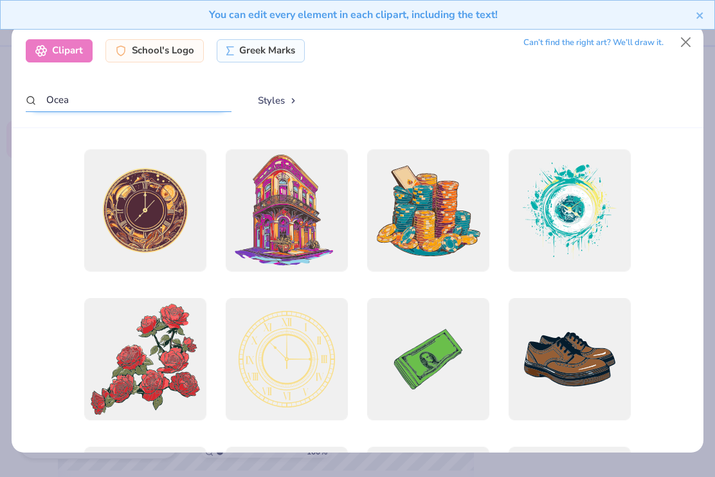
type input "Ocean"
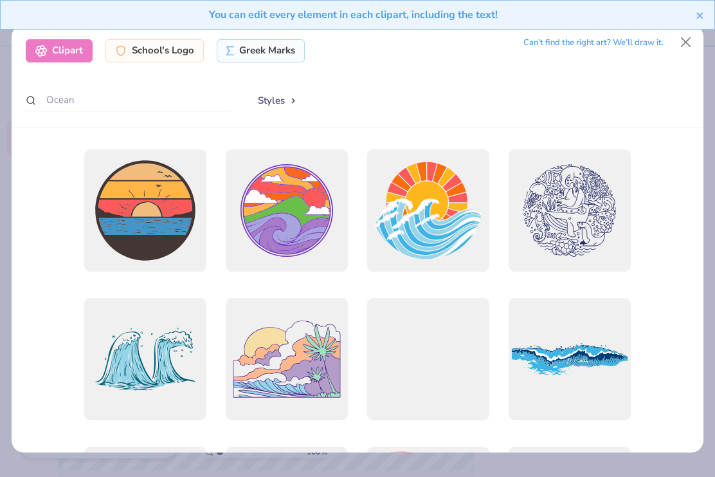
scroll to position [0, 0]
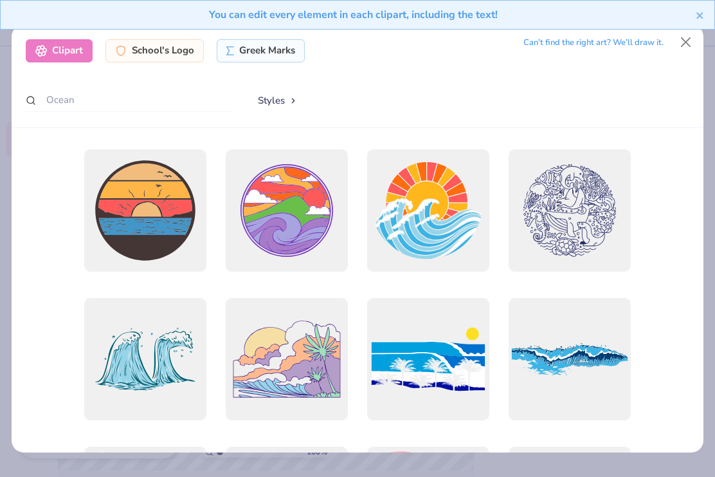
click at [578, 379] on div at bounding box center [570, 359] width 122 height 122
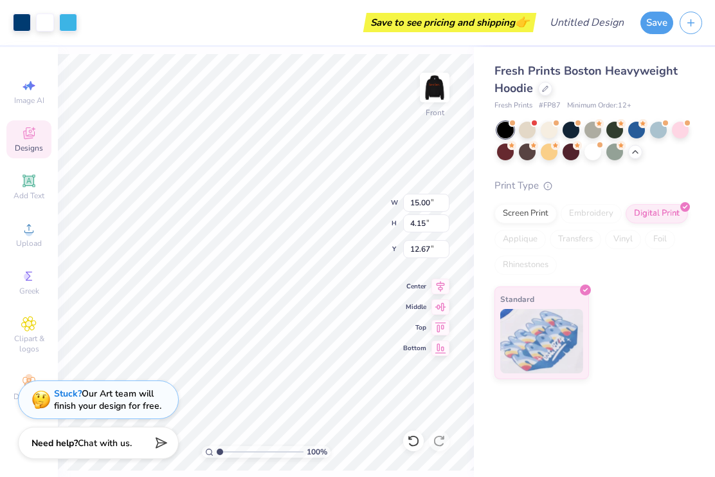
type input "1.00199984490861"
type input "11.04"
type input "1.00199984490861"
type input "12.67"
type input "1.00199984490861"
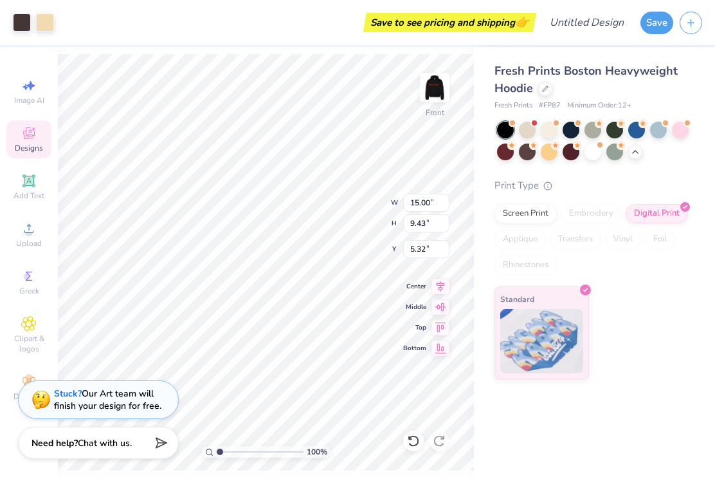
type input "10.84"
type input "6.82"
type input "7.93"
type input "1.00199984490861"
type input "5.86"
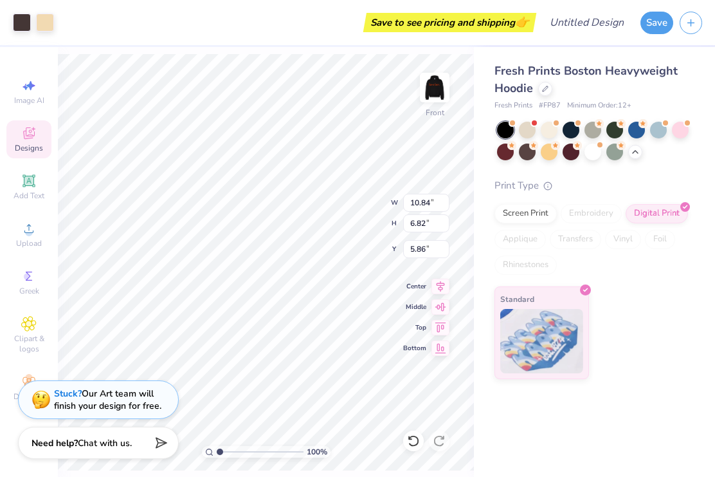
type input "1.00199984490861"
type input "15.00"
type input "4.15"
type input "12.67"
type input "1.00199984490861"
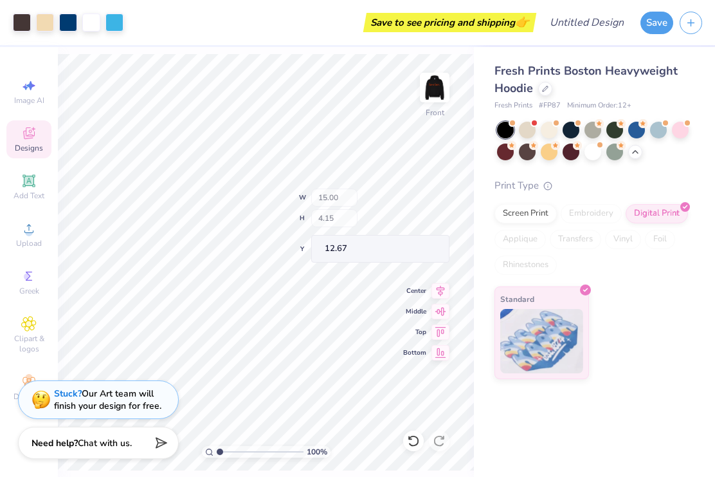
type input "11.28"
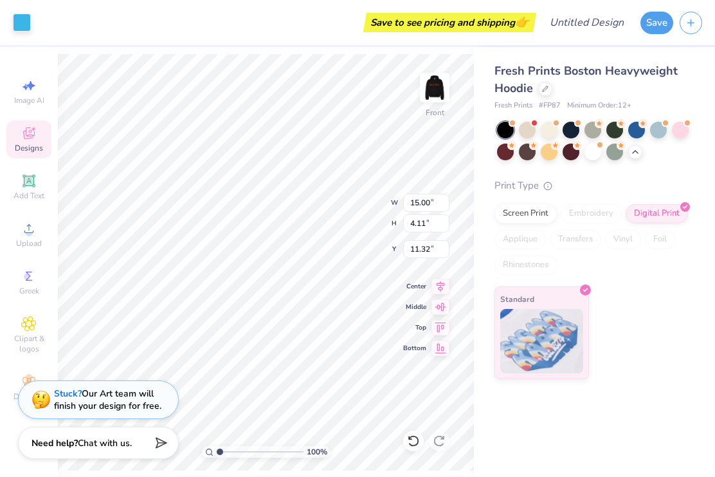
type input "1.00199984490861"
type input "11.00"
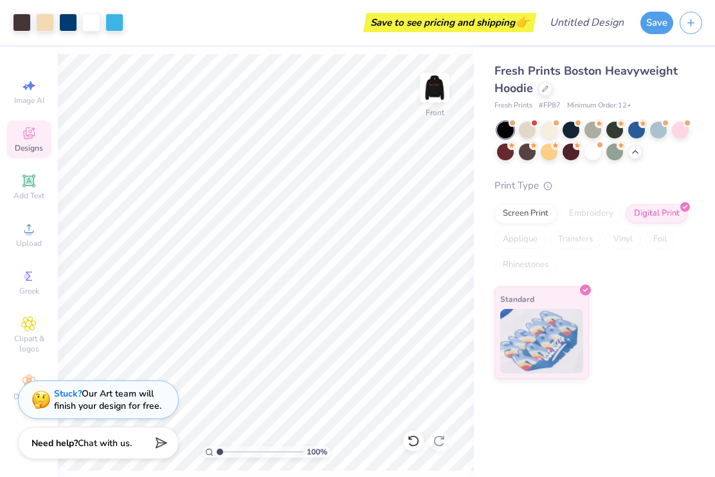
click at [443, 89] on img at bounding box center [435, 88] width 26 height 26
type input "1.00199984490861"
click at [29, 95] on div "Image AI" at bounding box center [28, 92] width 45 height 38
select select "4"
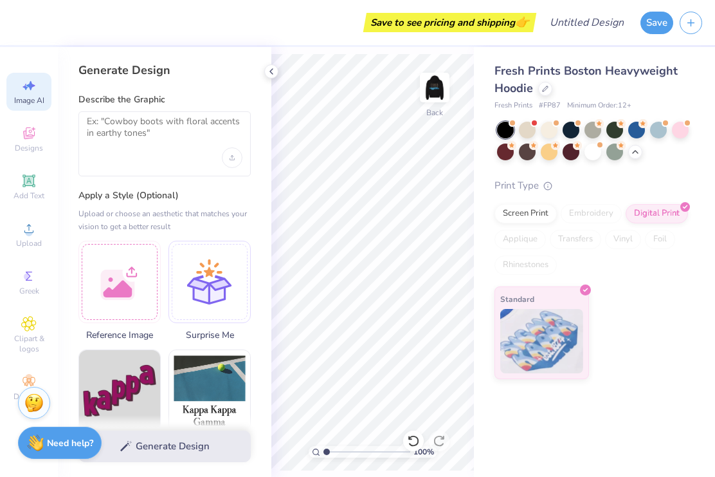
click at [275, 77] on div at bounding box center [271, 71] width 14 height 14
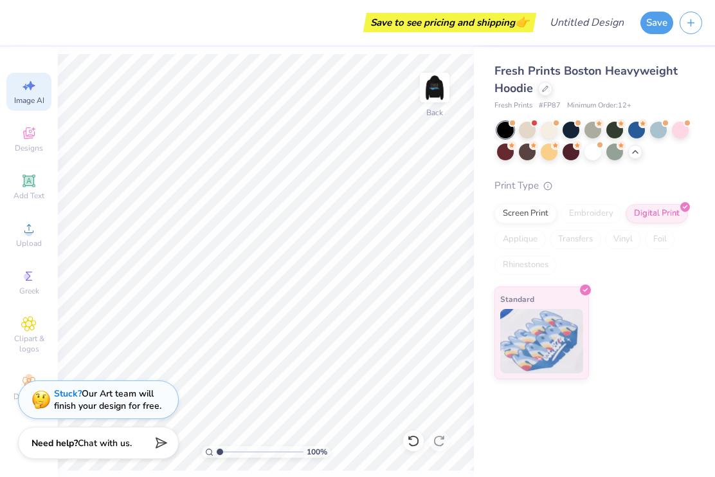
click at [441, 93] on img at bounding box center [435, 88] width 26 height 26
click at [18, 93] on div "Image AI" at bounding box center [28, 92] width 45 height 38
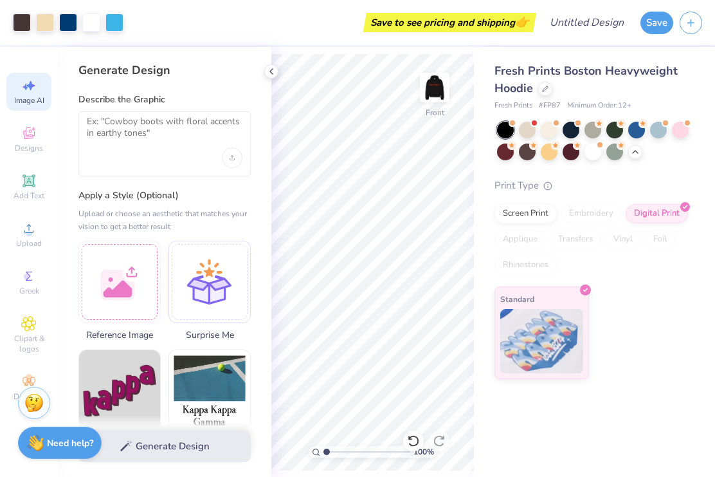
click at [270, 72] on icon at bounding box center [271, 71] width 10 height 10
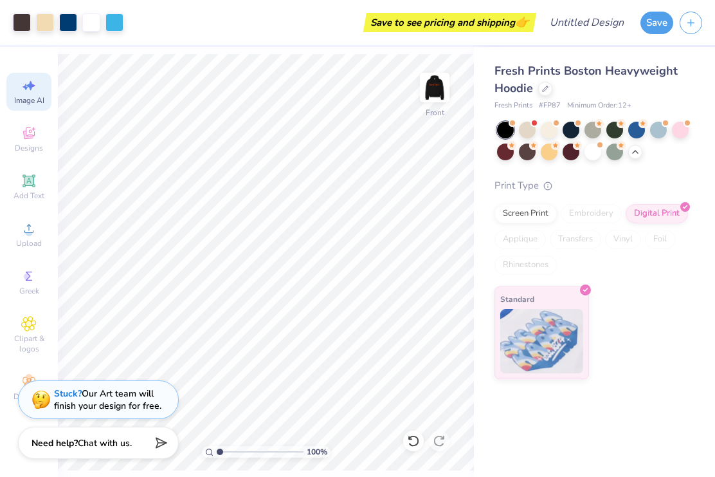
click at [437, 91] on img at bounding box center [435, 88] width 26 height 26
click at [527, 131] on div at bounding box center [527, 130] width 17 height 17
type input "1.00199984490861"
type textarea "x"
type input "1.00199984490861"
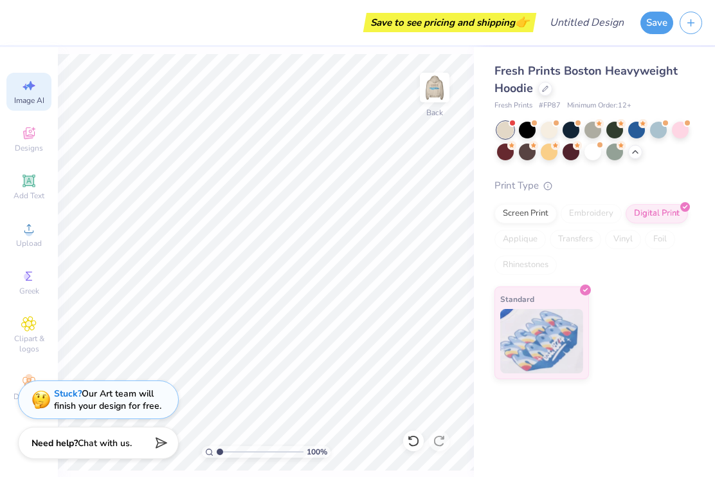
type textarea "x"
type input "1.00199984490861"
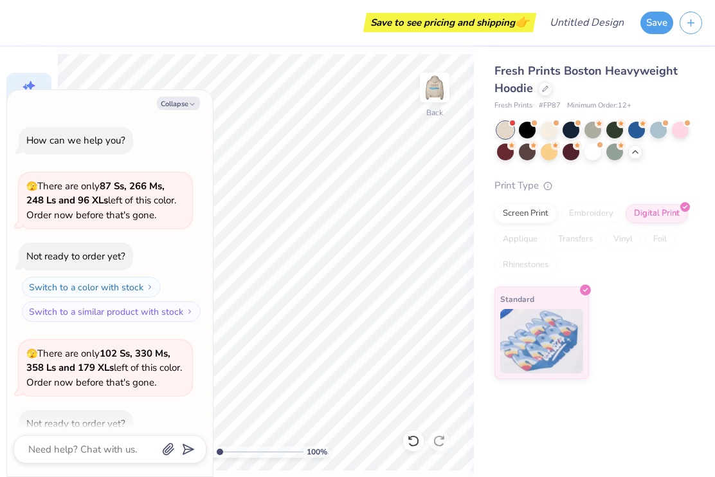
scroll to position [749, 0]
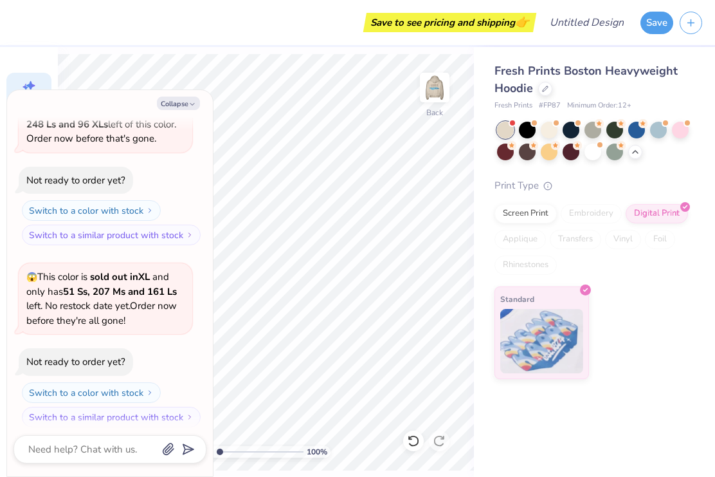
click at [179, 108] on button "Collapse" at bounding box center [178, 104] width 43 height 14
type textarea "x"
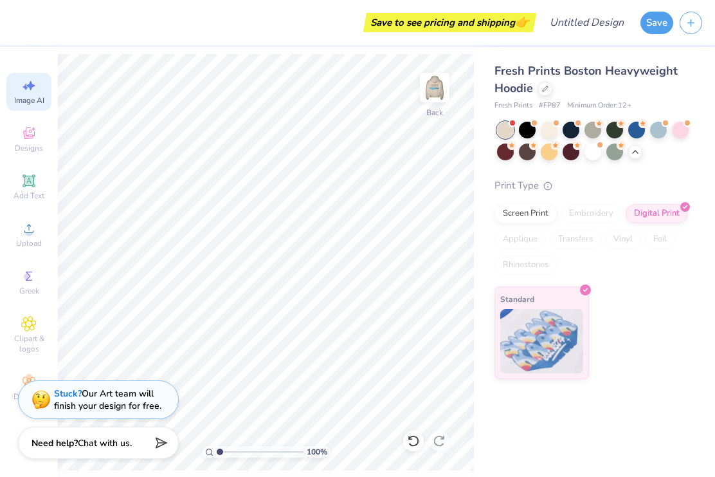
click at [590, 128] on div at bounding box center [593, 130] width 17 height 17
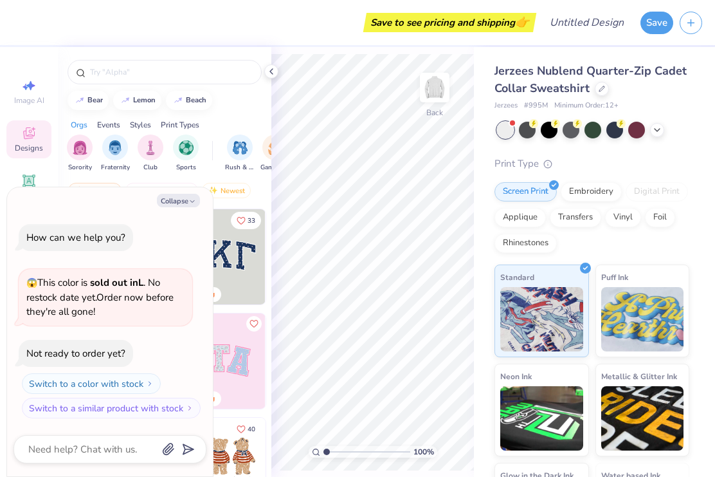
click at [274, 73] on icon at bounding box center [271, 71] width 10 height 10
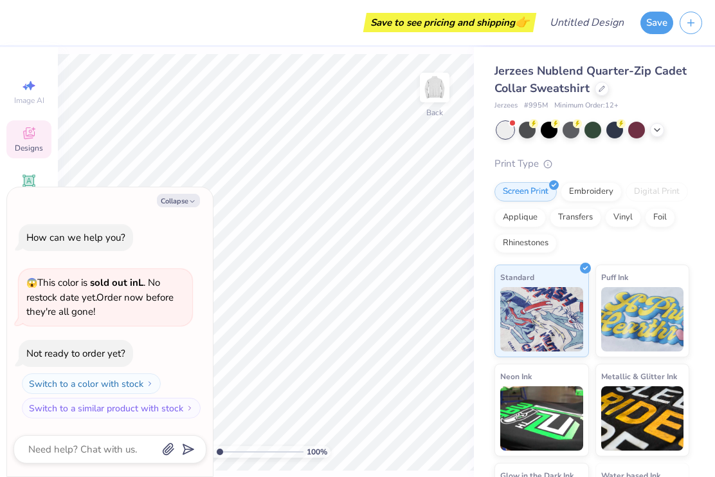
click at [595, 127] on div at bounding box center [593, 130] width 17 height 17
click at [178, 201] on button "Collapse" at bounding box center [178, 201] width 43 height 14
type textarea "x"
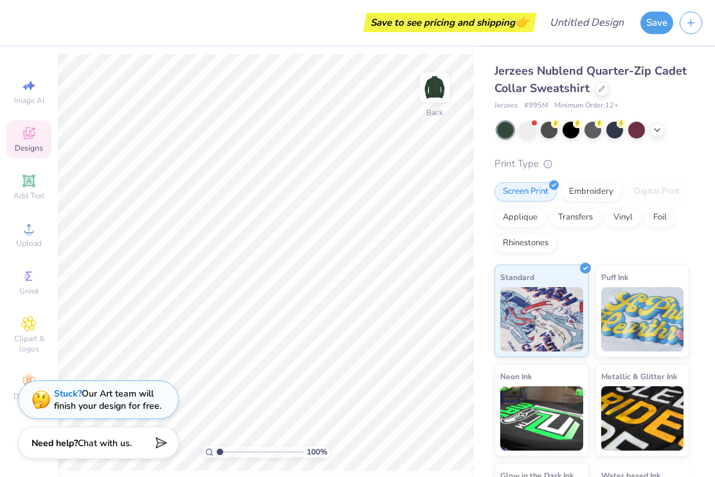
click at [28, 342] on span "Clipart & logos" at bounding box center [28, 343] width 45 height 21
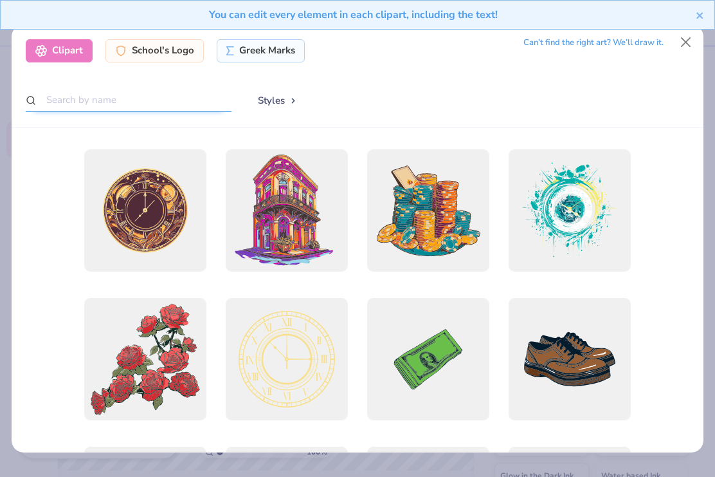
click at [102, 104] on input "text" at bounding box center [129, 100] width 206 height 24
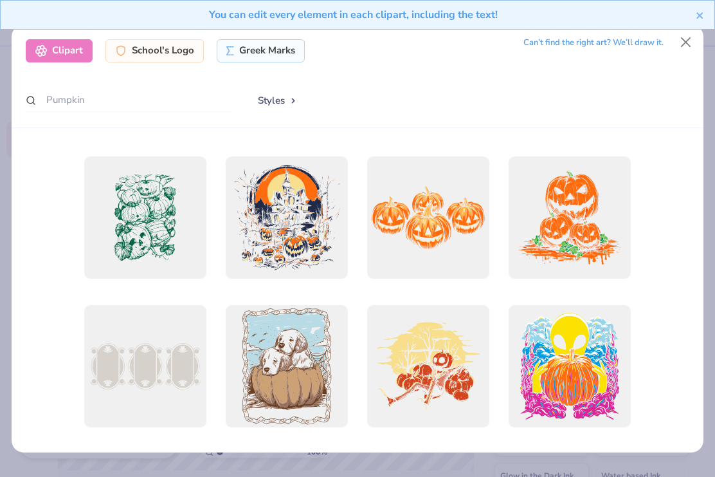
scroll to position [1628, 0]
type input "Pumpkin"
click at [698, 10] on icon "close" at bounding box center [700, 15] width 9 height 10
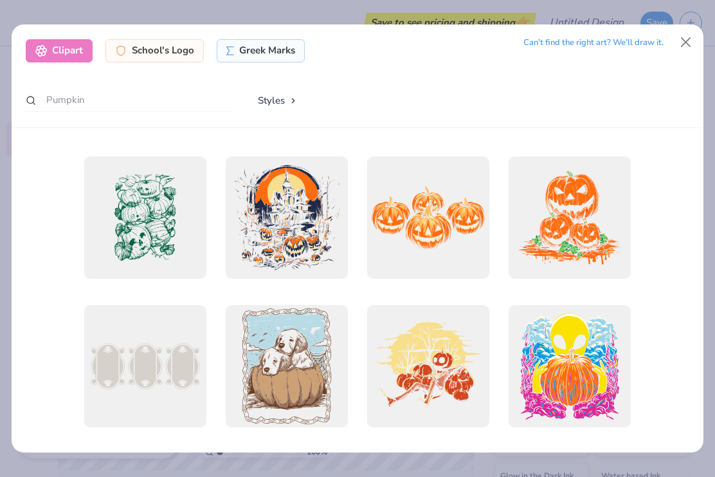
click at [681, 38] on button "Close" at bounding box center [686, 42] width 24 height 24
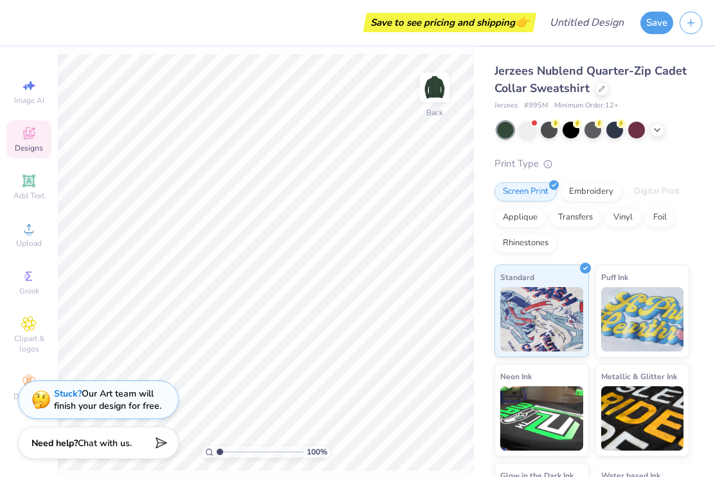
click at [24, 290] on div "Greek" at bounding box center [28, 282] width 45 height 38
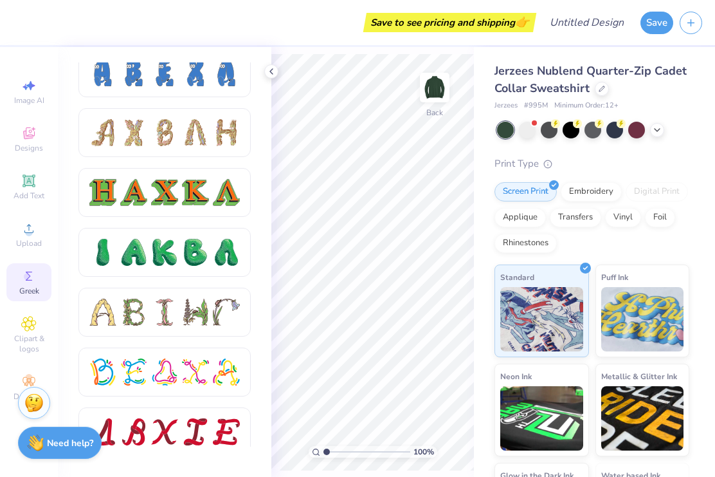
scroll to position [1331, 0]
click at [275, 71] on icon at bounding box center [271, 71] width 10 height 10
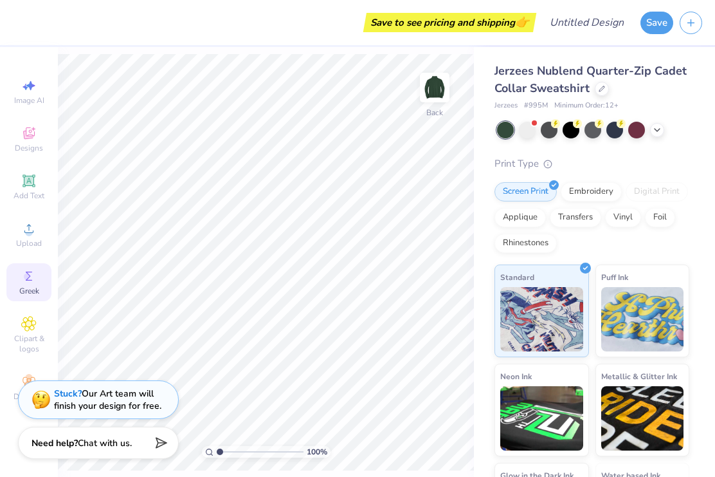
click at [25, 185] on icon at bounding box center [29, 181] width 10 height 10
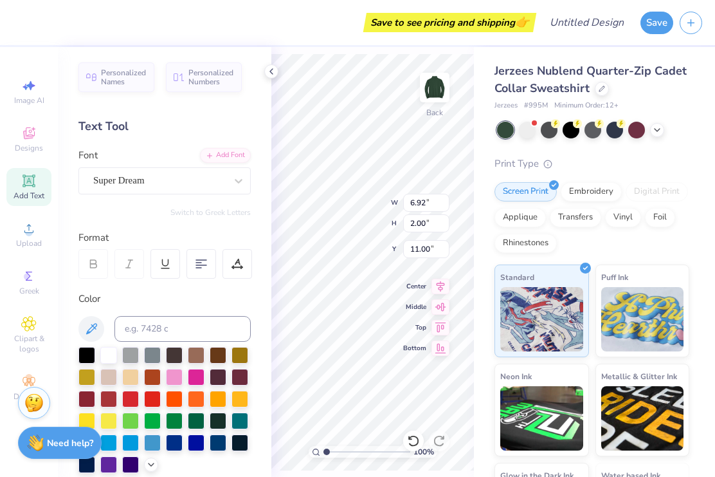
scroll to position [1, 3]
type textarea "[GEOGRAPHIC_DATA]"
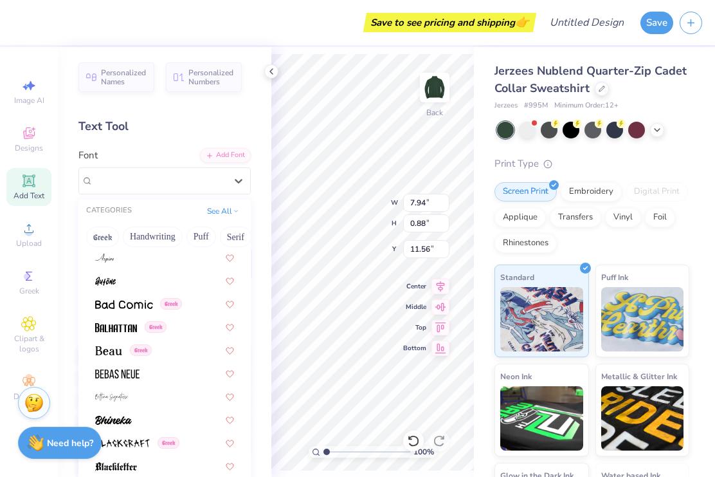
scroll to position [513, 0]
click at [109, 315] on div "Greek" at bounding box center [165, 325] width 162 height 21
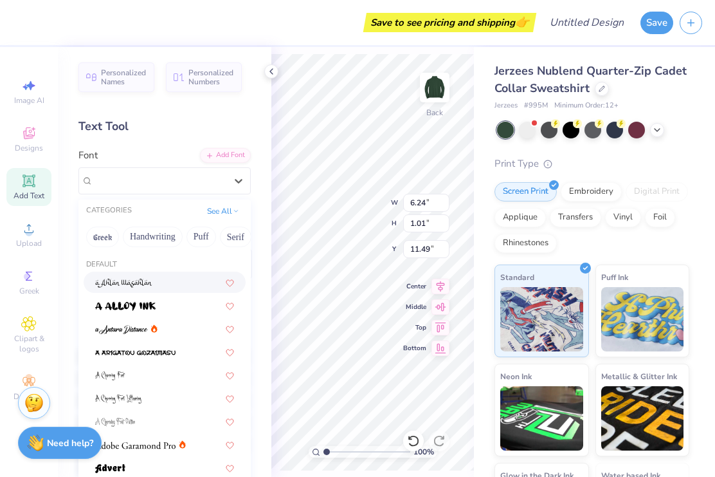
type input "6.24"
type input "1.01"
type input "11.49"
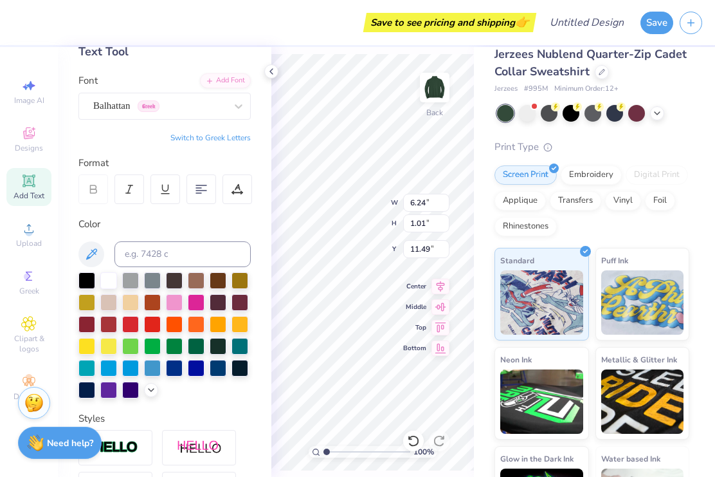
scroll to position [17, 0]
type input "5.53"
type input "0.90"
type input "3.00"
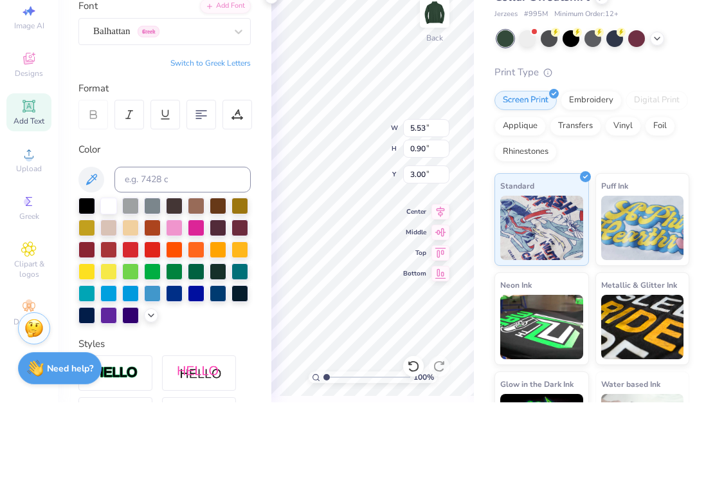
scroll to position [1, 0]
type textarea "[GEOGRAPHIC_DATA]"
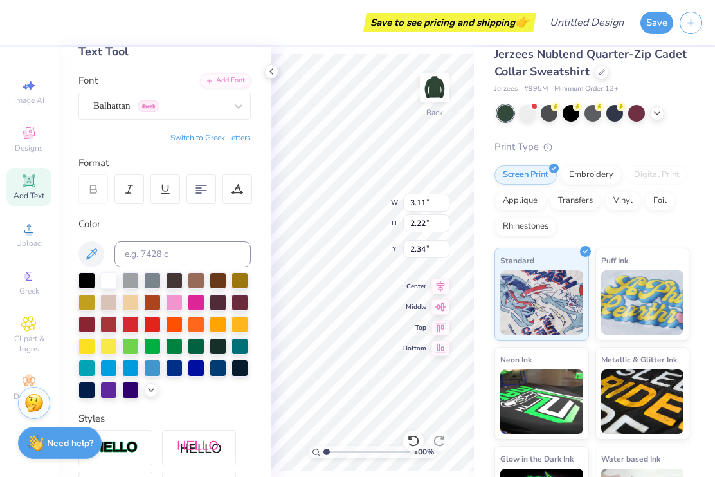
scroll to position [1, 0]
type textarea "[GEOGRAPHIC_DATA]"
type input "1.89"
type textarea "[GEOGRAPHIC_DATA]"
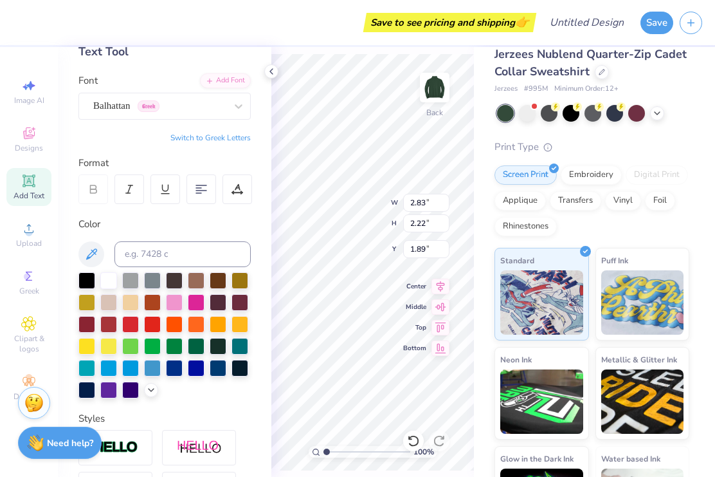
scroll to position [1, 1]
type textarea "[GEOGRAPHIC_DATA] 2025"
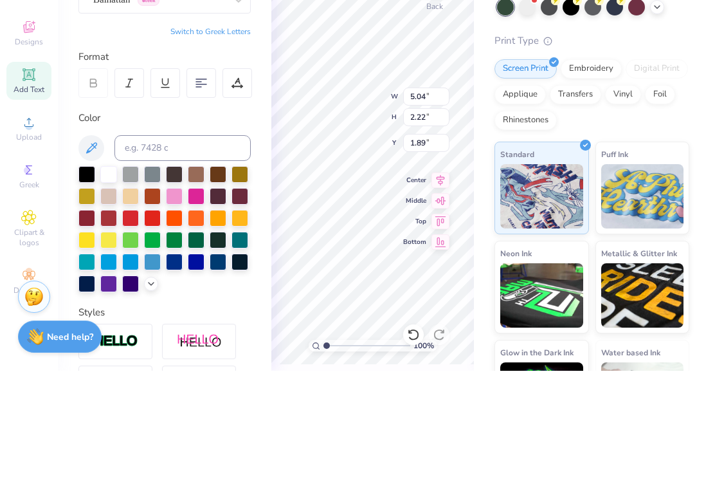
scroll to position [1, 1]
type textarea "[GEOGRAPHIC_DATA] 2025"
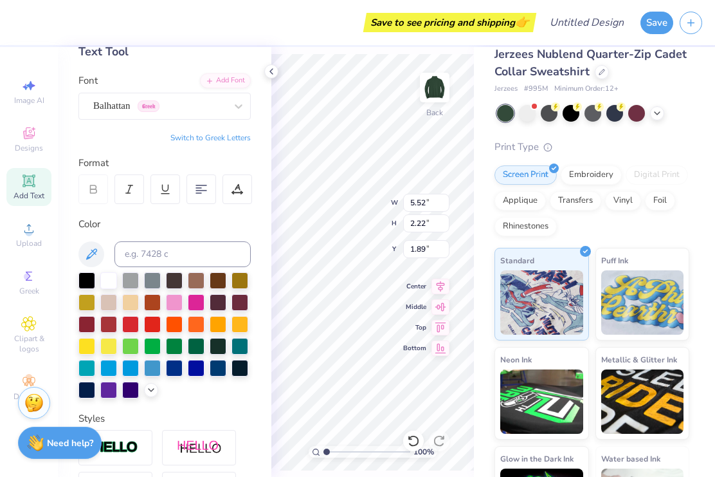
type textarea "[GEOGRAPHIC_DATA] 2025"
click at [267, 75] on icon at bounding box center [271, 71] width 10 height 10
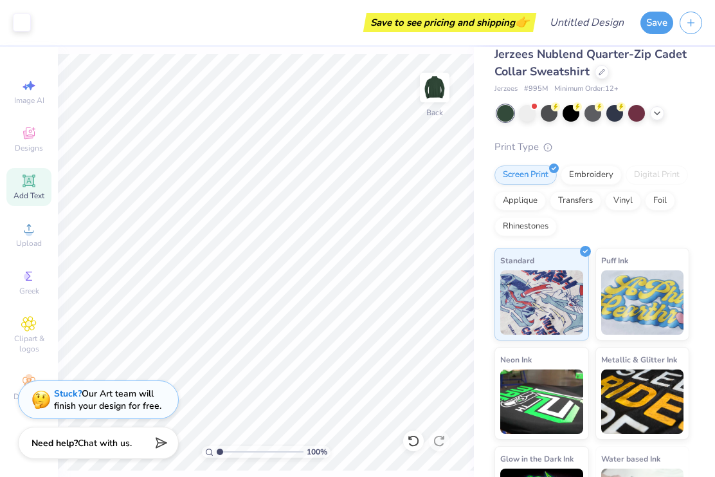
click at [434, 89] on img at bounding box center [435, 88] width 26 height 26
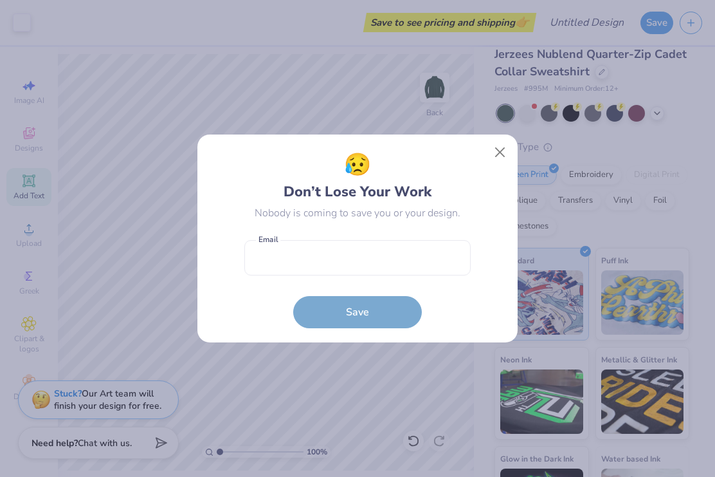
click at [497, 154] on button "Close" at bounding box center [500, 152] width 24 height 24
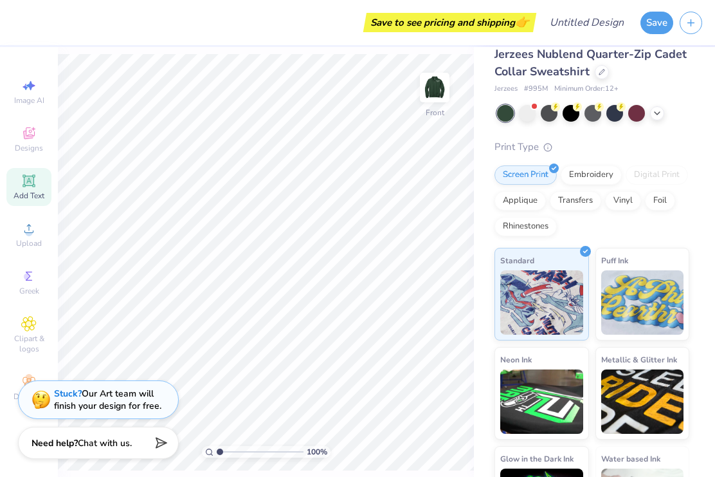
click at [23, 331] on icon at bounding box center [29, 324] width 14 height 14
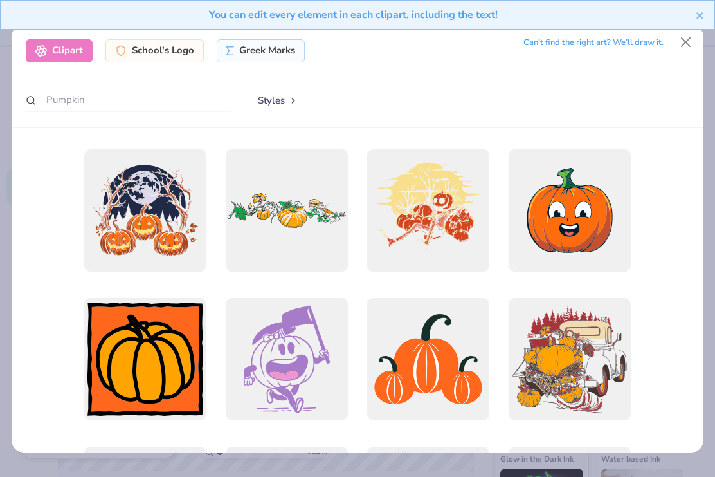
click at [279, 96] on button "Styles" at bounding box center [277, 100] width 67 height 24
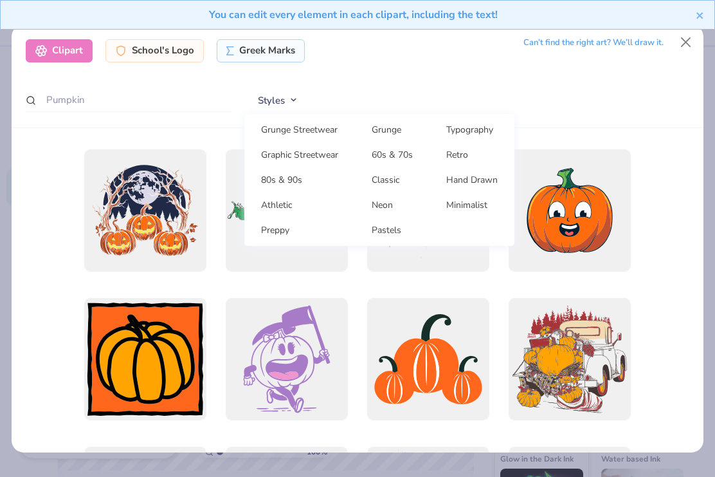
click at [412, 152] on link "60s & 70s" at bounding box center [392, 154] width 64 height 21
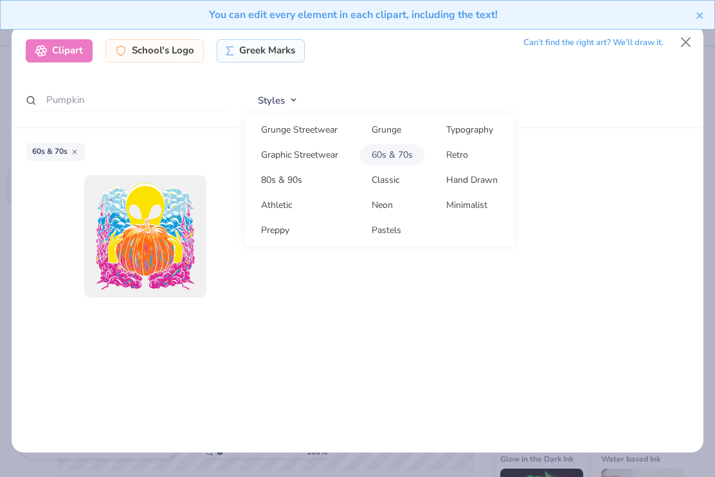
click at [270, 96] on button "Styles" at bounding box center [277, 100] width 67 height 24
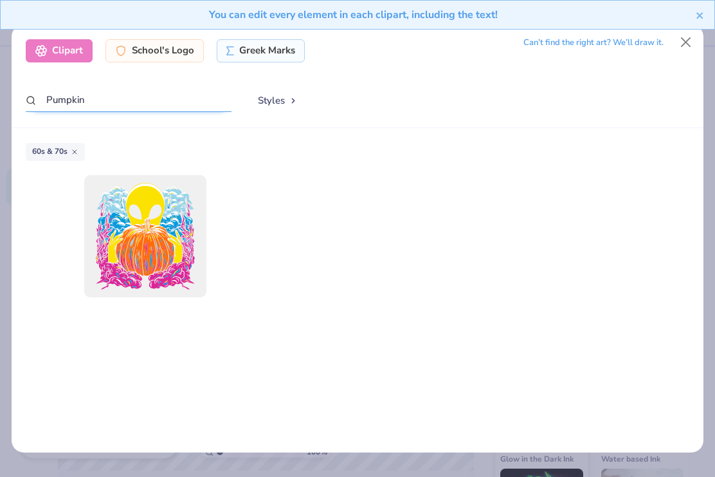
click at [91, 97] on input "Pumpkin" at bounding box center [129, 100] width 206 height 24
type input "P"
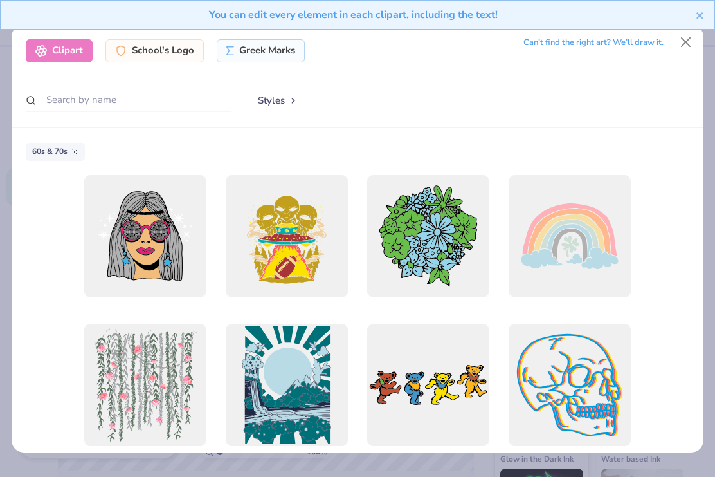
click at [280, 91] on button "Styles" at bounding box center [277, 100] width 67 height 24
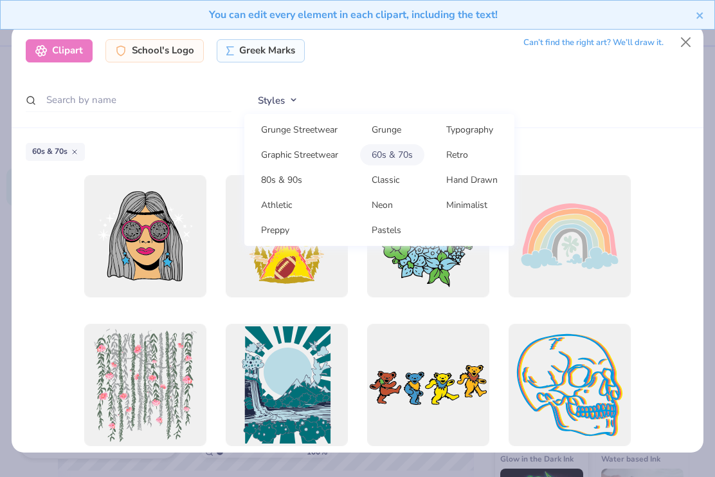
click at [572, 88] on div "Styles Grunge Streetwear Grunge Typography Graphic Streetwear 60s & 70s Retro 8…" at bounding box center [466, 100] width 445 height 25
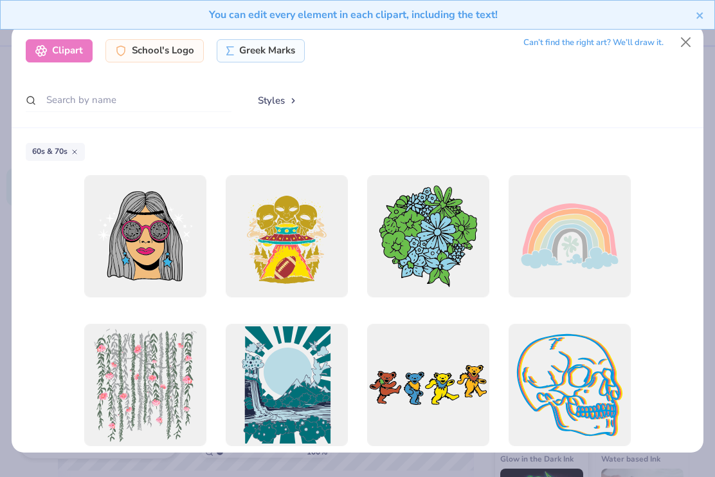
scroll to position [-1, 0]
click at [299, 88] on button "Styles" at bounding box center [277, 100] width 67 height 24
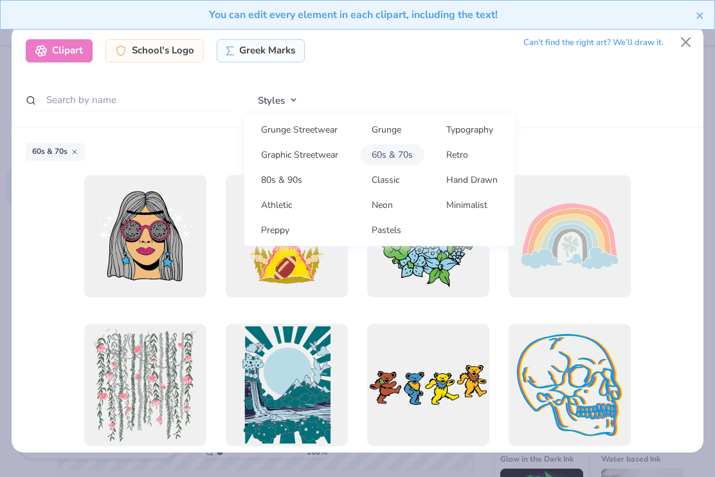
scroll to position [0, 0]
click at [397, 144] on link "60s & 70s" at bounding box center [392, 154] width 64 height 21
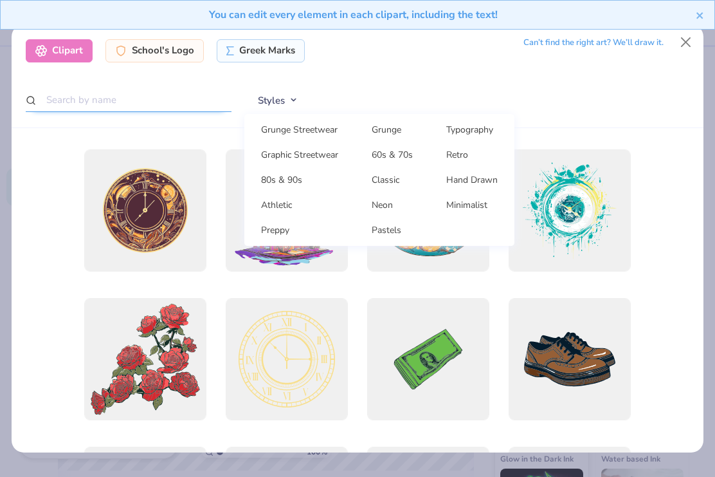
click at [85, 88] on input "text" at bounding box center [129, 100] width 206 height 24
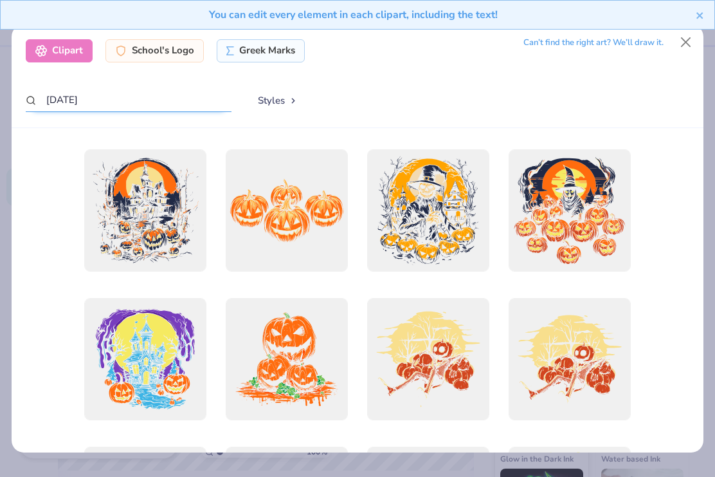
click at [126, 88] on input "[DATE]" at bounding box center [129, 100] width 206 height 24
type input "H"
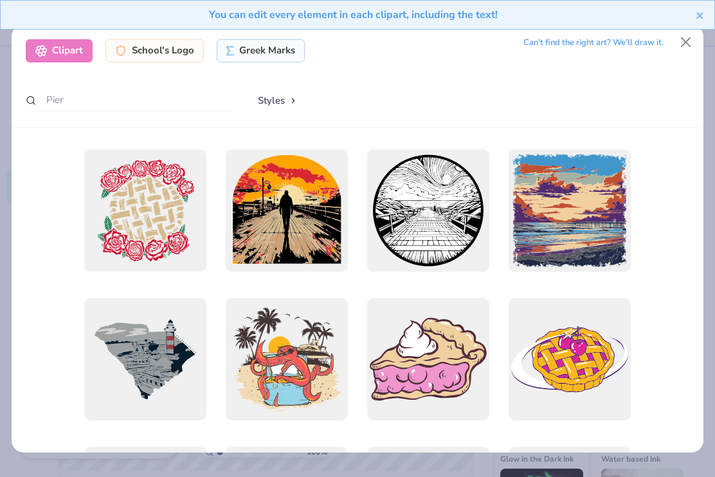
scroll to position [-1, 0]
click at [86, 88] on input "Pier" at bounding box center [129, 100] width 206 height 24
type input "P"
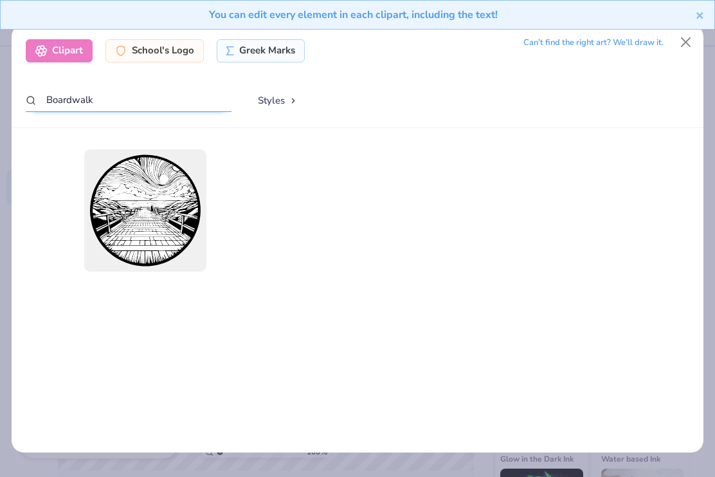
click at [109, 88] on input "Boardwalk" at bounding box center [129, 100] width 206 height 24
type input "B"
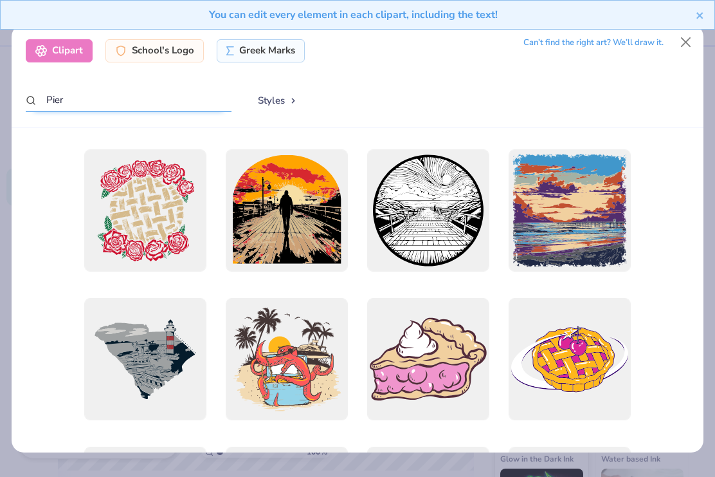
type input "Pier"
click at [573, 201] on div at bounding box center [570, 210] width 122 height 122
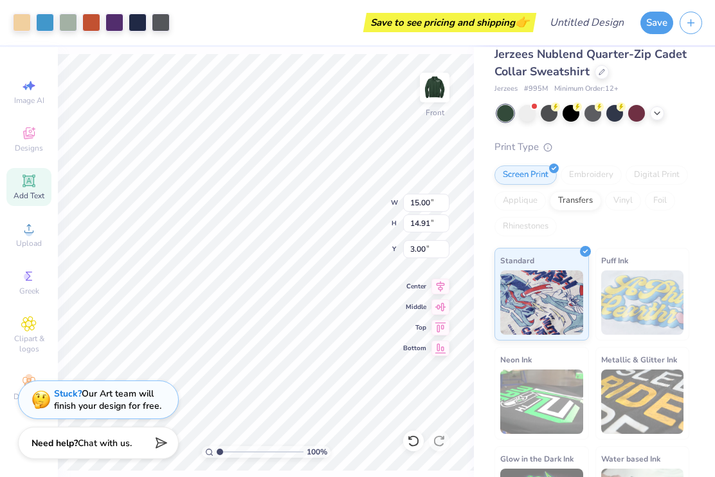
click at [414, 445] on icon at bounding box center [413, 440] width 13 height 13
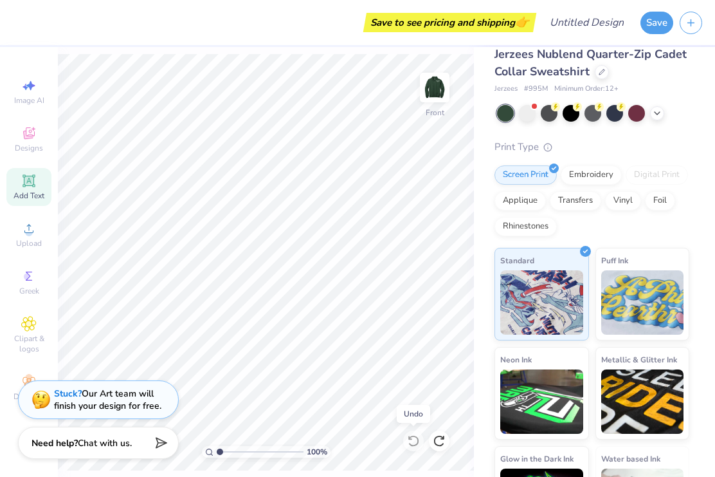
click at [39, 338] on div "Clipart & logos" at bounding box center [28, 335] width 45 height 48
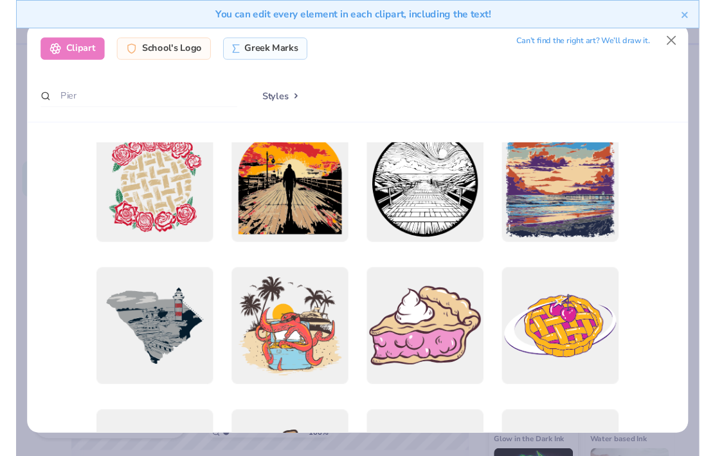
scroll to position [18, 0]
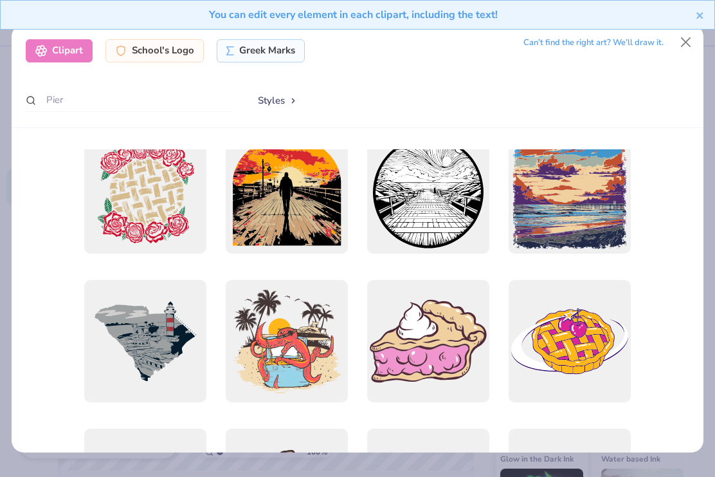
click at [459, 179] on div at bounding box center [428, 192] width 122 height 122
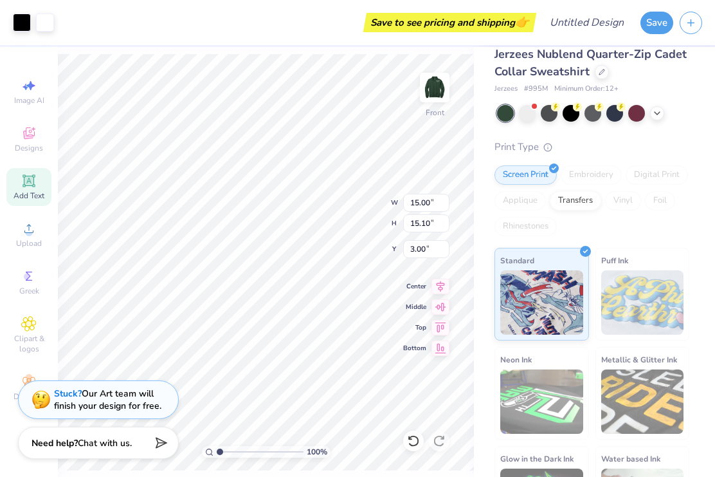
type input "3.62"
type input "7.42"
type input "7.47"
click at [417, 439] on icon at bounding box center [413, 440] width 13 height 13
type input "3.62"
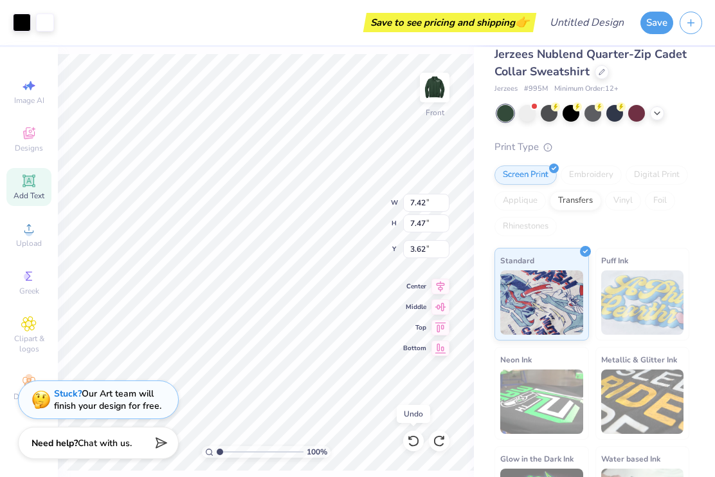
click at [407, 435] on icon at bounding box center [413, 440] width 13 height 13
type input "15.00"
type input "15.10"
click at [415, 443] on icon at bounding box center [413, 440] width 13 height 13
type input "3.00"
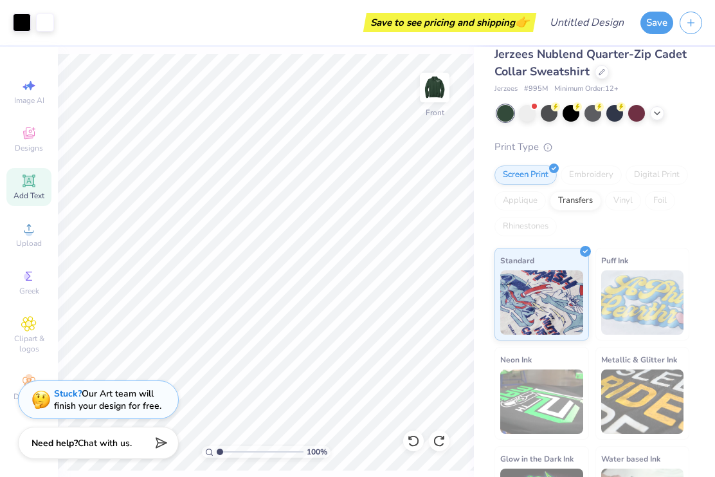
click at [410, 440] on icon at bounding box center [413, 440] width 13 height 13
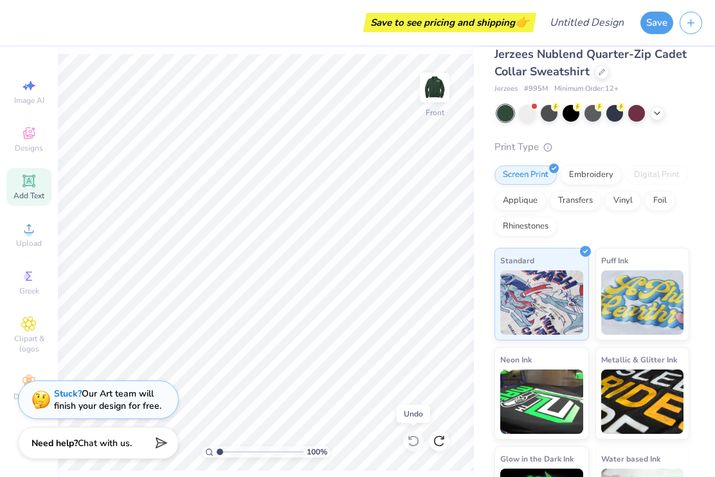
click at [441, 86] on img at bounding box center [435, 88] width 26 height 26
click at [32, 340] on span "Clipart & logos" at bounding box center [28, 343] width 45 height 21
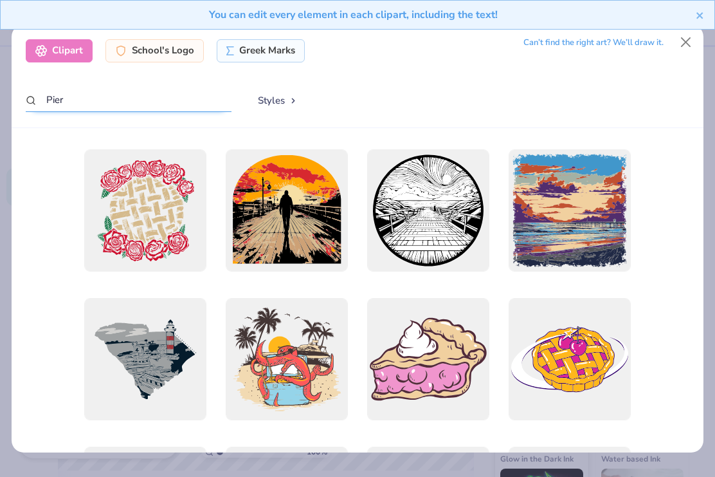
click at [111, 88] on input "Pier" at bounding box center [129, 100] width 206 height 24
click at [106, 104] on input "Pier" at bounding box center [129, 100] width 206 height 24
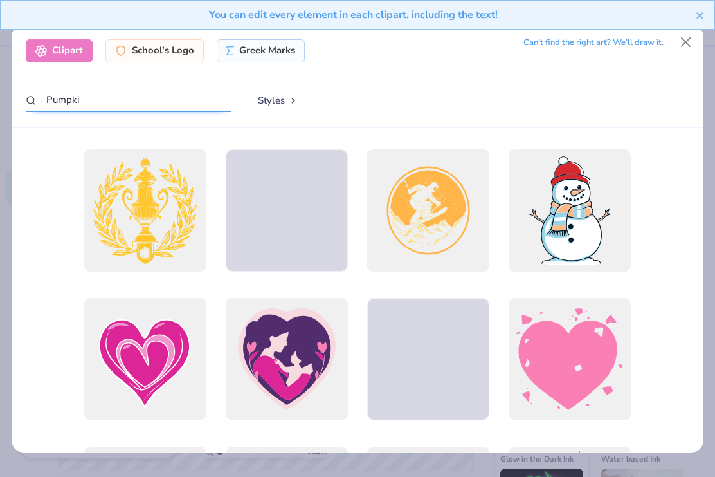
type input "Pumpkin"
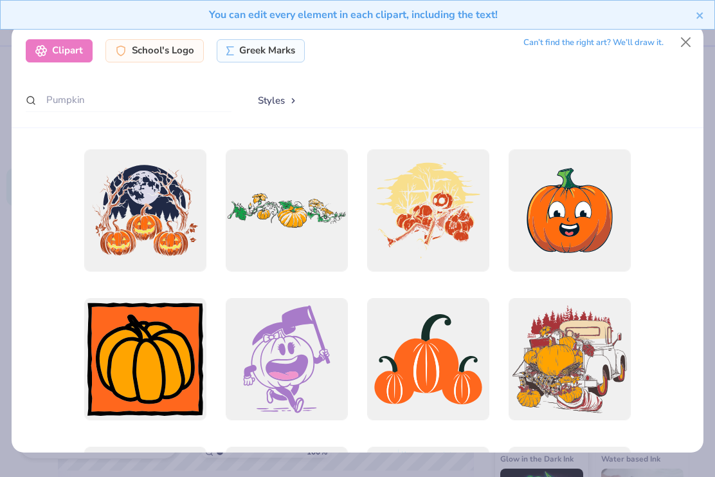
click at [273, 186] on div at bounding box center [287, 210] width 122 height 122
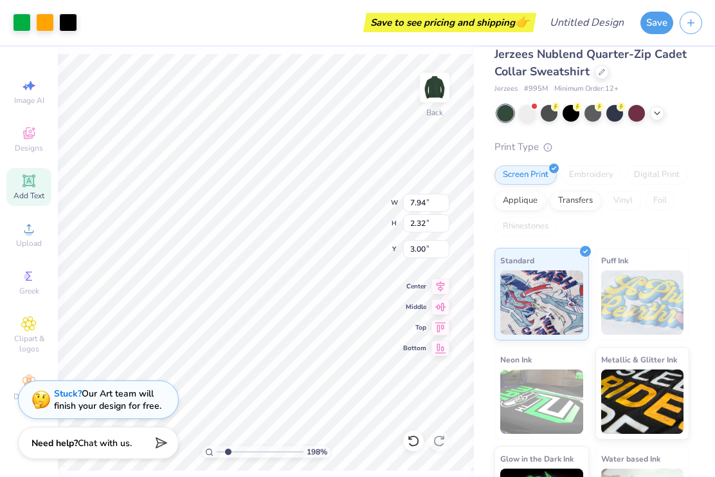
type input "1.98115547083957"
type input "5.09"
type input "1.49"
type input "1.98115547083957"
type input "4.53"
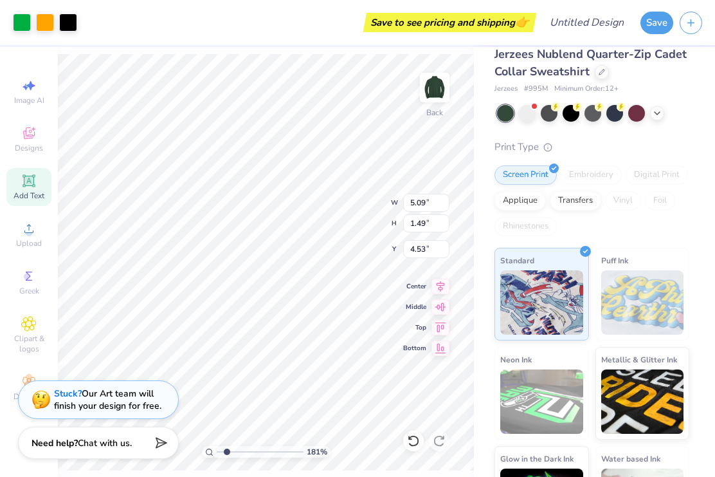
type input "1.81343254248856"
type input "5.87"
type input "1.71"
type input "1.81343254248856"
type input "3.76"
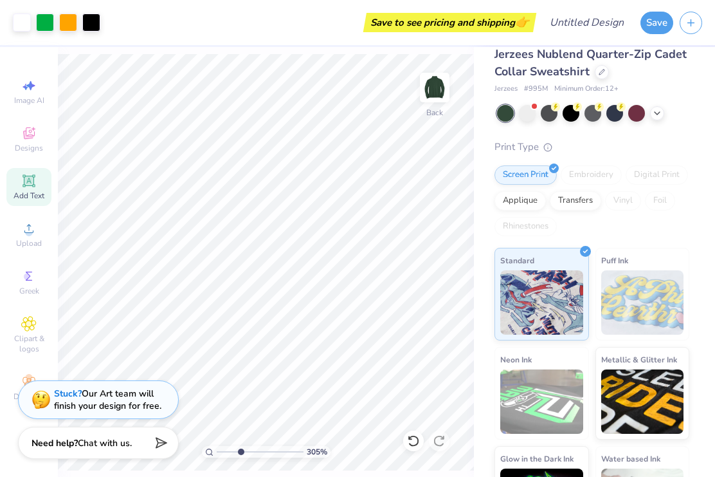
type input "3.42306883191825"
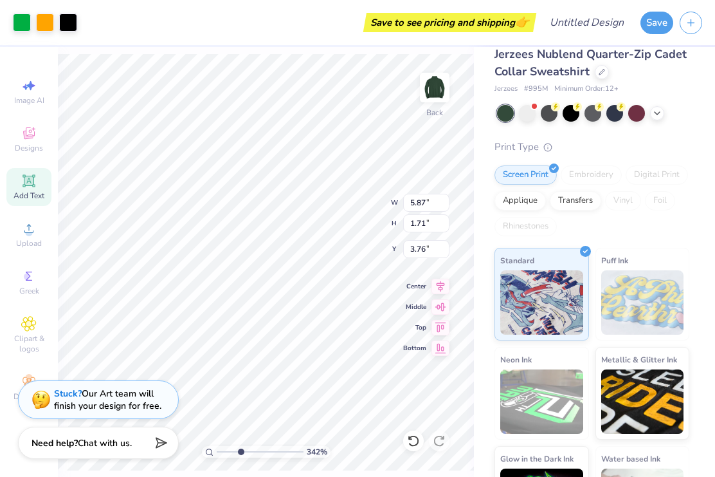
type input "4.11"
click at [331, 26] on div "Save to see pricing and shipping 👉" at bounding box center [309, 22] width 450 height 45
type input "2.64233469834713"
type input "6.60"
type input "1.93"
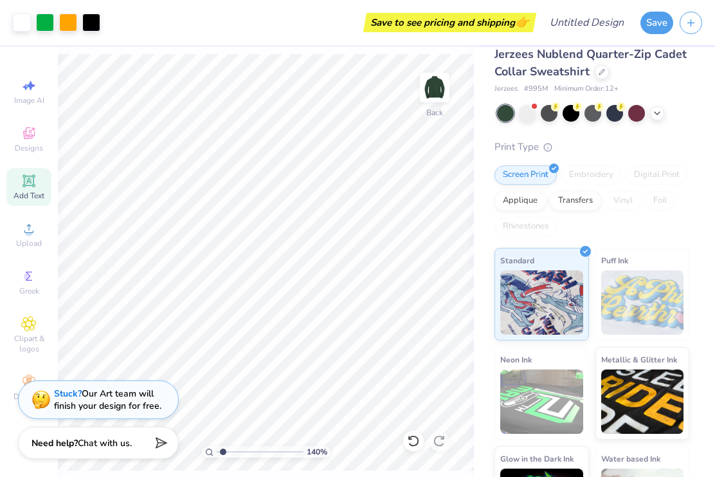
type input "1"
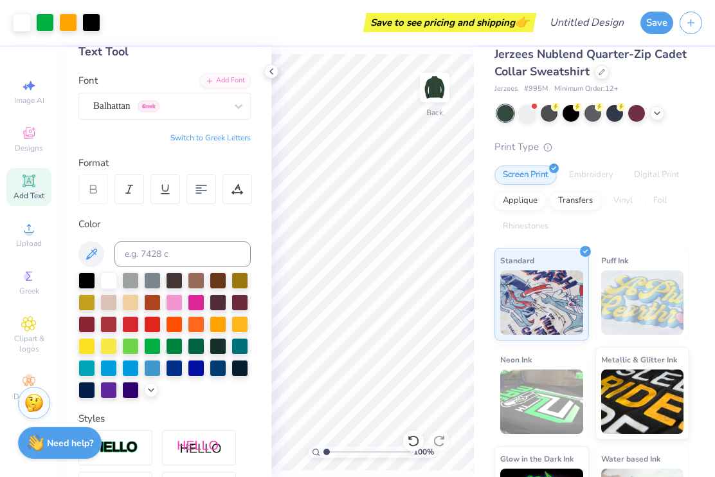
click at [275, 68] on icon at bounding box center [271, 71] width 10 height 10
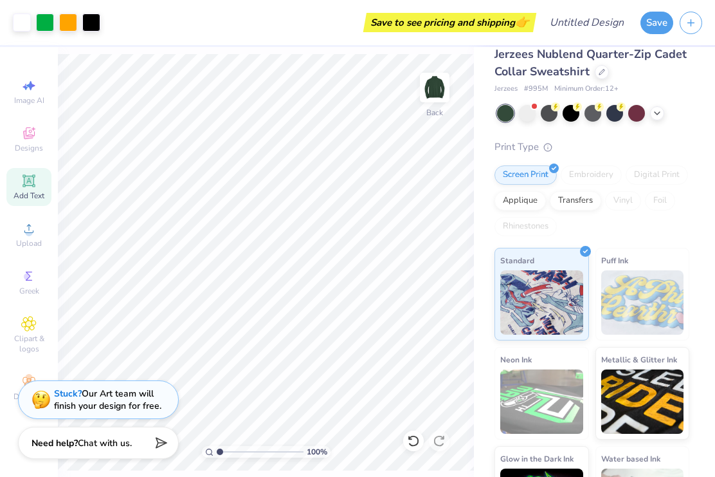
click at [23, 88] on icon at bounding box center [28, 85] width 15 height 15
select select "4"
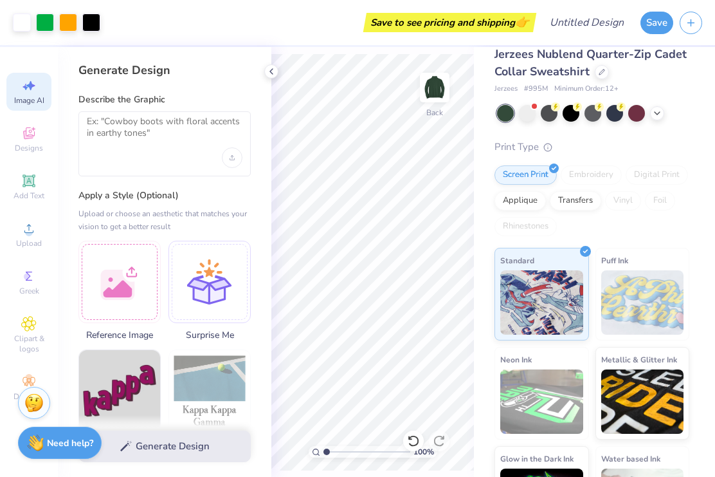
click at [273, 67] on icon at bounding box center [271, 71] width 10 height 10
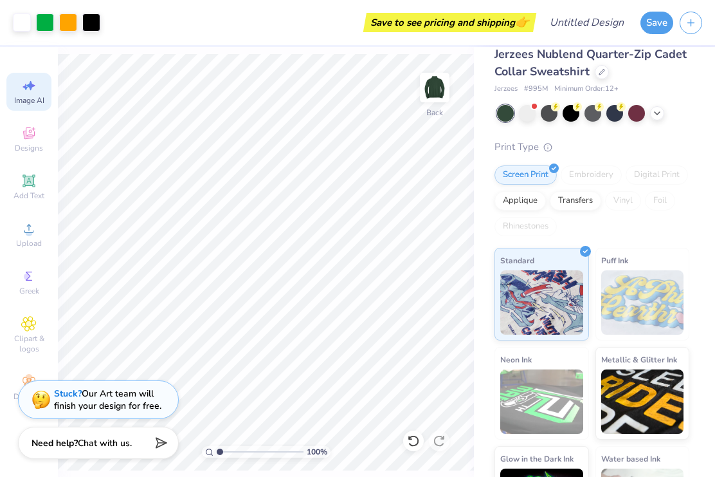
click at [440, 93] on img at bounding box center [435, 88] width 26 height 26
click at [19, 91] on div "Image AI" at bounding box center [28, 92] width 45 height 38
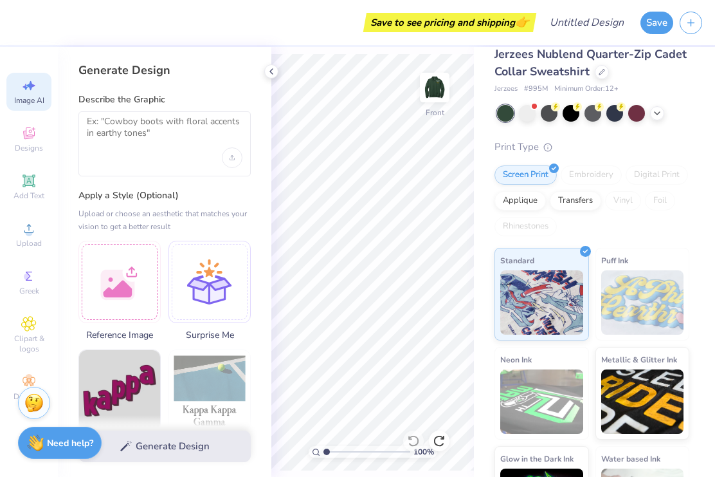
click at [270, 68] on icon at bounding box center [271, 71] width 10 height 10
